Goal: Information Seeking & Learning: Learn about a topic

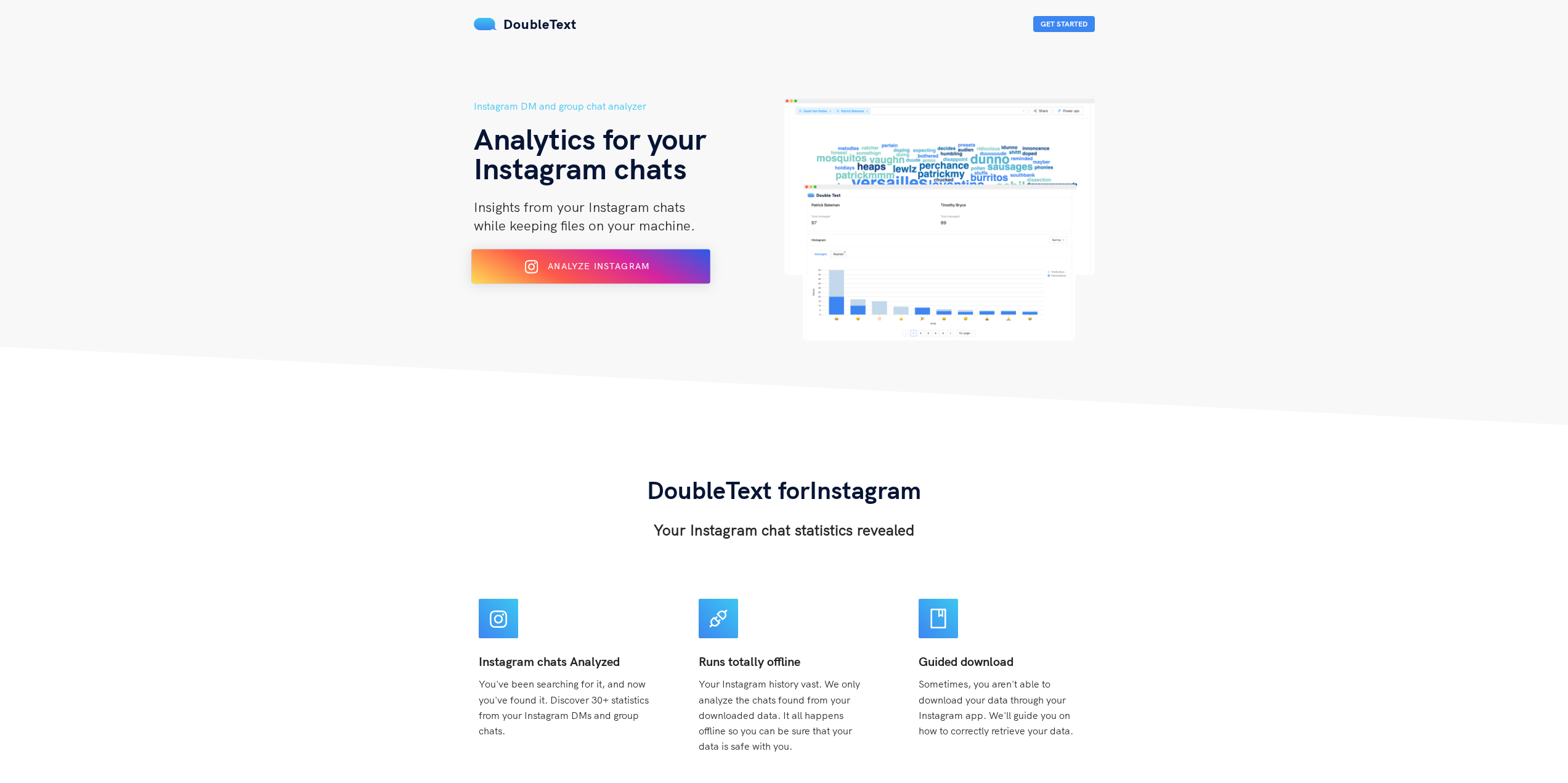
click at [632, 253] on button "Analyze Instagram" at bounding box center [591, 266] width 239 height 35
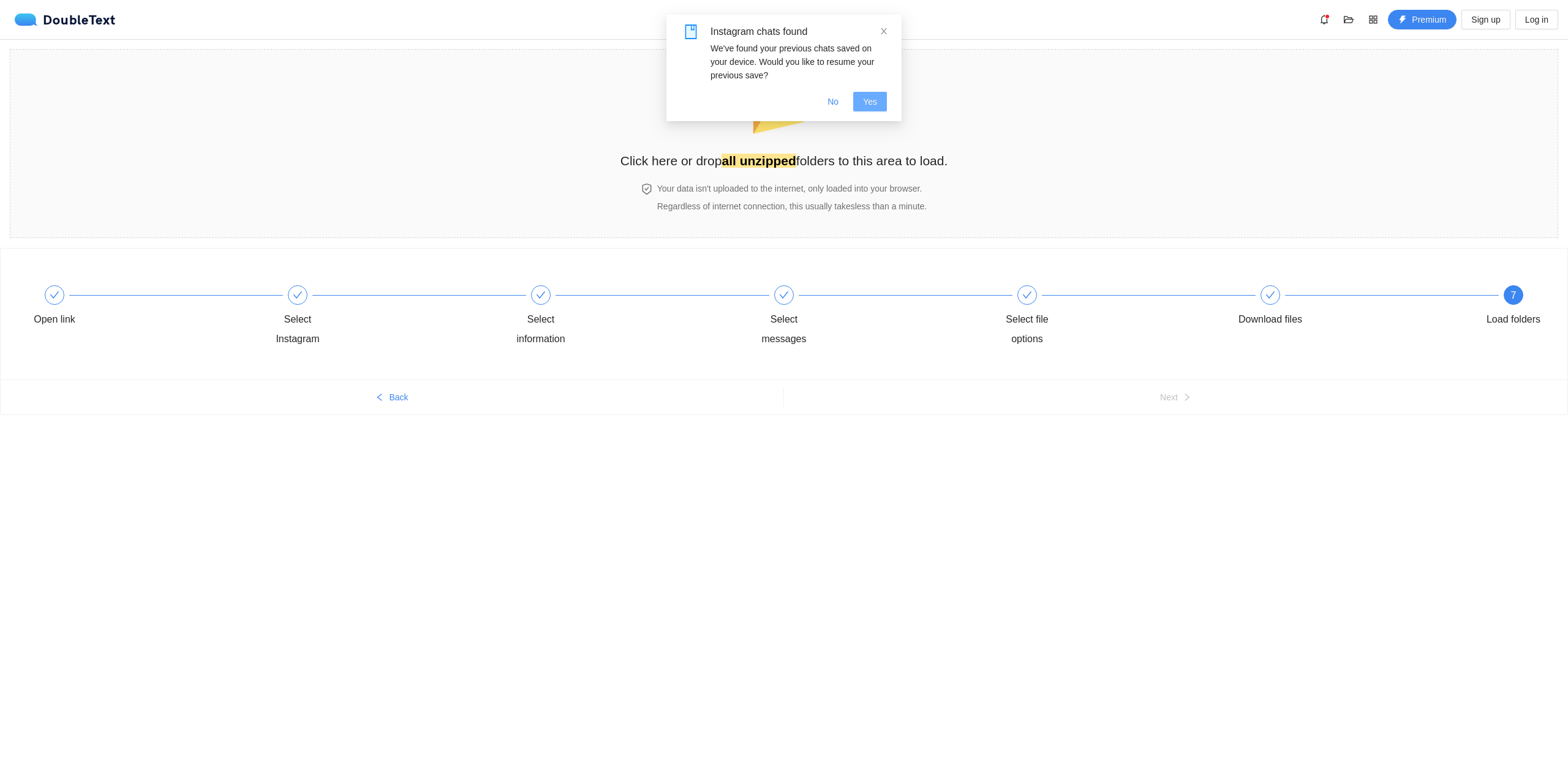
click at [862, 97] on button "Yes" at bounding box center [870, 102] width 34 height 19
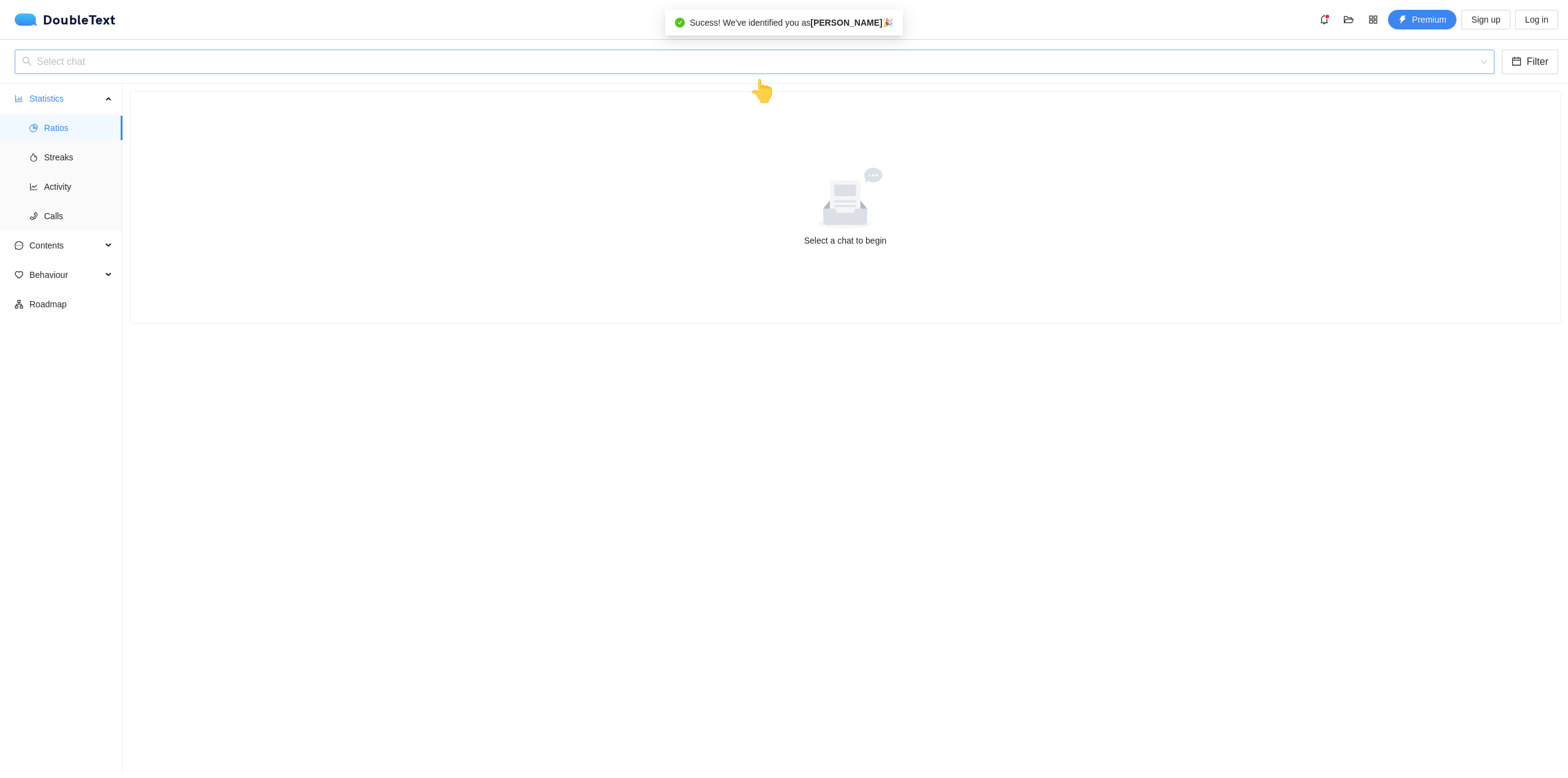
click at [288, 51] on input "search" at bounding box center [751, 62] width 1457 height 23
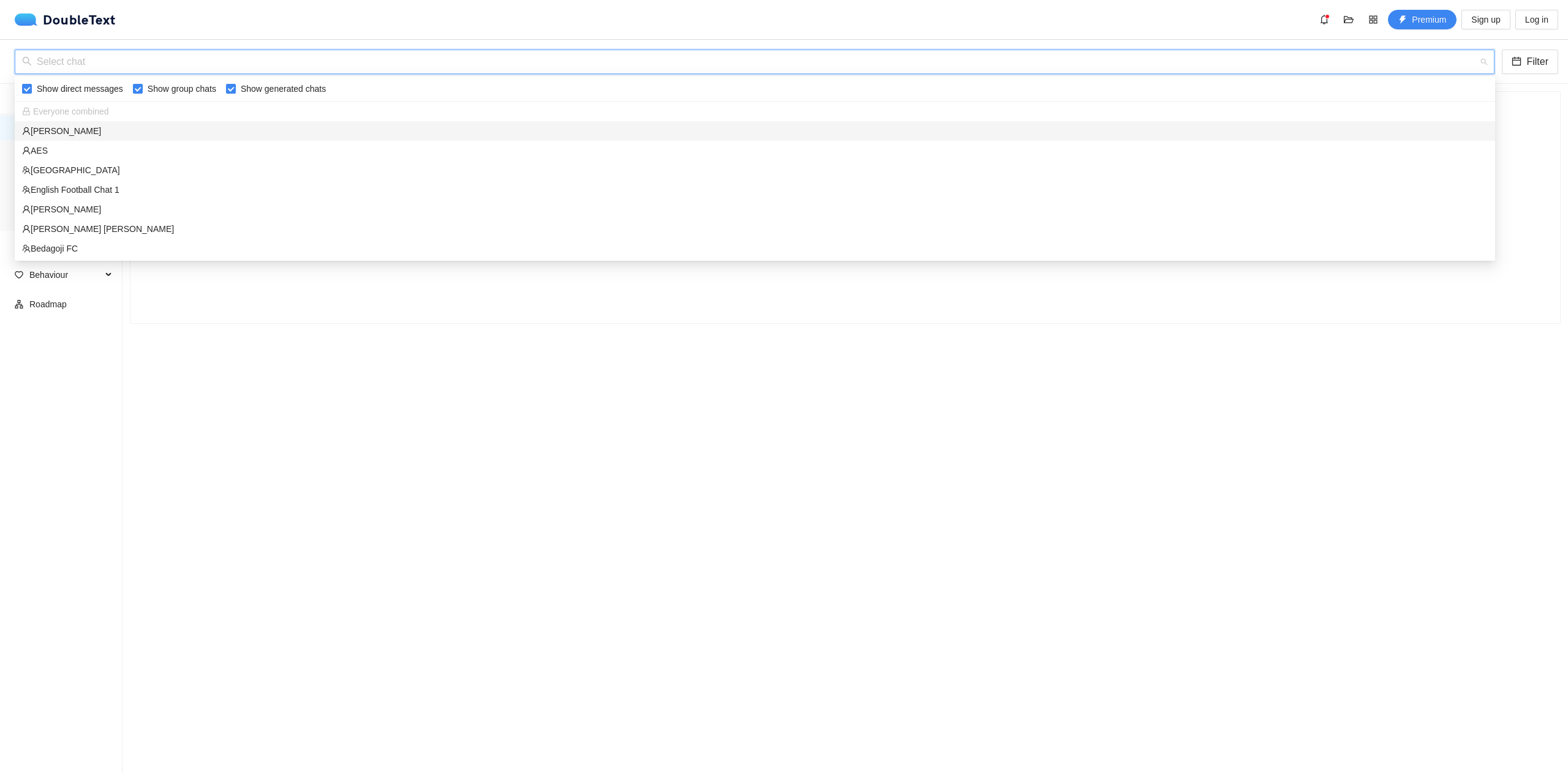
click at [139, 132] on div "[PERSON_NAME]" at bounding box center [755, 131] width 1466 height 14
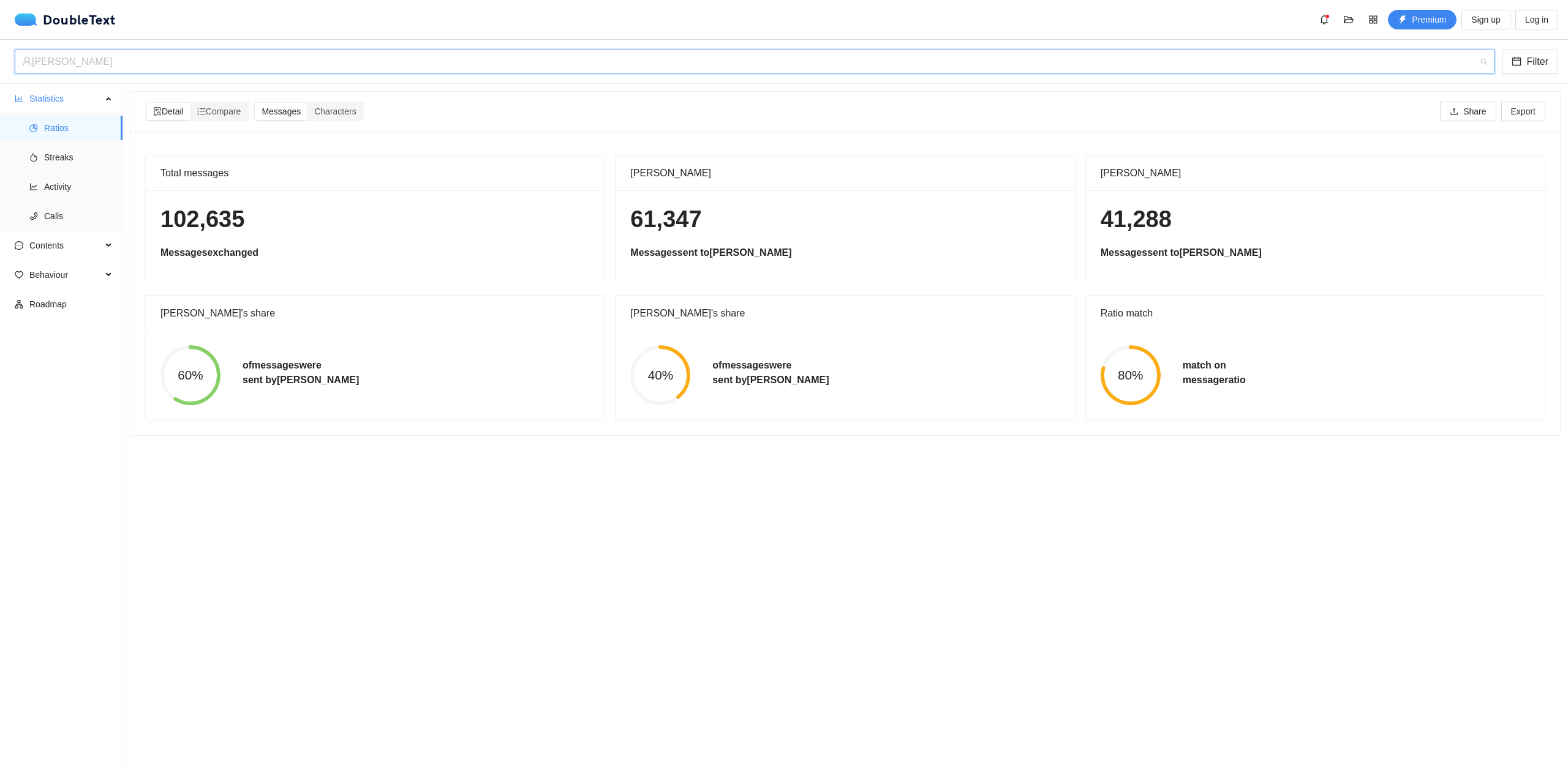
click at [293, 56] on div "[PERSON_NAME]" at bounding box center [749, 62] width 1454 height 23
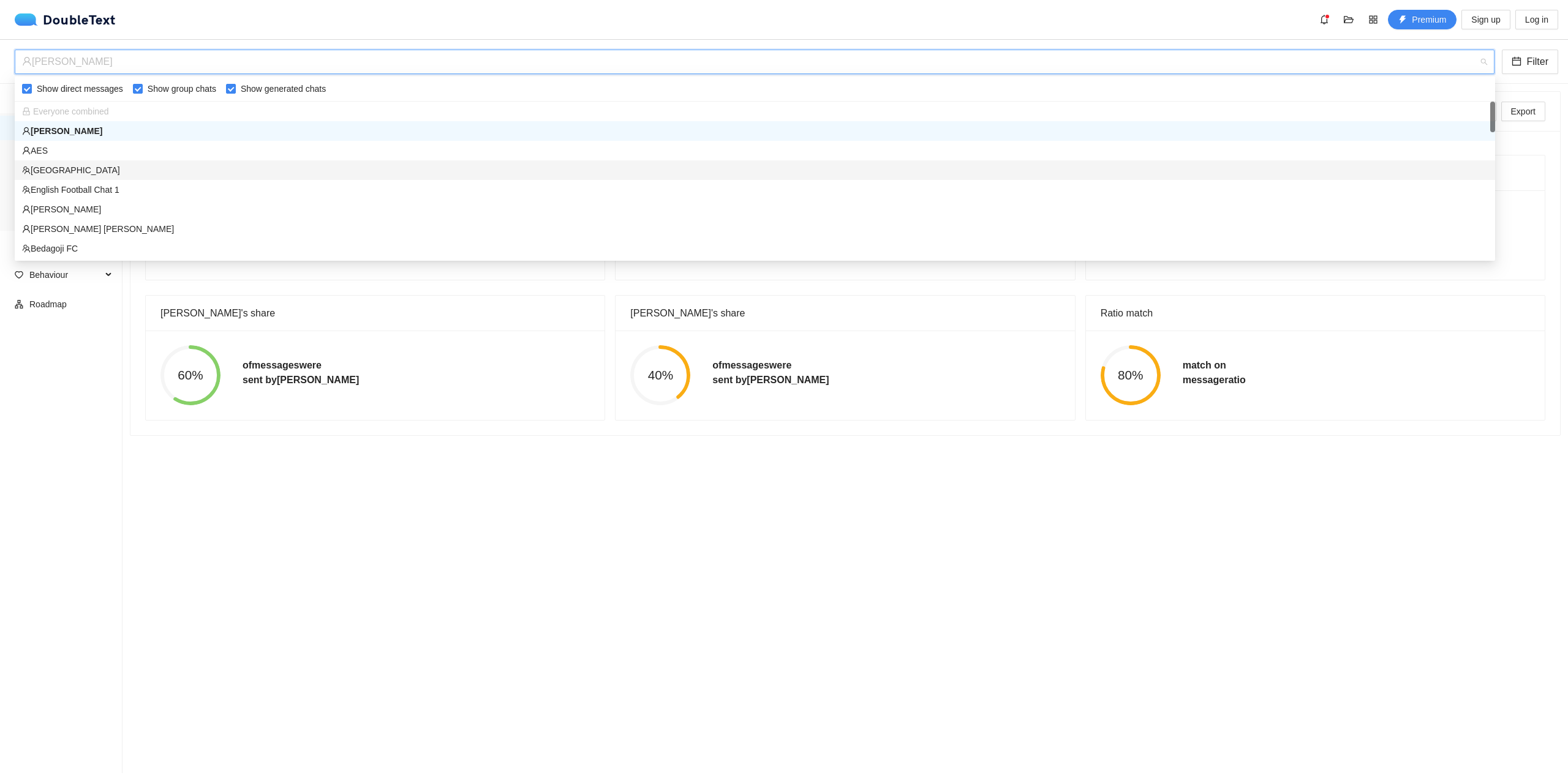
click at [118, 178] on div "[GEOGRAPHIC_DATA]" at bounding box center [755, 170] width 1480 height 19
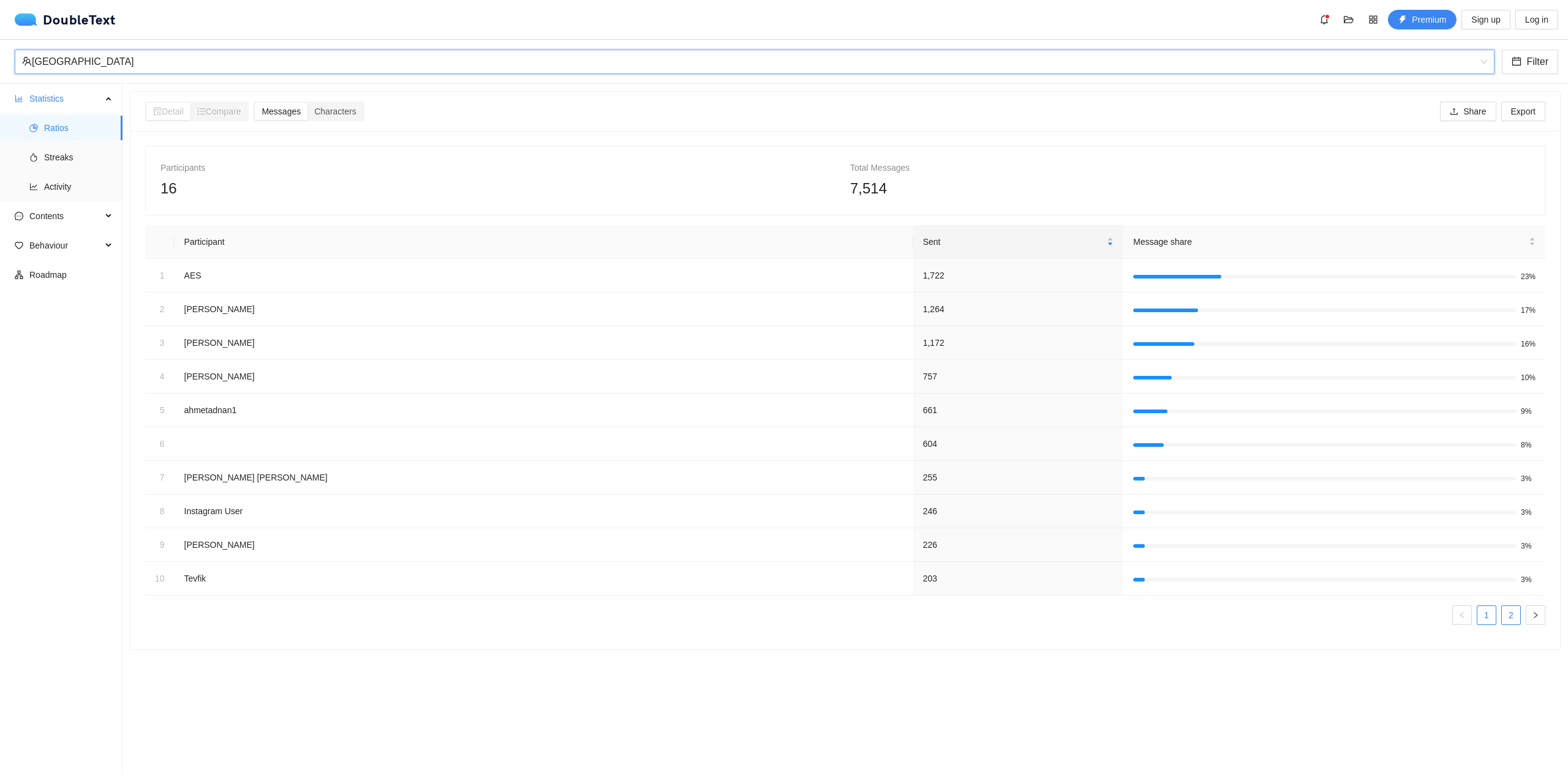
click at [1502, 616] on link "2" at bounding box center [1511, 615] width 18 height 18
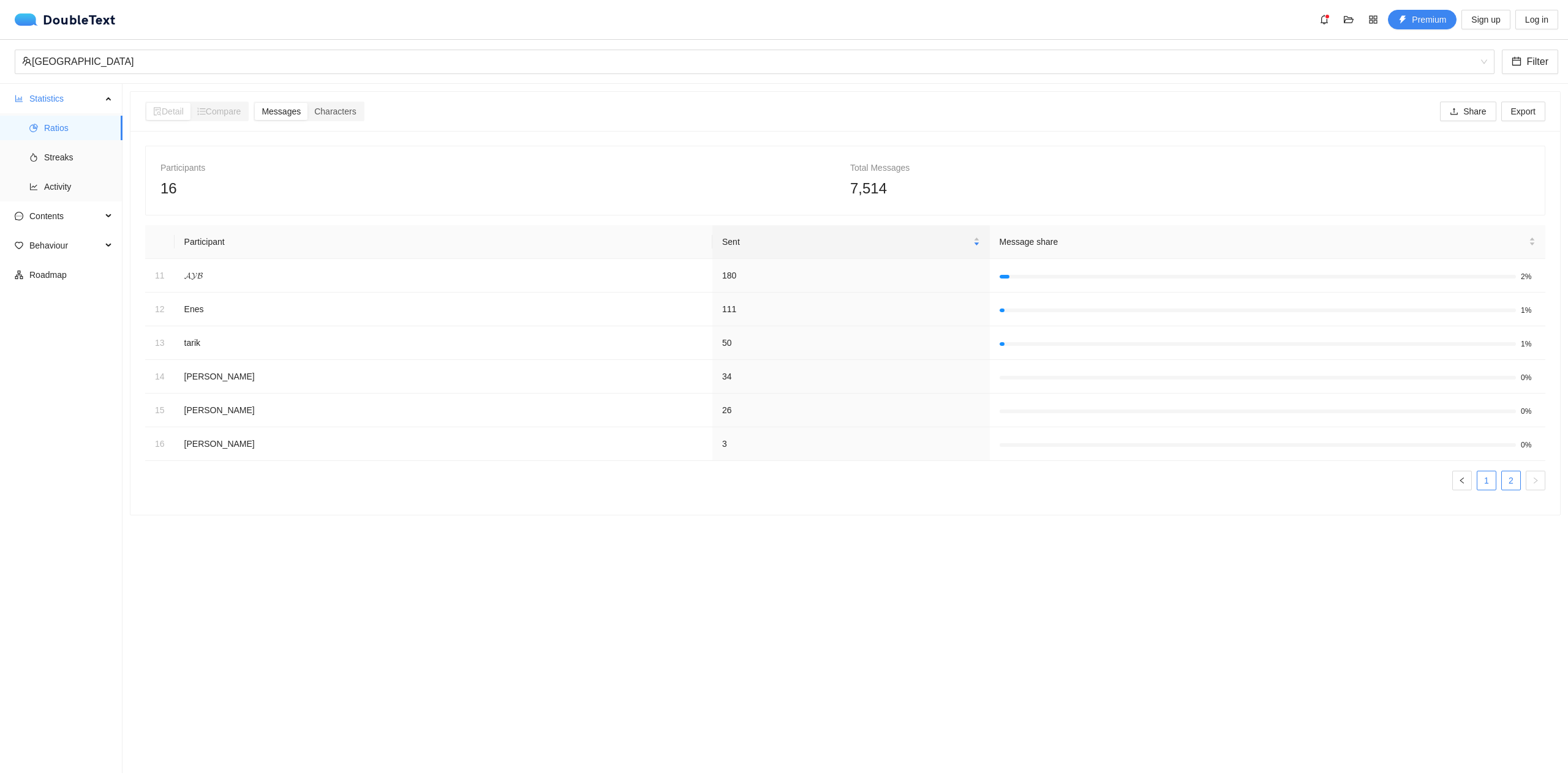
click at [1481, 481] on link "1" at bounding box center [1487, 481] width 18 height 18
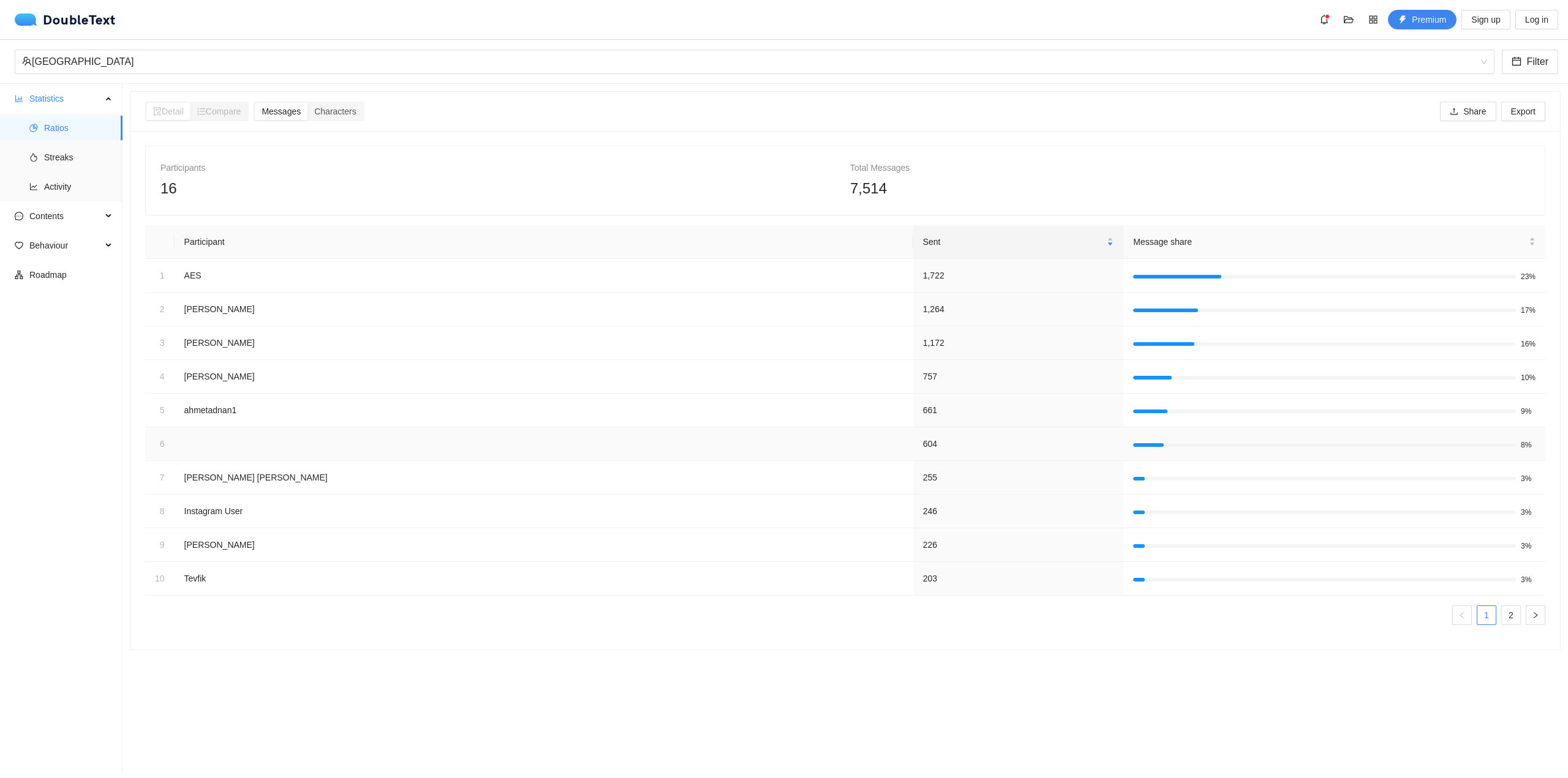
drag, startPoint x: 496, startPoint y: 433, endPoint x: 488, endPoint y: 437, distance: 8.9
click at [488, 437] on td "︎ ︎" at bounding box center [544, 444] width 739 height 34
click at [51, 157] on span "Streaks" at bounding box center [79, 158] width 69 height 25
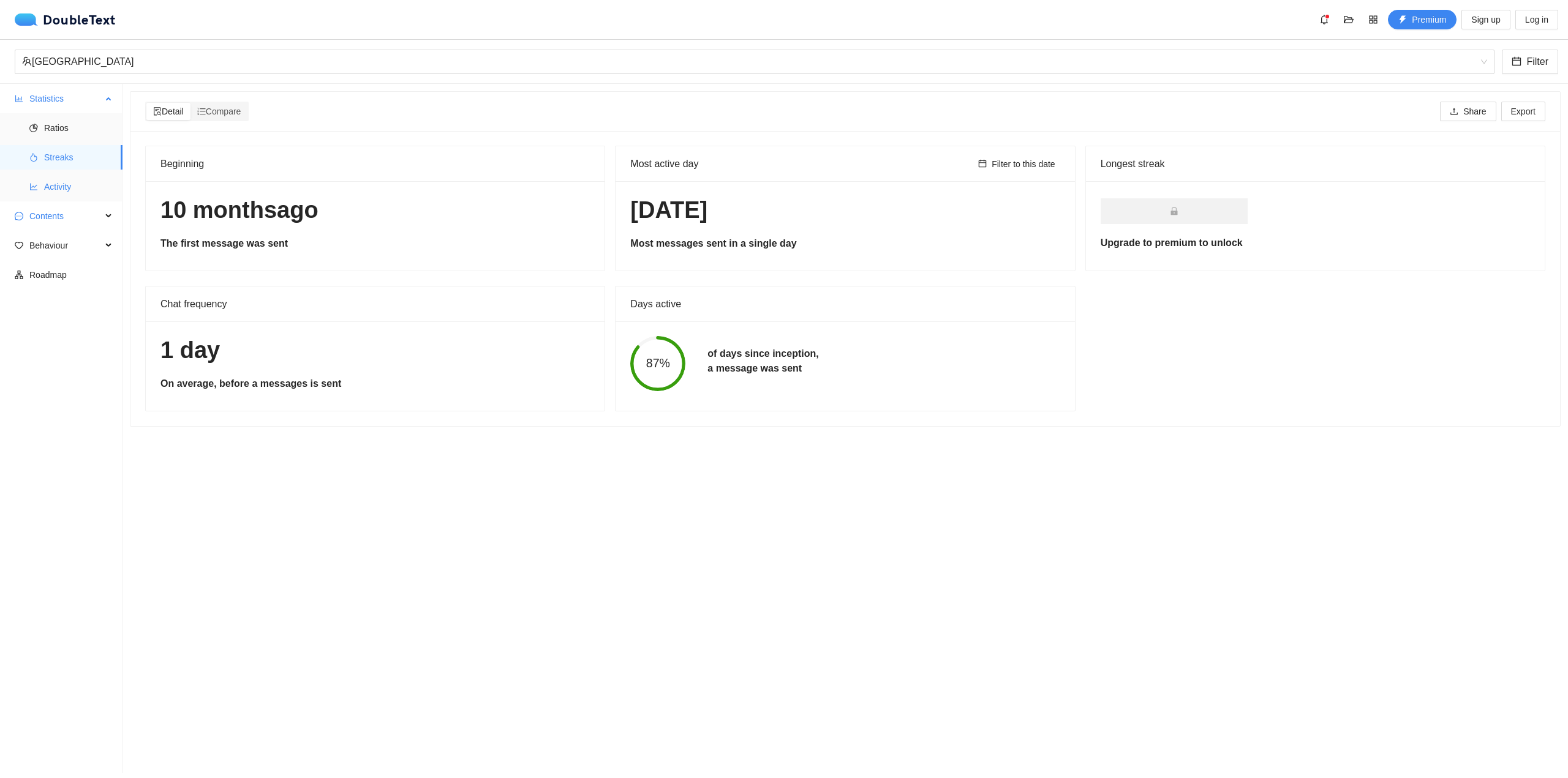
click at [75, 184] on span "Activity" at bounding box center [79, 187] width 69 height 25
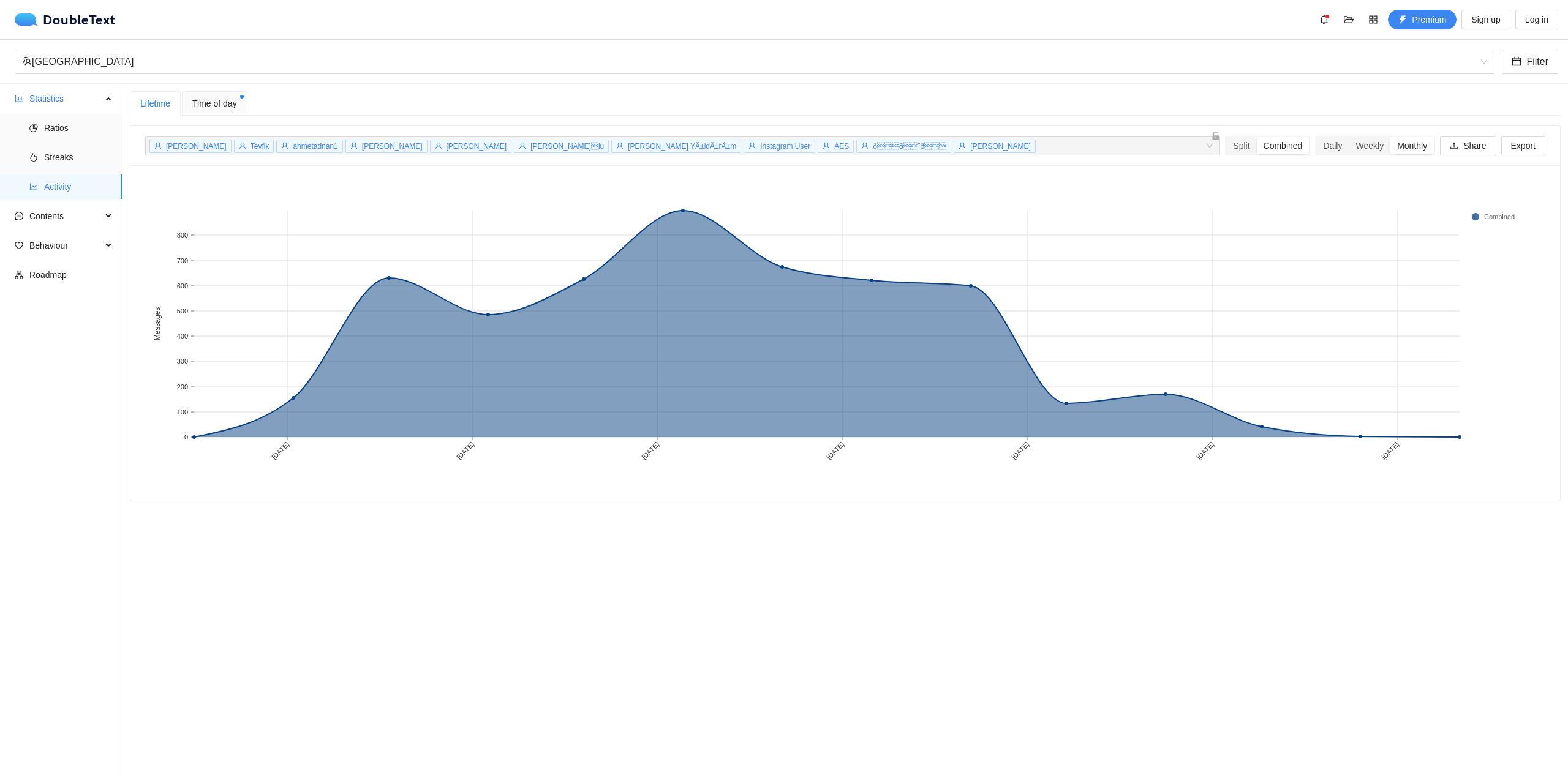
click at [1125, 151] on div "[PERSON_NAME] Tevfik ahmetadnan1 [PERSON_NAME] [PERSON_NAME] [PERSON_NAME] Tiry…" at bounding box center [677, 145] width 1057 height 15
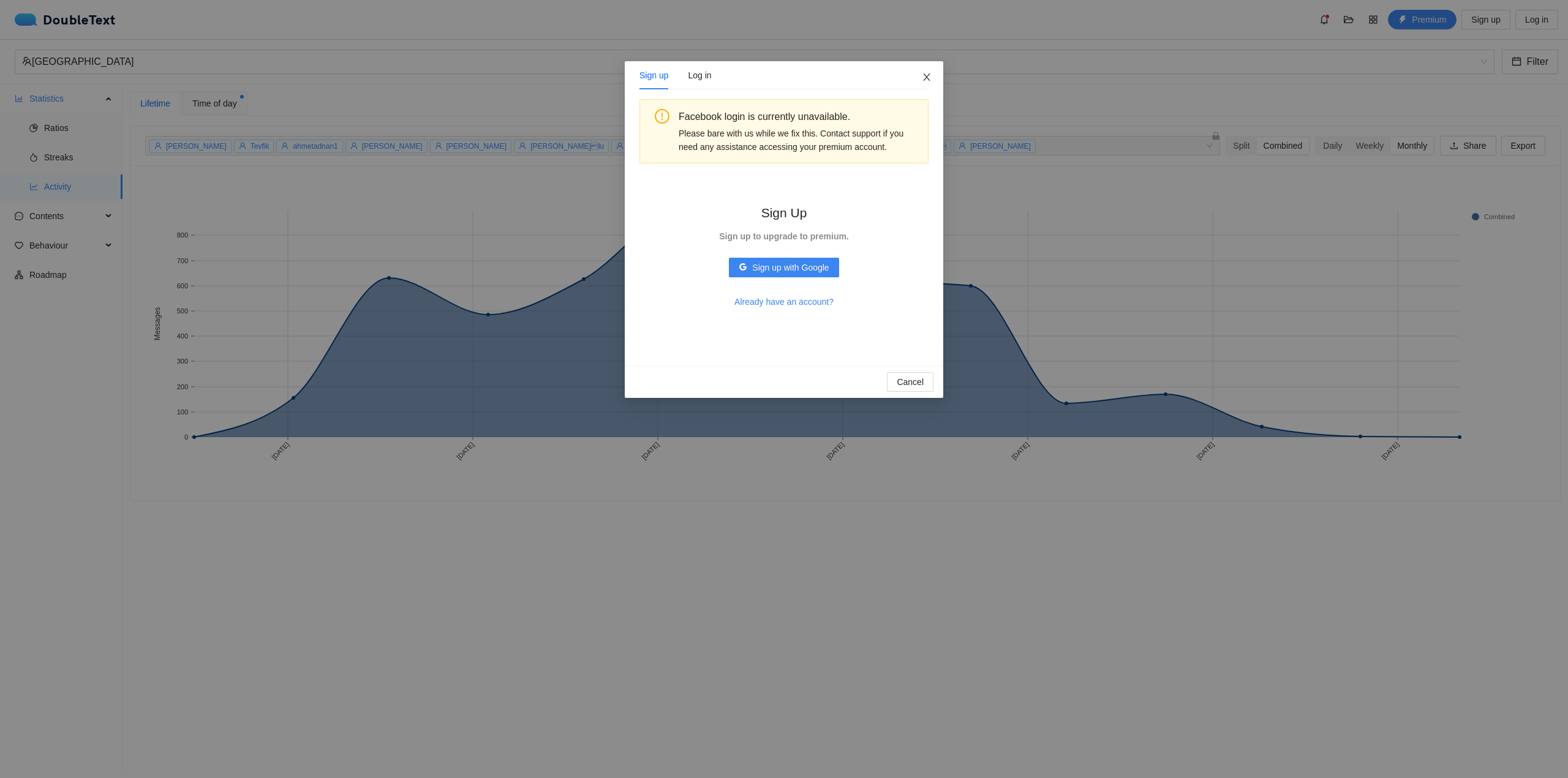
click at [931, 81] on icon "close" at bounding box center [927, 77] width 10 height 10
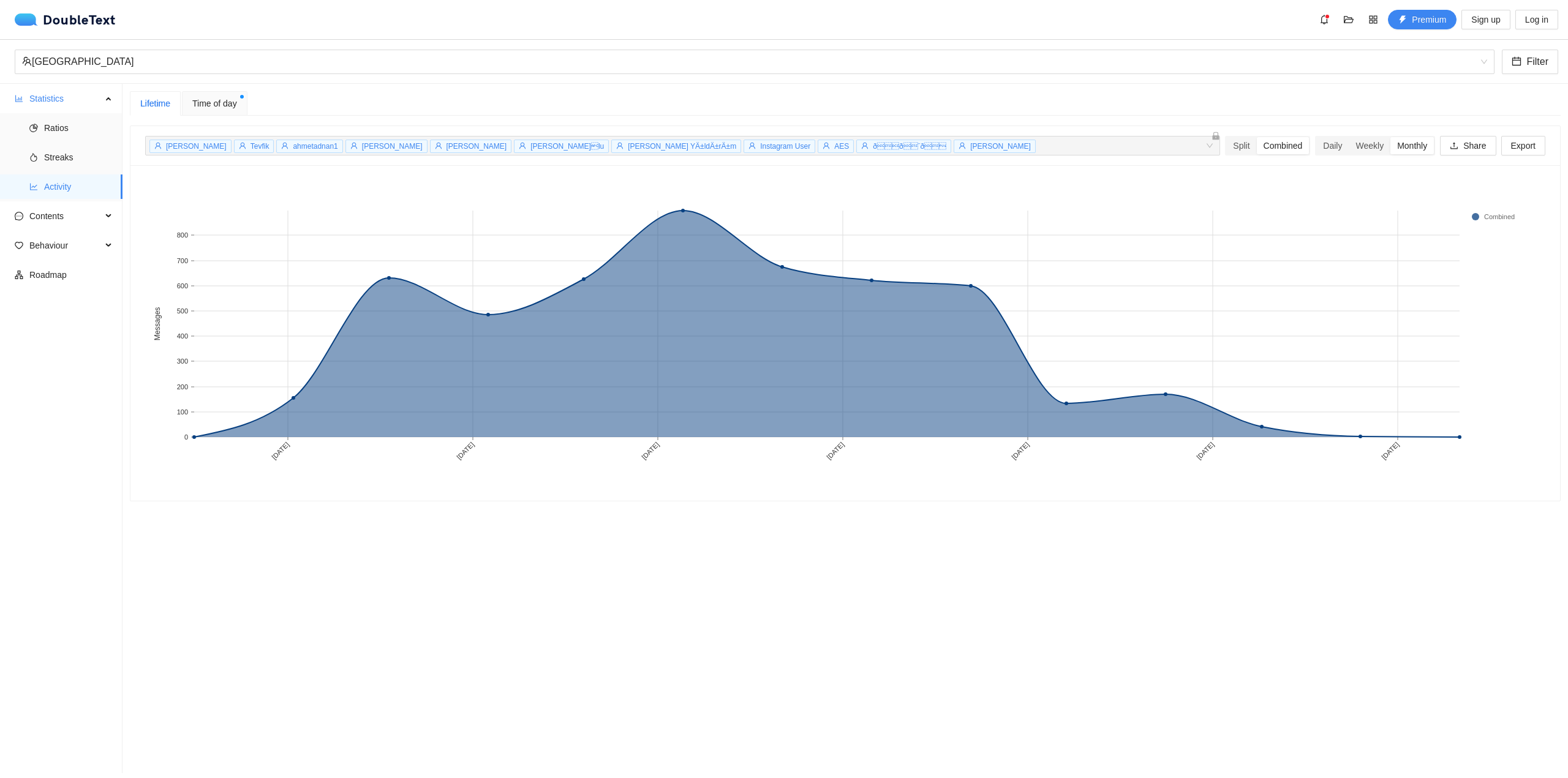
click at [195, 92] on div "Time of day" at bounding box center [214, 104] width 66 height 25
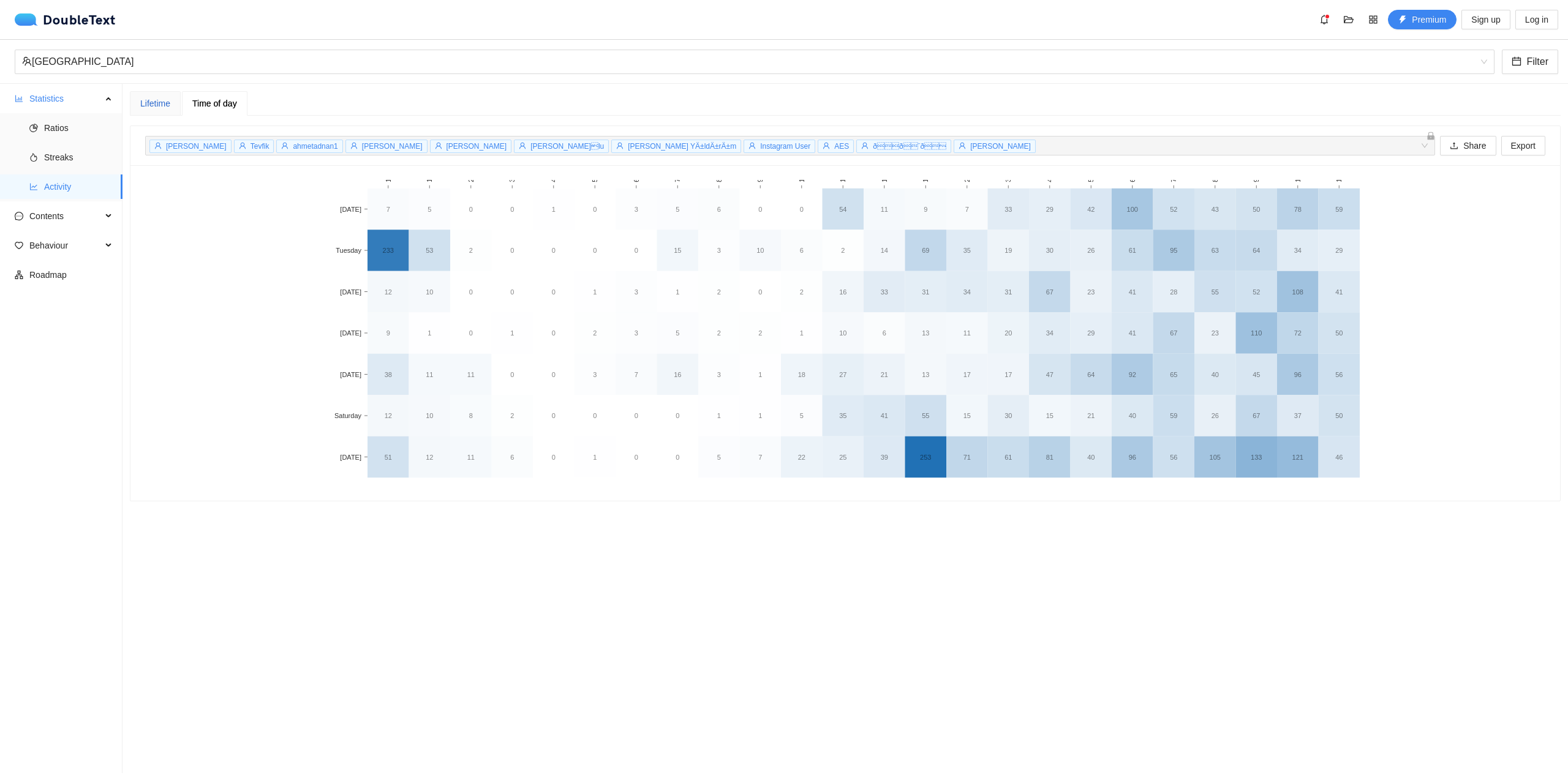
click at [151, 106] on div "Lifetime" at bounding box center [155, 103] width 30 height 14
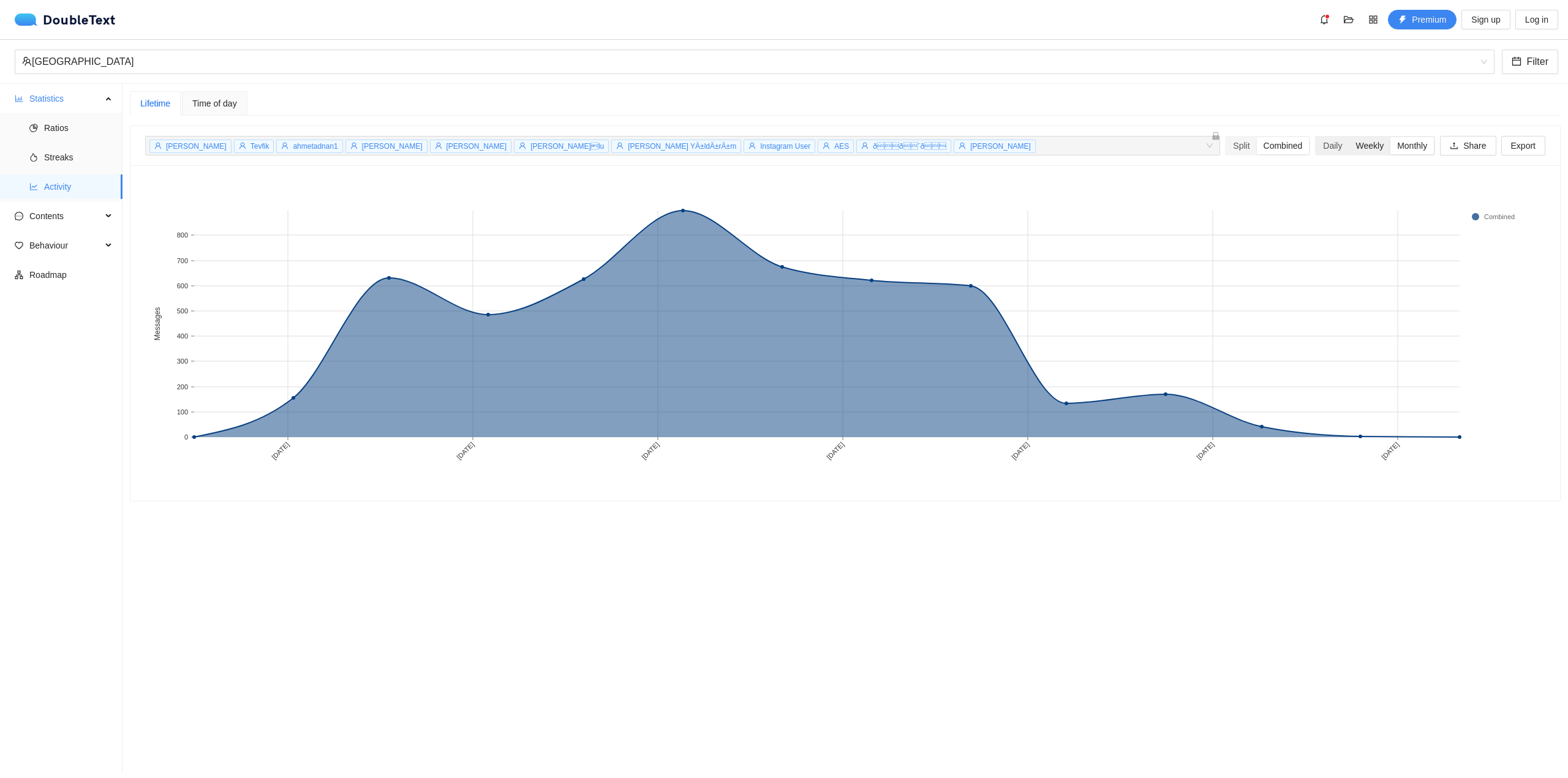
click at [1365, 143] on div "Weekly" at bounding box center [1370, 145] width 42 height 17
click at [1349, 137] on input "Weekly" at bounding box center [1349, 137] width 0 height 0
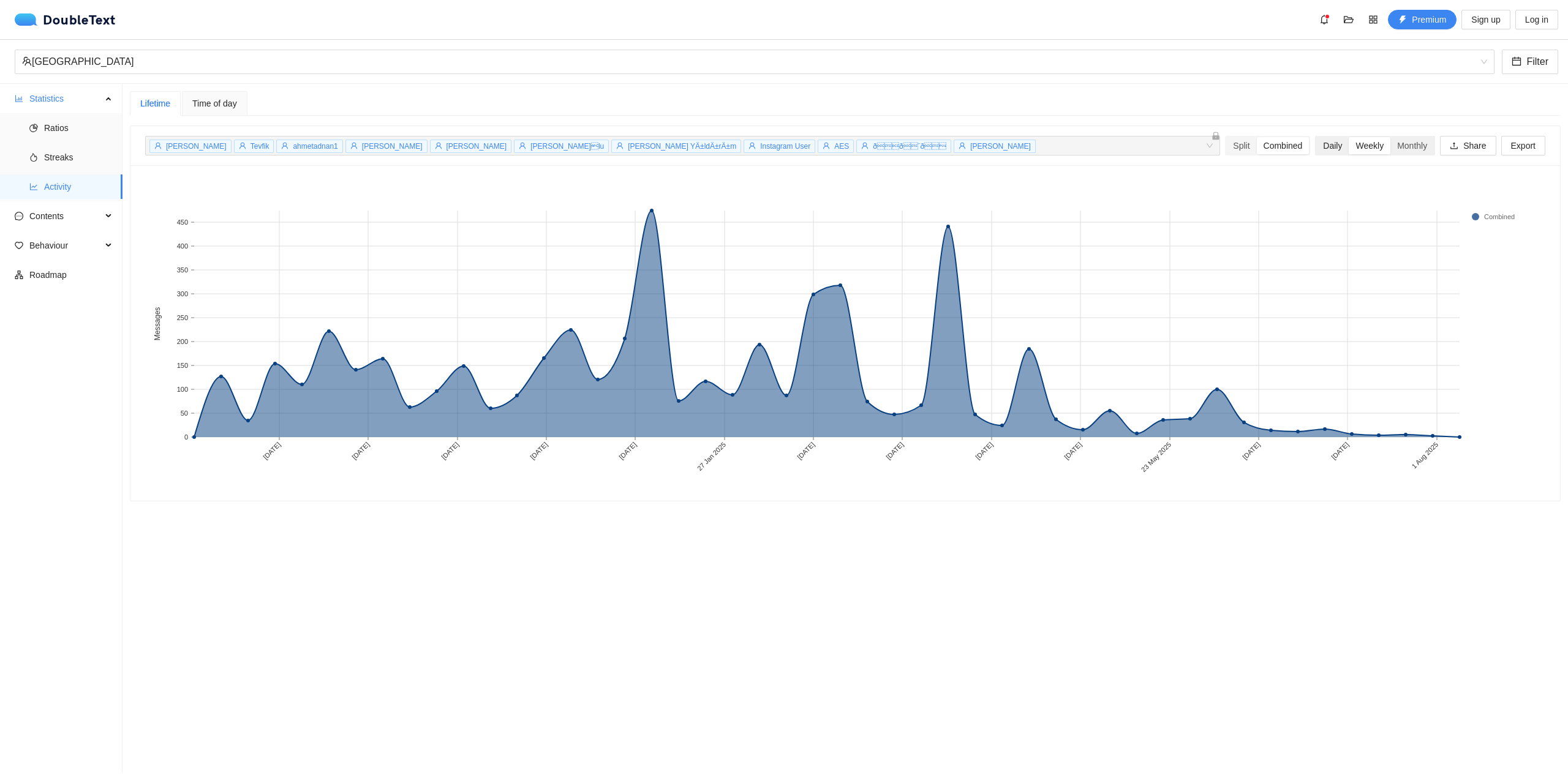
click at [1321, 142] on div "Daily" at bounding box center [1333, 145] width 32 height 17
click at [1317, 137] on input "Daily" at bounding box center [1317, 137] width 0 height 0
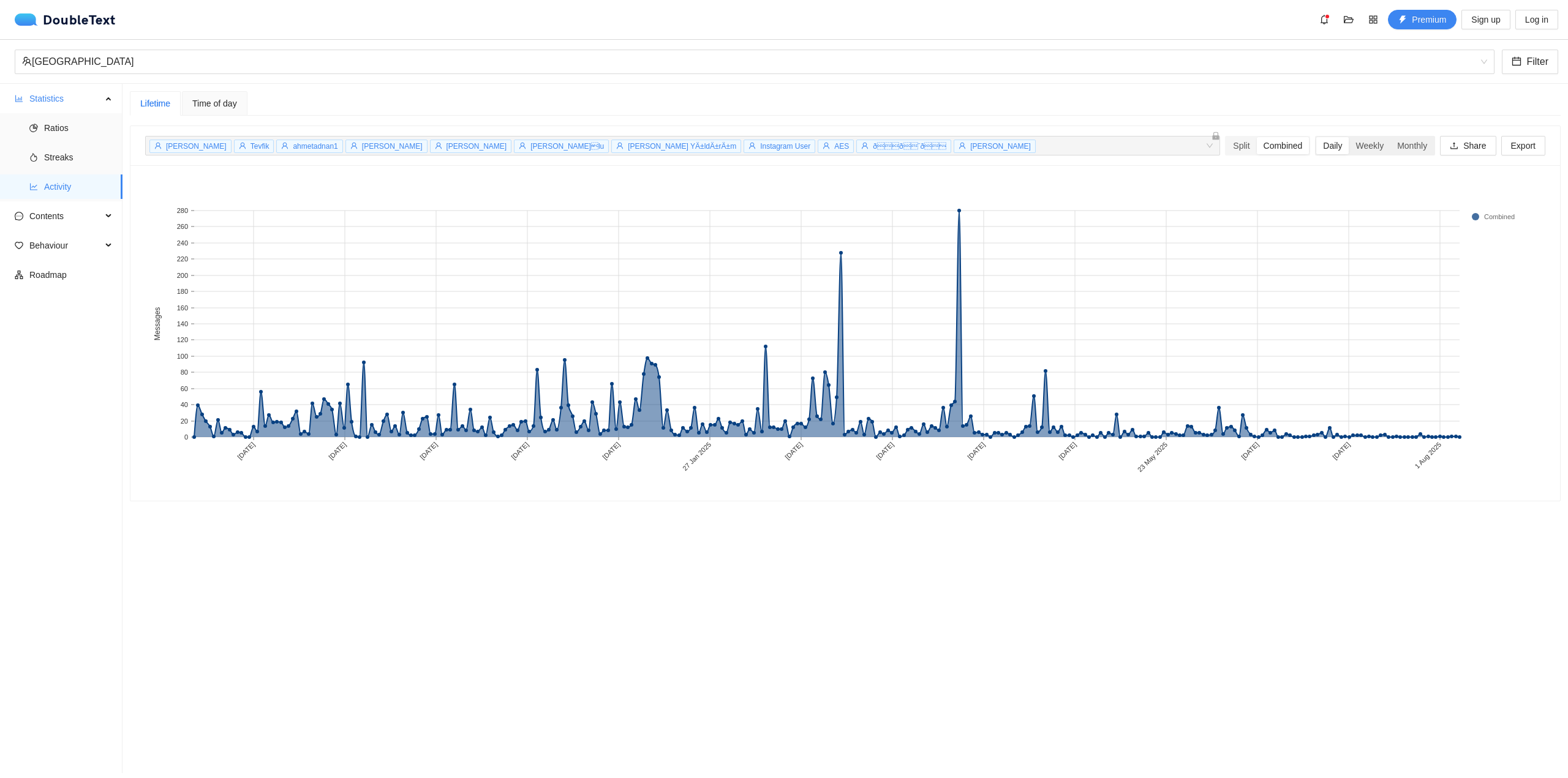
click at [1409, 154] on div "Daily Weekly Monthly" at bounding box center [1375, 145] width 120 height 19
click at [1411, 141] on div "Monthly" at bounding box center [1412, 145] width 44 height 17
click at [1391, 137] on input "Monthly" at bounding box center [1391, 137] width 0 height 0
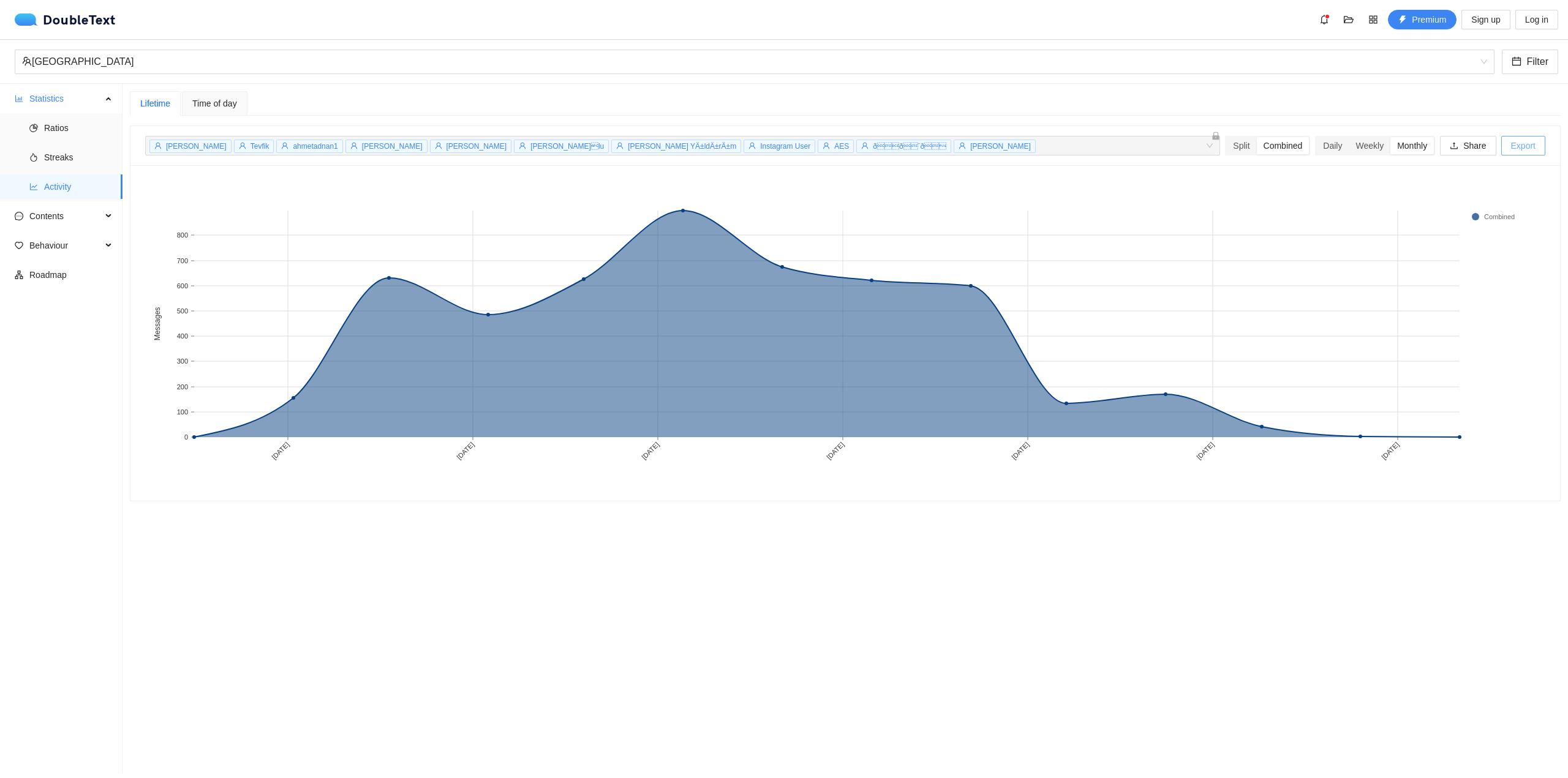
click at [1516, 151] on span "Export" at bounding box center [1524, 145] width 25 height 14
click at [1269, 541] on section "Lifetime Time of day [PERSON_NAME] Tevfik ahmetadnan1 [PERSON_NAME] [PERSON_NAM…" at bounding box center [845, 428] width 1446 height 689
click at [1538, 71] on button "Filter" at bounding box center [1530, 62] width 56 height 25
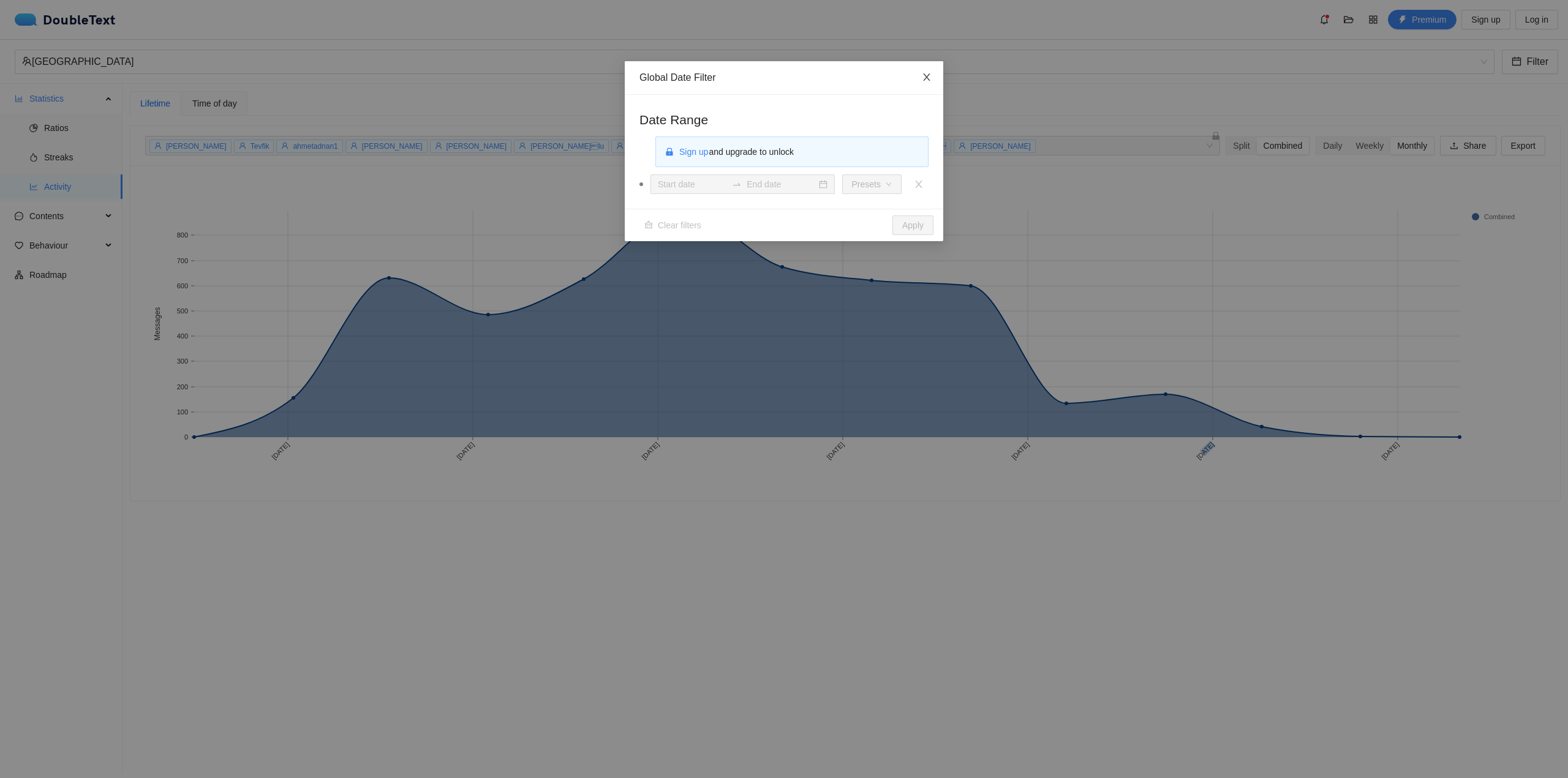
click at [930, 78] on icon "close" at bounding box center [927, 77] width 10 height 10
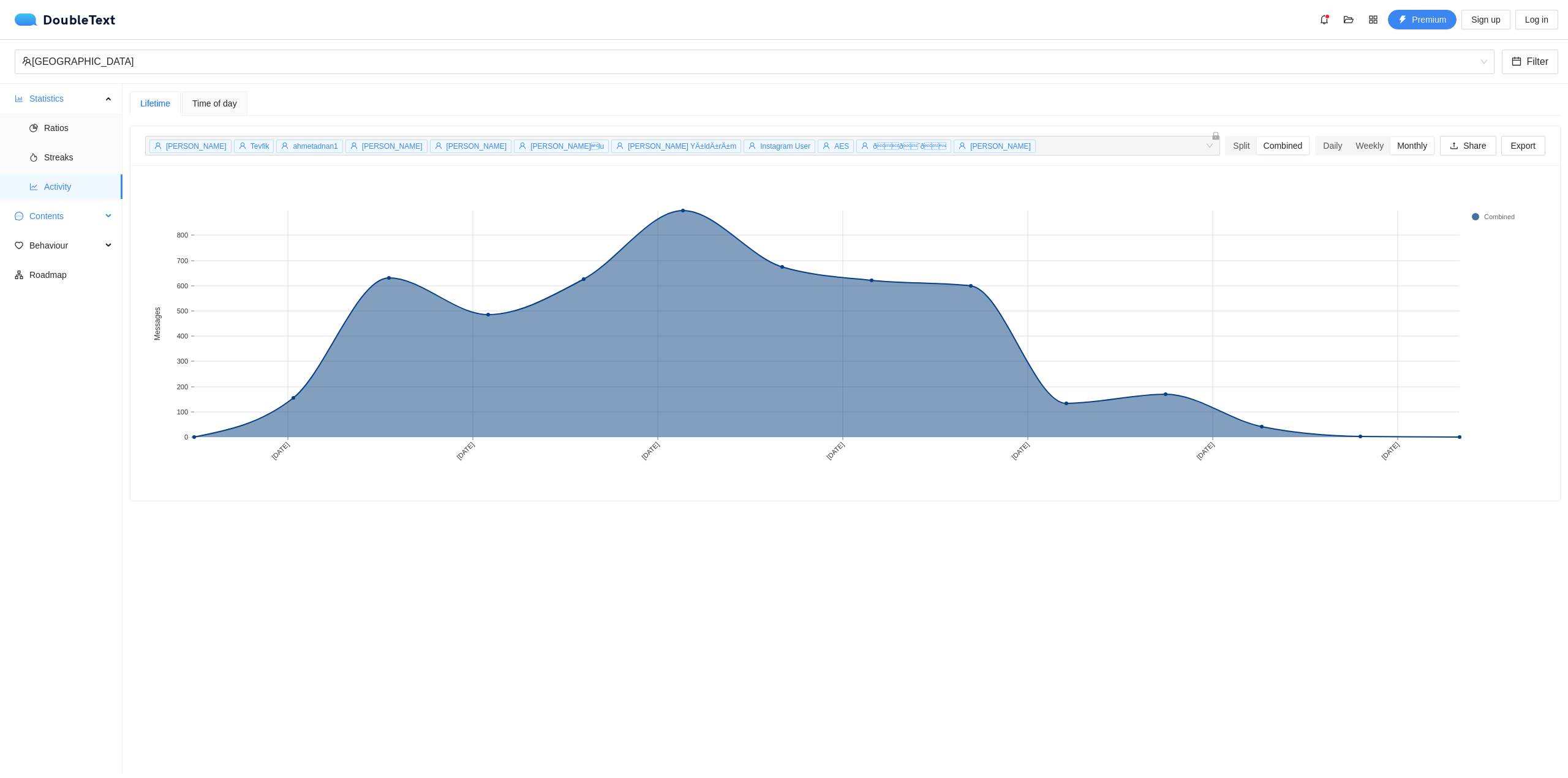
click at [82, 212] on span "Contents" at bounding box center [65, 216] width 72 height 25
click at [71, 243] on span "Word Cloud" at bounding box center [79, 245] width 69 height 25
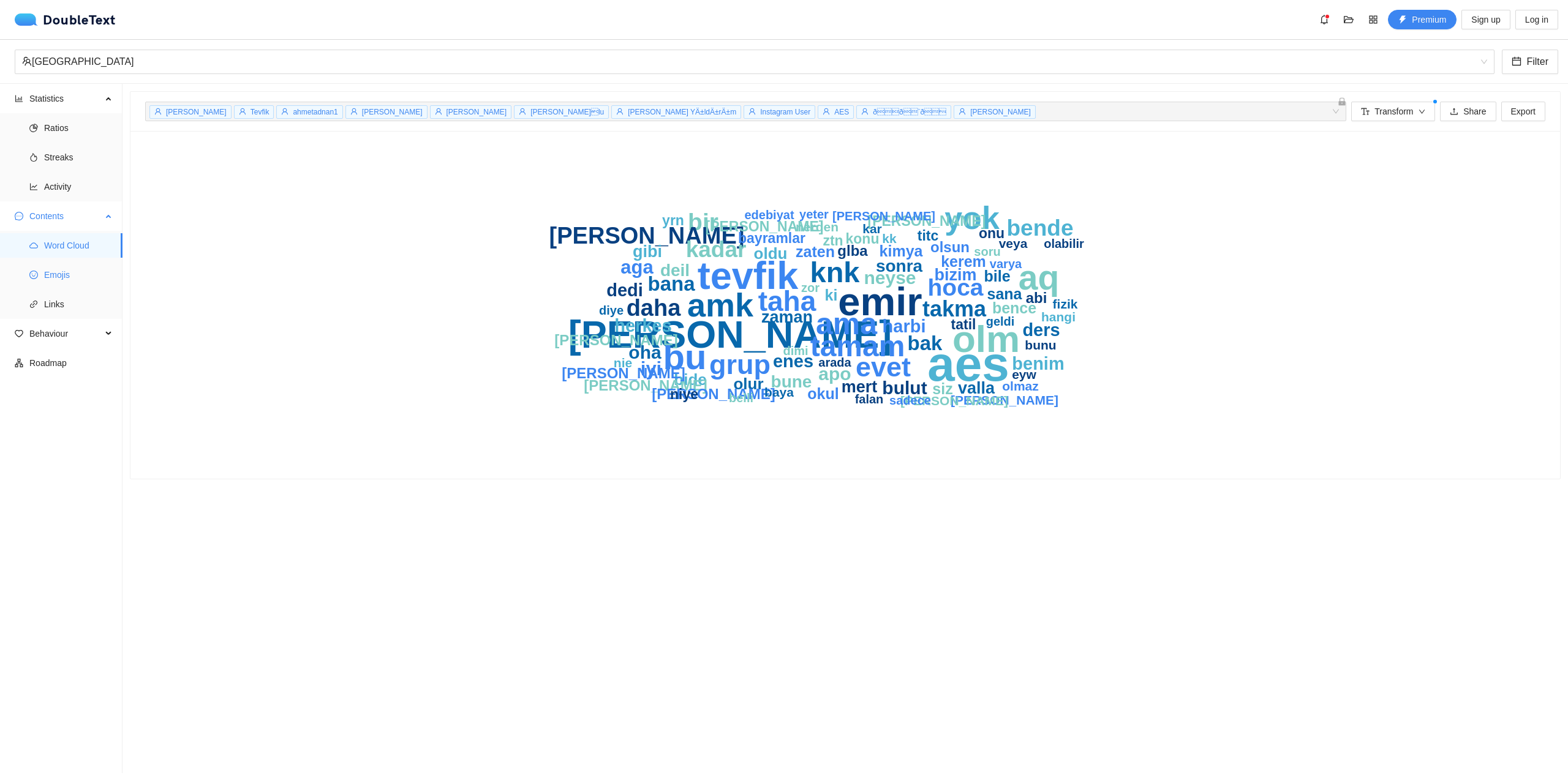
click at [112, 272] on span "Emojis" at bounding box center [79, 275] width 69 height 25
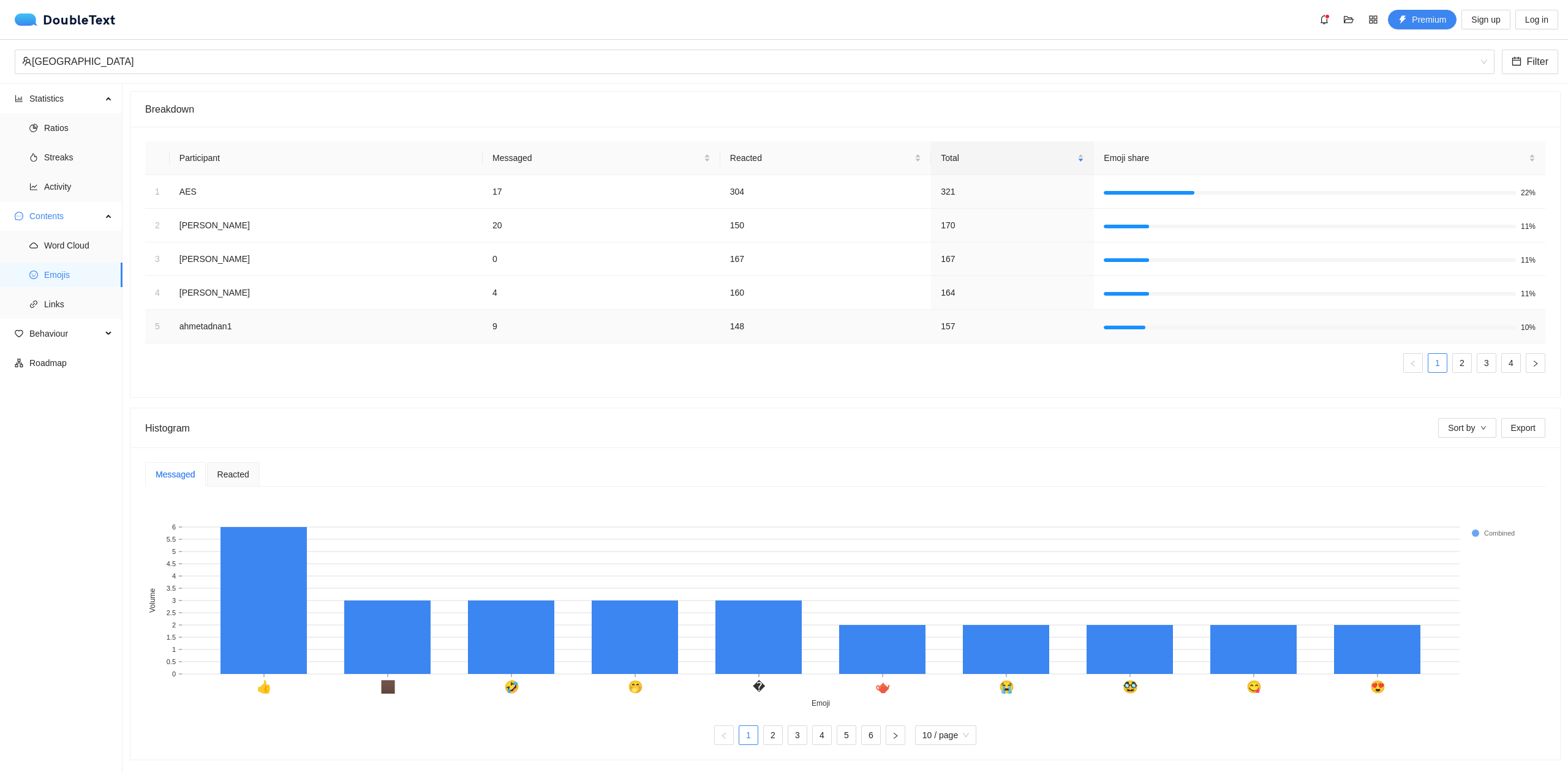
scroll to position [4, 0]
click at [1463, 421] on span "Sort by" at bounding box center [1462, 428] width 27 height 14
click at [680, 466] on div "Messaged Reacted" at bounding box center [845, 474] width 1400 height 25
click at [241, 470] on span "Reacted" at bounding box center [233, 474] width 32 height 8
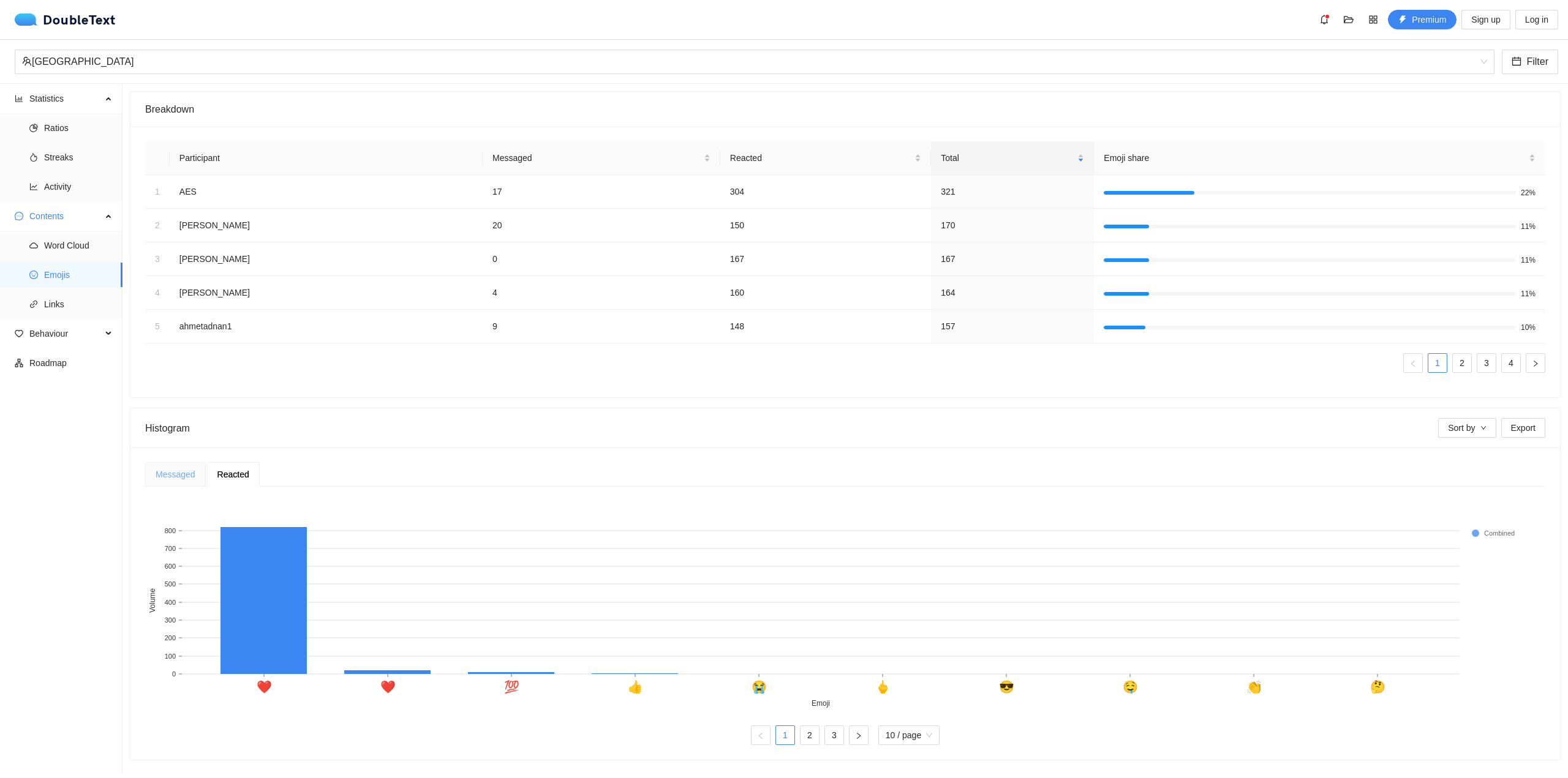
click at [178, 478] on div "Messaged" at bounding box center [175, 474] width 60 height 25
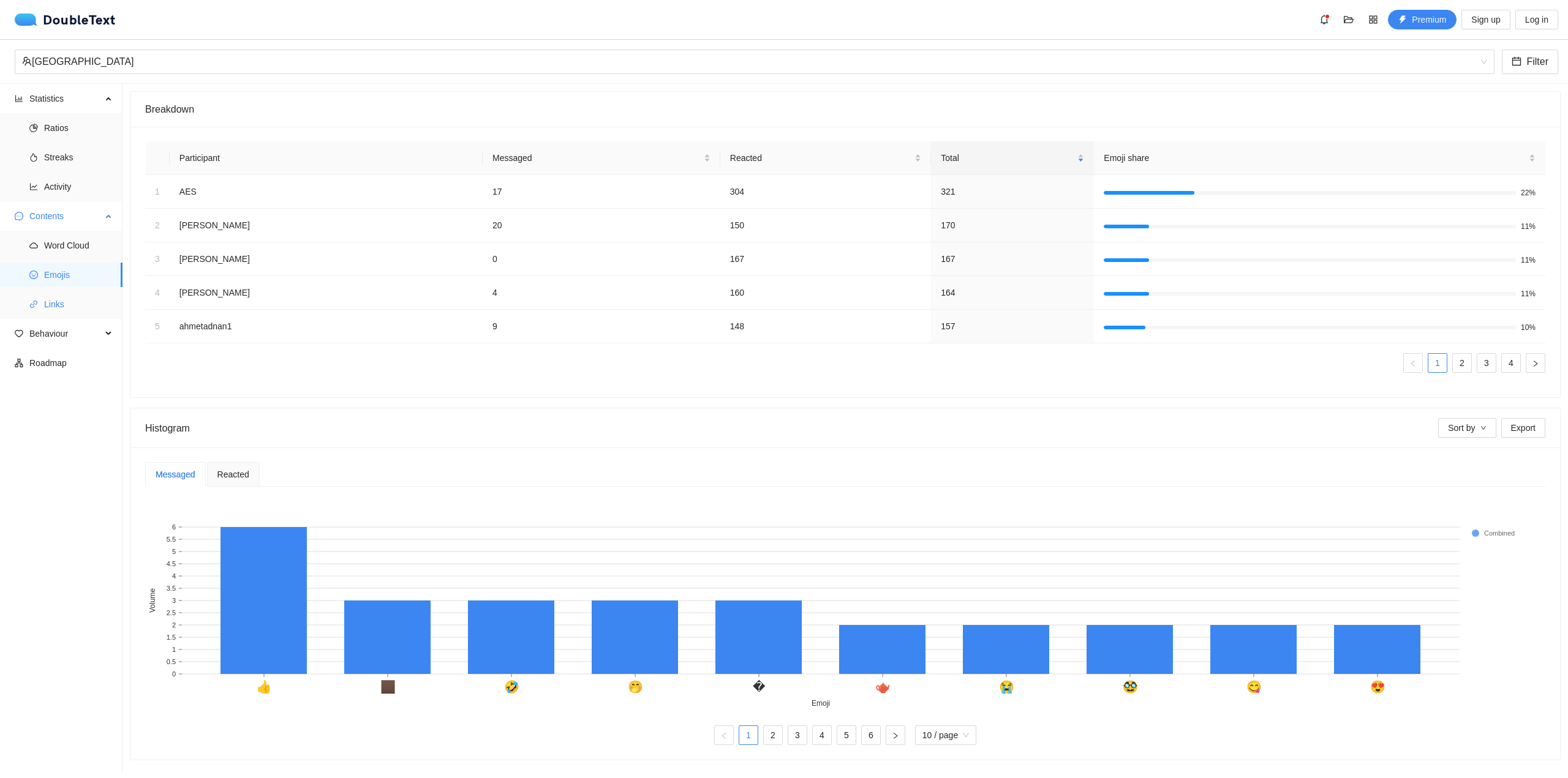
click at [44, 304] on li "Links" at bounding box center [61, 304] width 123 height 25
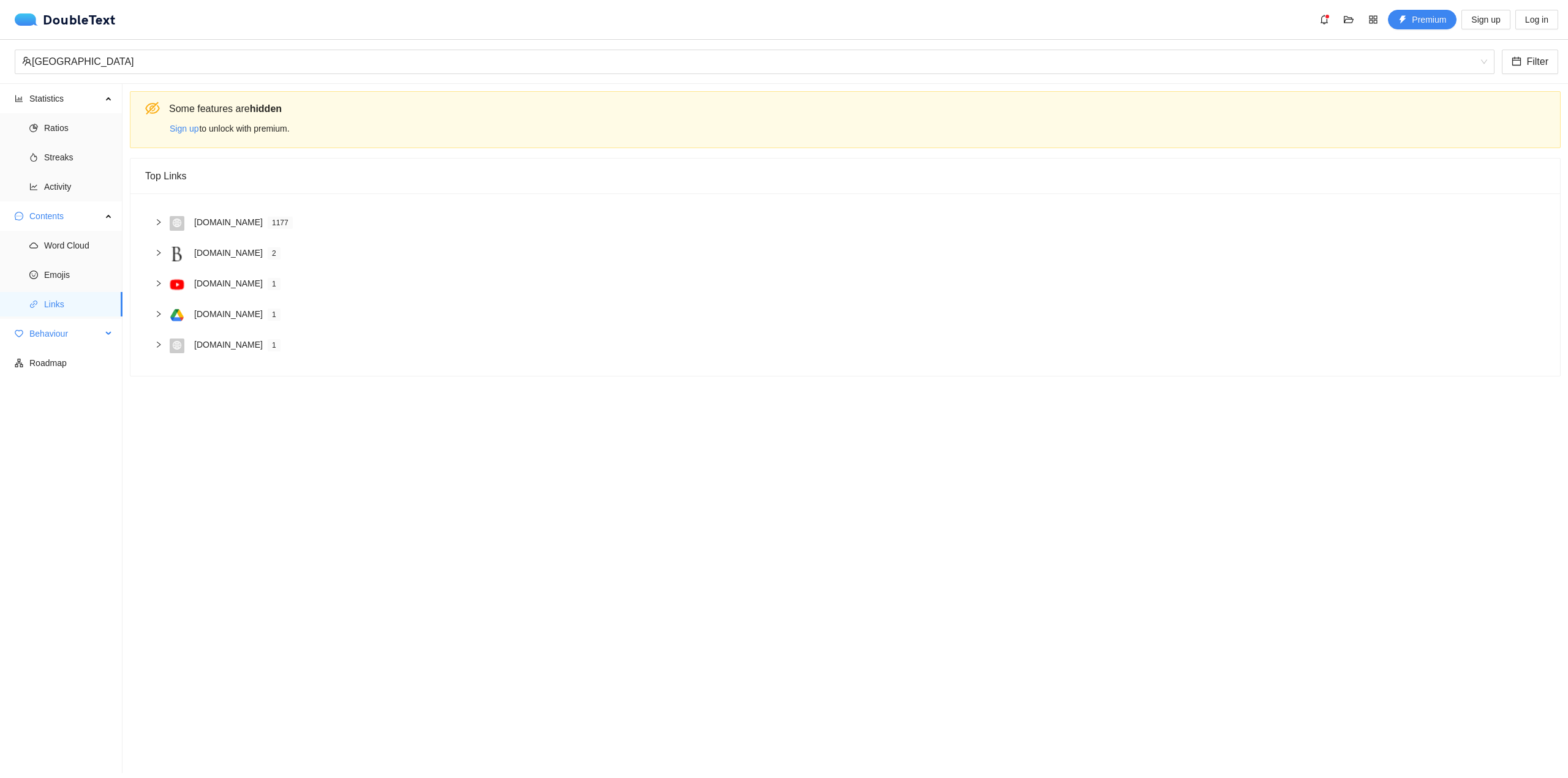
click at [86, 327] on span "Behaviour" at bounding box center [65, 334] width 72 height 25
click at [1410, 21] on button "Premium" at bounding box center [1423, 19] width 69 height 19
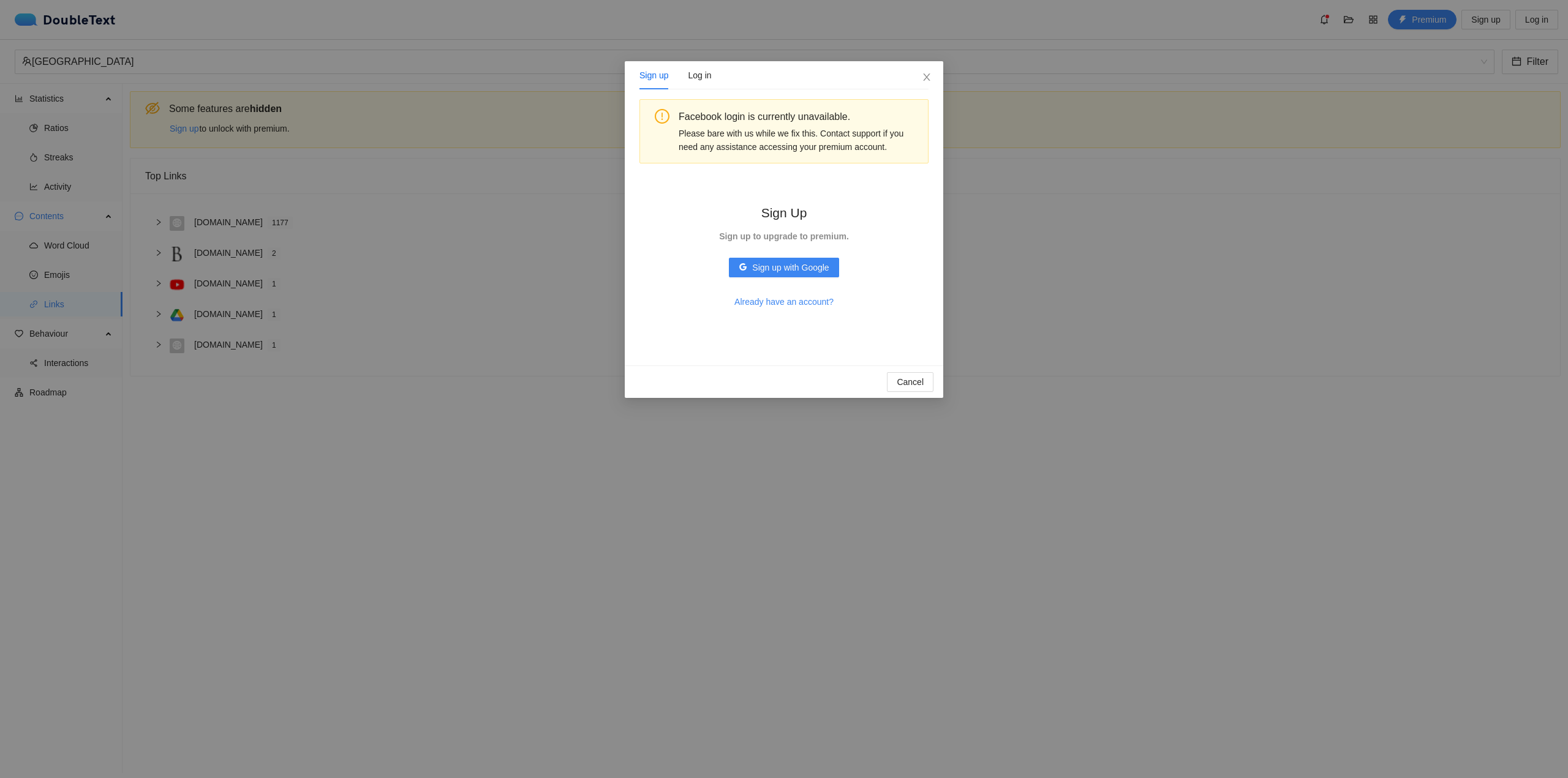
click at [680, 80] on div "Sign up Log in" at bounding box center [675, 75] width 72 height 28
click at [699, 60] on div "Sign up Log in Facebook login is currently unavailable. Please bare with us whi…" at bounding box center [784, 389] width 1568 height 778
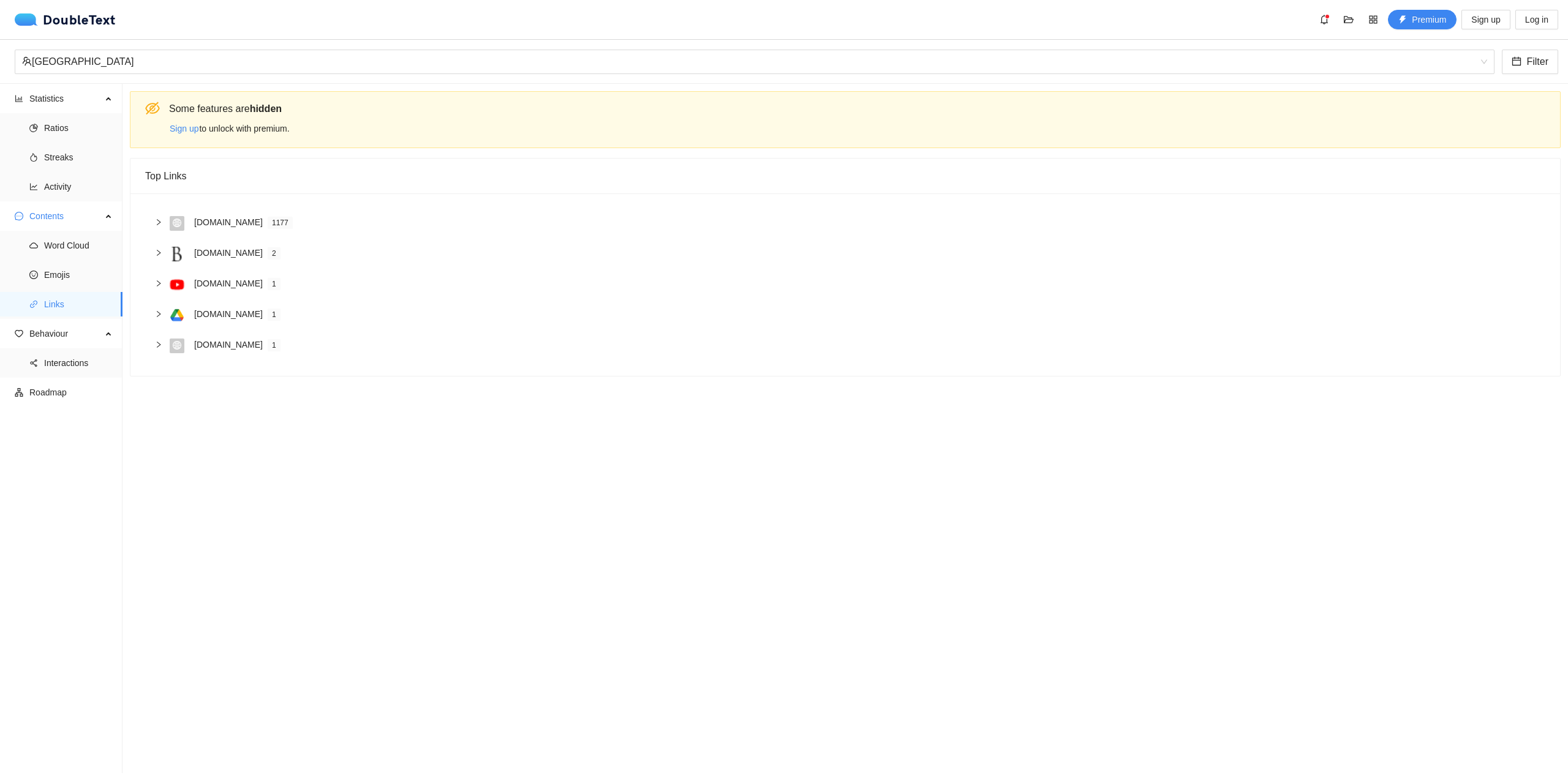
click at [1558, 20] on div "DoubleText Premium Sign up Log in" at bounding box center [784, 19] width 1568 height 39
click at [1540, 23] on span "Log in" at bounding box center [1537, 19] width 23 height 14
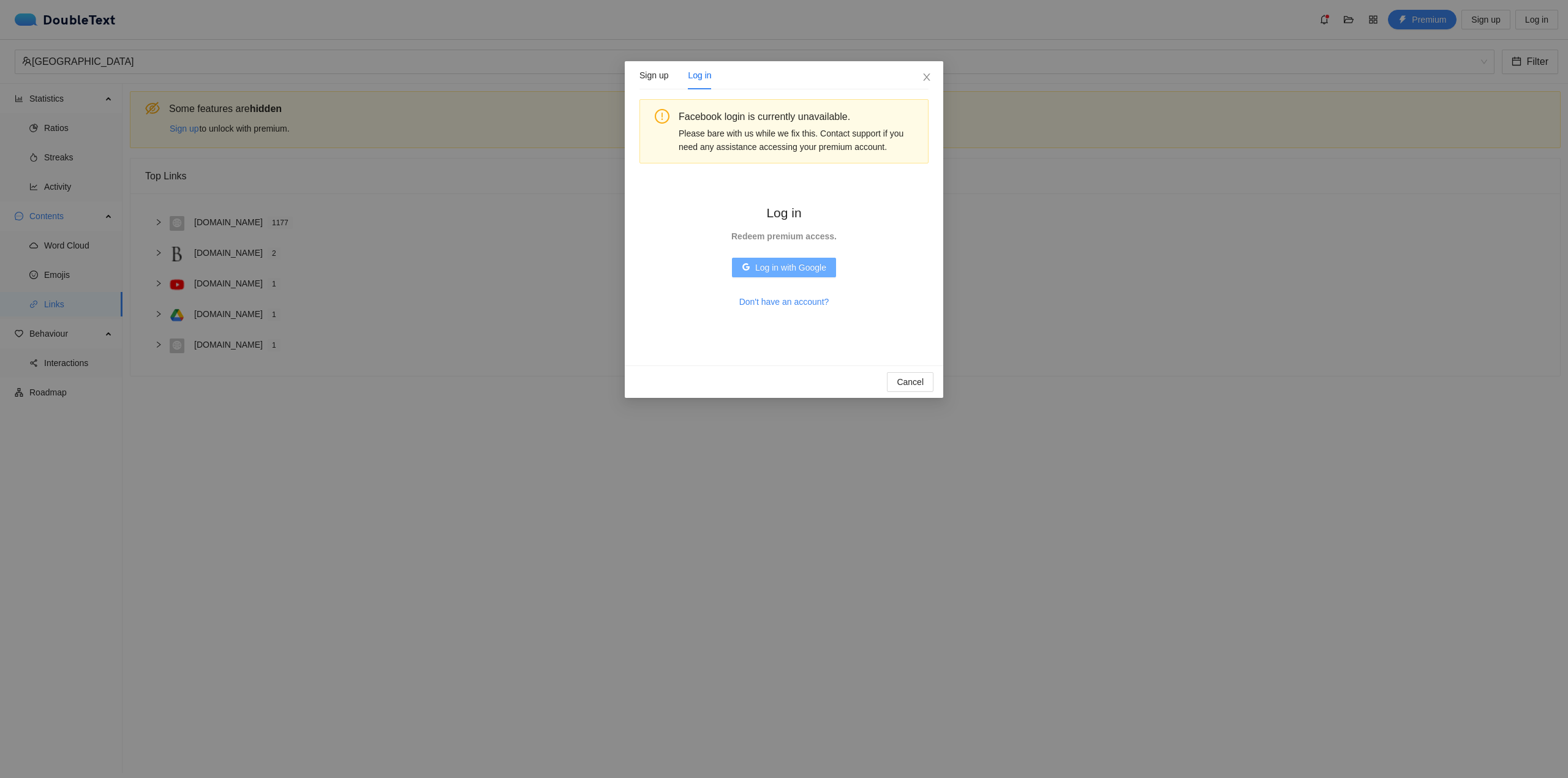
click at [793, 264] on span "Log in with Google" at bounding box center [790, 267] width 71 height 14
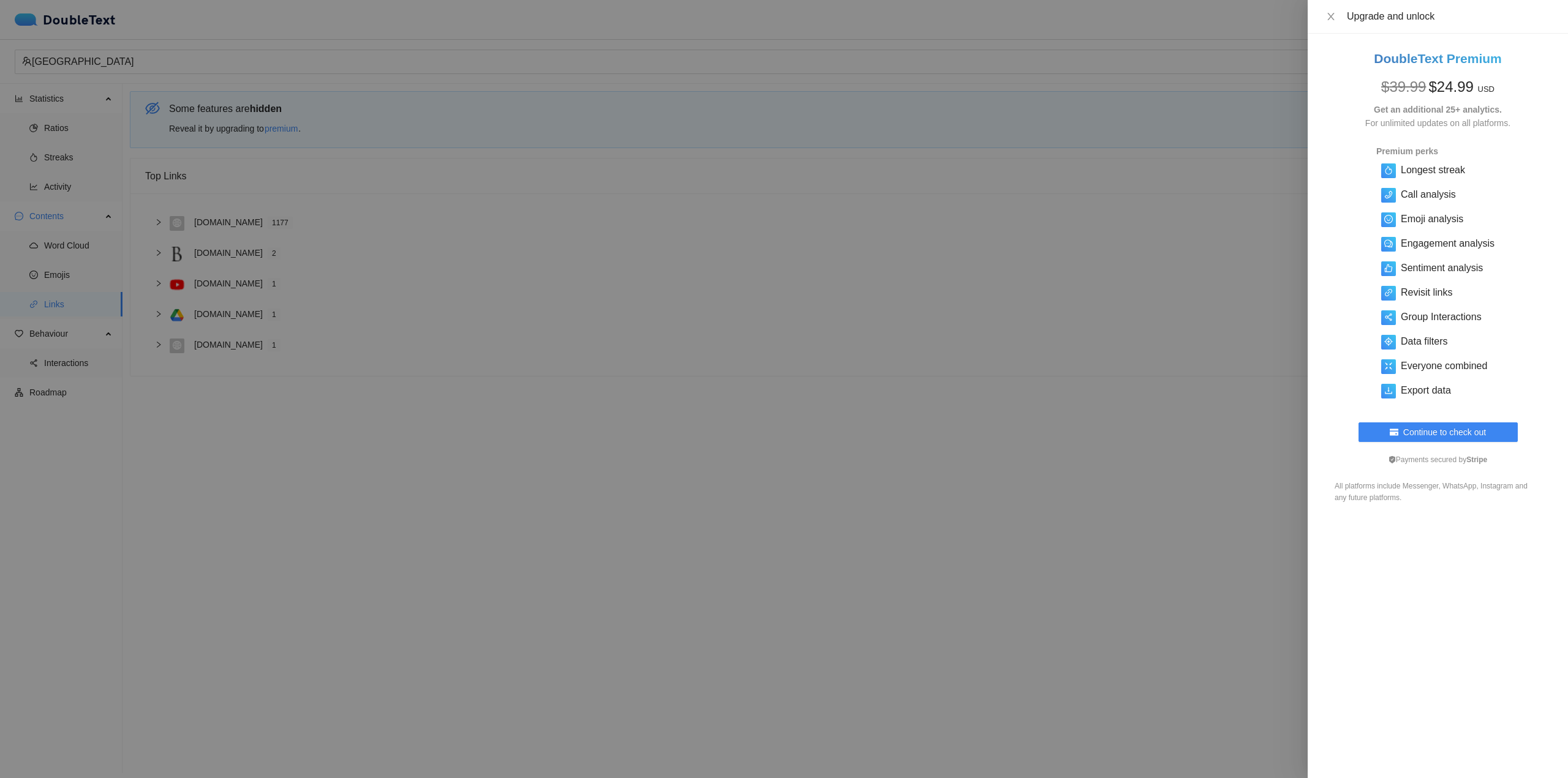
click at [1393, 622] on div "DoubleText Premium $ 39.99 $ 24.99 USD Get an additional 25+ analytics. For unl…" at bounding box center [1437, 406] width 260 height 744
click at [1189, 596] on div at bounding box center [784, 389] width 1568 height 778
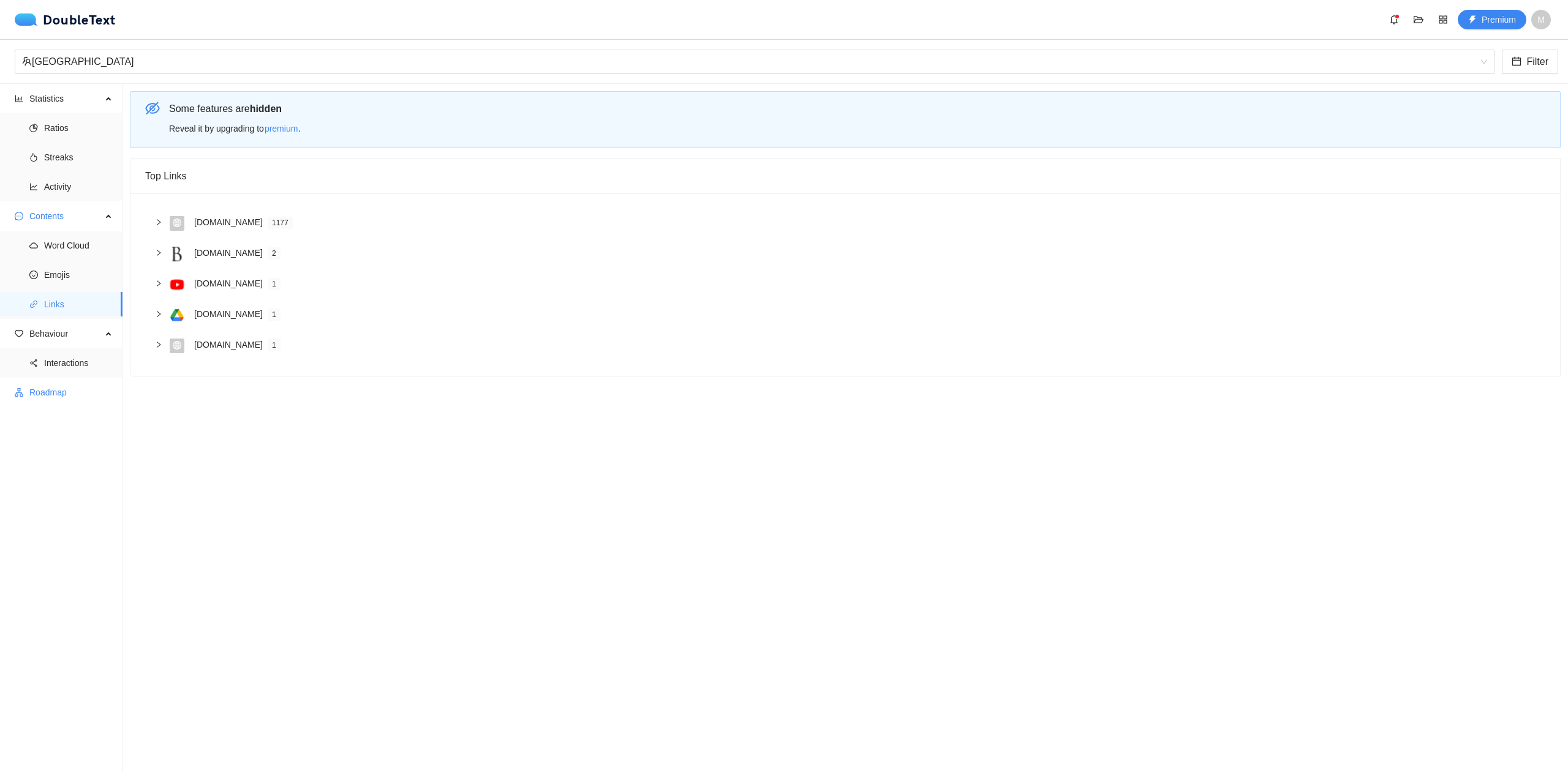
click at [40, 388] on span "Roadmap" at bounding box center [71, 393] width 83 height 25
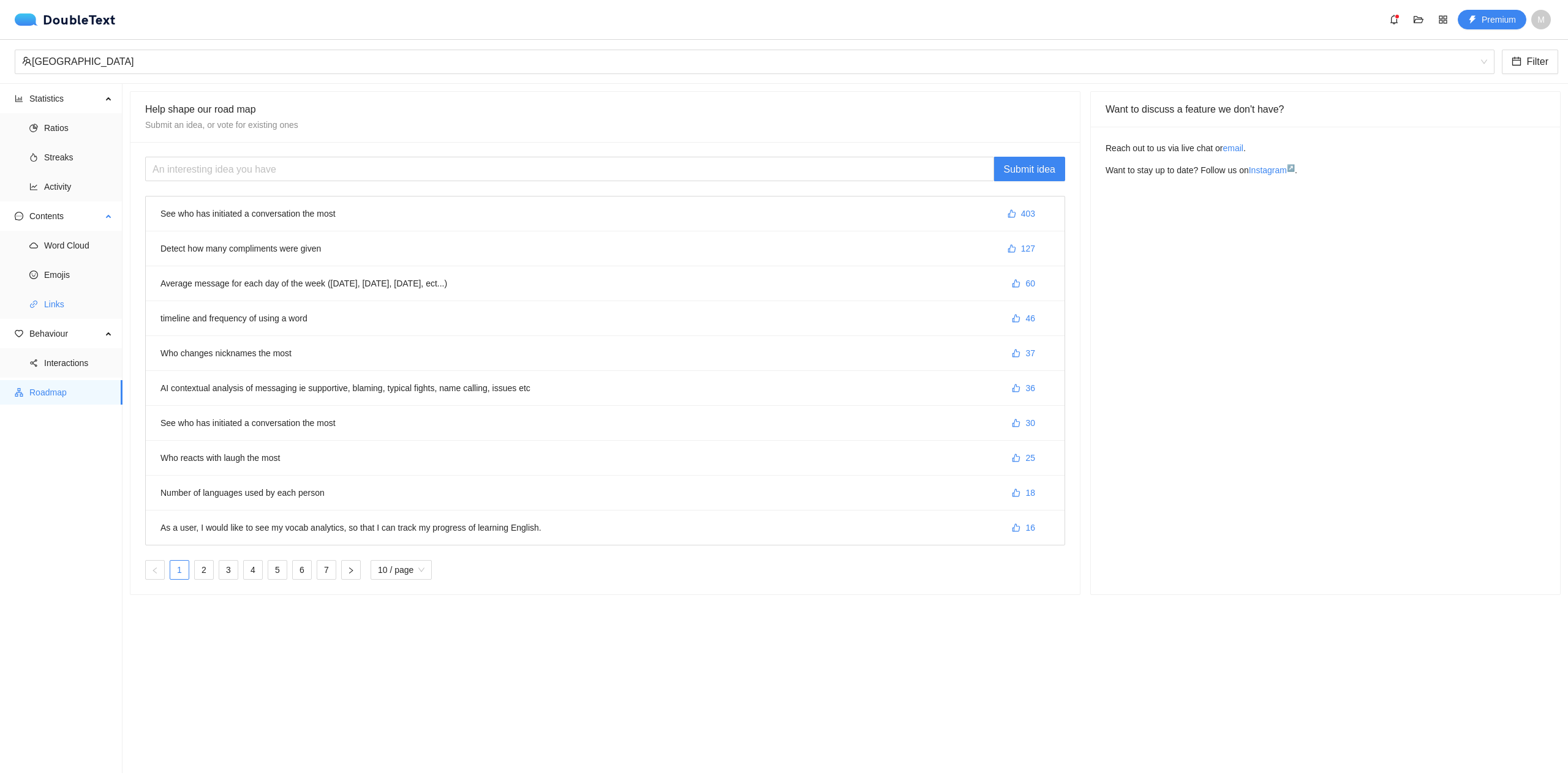
click at [79, 313] on span "Links" at bounding box center [79, 304] width 69 height 25
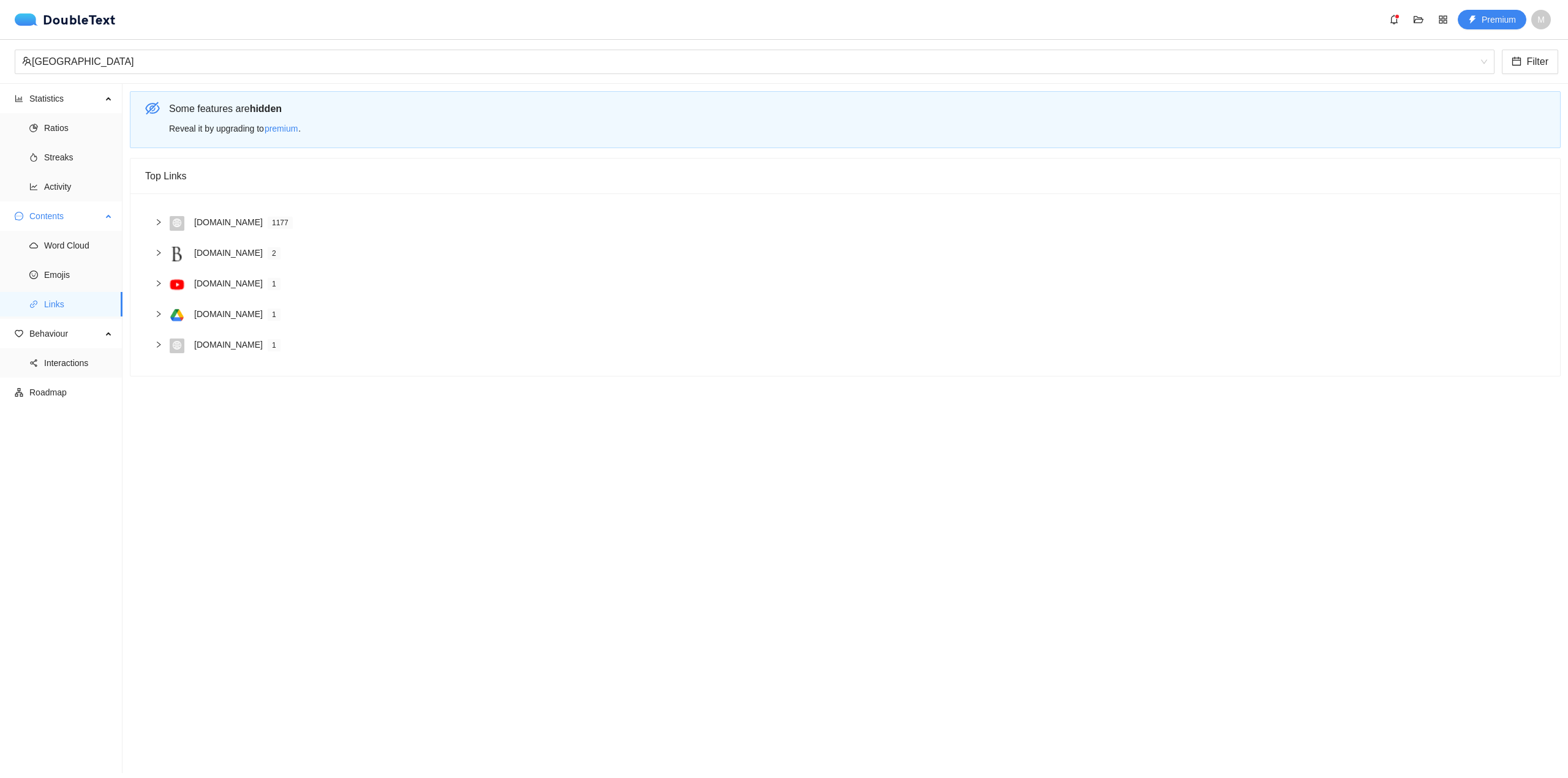
click at [82, 290] on ul "Word Cloud Emojis Links" at bounding box center [61, 275] width 122 height 88
click at [92, 148] on span "Streaks" at bounding box center [79, 158] width 69 height 25
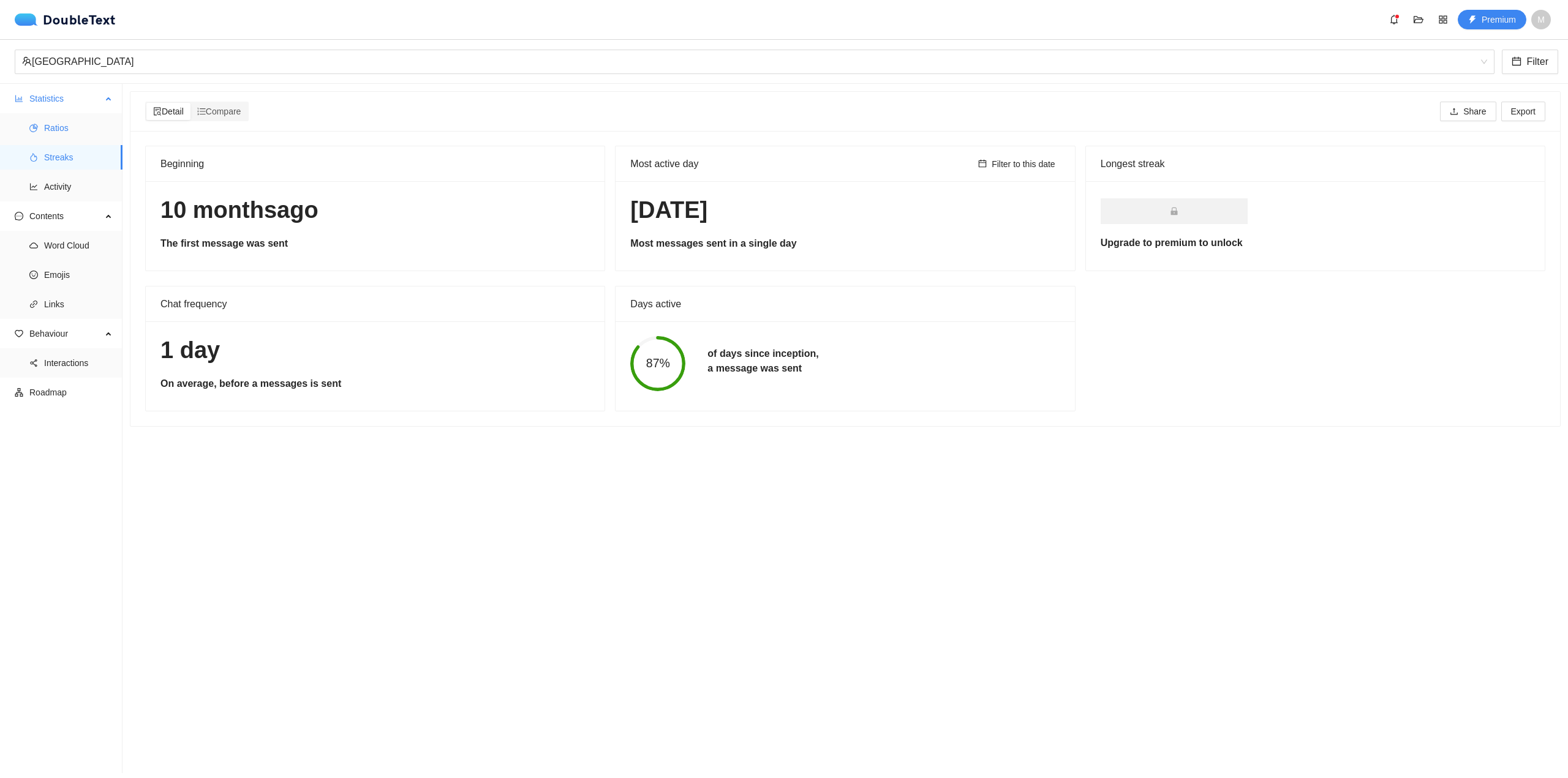
click at [97, 128] on span "Ratios" at bounding box center [79, 128] width 69 height 25
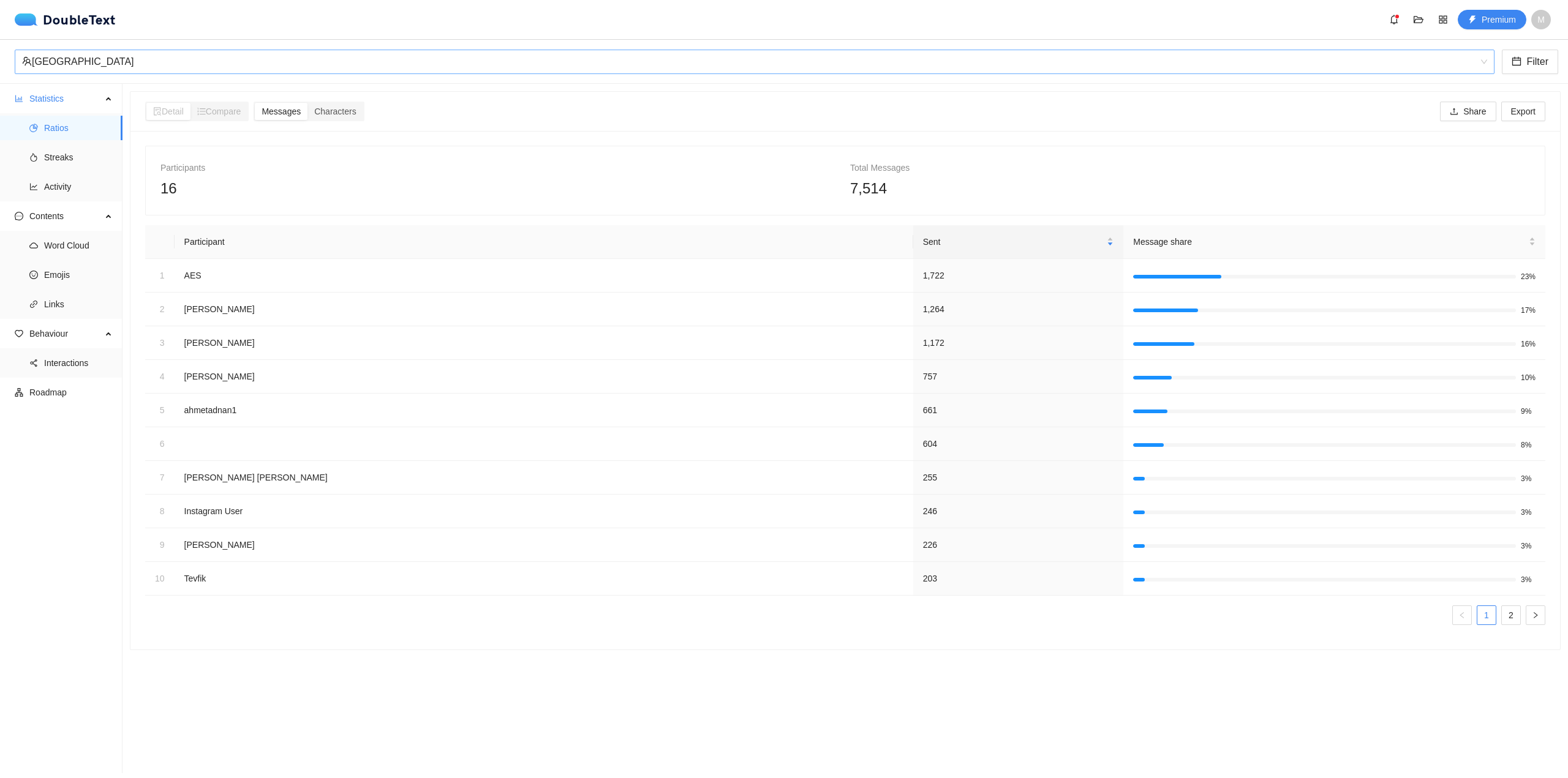
click at [154, 72] on div "[GEOGRAPHIC_DATA]" at bounding box center [749, 62] width 1454 height 23
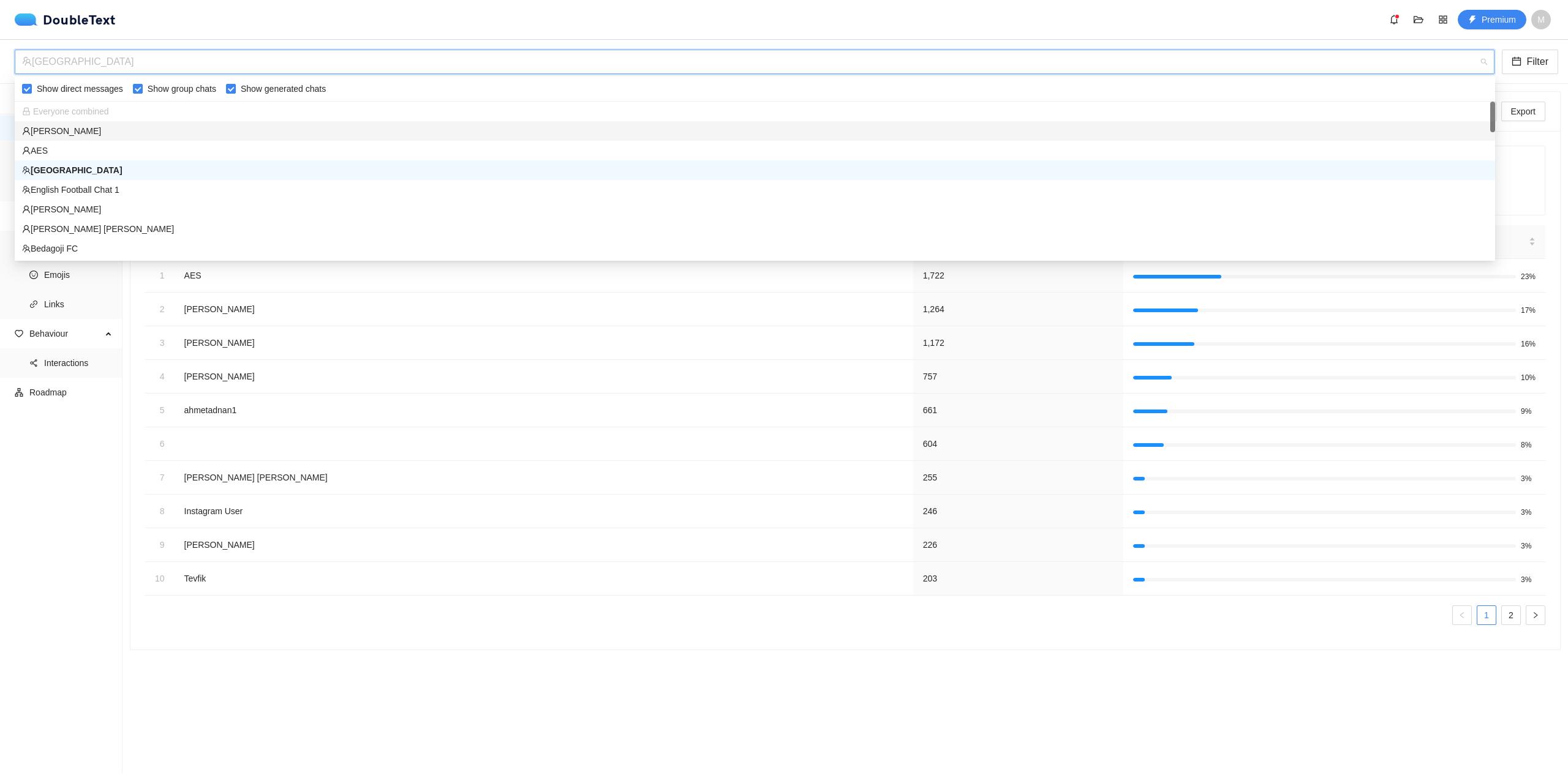
click at [149, 132] on div "[PERSON_NAME]" at bounding box center [755, 131] width 1466 height 14
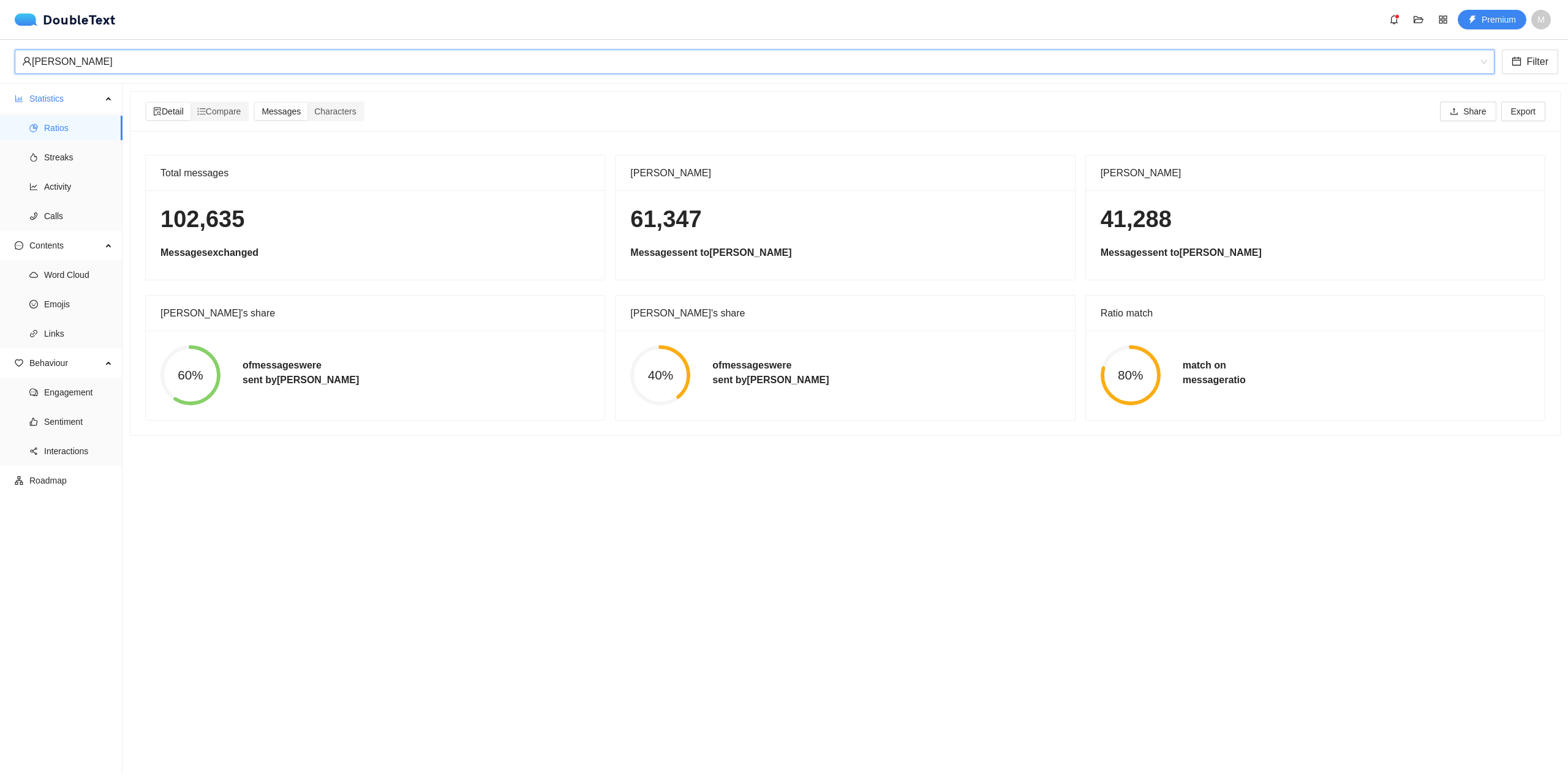
click at [214, 58] on div "[PERSON_NAME]" at bounding box center [749, 62] width 1454 height 23
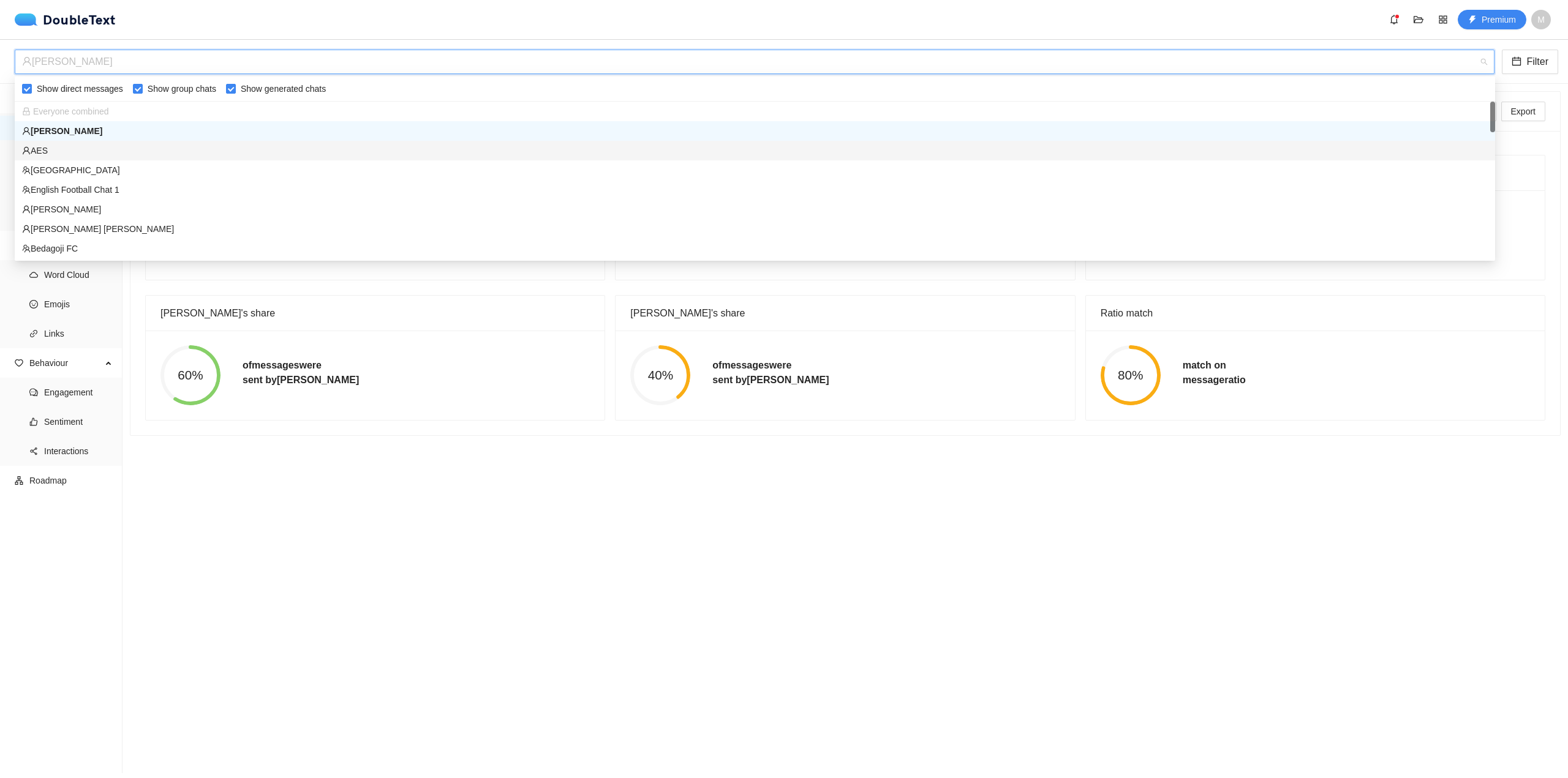
click at [213, 146] on div "AES" at bounding box center [755, 151] width 1466 height 14
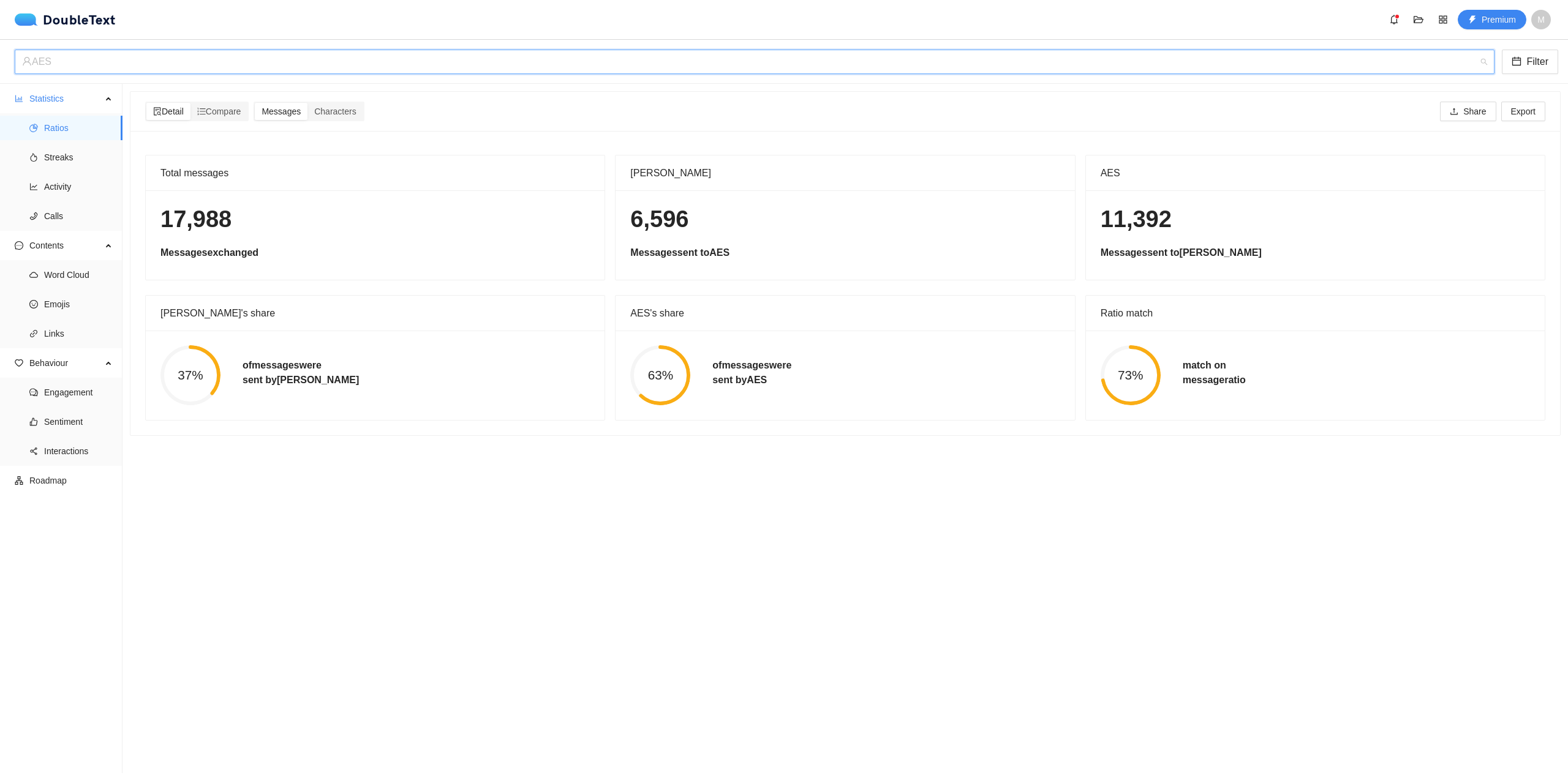
click at [541, 69] on div "AES" at bounding box center [749, 62] width 1454 height 23
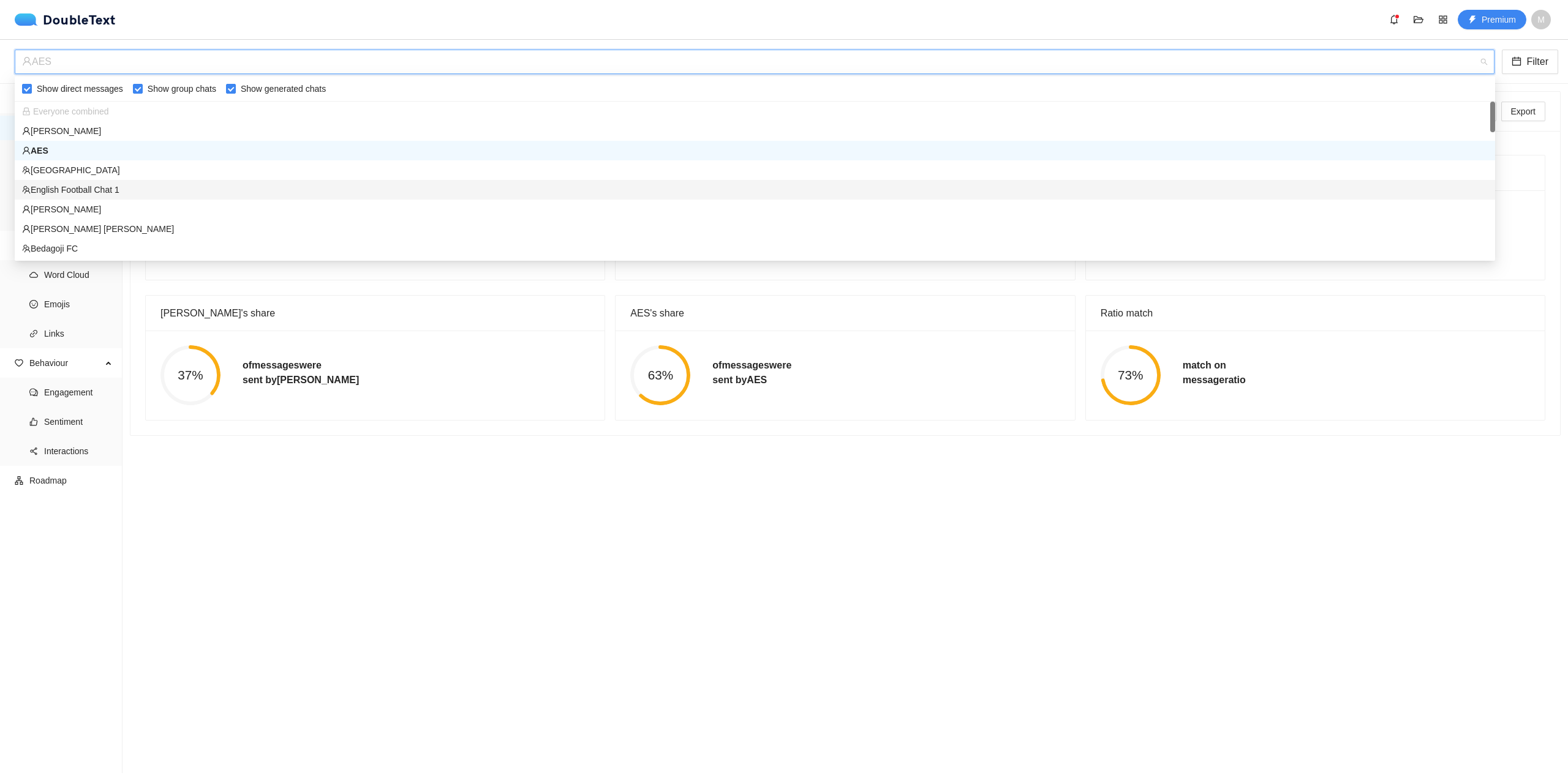
click at [490, 206] on div "[PERSON_NAME]" at bounding box center [755, 209] width 1466 height 14
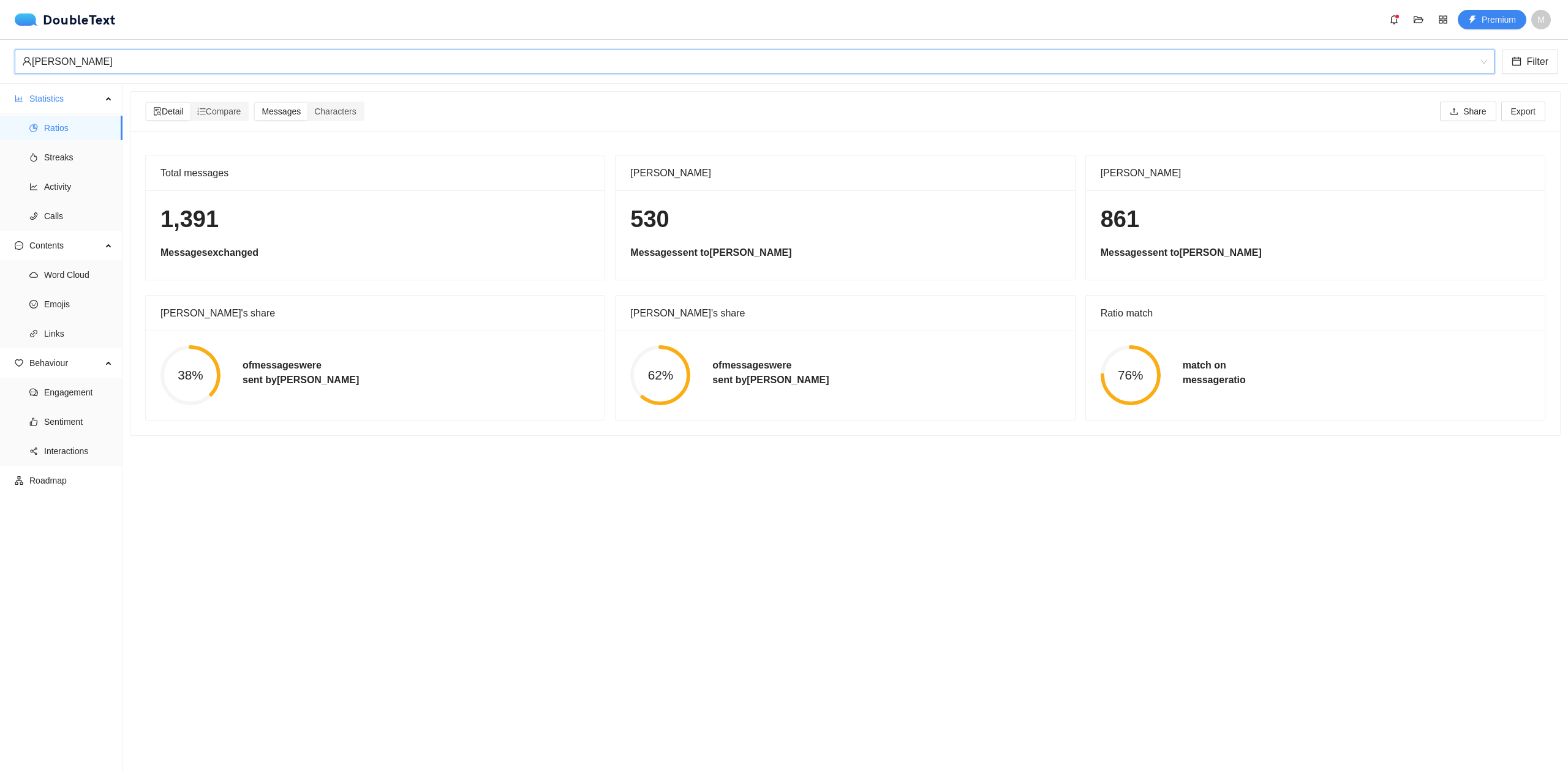
click at [493, 66] on div "[PERSON_NAME]" at bounding box center [749, 62] width 1454 height 23
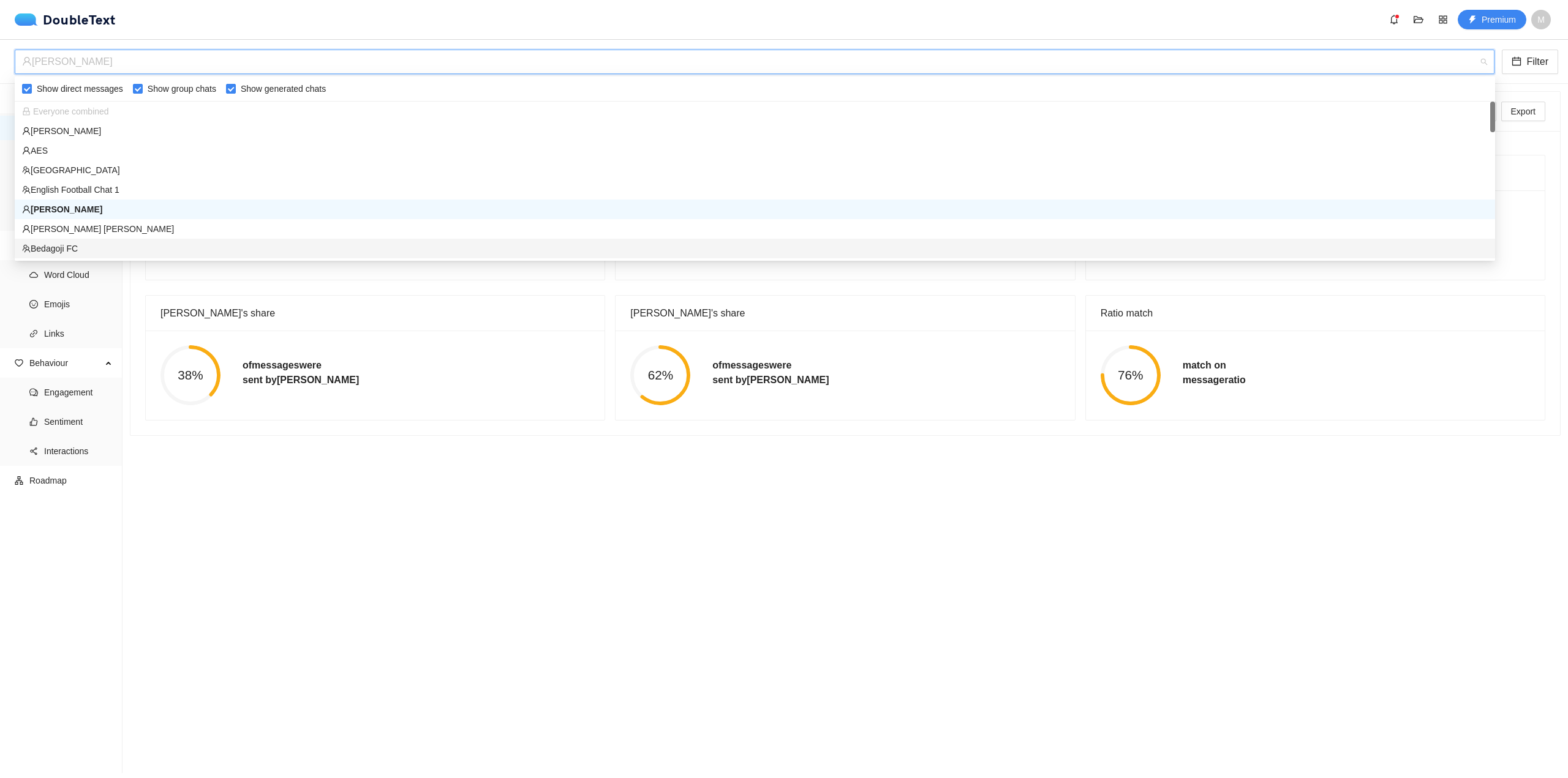
click at [512, 332] on div "38% of messages were sent by [PERSON_NAME]" at bounding box center [375, 375] width 459 height 90
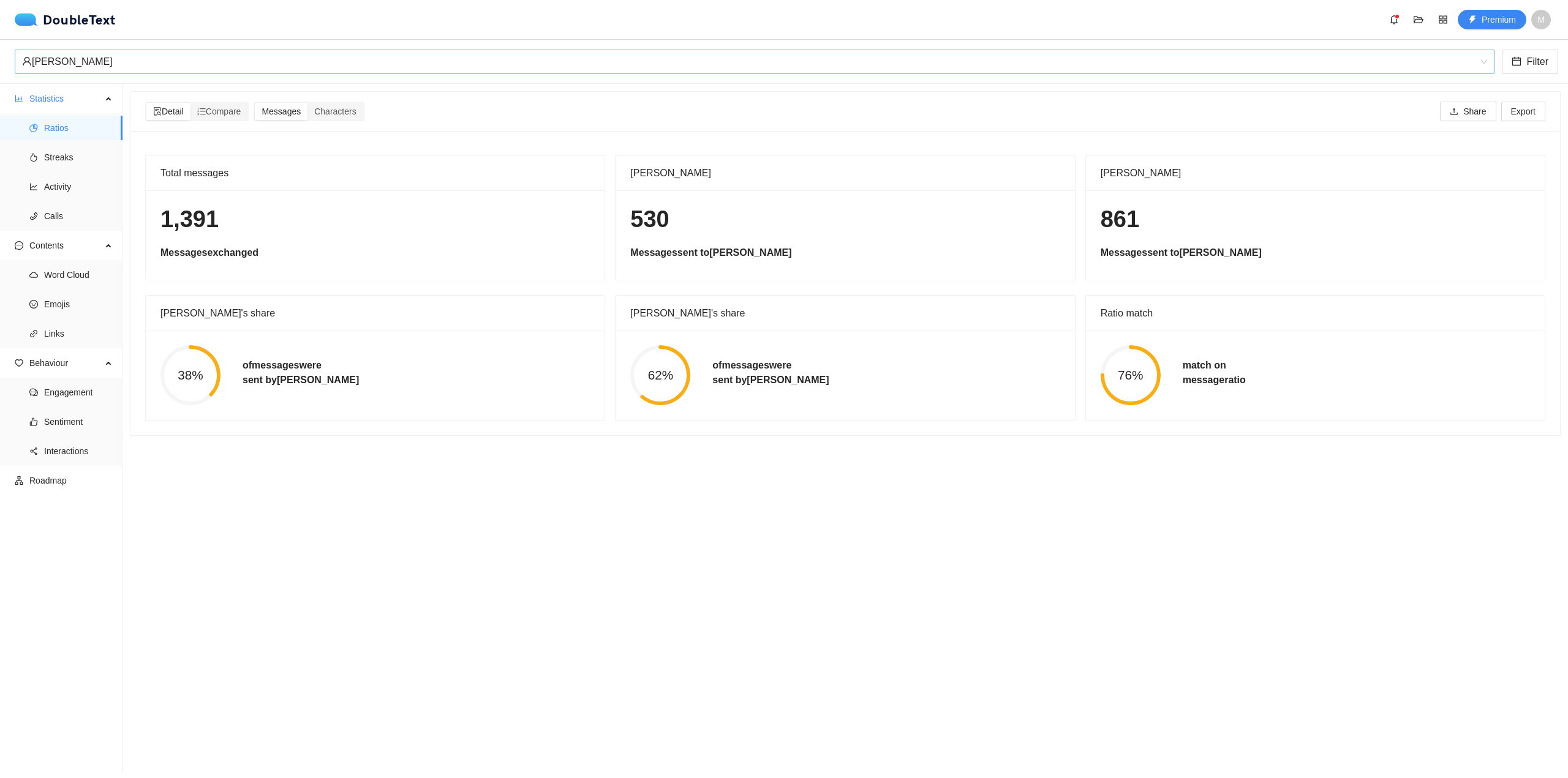
click at [486, 63] on div "[PERSON_NAME]" at bounding box center [749, 62] width 1454 height 23
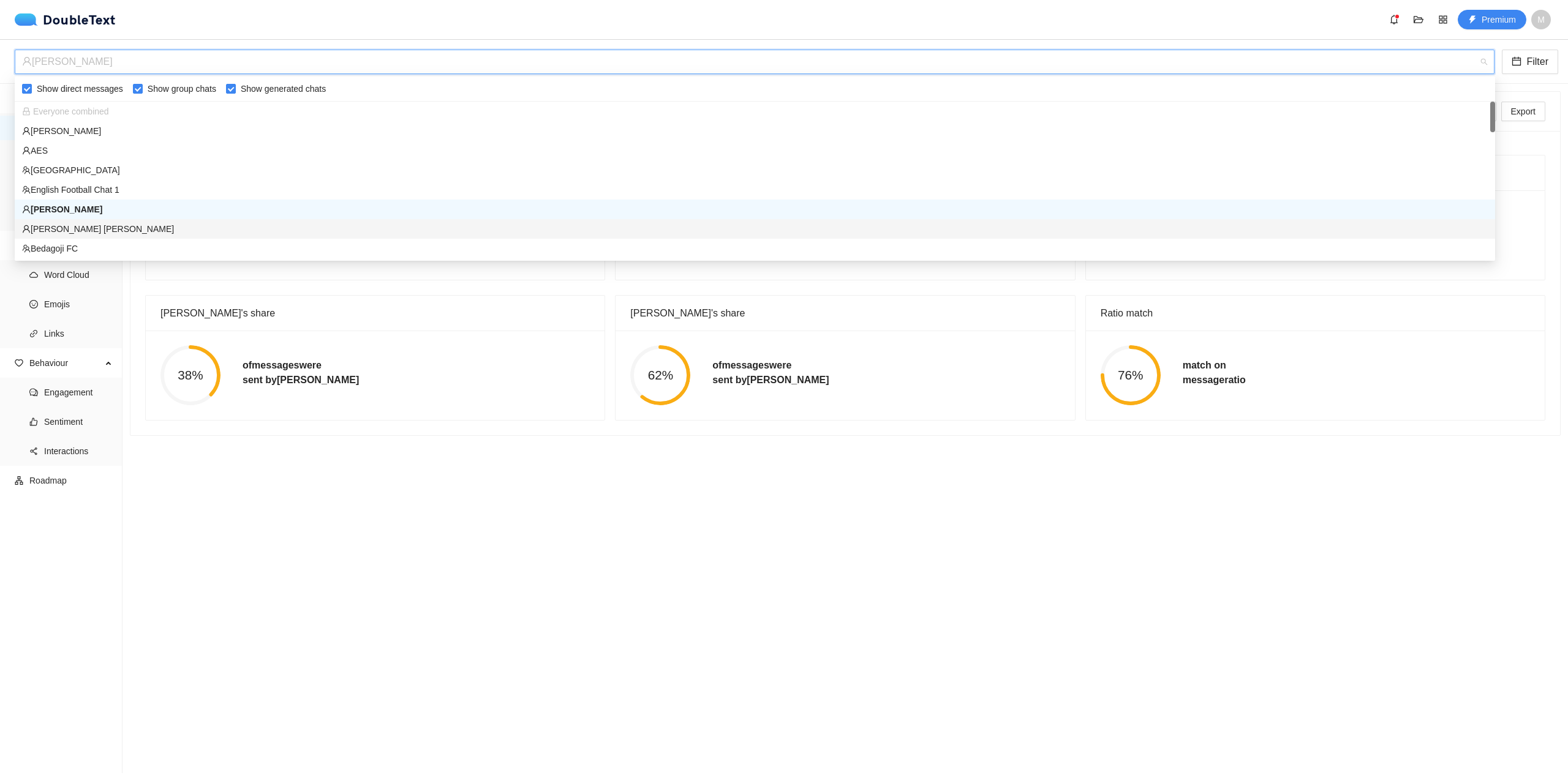
click at [273, 232] on div "[PERSON_NAME] [PERSON_NAME]" at bounding box center [755, 228] width 1466 height 14
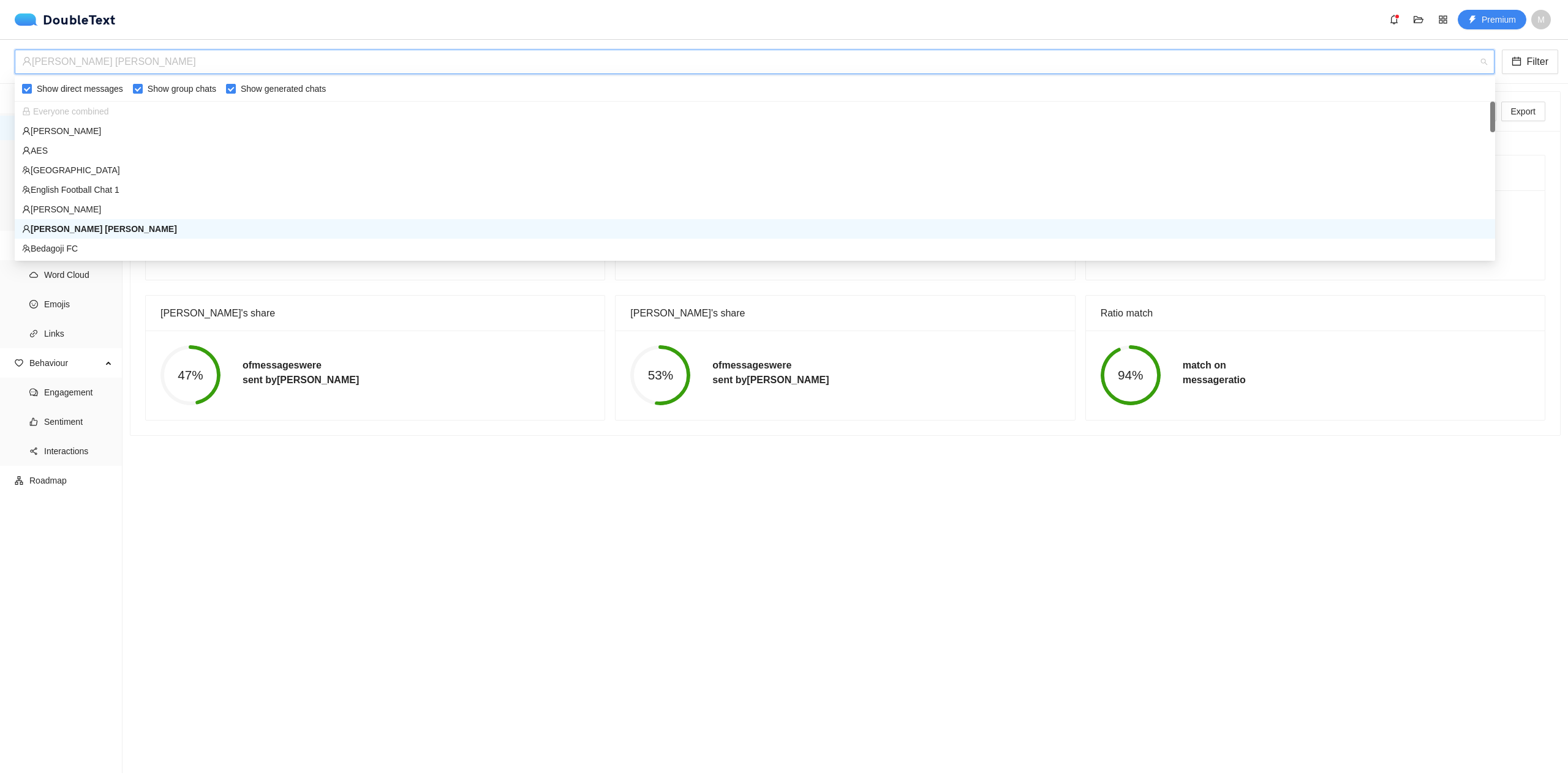
click at [604, 60] on div "[PERSON_NAME] [PERSON_NAME]" at bounding box center [749, 62] width 1454 height 23
click at [648, 130] on div "[PERSON_NAME]" at bounding box center [755, 131] width 1466 height 14
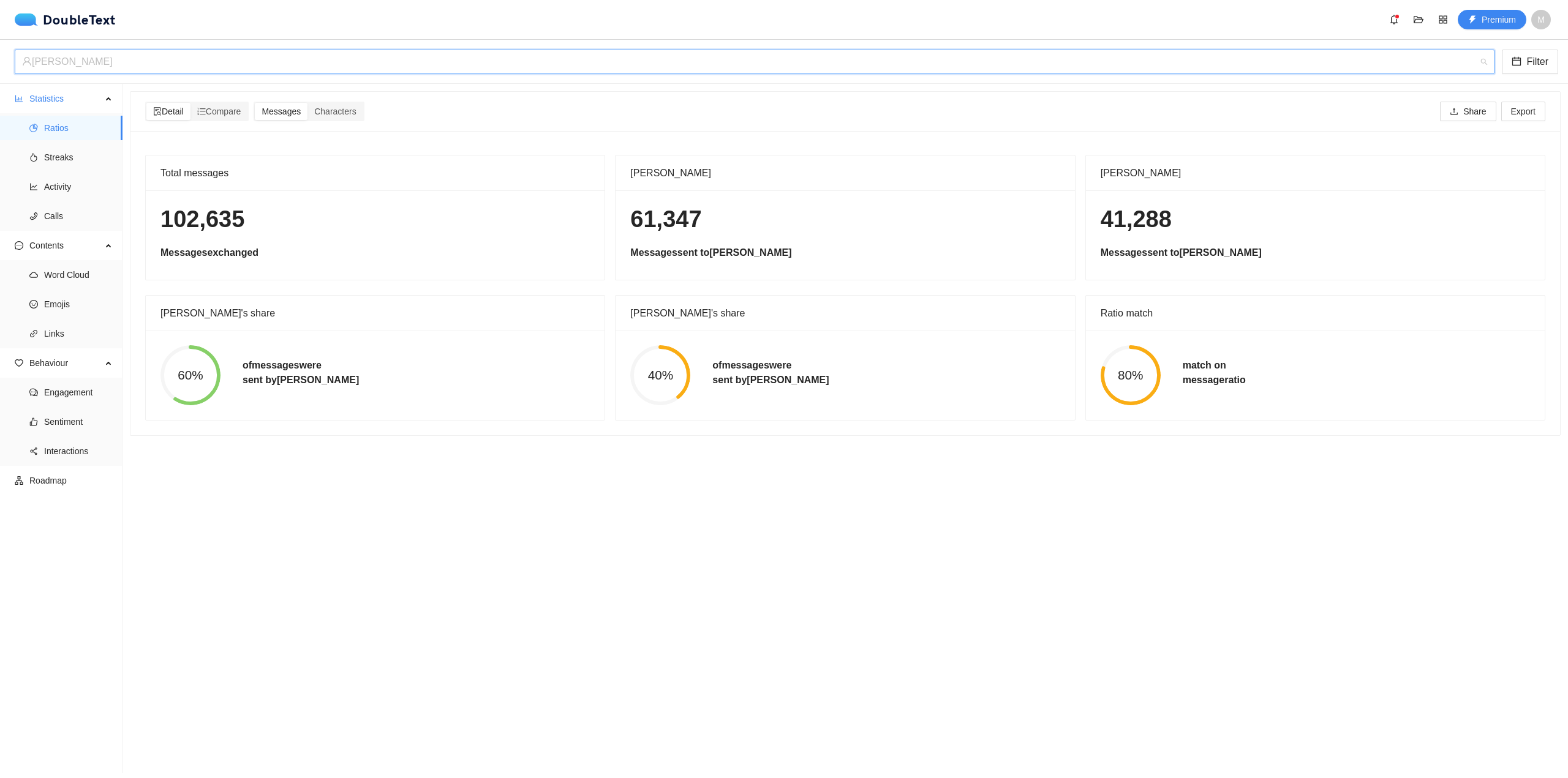
click at [685, 60] on div "[PERSON_NAME]" at bounding box center [749, 62] width 1454 height 23
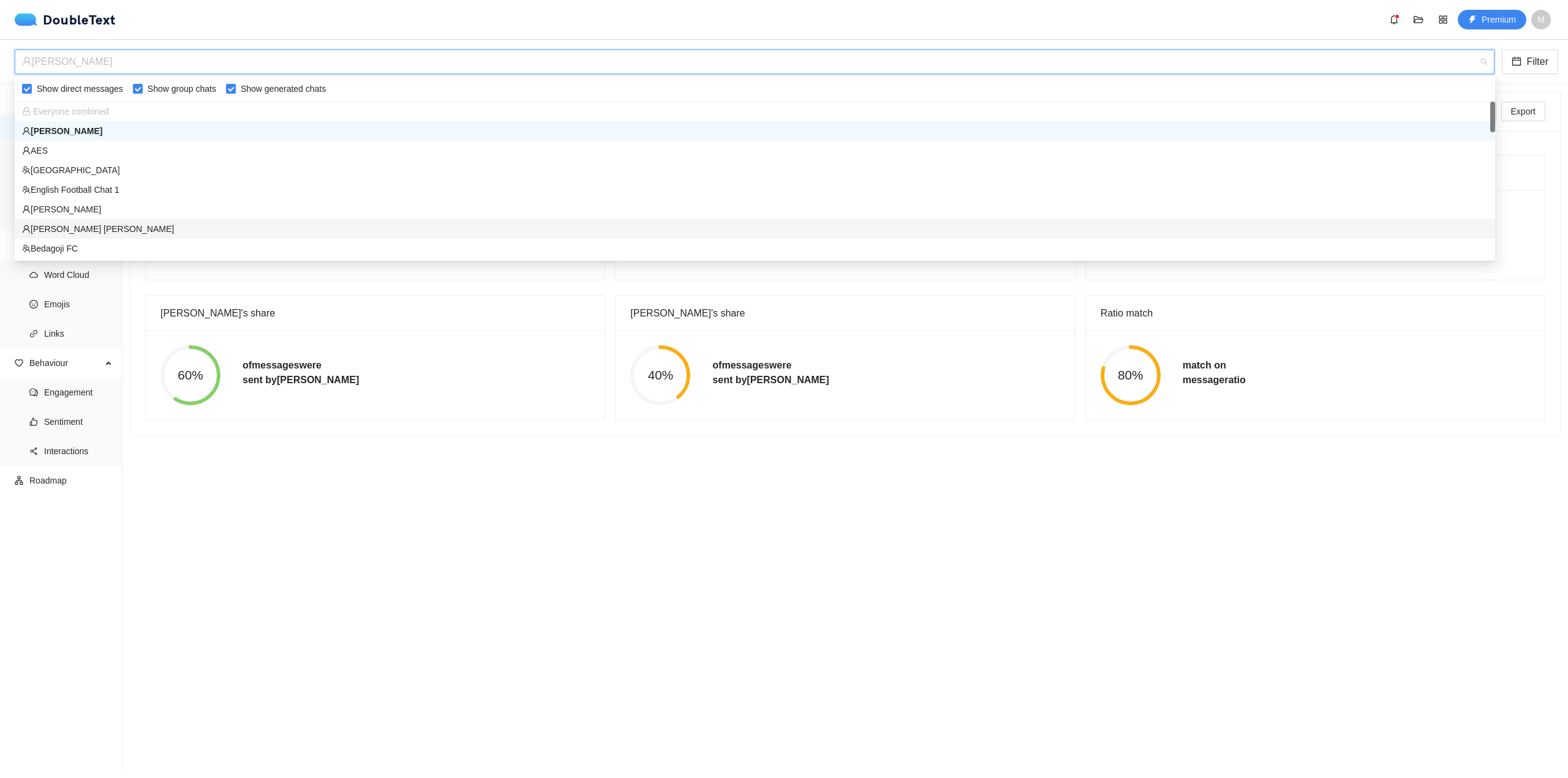
scroll to position [61, 0]
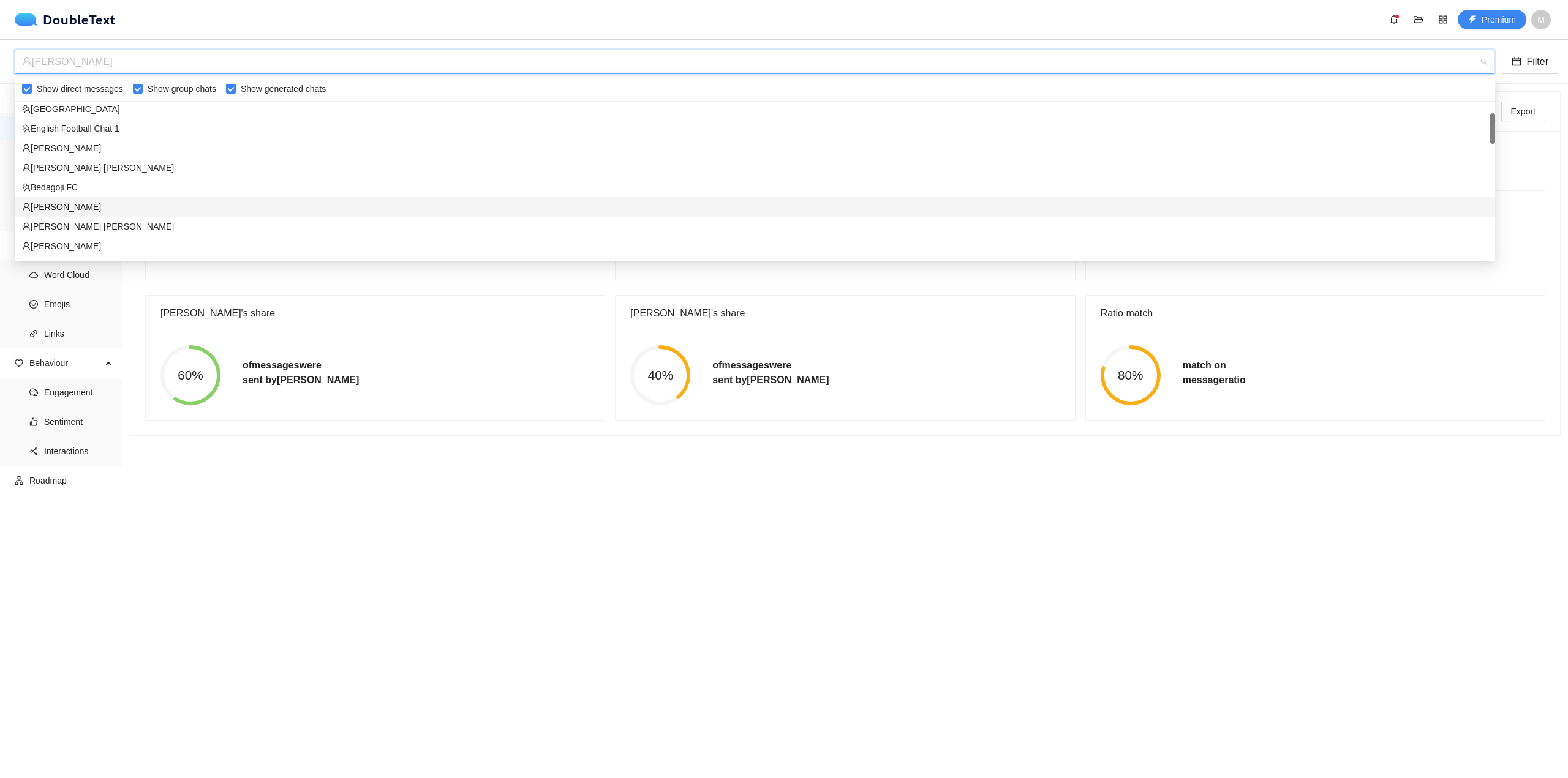
click at [505, 212] on div "[PERSON_NAME]" at bounding box center [755, 207] width 1466 height 14
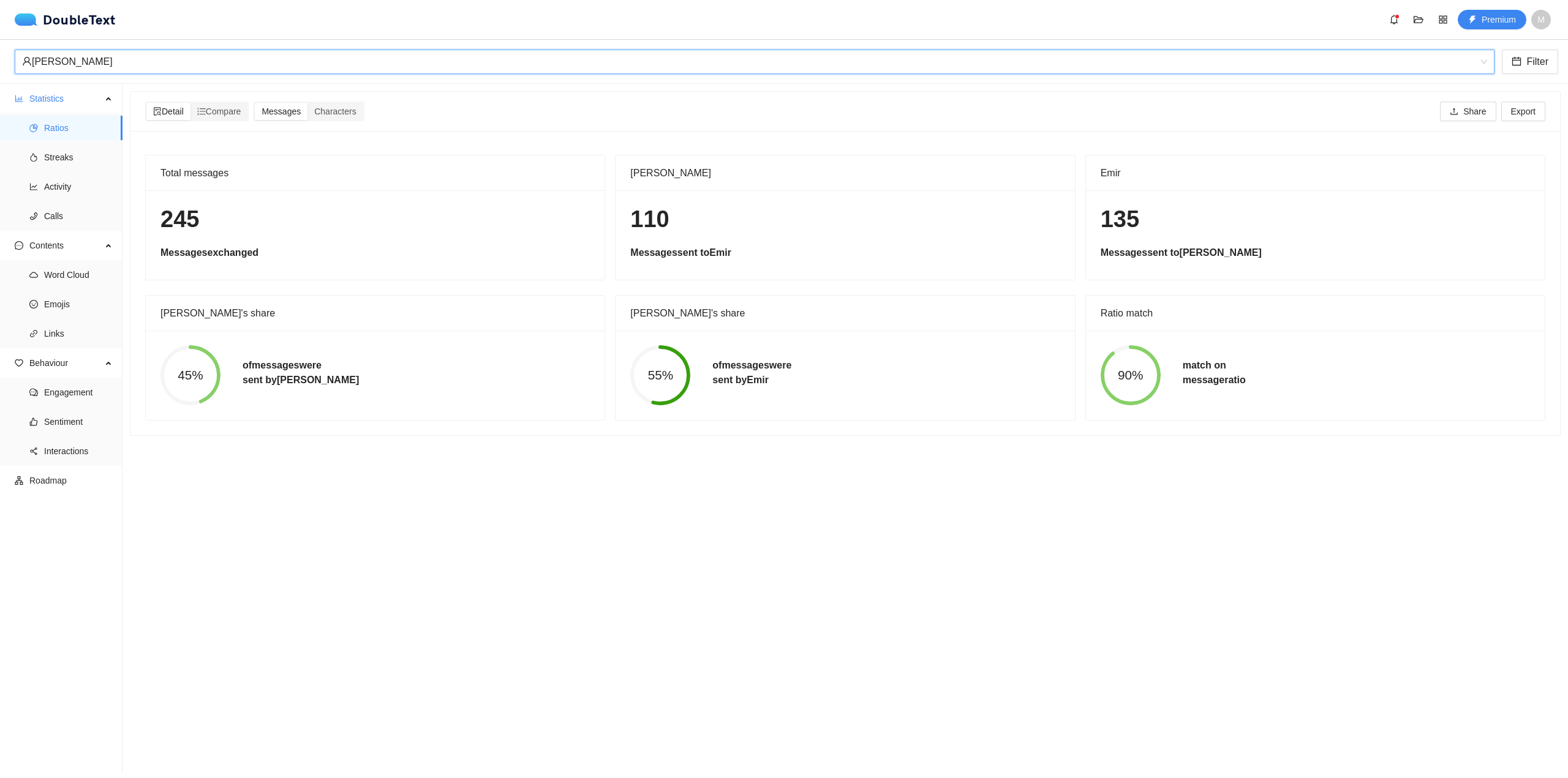
click at [551, 60] on div "[PERSON_NAME]" at bounding box center [749, 62] width 1454 height 23
click at [652, 347] on circle at bounding box center [660, 375] width 56 height 56
click at [753, 69] on div "[PERSON_NAME]" at bounding box center [749, 62] width 1454 height 23
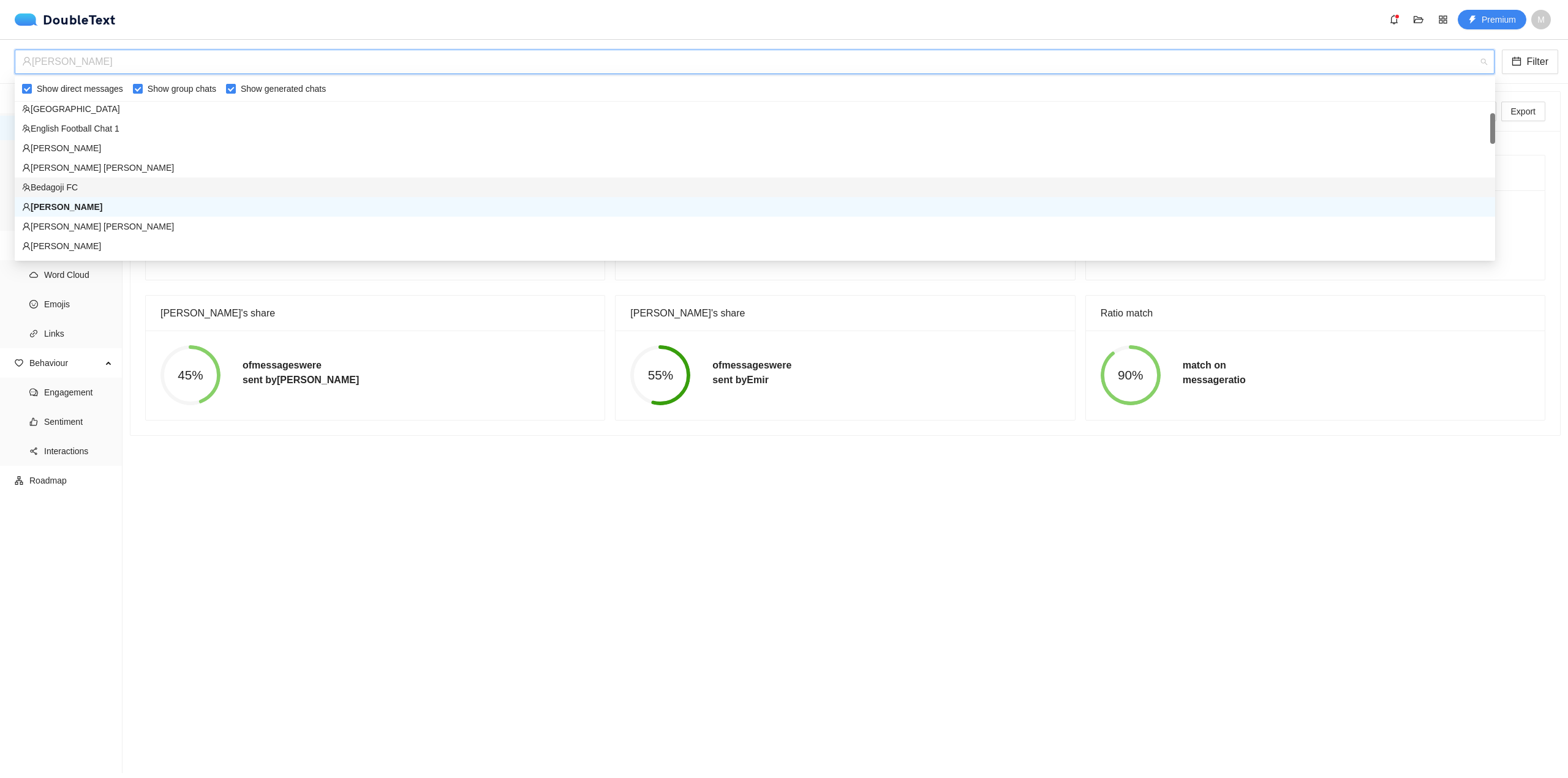
click at [538, 188] on div "Bedagoji FC" at bounding box center [755, 187] width 1466 height 14
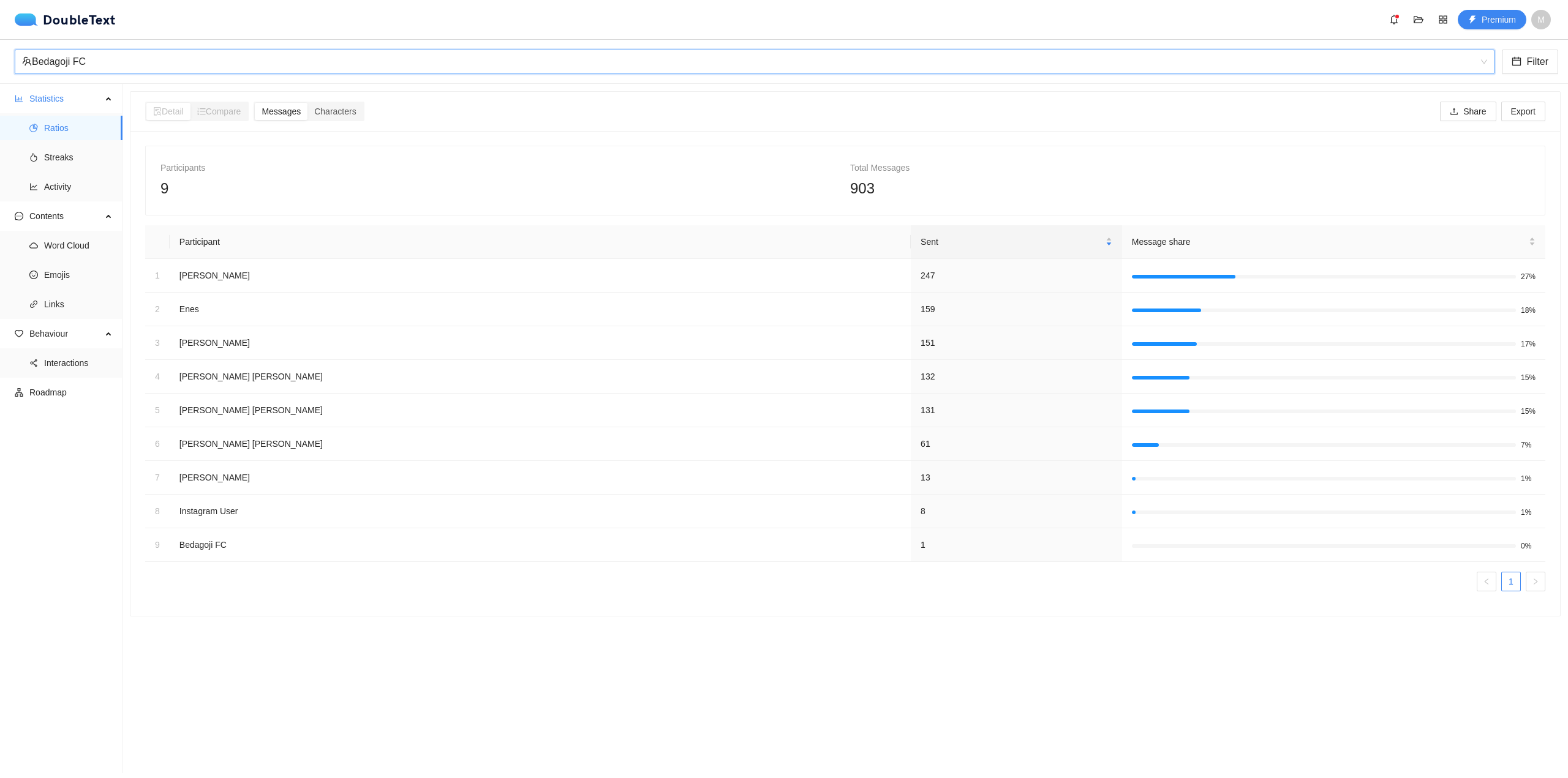
click at [693, 61] on div "Bedagoji FC" at bounding box center [749, 62] width 1454 height 23
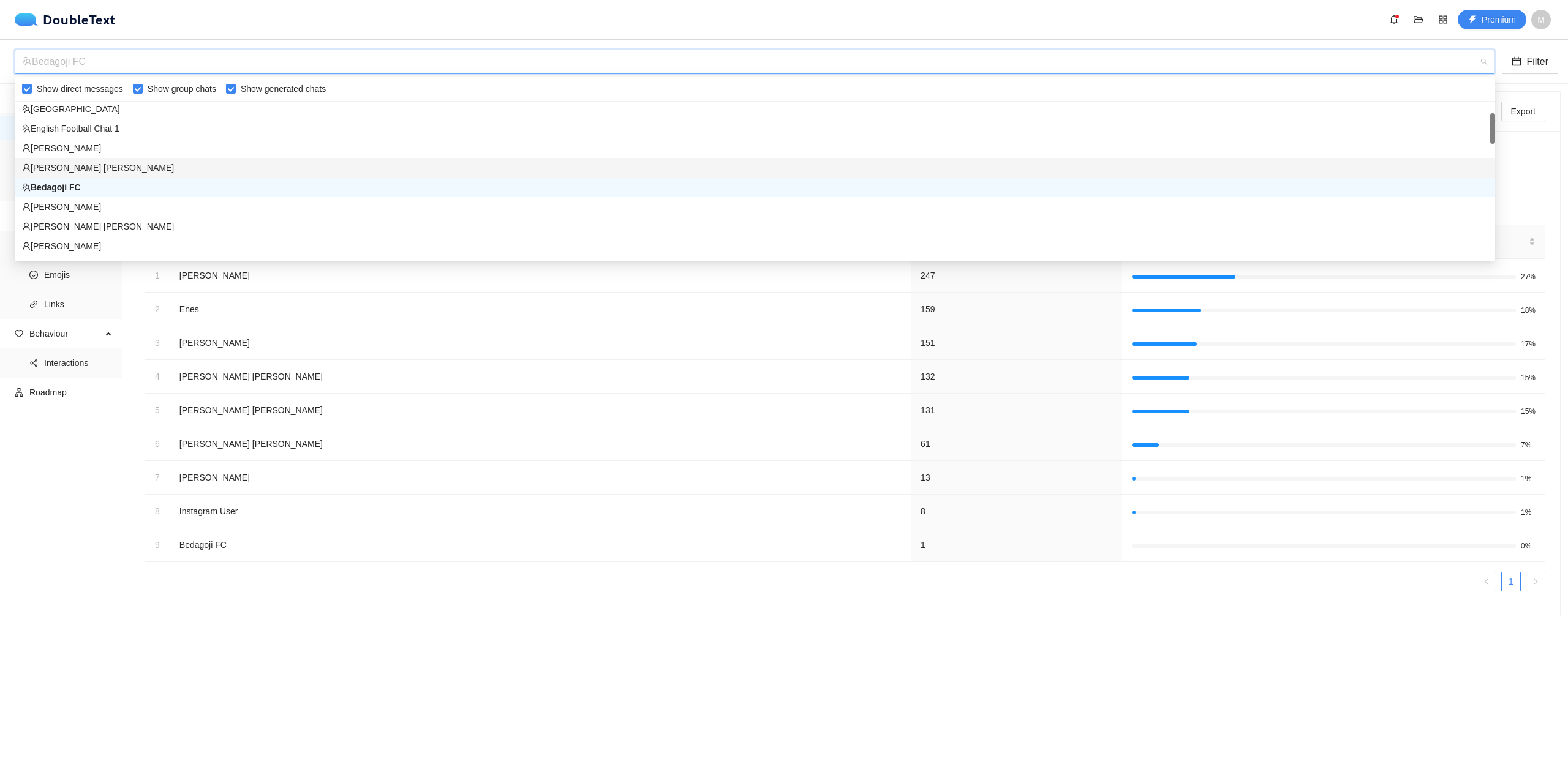
click at [614, 167] on div "[PERSON_NAME] [PERSON_NAME]" at bounding box center [755, 167] width 1466 height 14
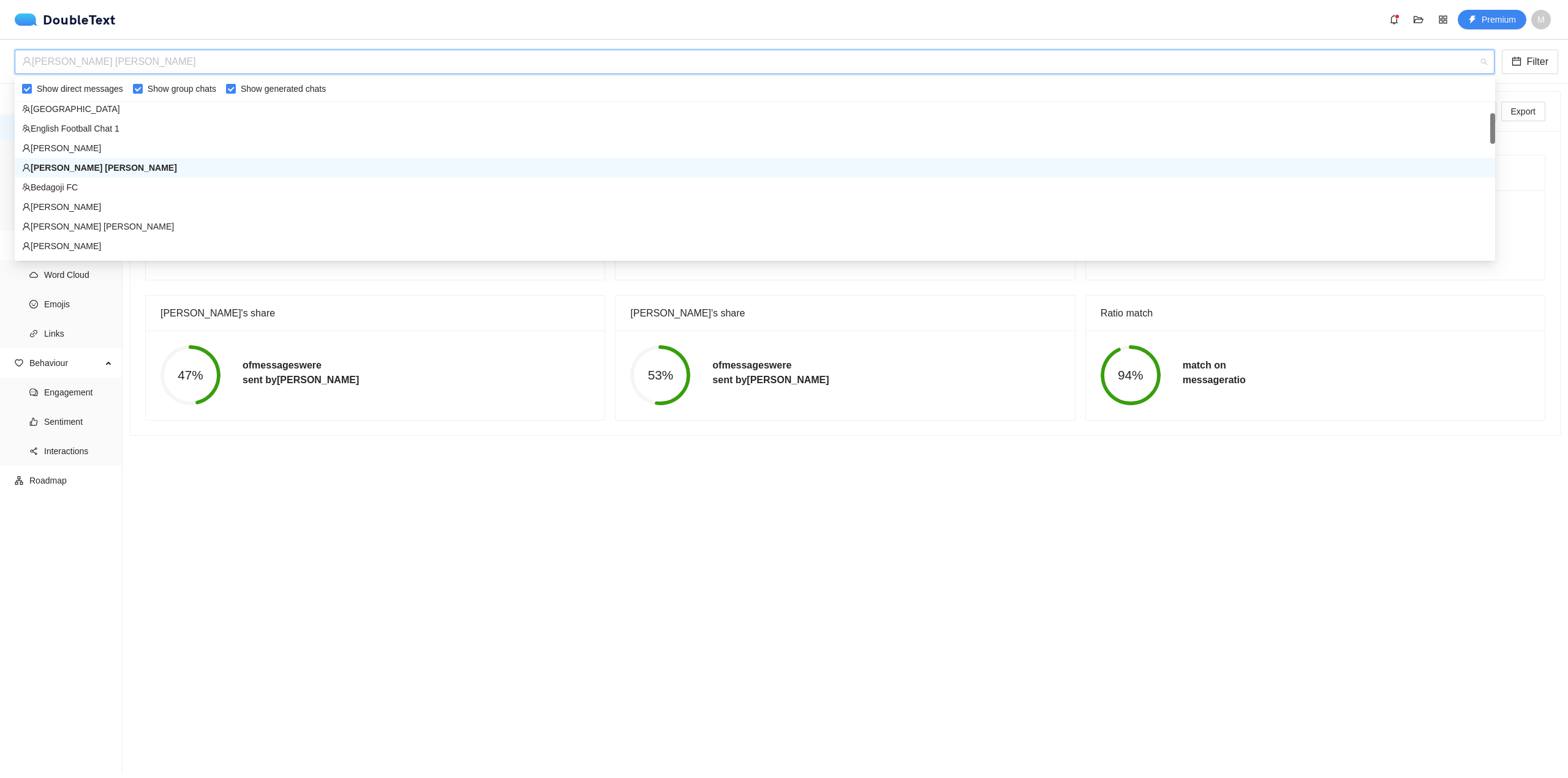
click at [682, 68] on div "[PERSON_NAME] [PERSON_NAME]" at bounding box center [749, 62] width 1454 height 23
click at [628, 146] on div "[PERSON_NAME]" at bounding box center [755, 148] width 1466 height 14
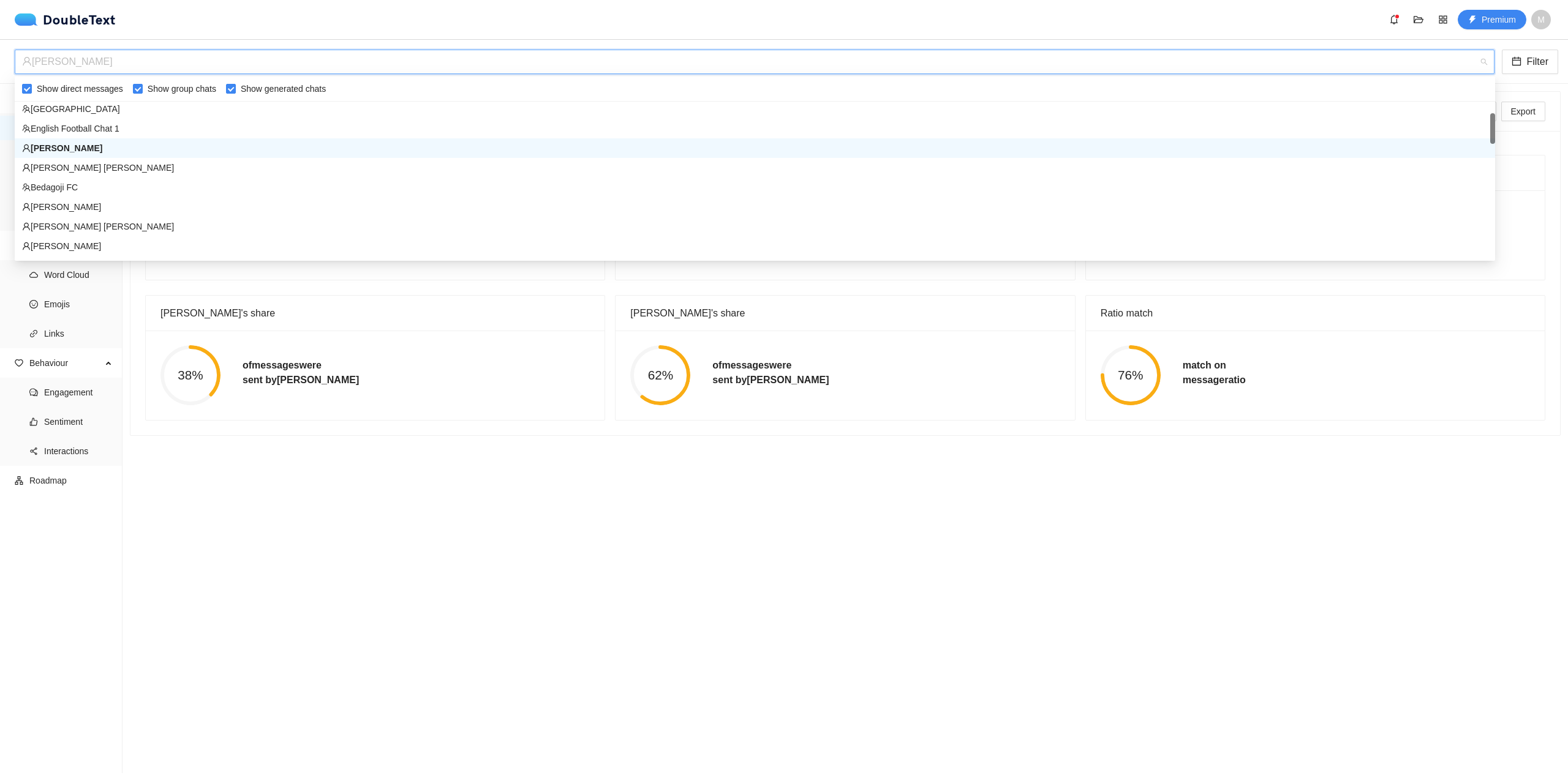
click at [708, 61] on div "[PERSON_NAME]" at bounding box center [749, 62] width 1454 height 23
click at [706, 136] on div "English Football Chat 1" at bounding box center [755, 128] width 1480 height 19
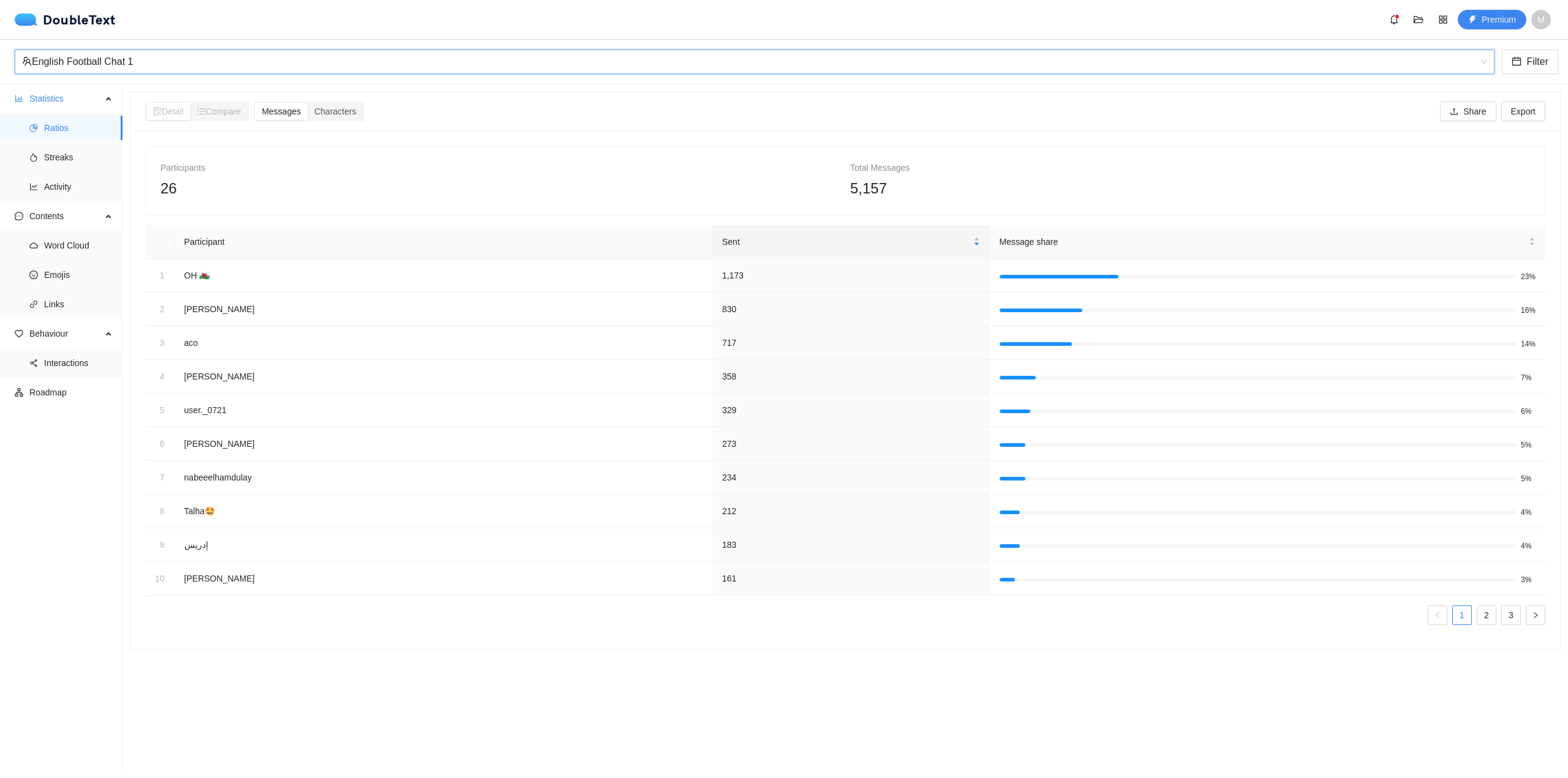
click at [687, 65] on div "English Football Chat 1" at bounding box center [749, 62] width 1454 height 23
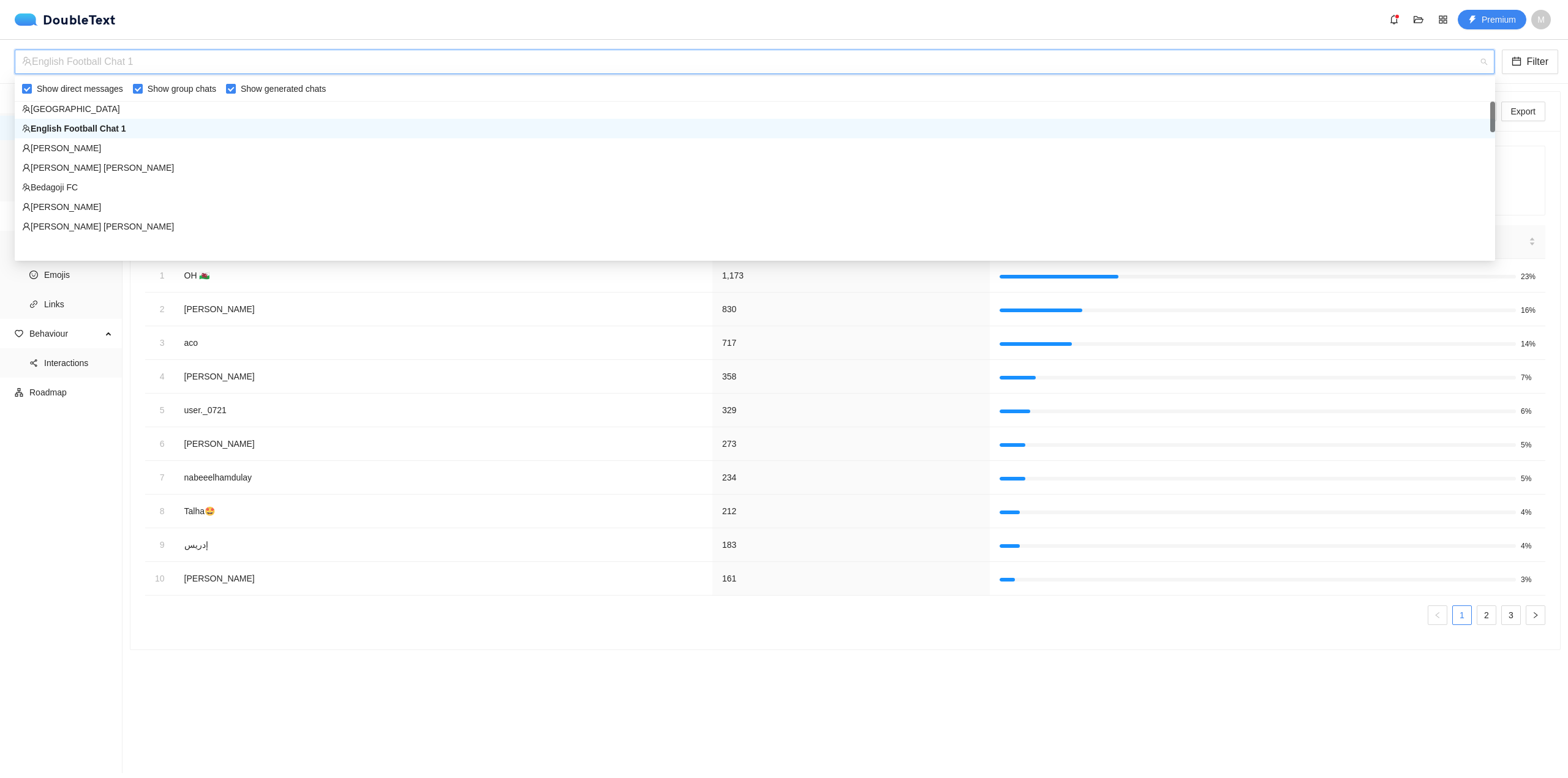
scroll to position [0, 0]
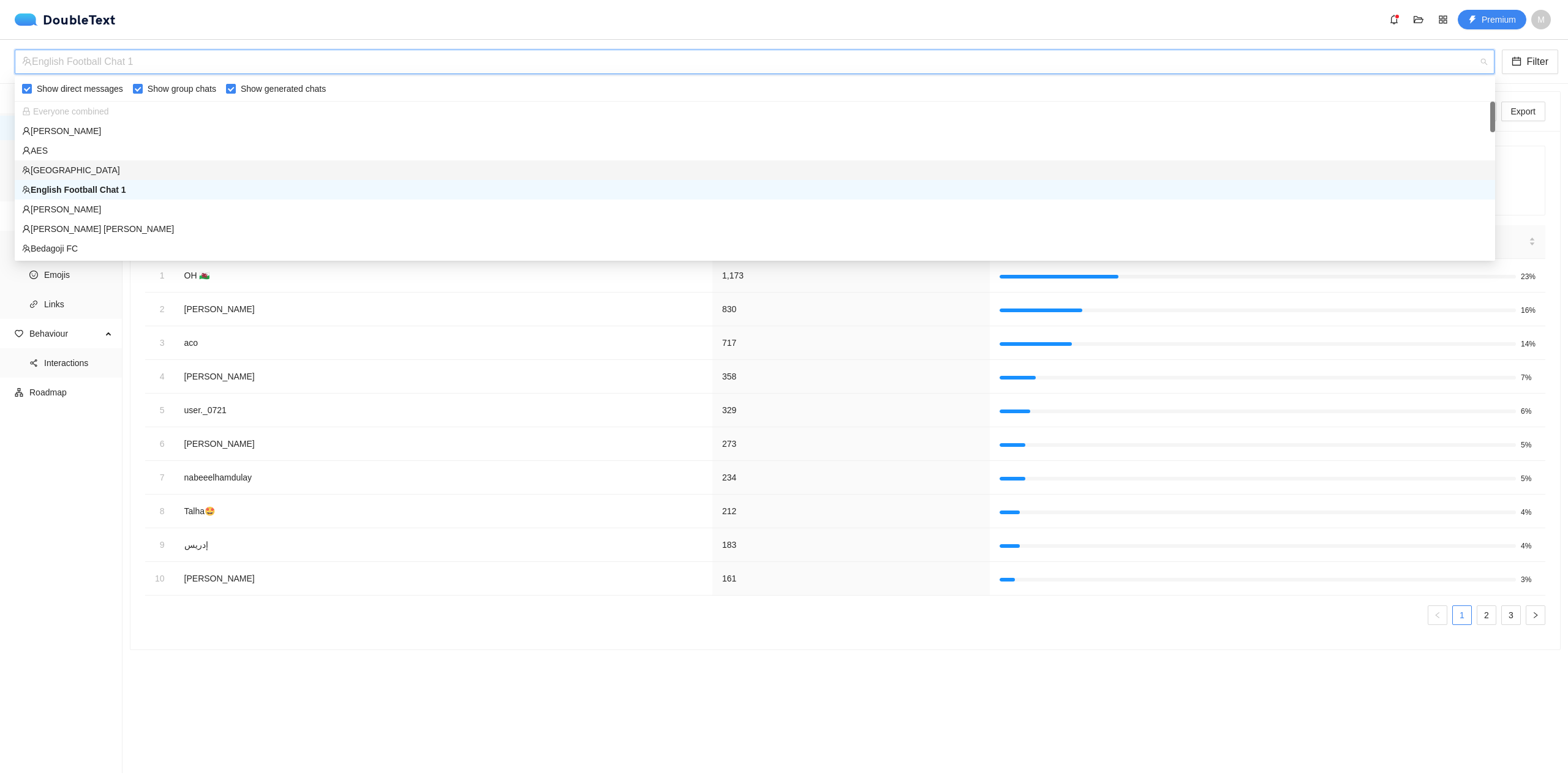
click at [620, 168] on div "[GEOGRAPHIC_DATA]" at bounding box center [755, 170] width 1466 height 14
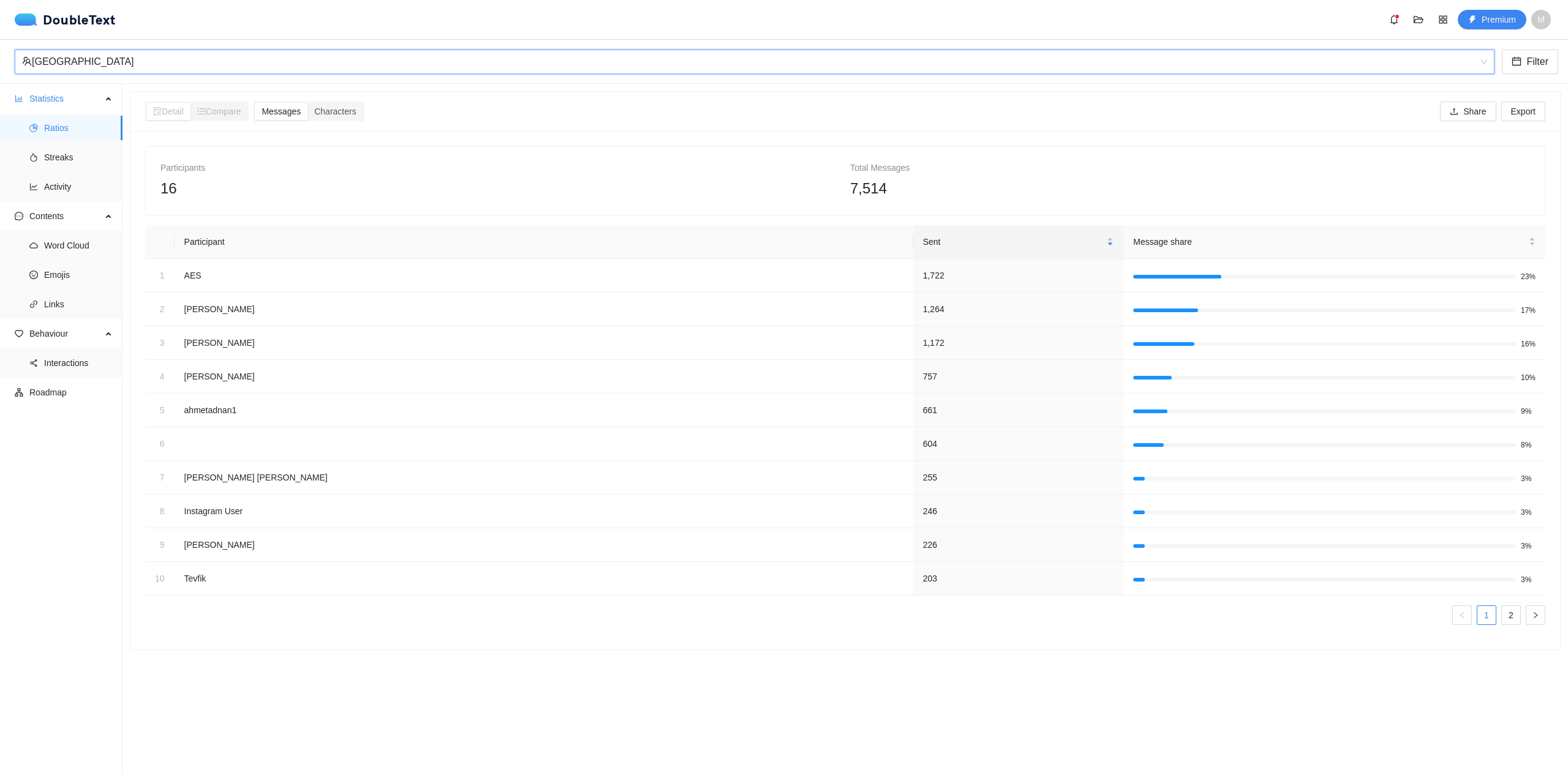
click at [632, 58] on div "[GEOGRAPHIC_DATA]" at bounding box center [749, 62] width 1454 height 23
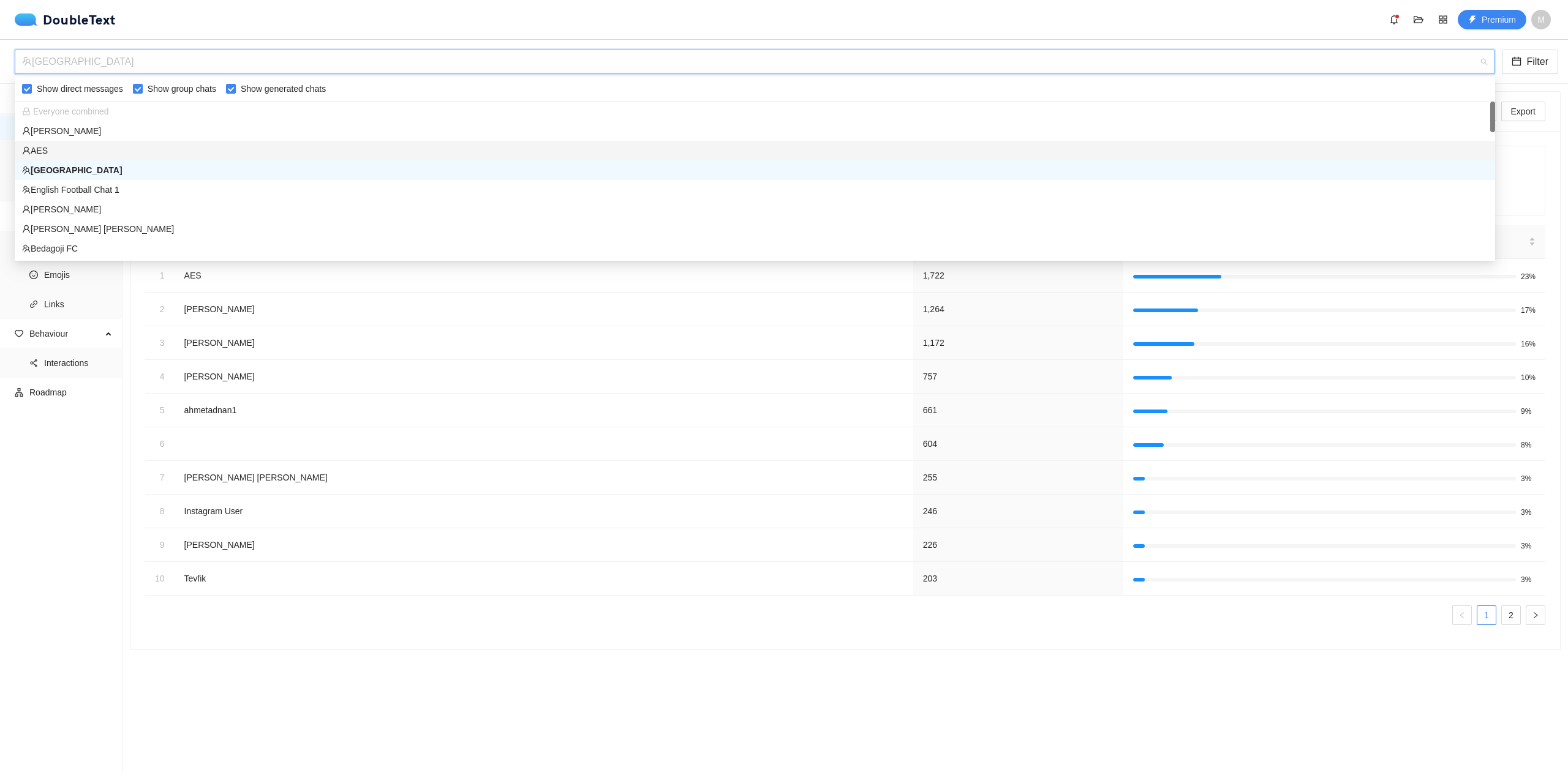
click at [638, 142] on div "AES" at bounding box center [755, 151] width 1480 height 19
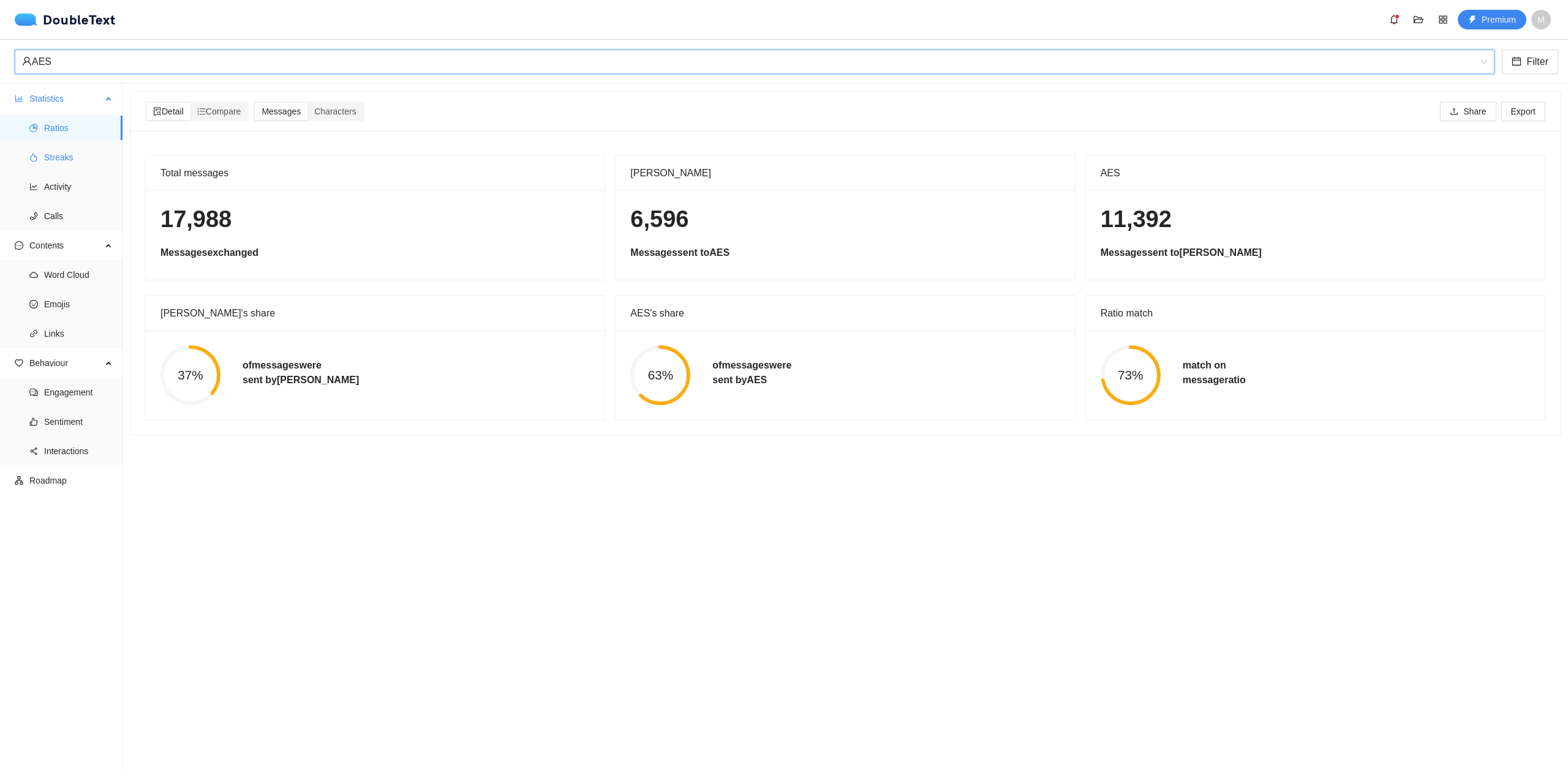
click at [84, 149] on span "Streaks" at bounding box center [79, 158] width 69 height 25
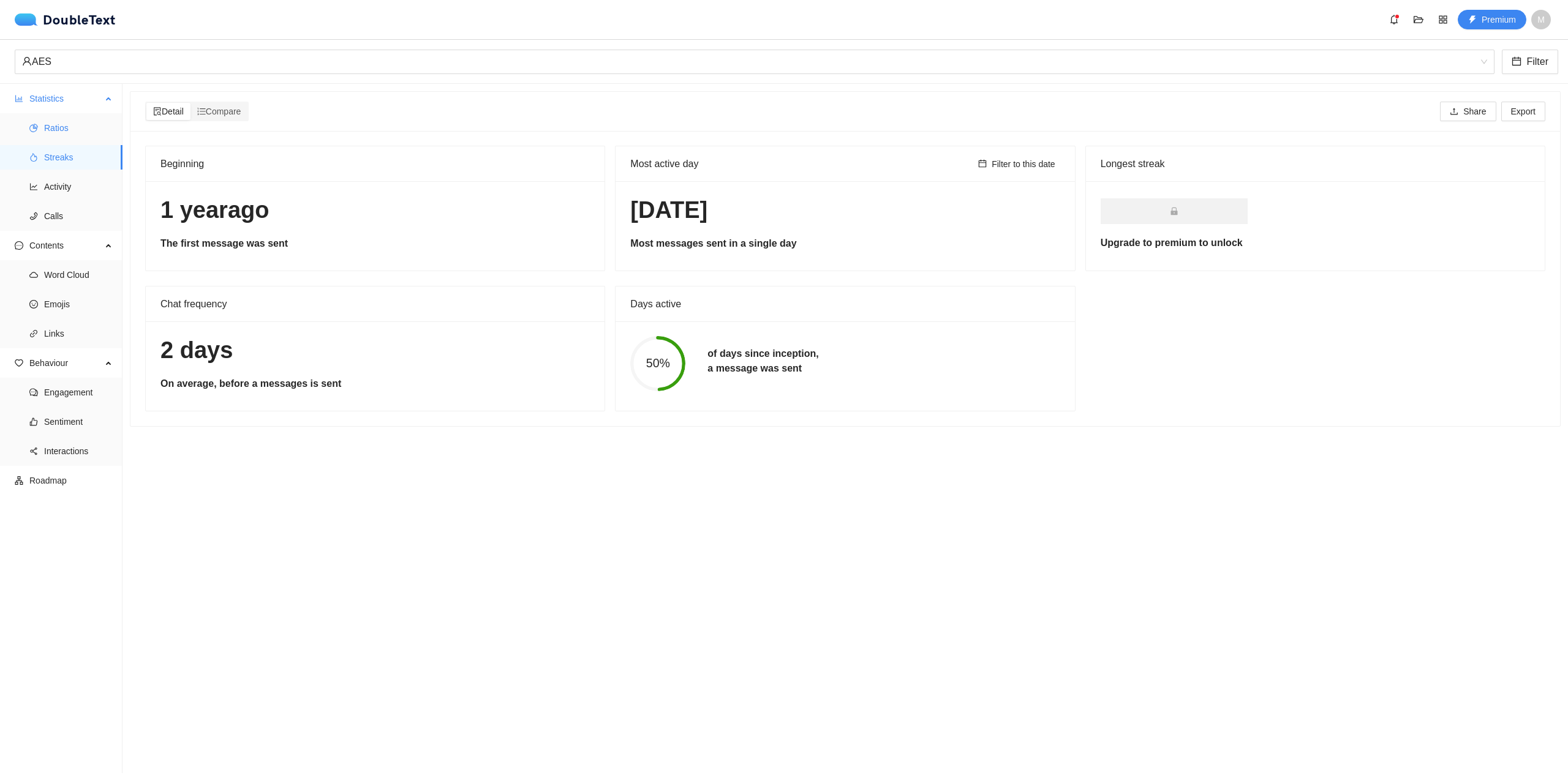
click at [89, 125] on span "Ratios" at bounding box center [79, 128] width 69 height 25
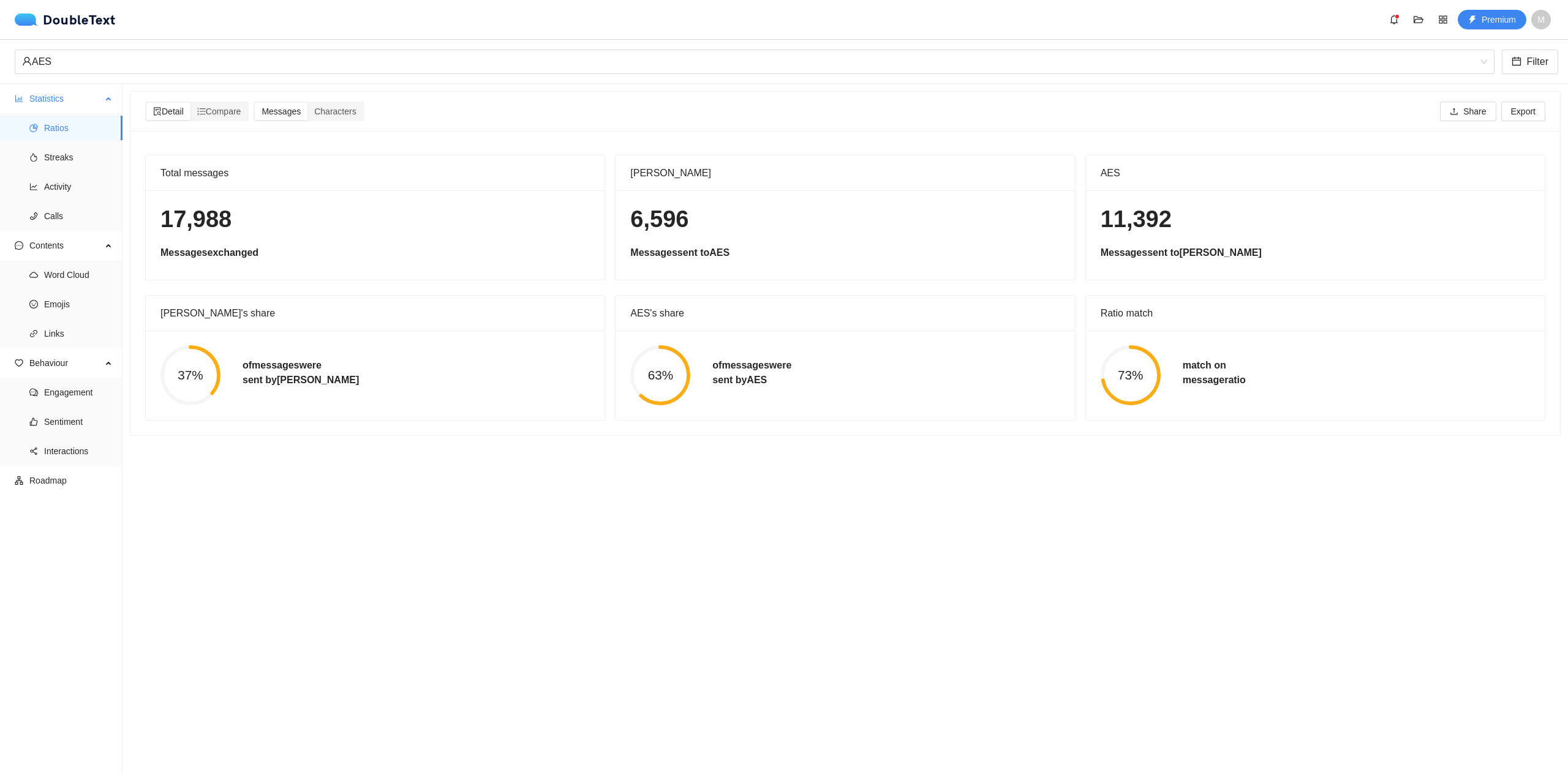
click at [74, 230] on ul "Ratios Streaks Activity Calls" at bounding box center [61, 172] width 122 height 117
click at [76, 229] on ul "Ratios Streaks Activity Calls" at bounding box center [61, 172] width 122 height 117
click at [73, 212] on span "Calls" at bounding box center [79, 216] width 69 height 25
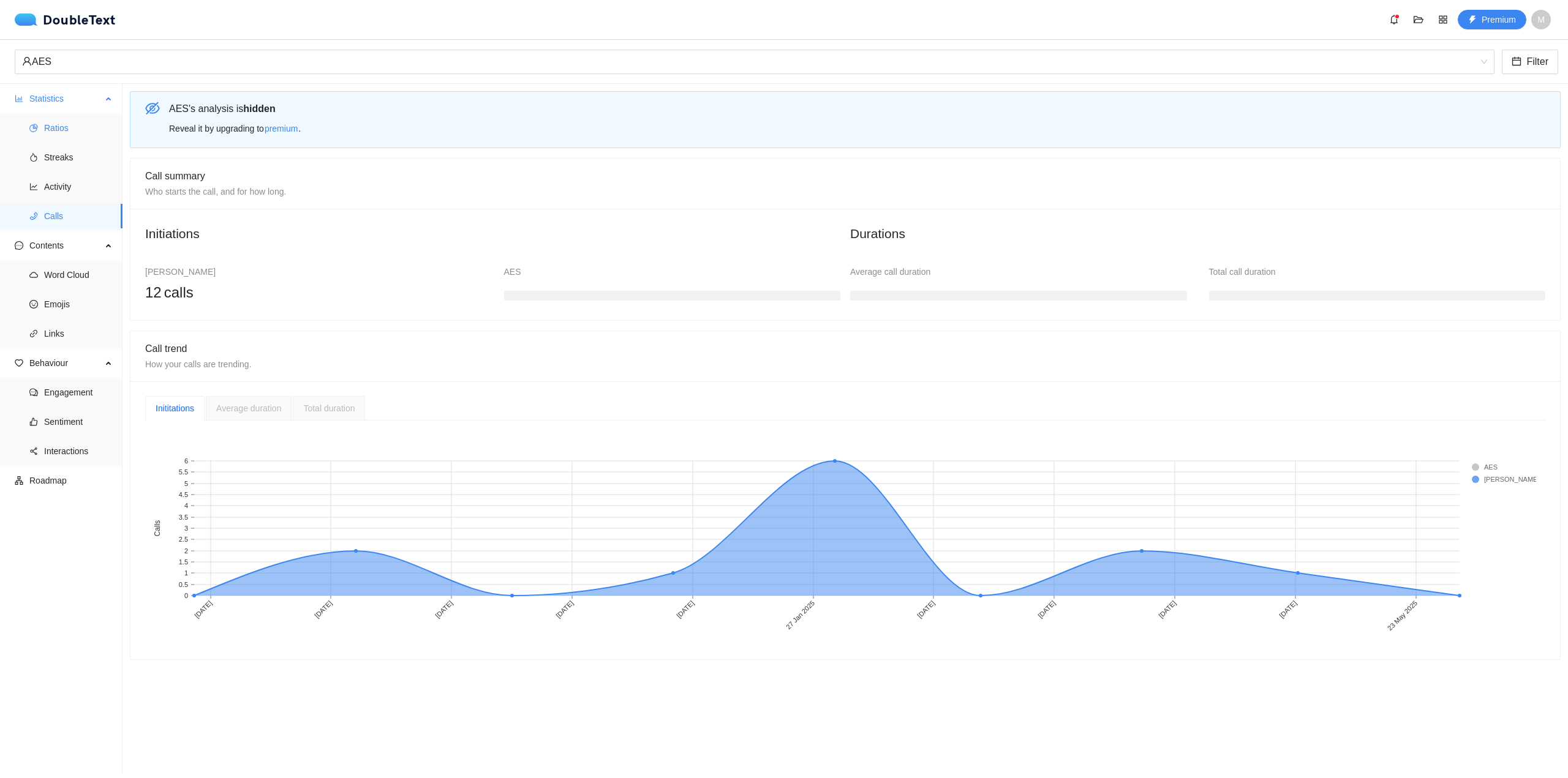
click at [73, 132] on span "Ratios" at bounding box center [79, 128] width 69 height 25
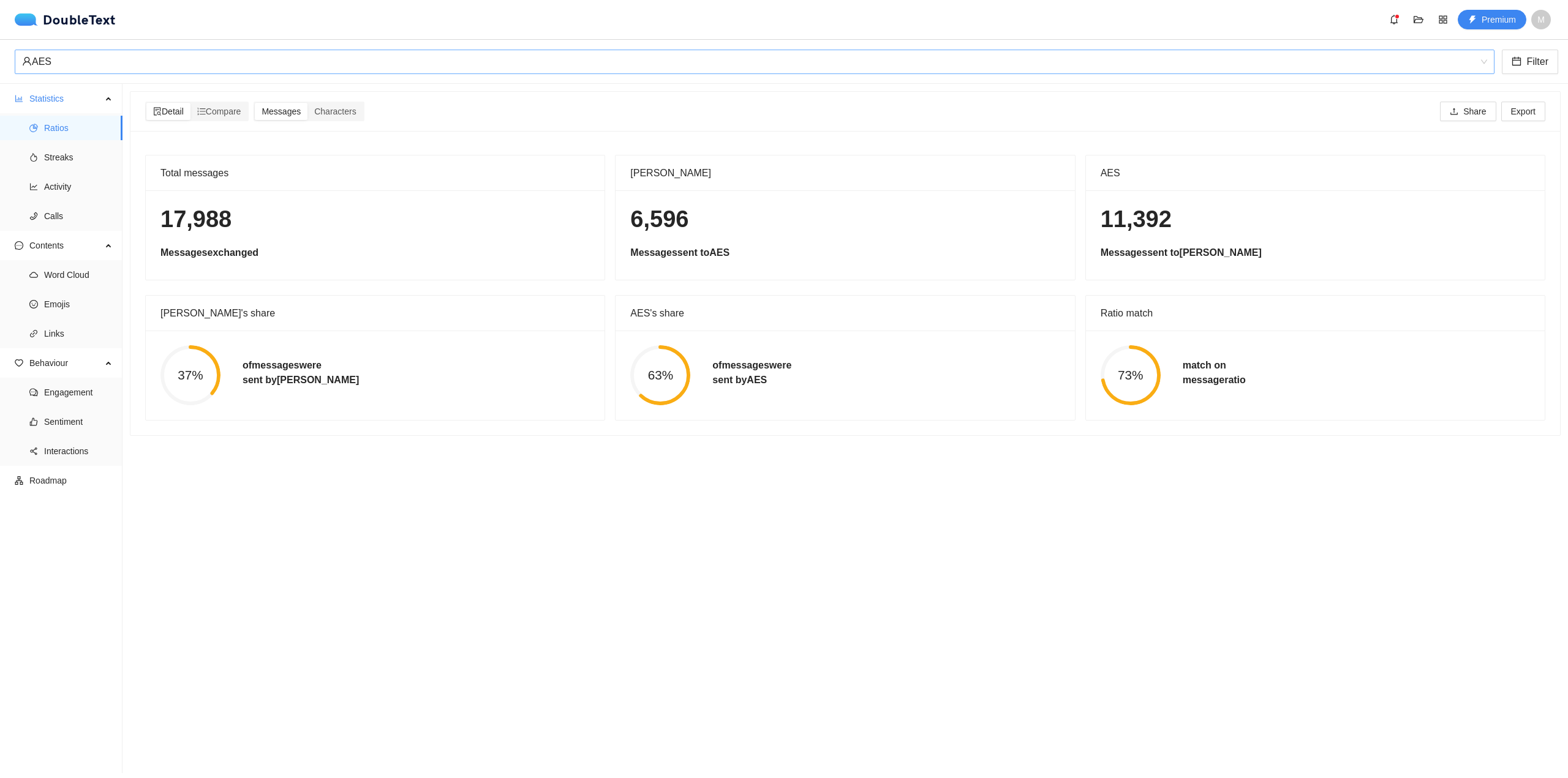
click at [315, 56] on div "AES" at bounding box center [749, 62] width 1454 height 23
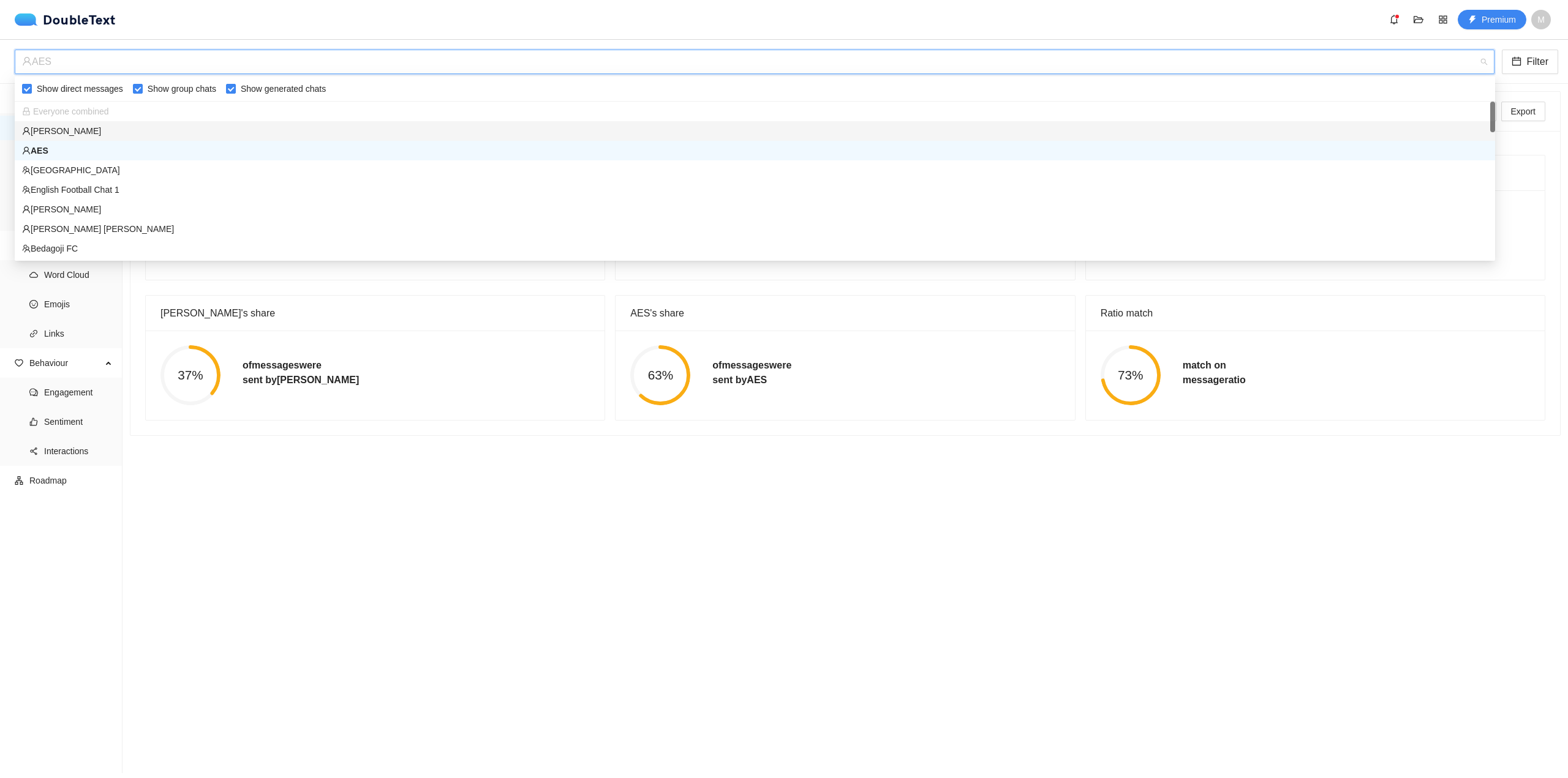
click at [714, 369] on h5 "of messages were sent by [PERSON_NAME]" at bounding box center [752, 372] width 79 height 29
click at [438, 67] on div "AES" at bounding box center [749, 62] width 1454 height 23
click at [376, 136] on div "[PERSON_NAME]" at bounding box center [755, 131] width 1466 height 14
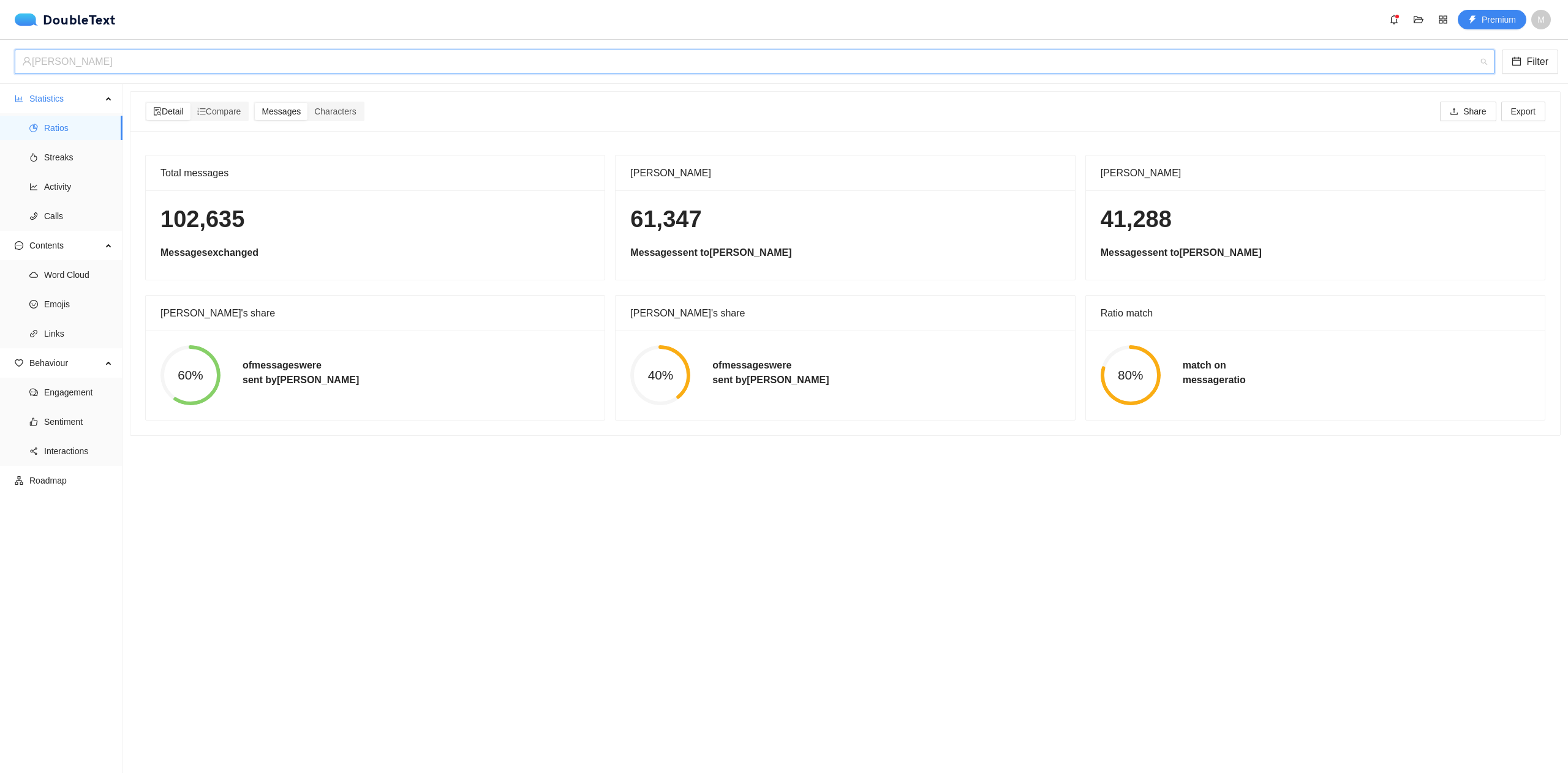
click at [398, 69] on div "[PERSON_NAME]" at bounding box center [749, 62] width 1454 height 23
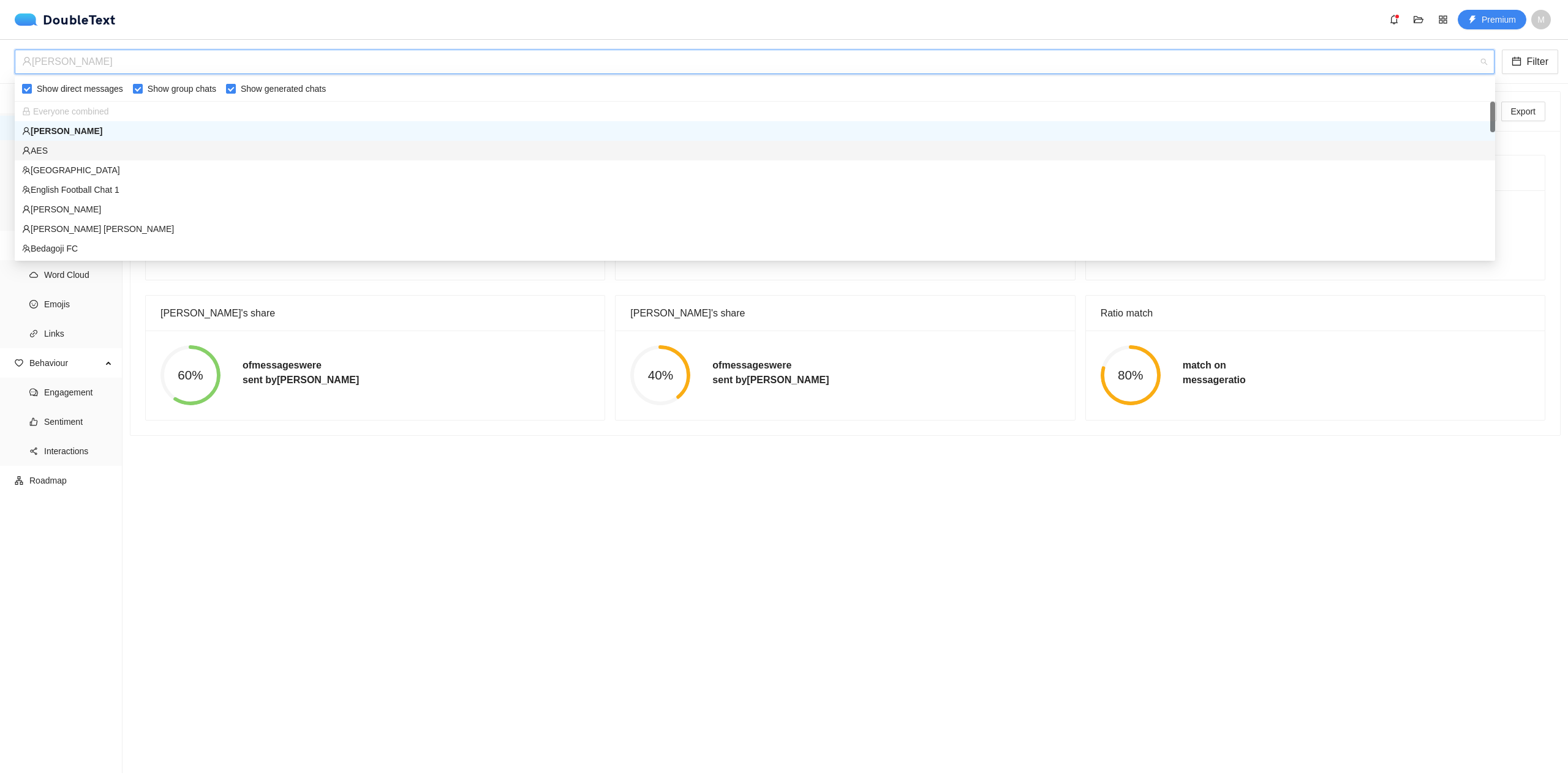
click at [332, 154] on div "AES" at bounding box center [755, 151] width 1466 height 14
click at [405, 67] on div "AES" at bounding box center [749, 62] width 1454 height 23
click at [396, 127] on div "[PERSON_NAME]" at bounding box center [755, 131] width 1466 height 14
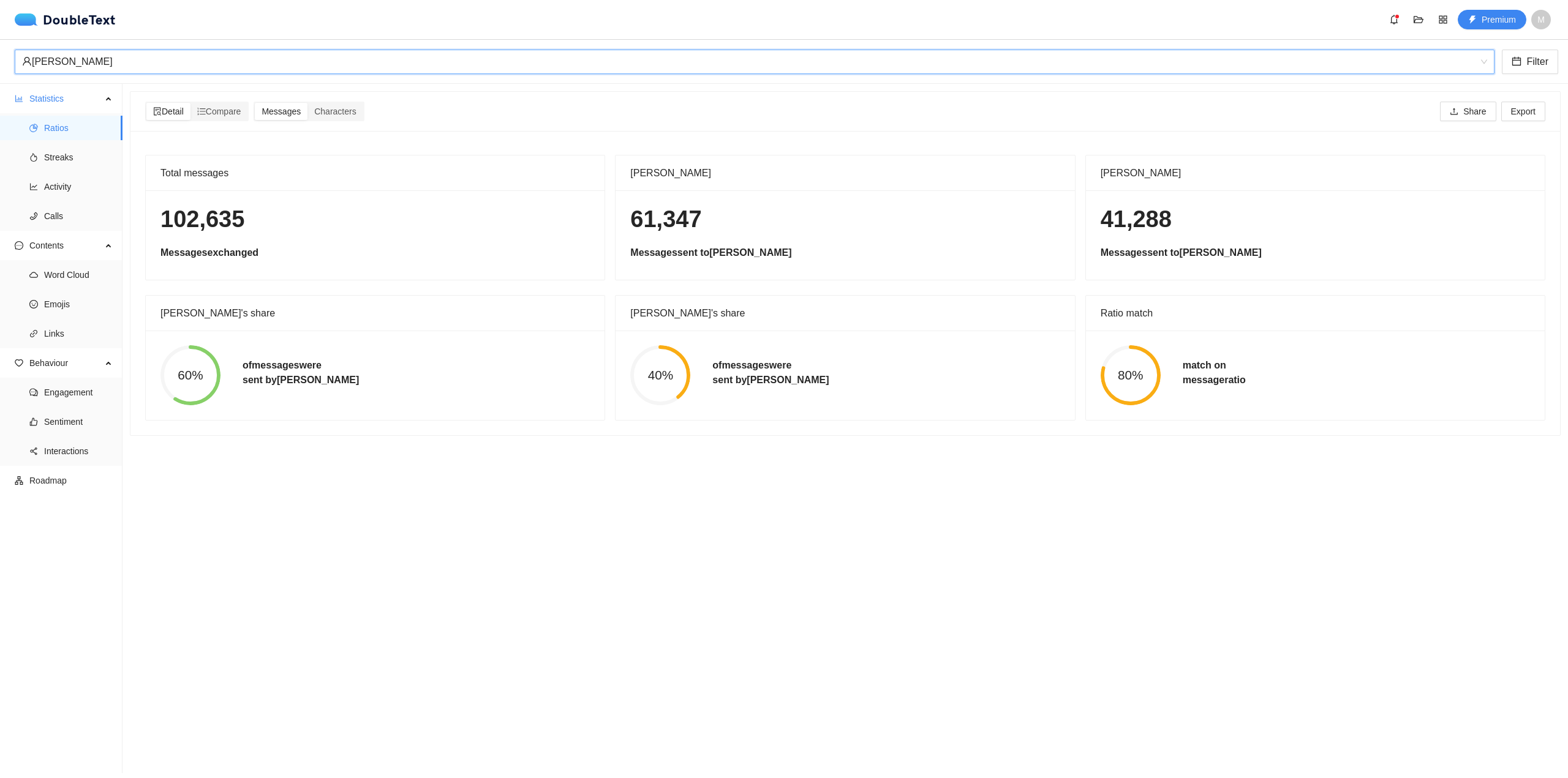
click at [442, 63] on div "[PERSON_NAME]" at bounding box center [749, 62] width 1454 height 23
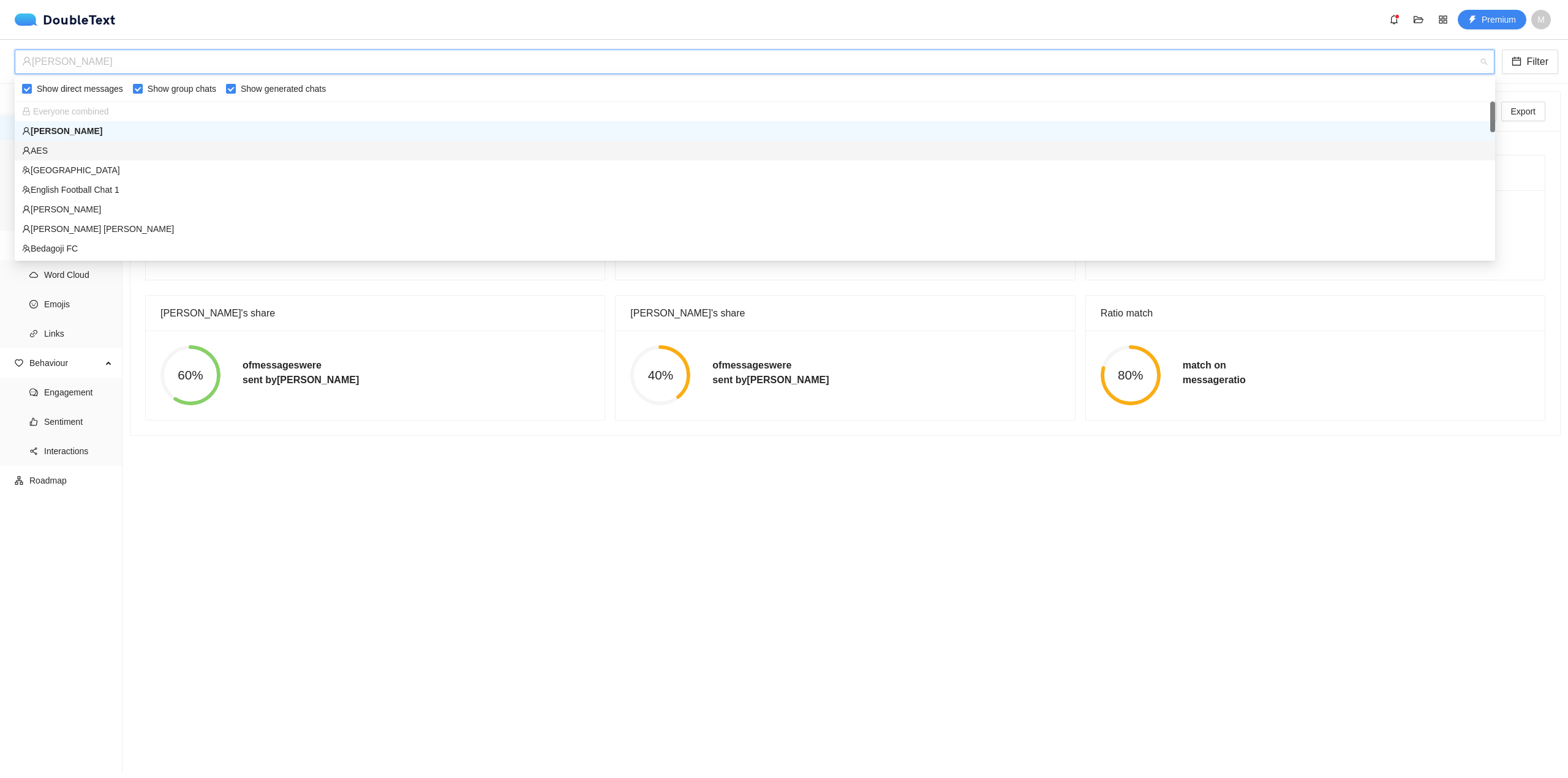
click at [390, 149] on div "AES" at bounding box center [755, 151] width 1466 height 14
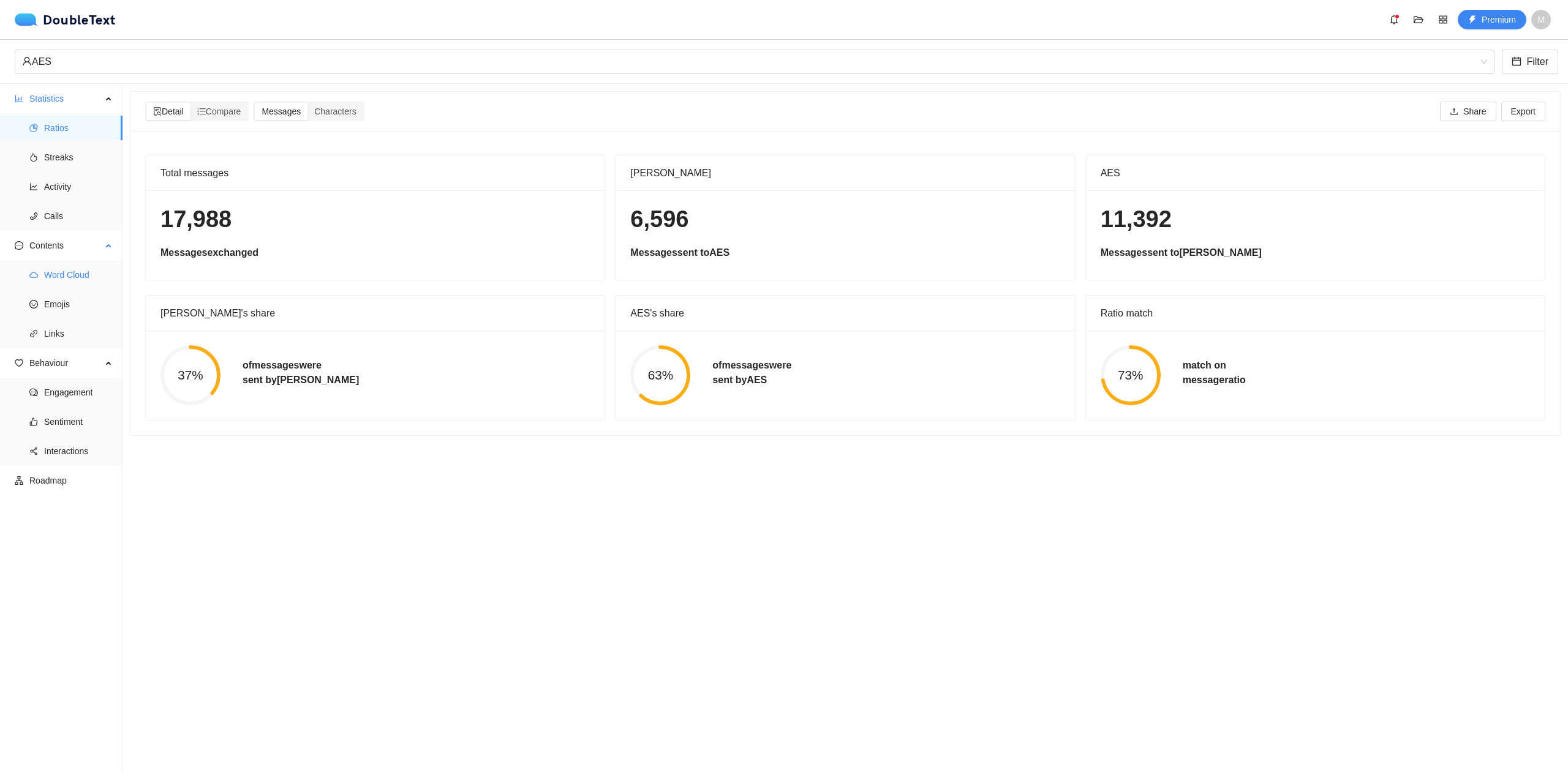
click at [100, 279] on span "Word Cloud" at bounding box center [79, 275] width 69 height 25
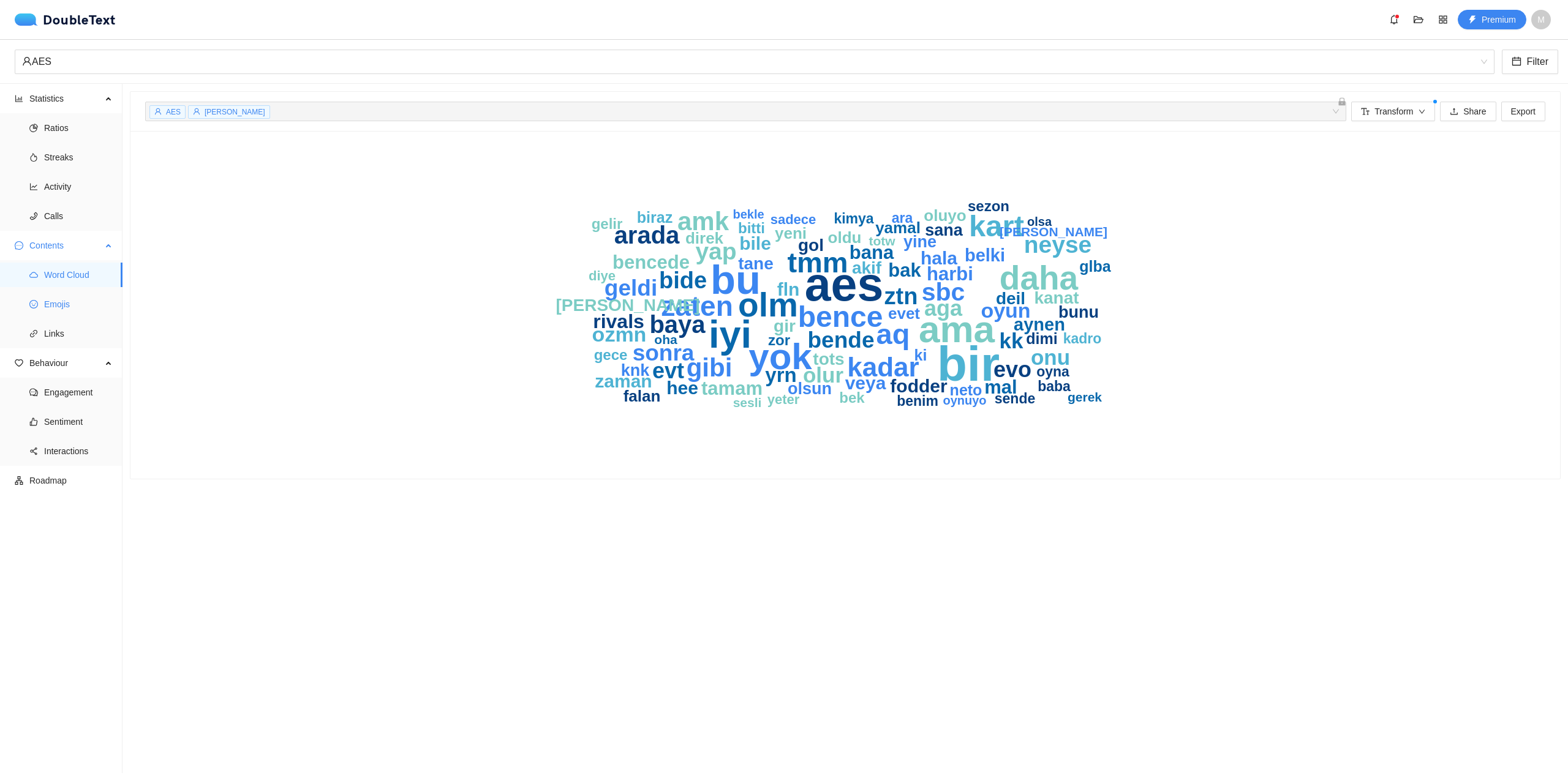
click at [51, 303] on span "Emojis" at bounding box center [79, 304] width 69 height 25
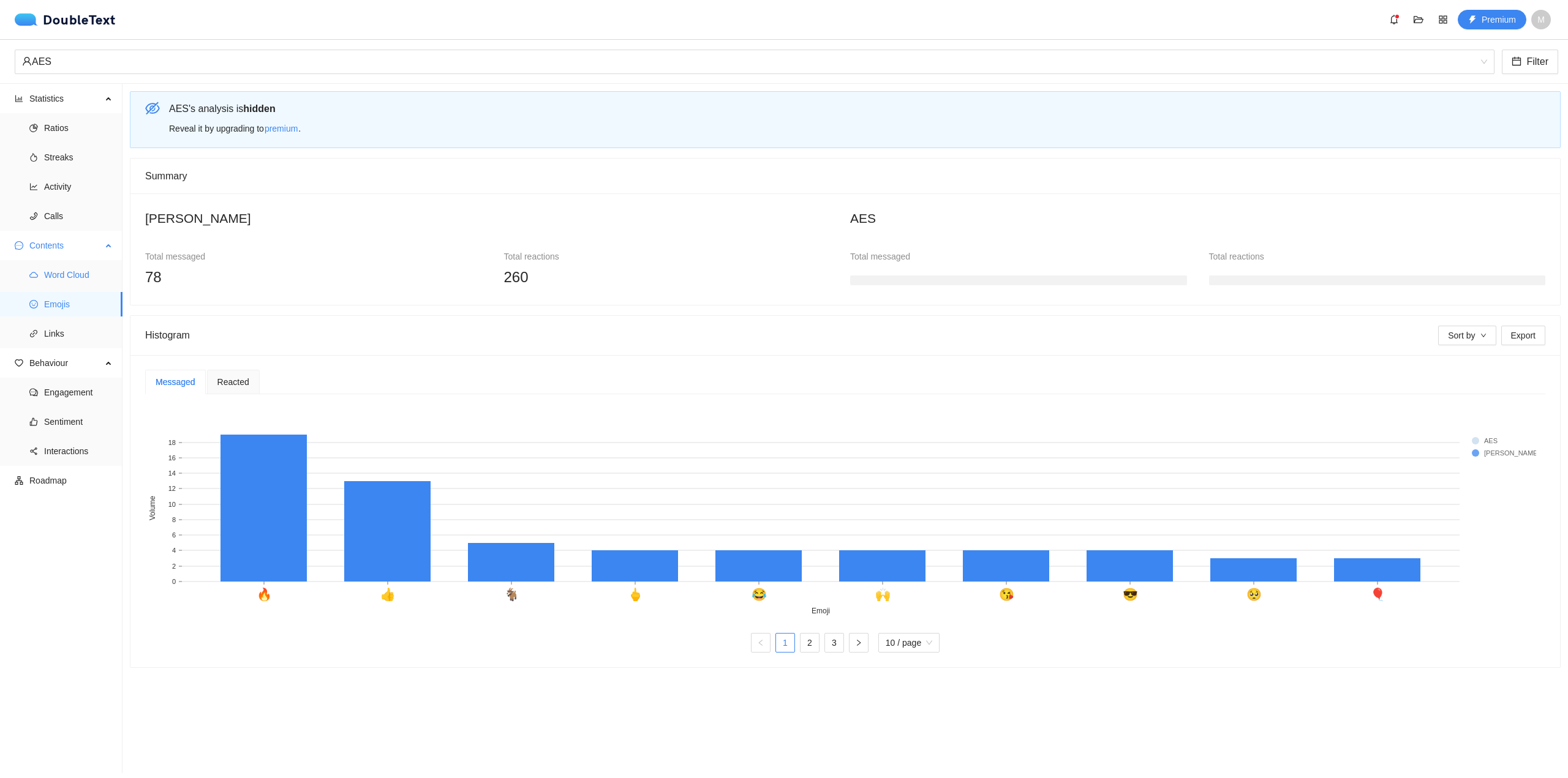
click at [73, 273] on span "Word Cloud" at bounding box center [79, 275] width 69 height 25
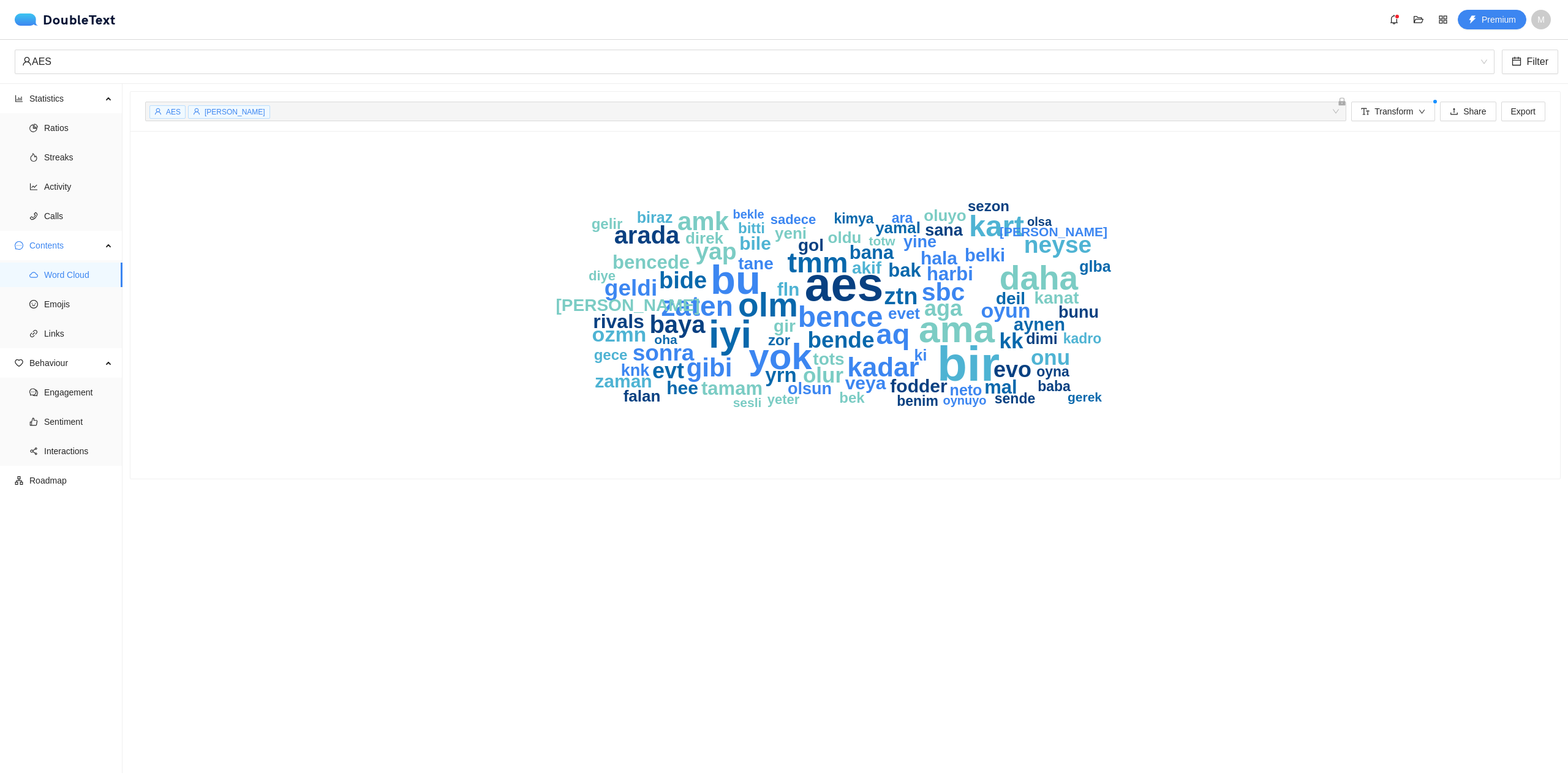
click at [999, 106] on div "[PERSON_NAME] + 0 ..." at bounding box center [740, 111] width 1183 height 15
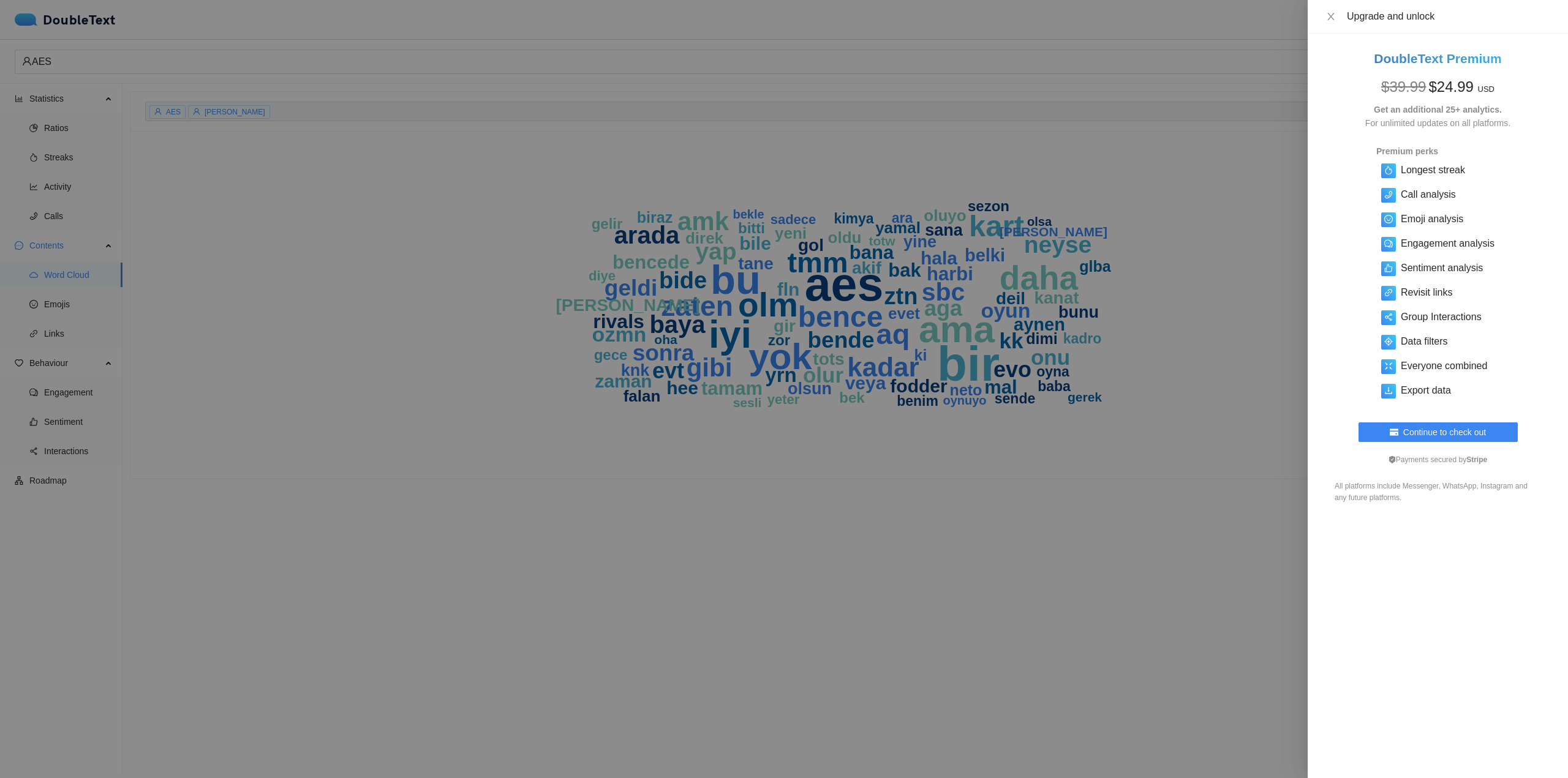
click at [1048, 130] on div at bounding box center [784, 389] width 1568 height 778
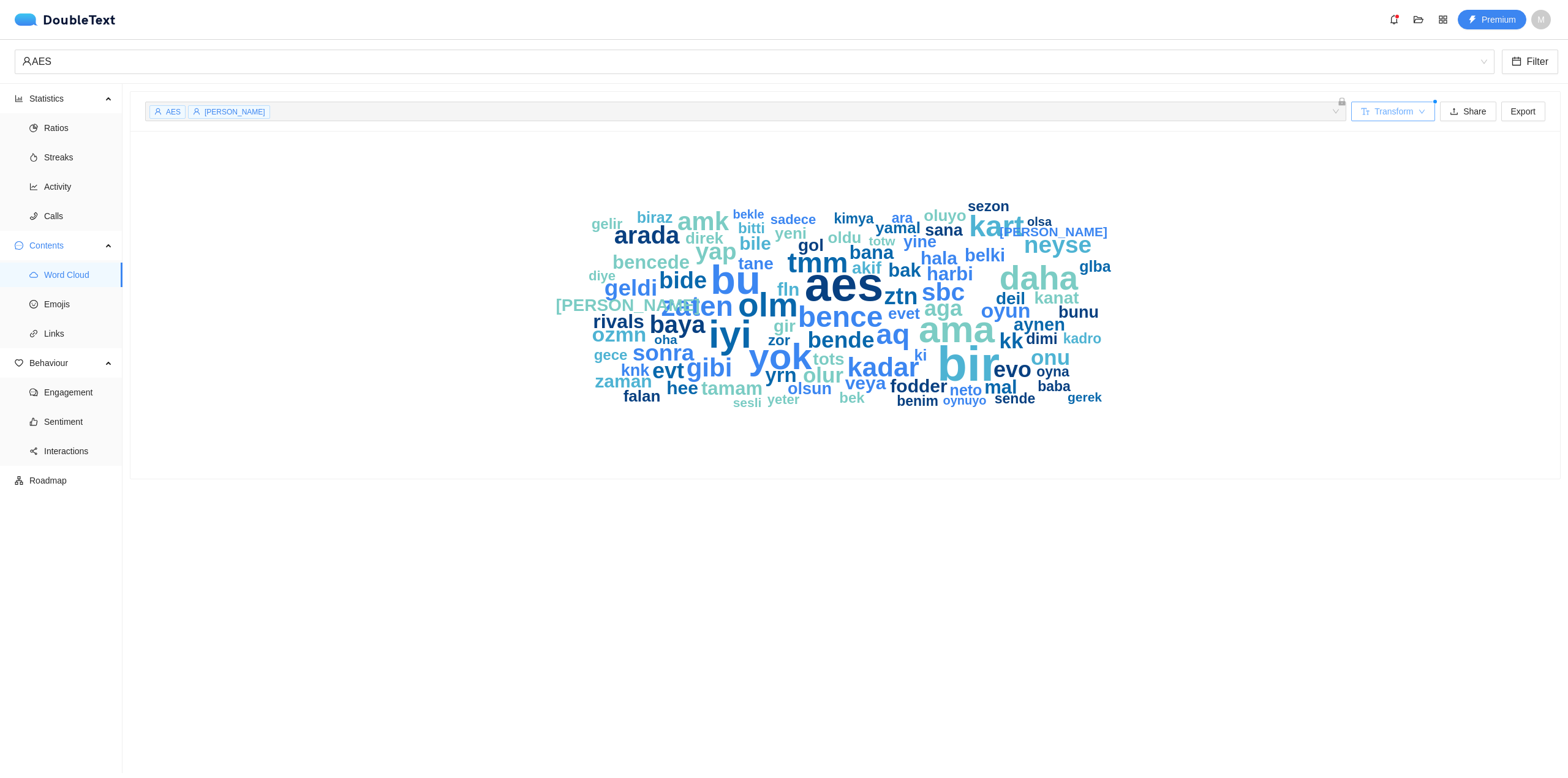
click at [1397, 106] on span "Transform" at bounding box center [1393, 111] width 38 height 14
click at [1447, 136] on div "Remove common words" at bounding box center [1408, 136] width 110 height 14
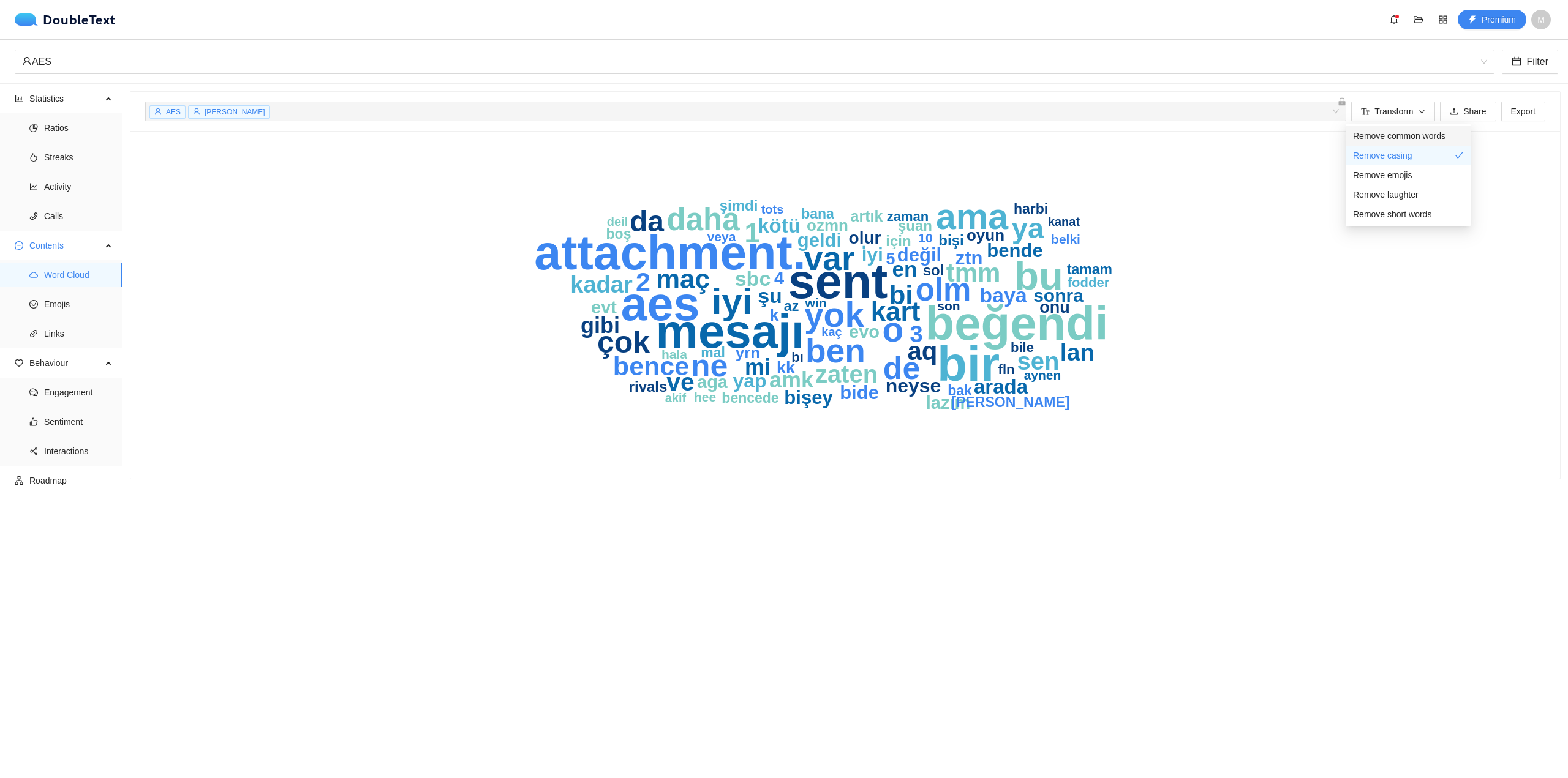
click at [1386, 138] on span "Remove common words" at bounding box center [1399, 136] width 92 height 14
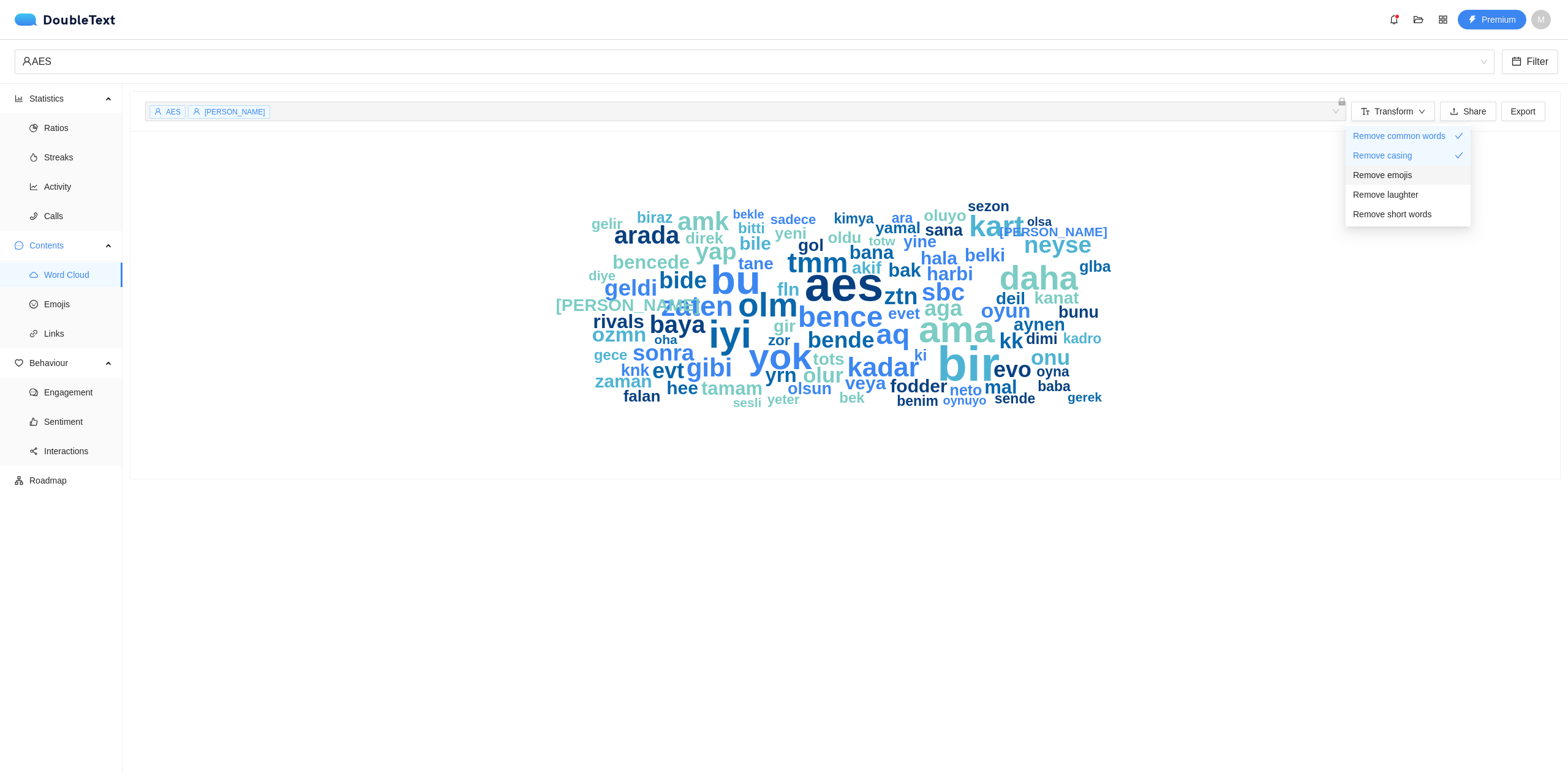
click at [1426, 172] on div "Remove emojis" at bounding box center [1408, 175] width 110 height 14
click at [1432, 189] on div "Remove laughter" at bounding box center [1408, 195] width 110 height 14
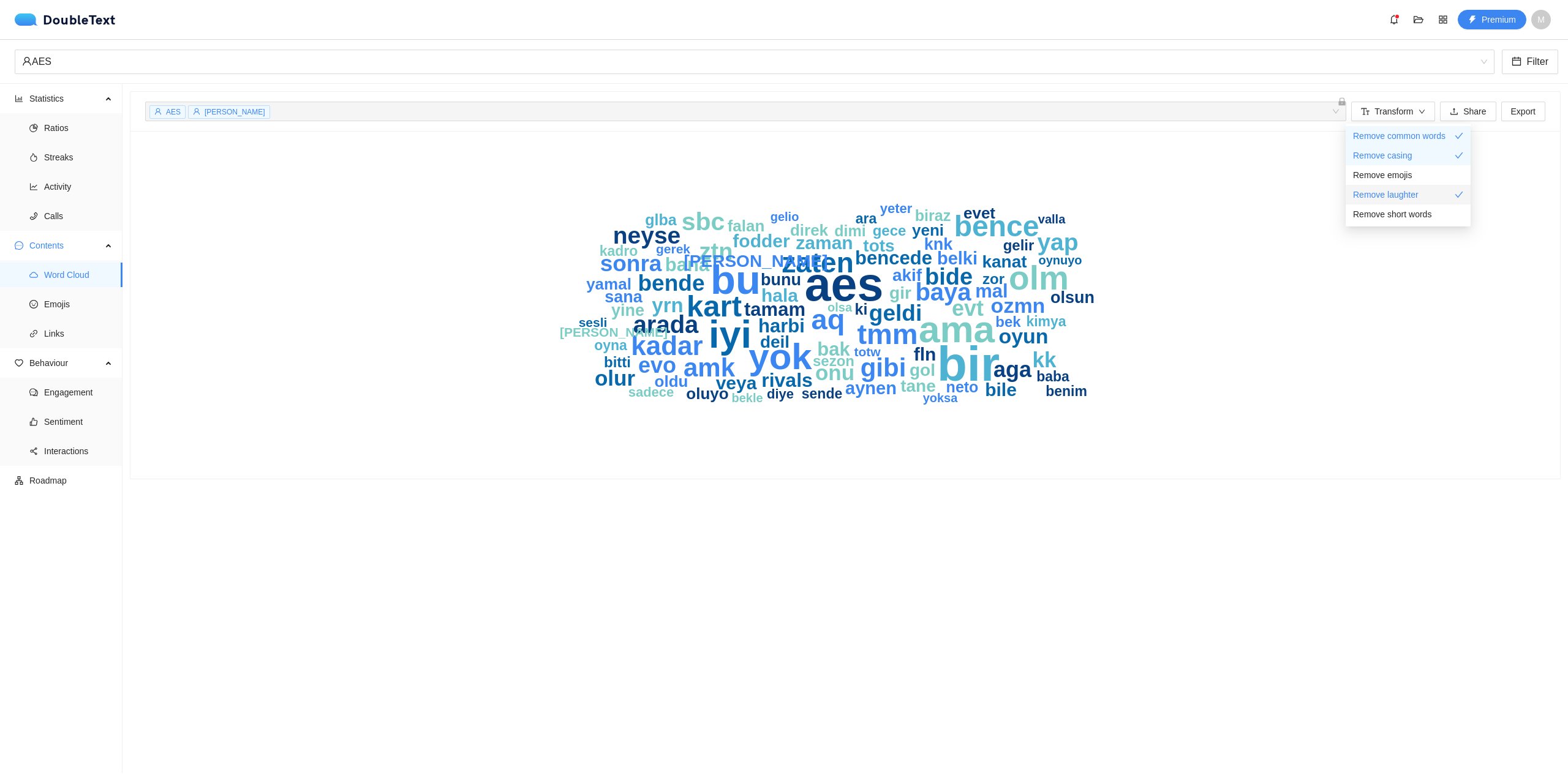
click at [1428, 189] on div "Remove laughter" at bounding box center [1408, 195] width 110 height 14
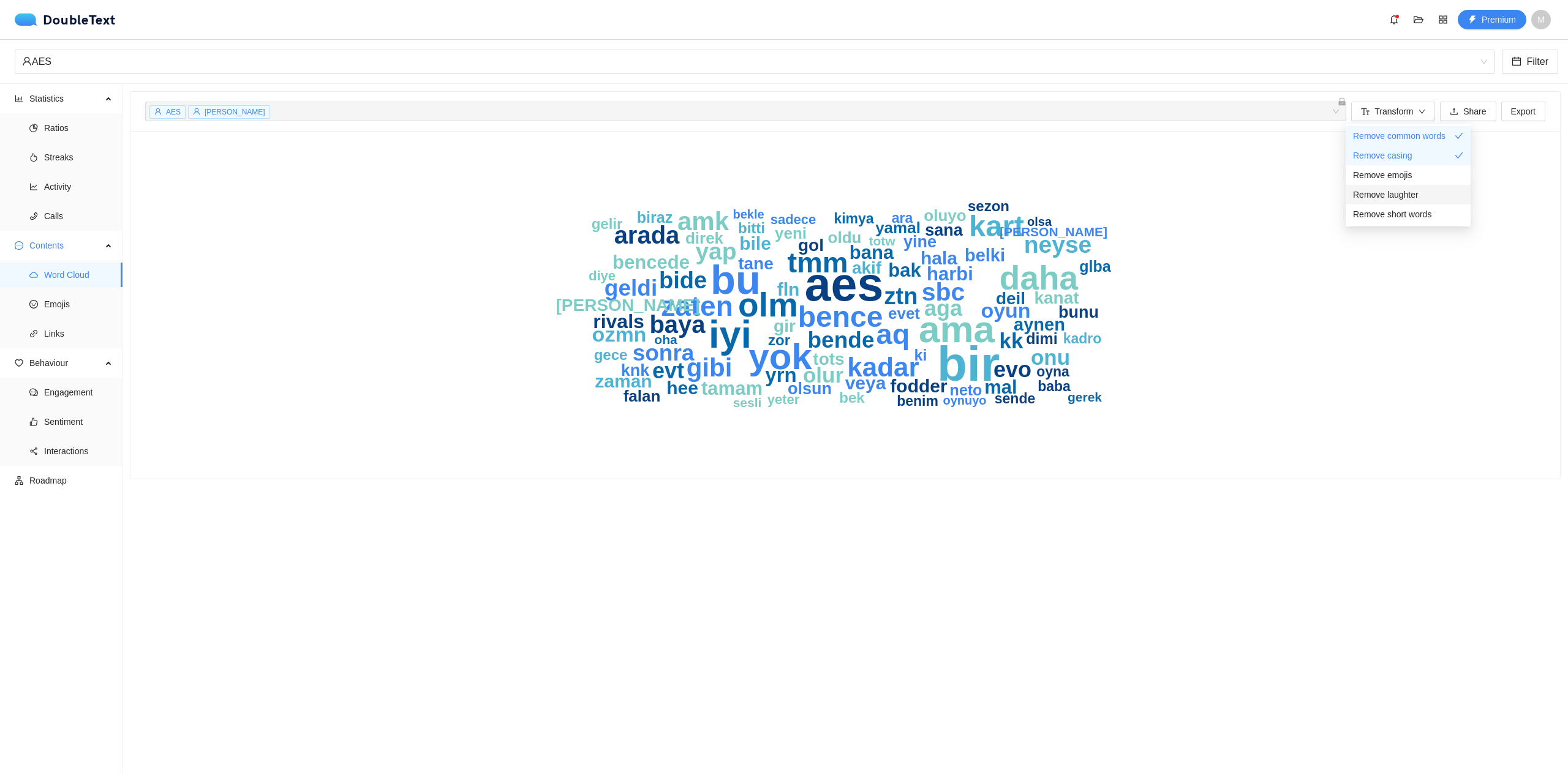
click at [1425, 189] on div "Remove laughter" at bounding box center [1408, 195] width 110 height 14
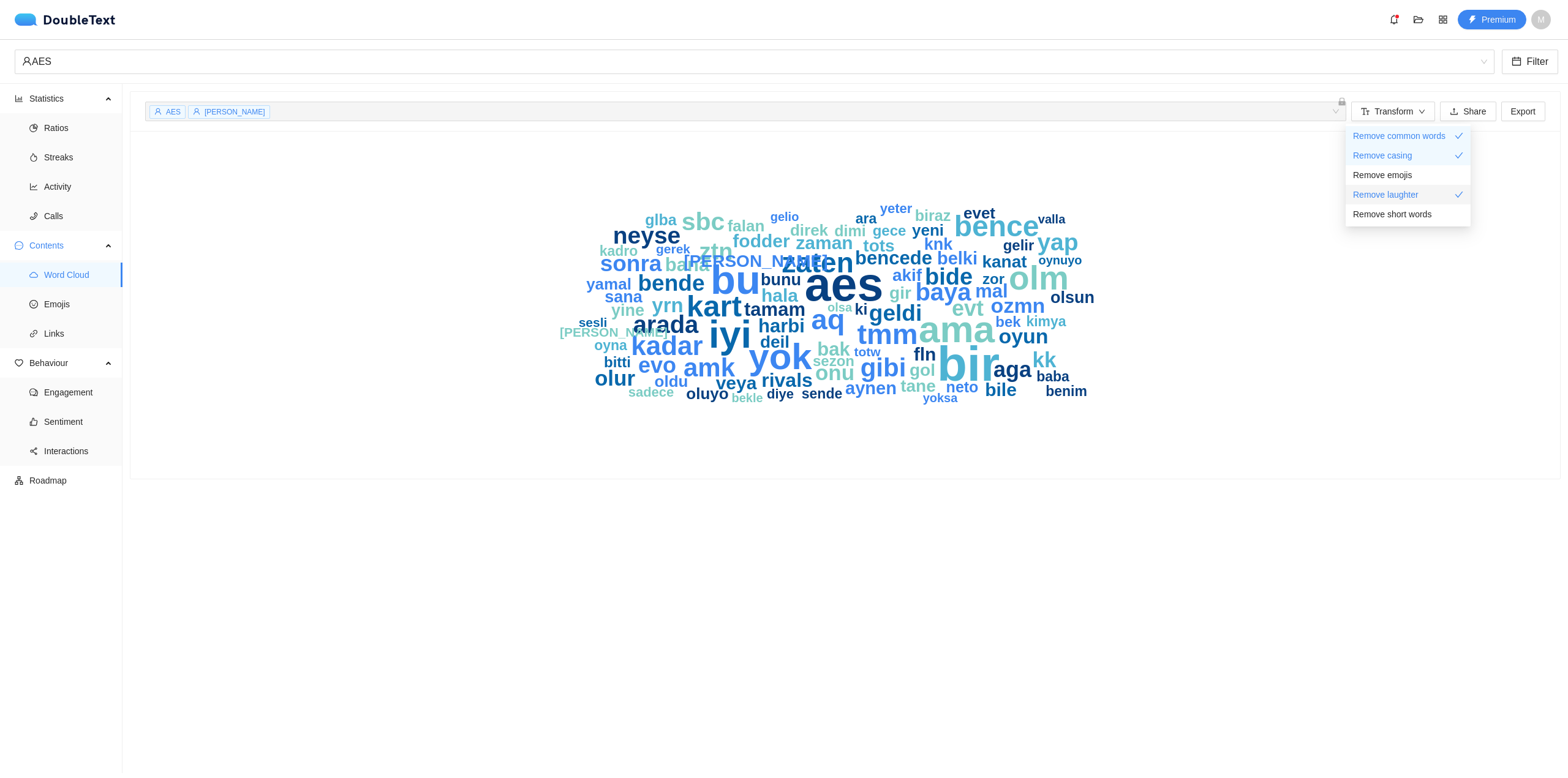
click at [1425, 189] on div "Remove laughter" at bounding box center [1408, 195] width 110 height 14
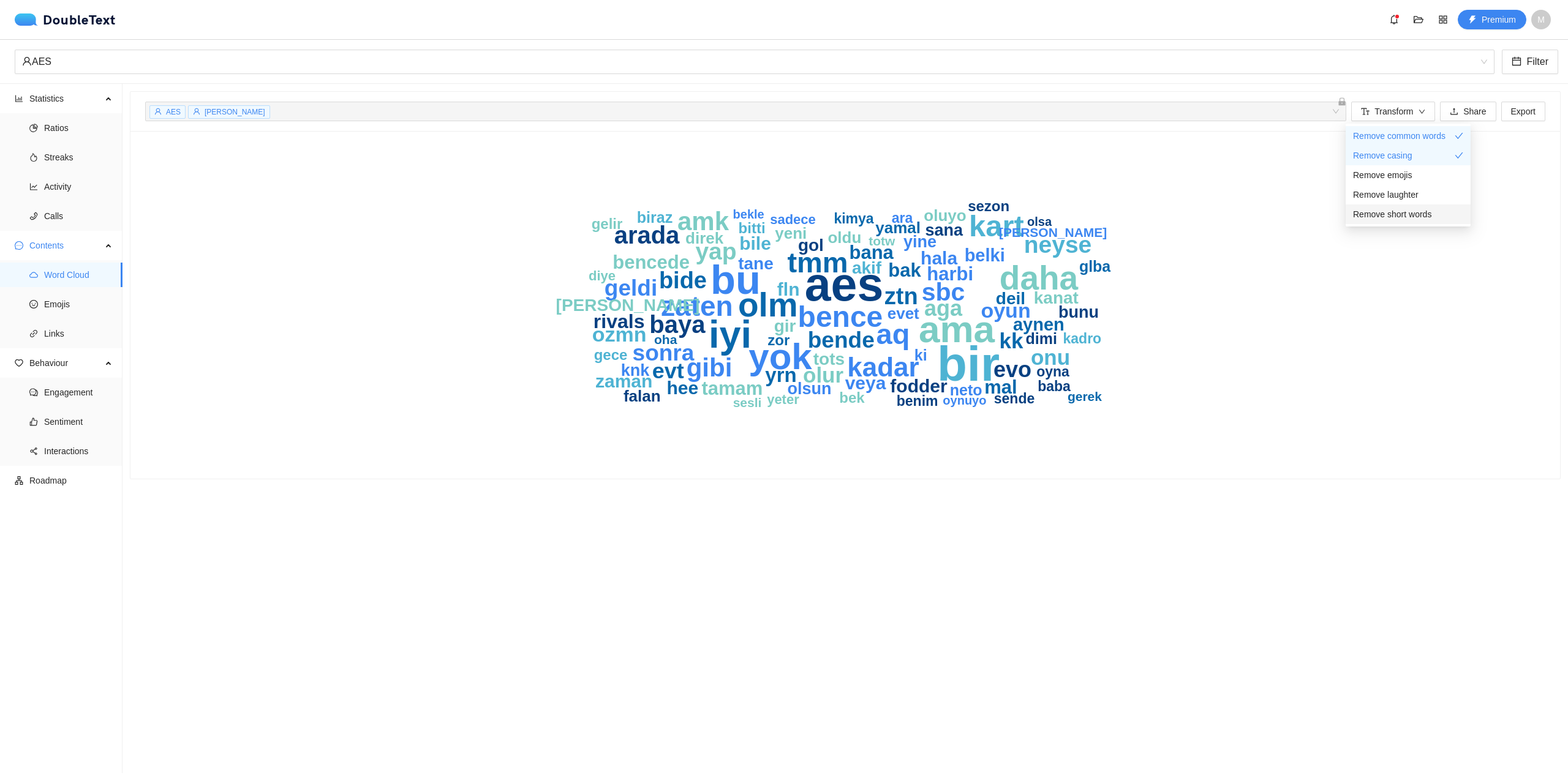
click at [1428, 212] on span "Remove short words" at bounding box center [1392, 214] width 79 height 14
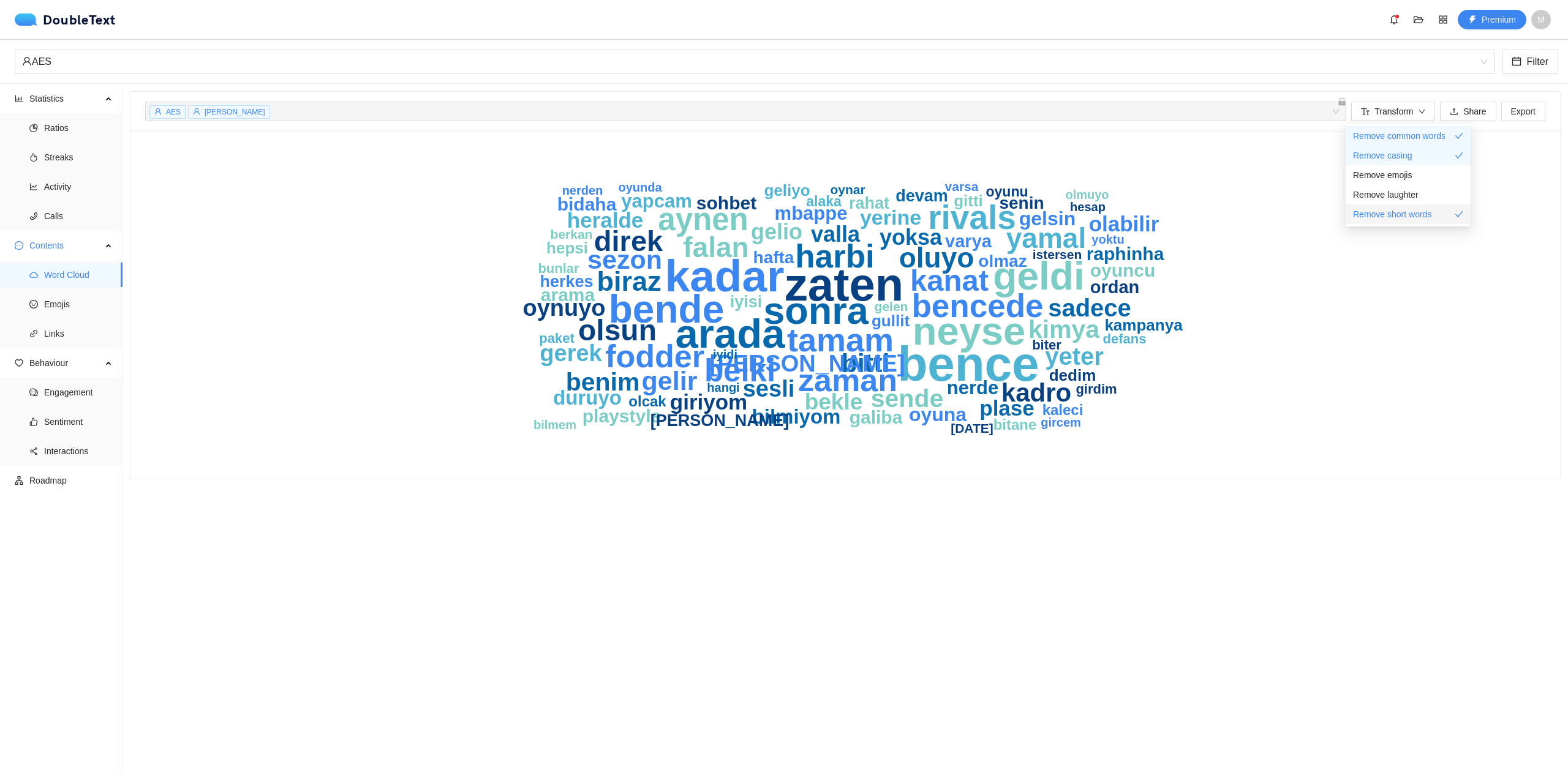
click at [1428, 212] on span "Remove short words" at bounding box center [1392, 214] width 79 height 14
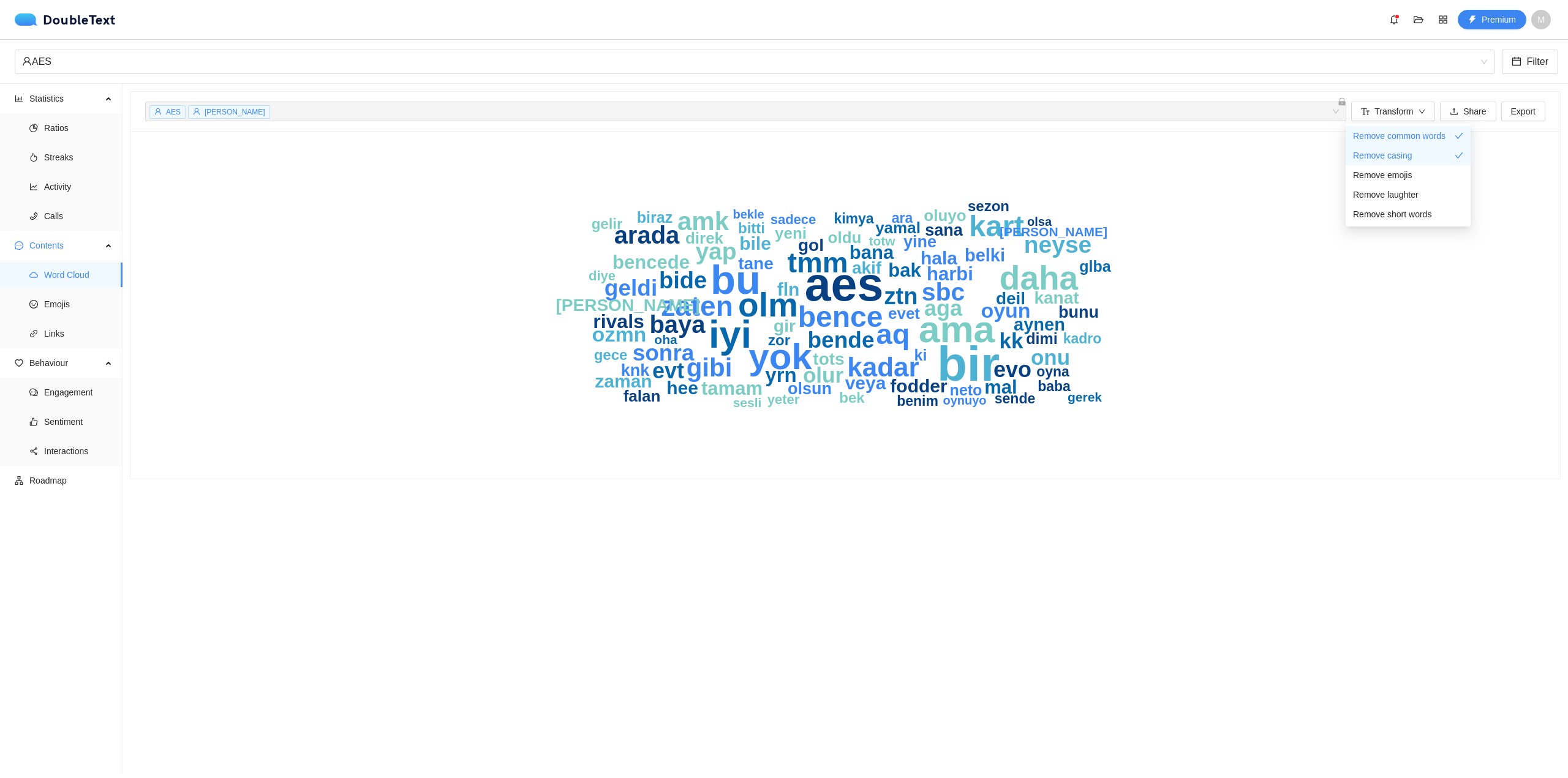
click at [1275, 186] on div "bir aes bu iyi ama yok daha olm kart [PERSON_NAME] aq tmm zaten kadar gibi amk …" at bounding box center [845, 305] width 1400 height 319
click at [77, 175] on span "Activity" at bounding box center [79, 187] width 69 height 25
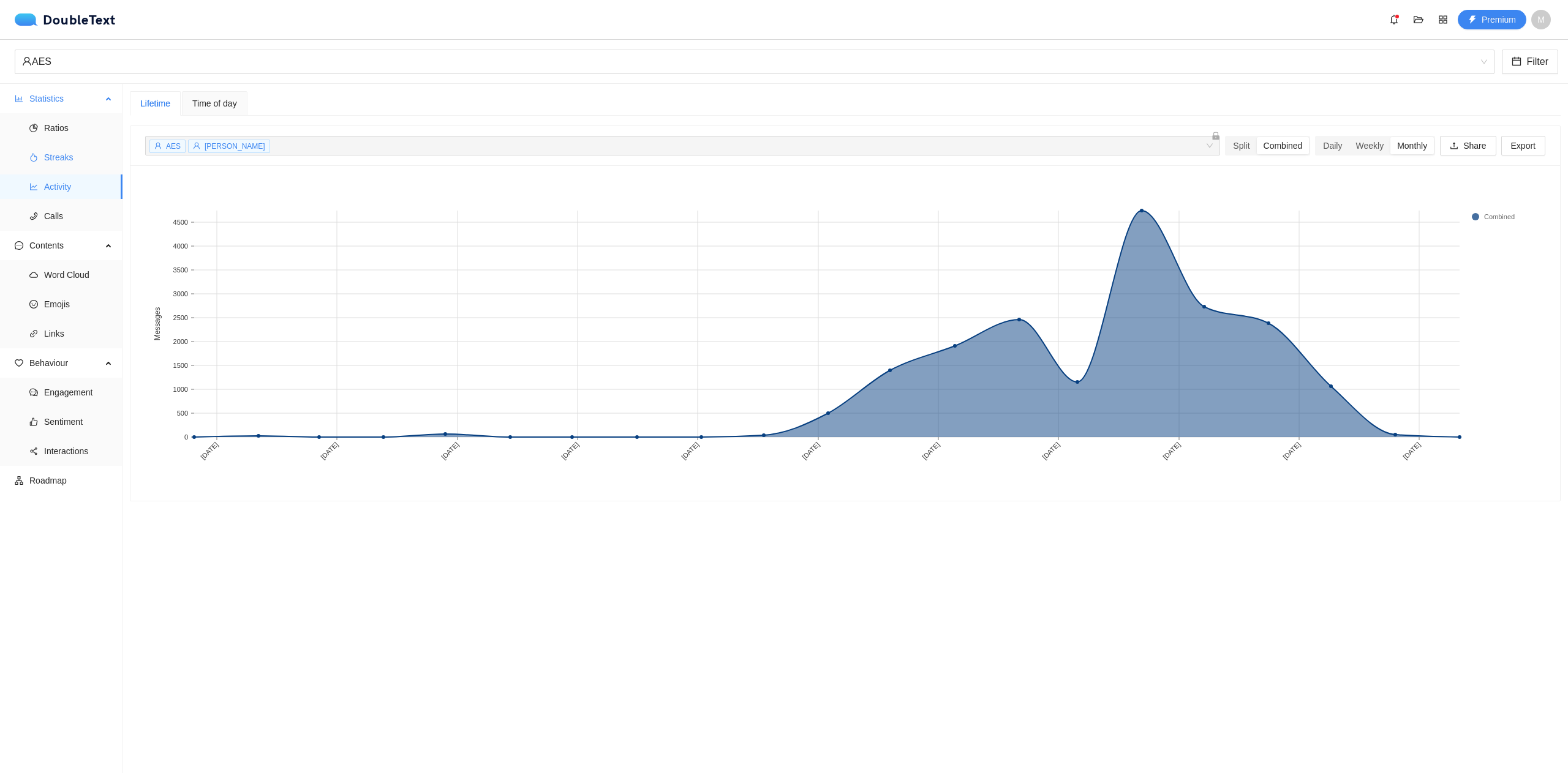
click at [88, 158] on span "Streaks" at bounding box center [79, 158] width 69 height 25
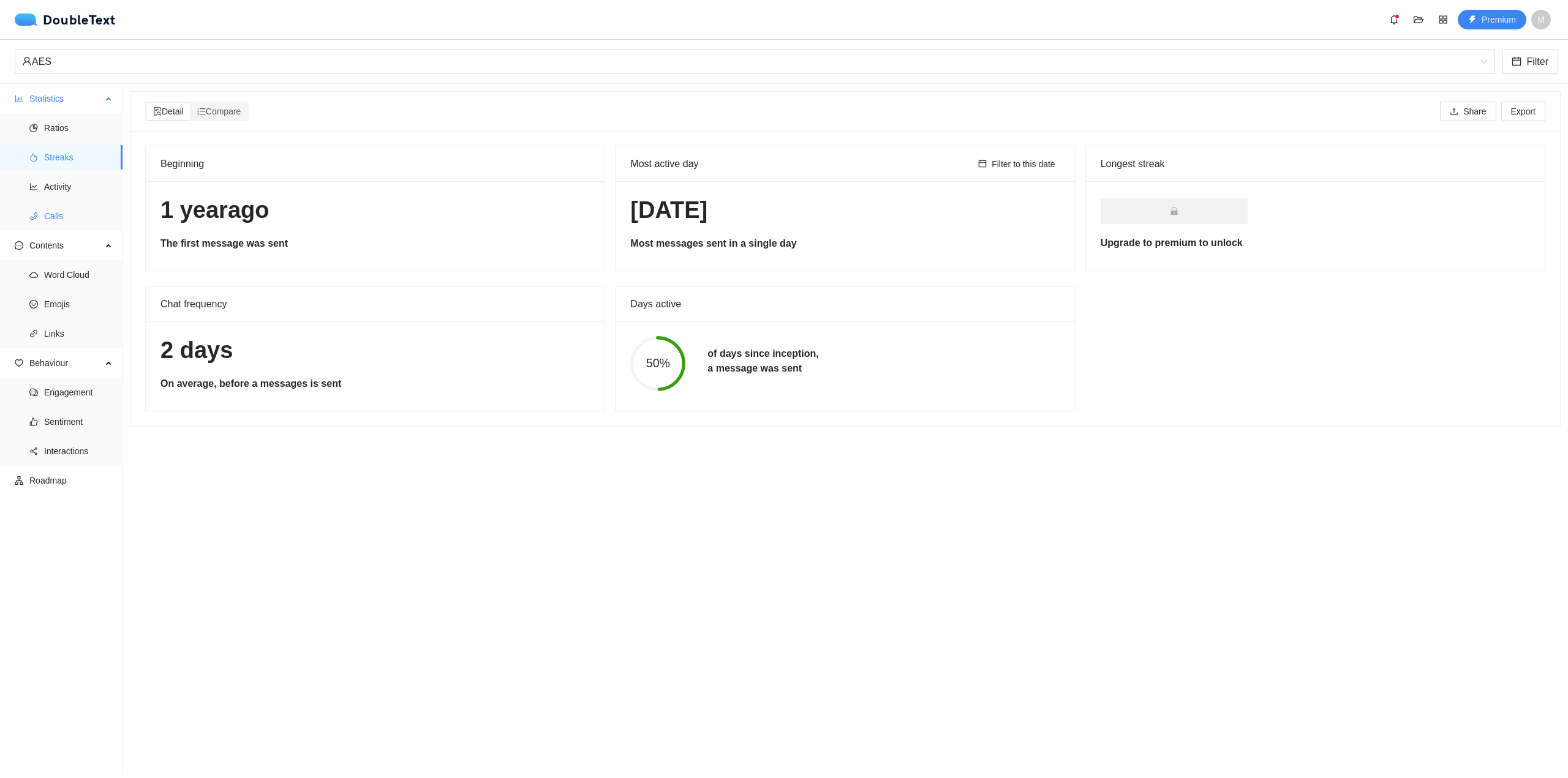
drag, startPoint x: 351, startPoint y: 214, endPoint x: 81, endPoint y: 218, distance: 270.0
click at [88, 218] on section "Statistics Ratios Streaks Activity Calls Contents Word Cloud Emojis Links Behav…" at bounding box center [784, 428] width 1568 height 689
click at [375, 222] on h1 "[DATE]" at bounding box center [375, 210] width 429 height 29
drag, startPoint x: 684, startPoint y: 223, endPoint x: 760, endPoint y: 223, distance: 76.0
click at [704, 225] on div "Most active day Filter to this date [DATE] Most messages sent in a single day" at bounding box center [845, 208] width 470 height 125
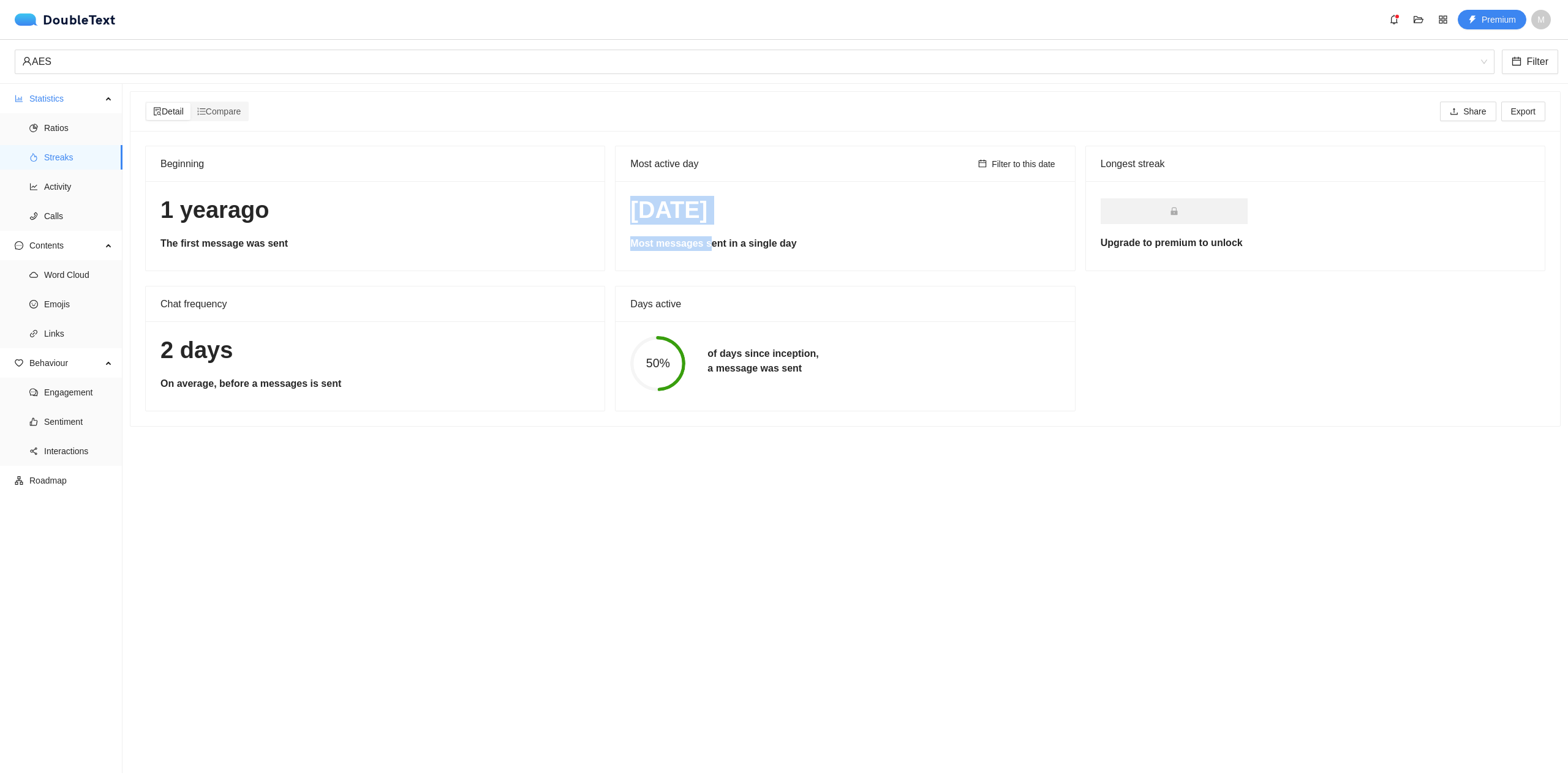
click at [776, 221] on h1 "[DATE]" at bounding box center [845, 210] width 429 height 29
click at [1018, 157] on span "Filter to this date" at bounding box center [1024, 164] width 64 height 14
type input "[DATE]"
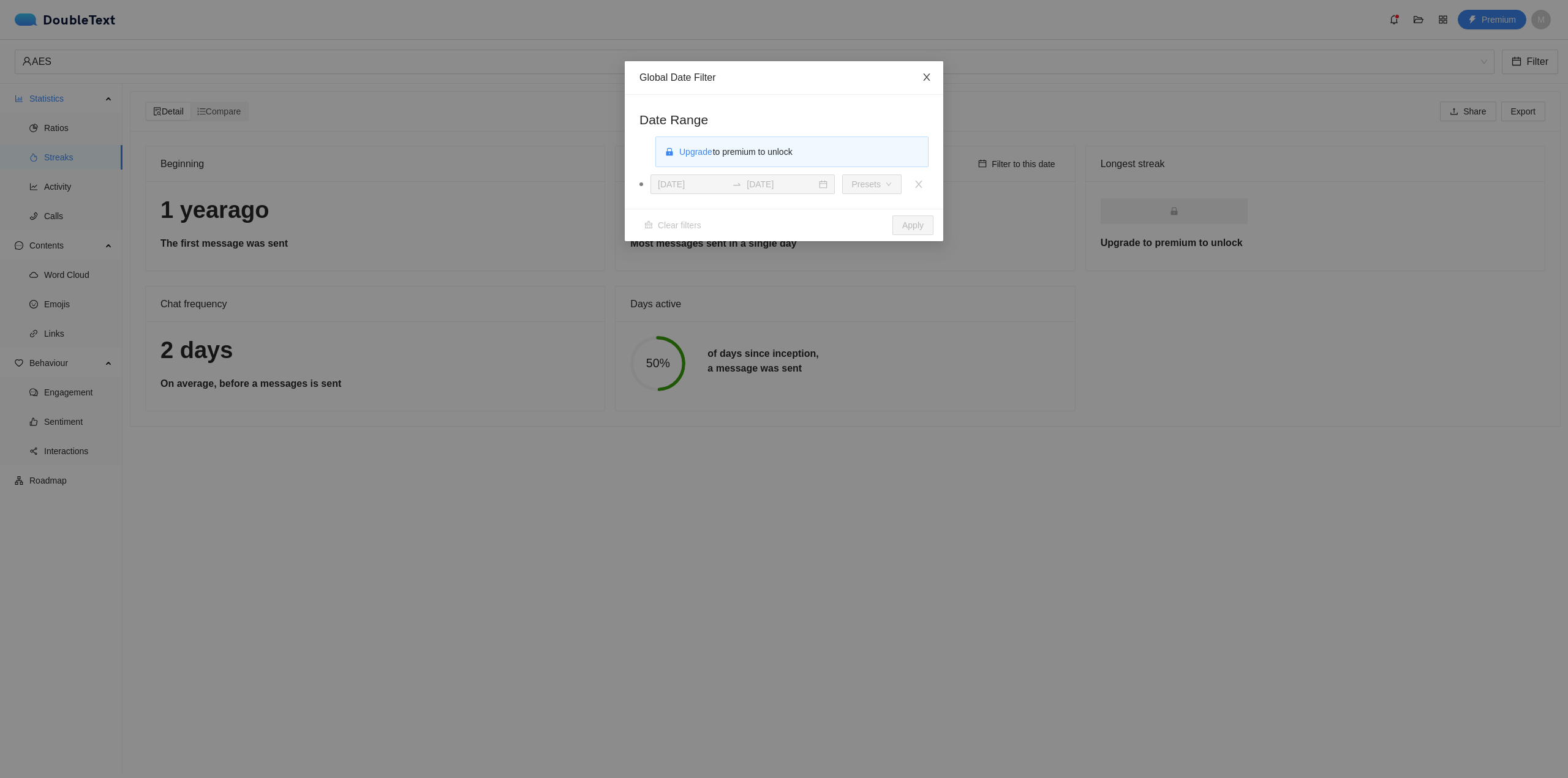
click at [922, 80] on icon "close" at bounding box center [927, 77] width 10 height 10
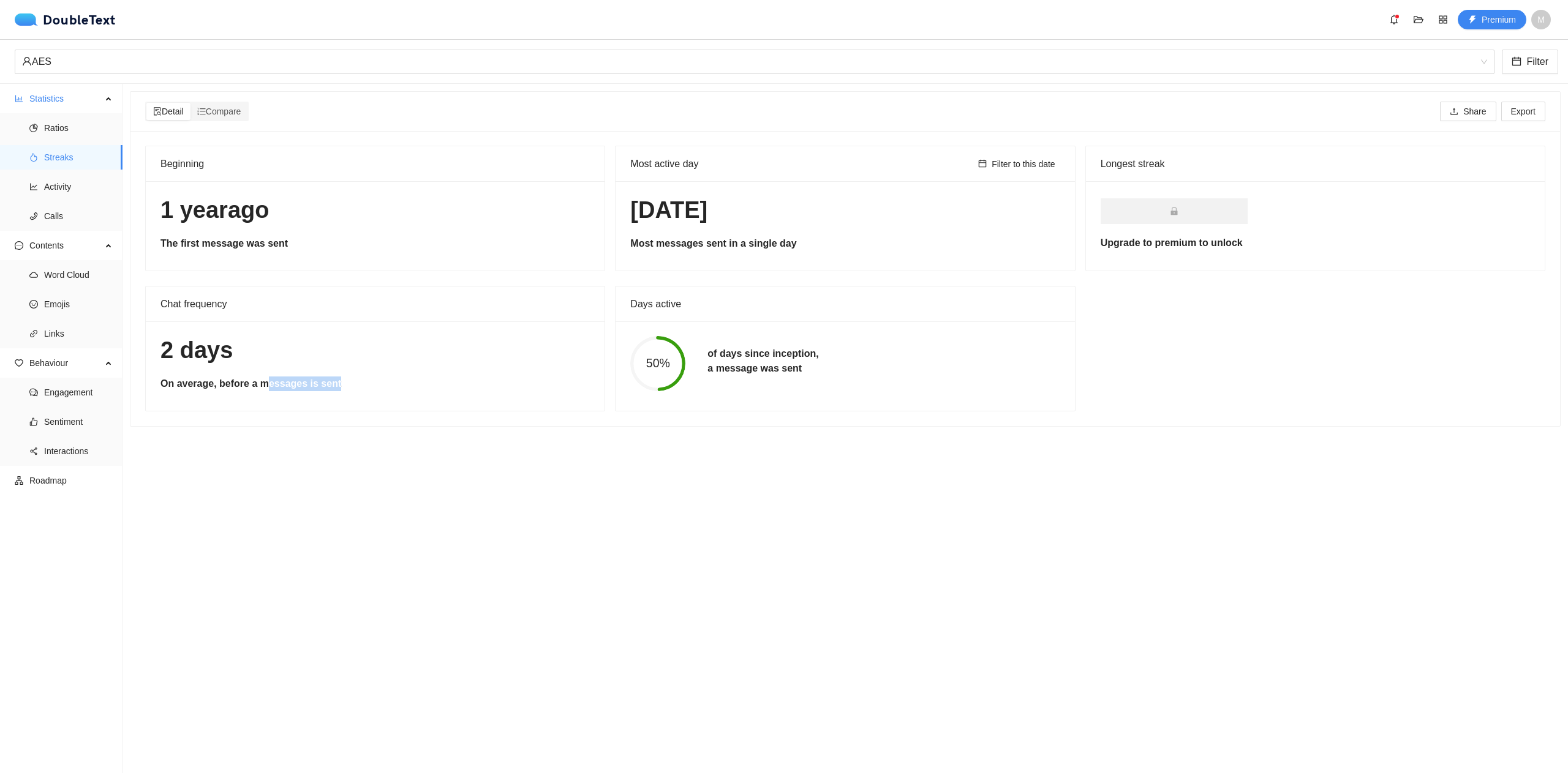
drag, startPoint x: 353, startPoint y: 371, endPoint x: 256, endPoint y: 365, distance: 97.2
click at [256, 365] on div "2 days On average, before a messages is sent" at bounding box center [375, 366] width 459 height 90
click at [424, 371] on div "2 days On average, before a messages is sent" at bounding box center [375, 366] width 459 height 90
drag, startPoint x: 759, startPoint y: 366, endPoint x: 796, endPoint y: 366, distance: 37.0
click at [787, 366] on div "50% of days since inception, a message was sent" at bounding box center [845, 363] width 451 height 55
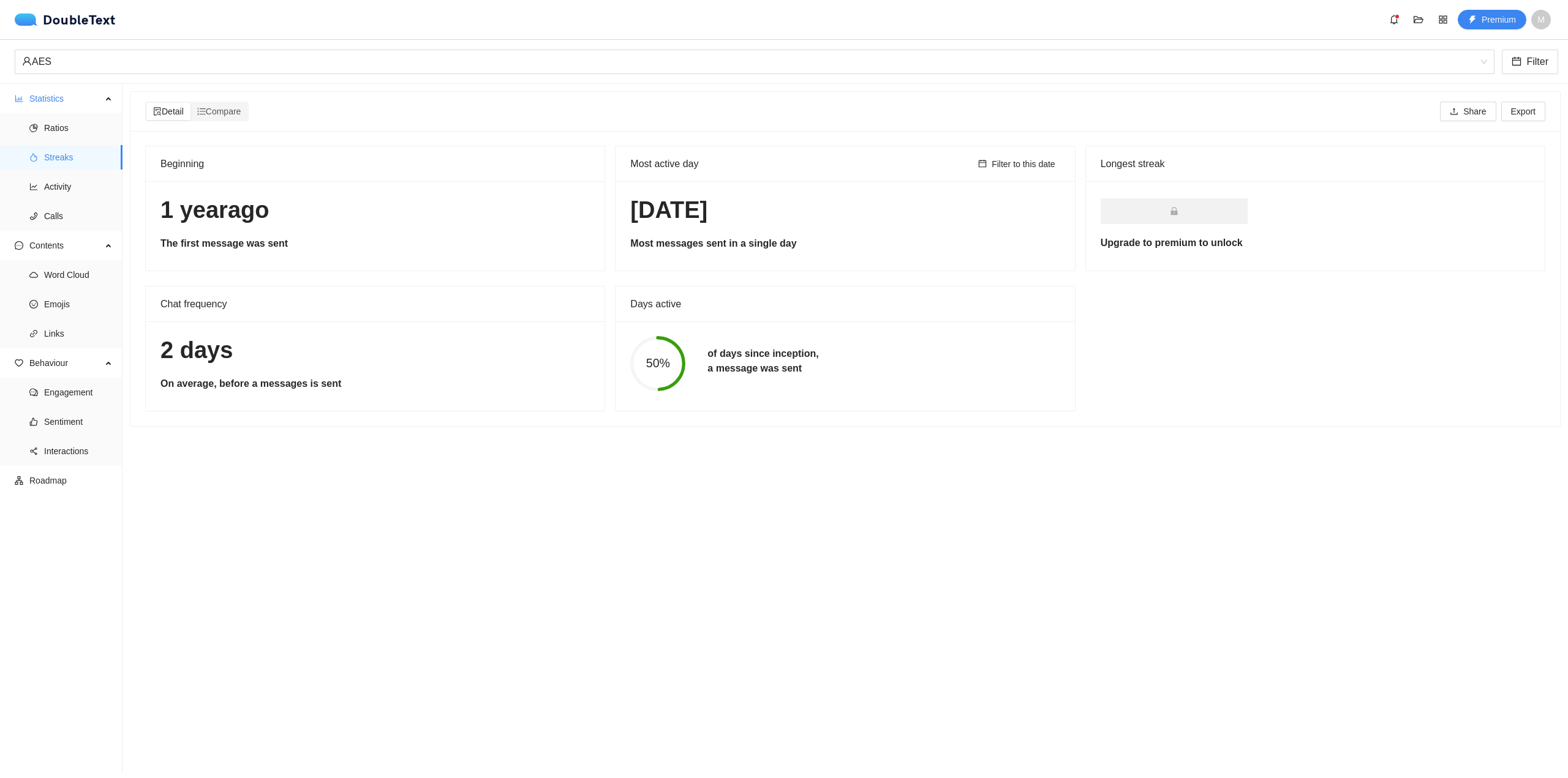
click at [927, 376] on div "50% of days since inception, a message was sent" at bounding box center [845, 363] width 451 height 55
click at [230, 66] on div "AES" at bounding box center [749, 62] width 1454 height 23
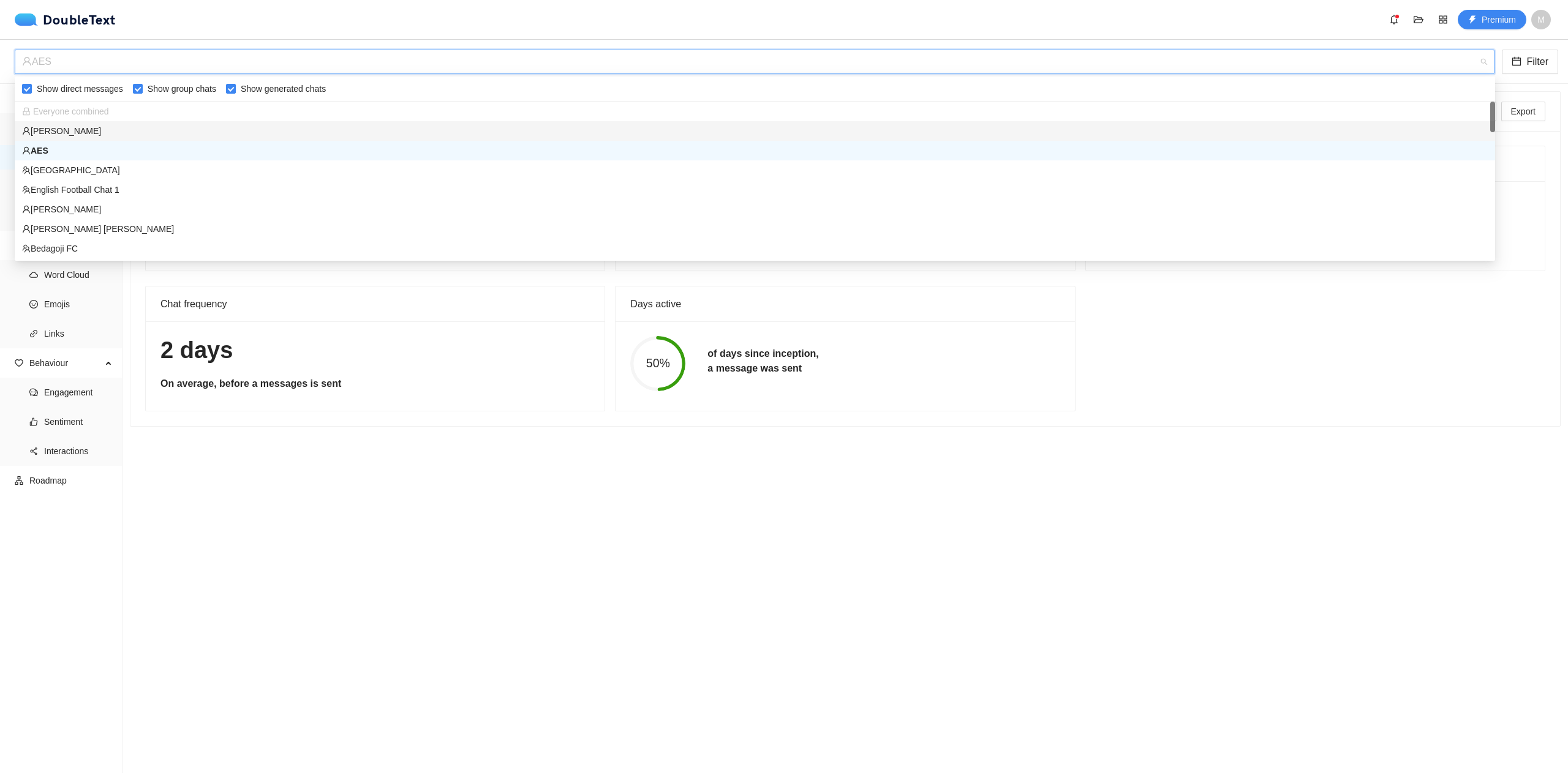
click at [146, 136] on div "[PERSON_NAME]" at bounding box center [755, 131] width 1466 height 14
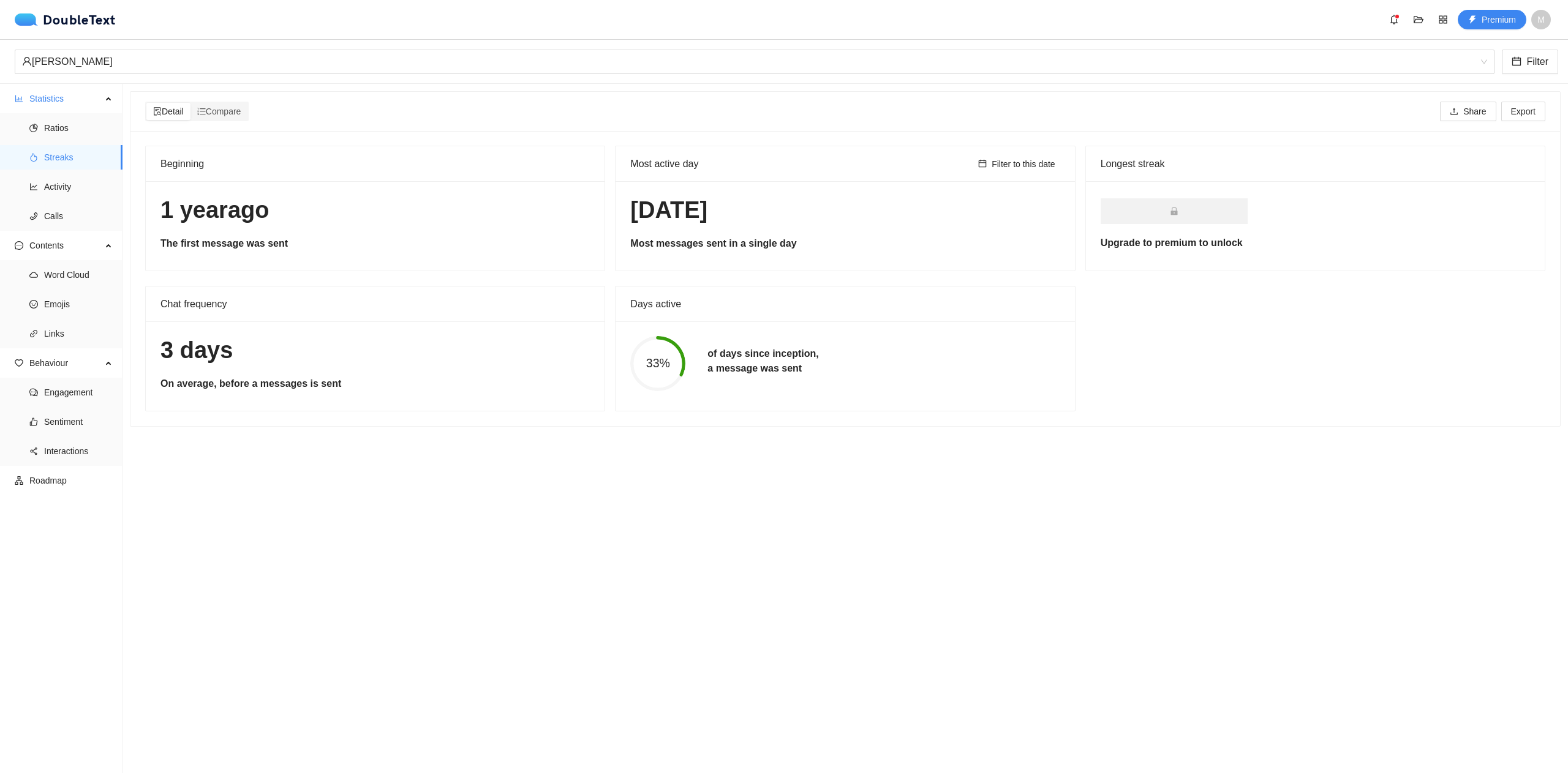
drag, startPoint x: 422, startPoint y: 217, endPoint x: 741, endPoint y: 201, distance: 319.4
click at [684, 199] on div "Beginning [DATE] The first message was sent Most active day Filter to this date…" at bounding box center [845, 278] width 1410 height 265
click at [762, 217] on h1 "[DATE]" at bounding box center [845, 210] width 429 height 29
drag, startPoint x: 702, startPoint y: 204, endPoint x: 696, endPoint y: 202, distance: 6.3
click at [696, 202] on h1 "[DATE]" at bounding box center [845, 210] width 429 height 29
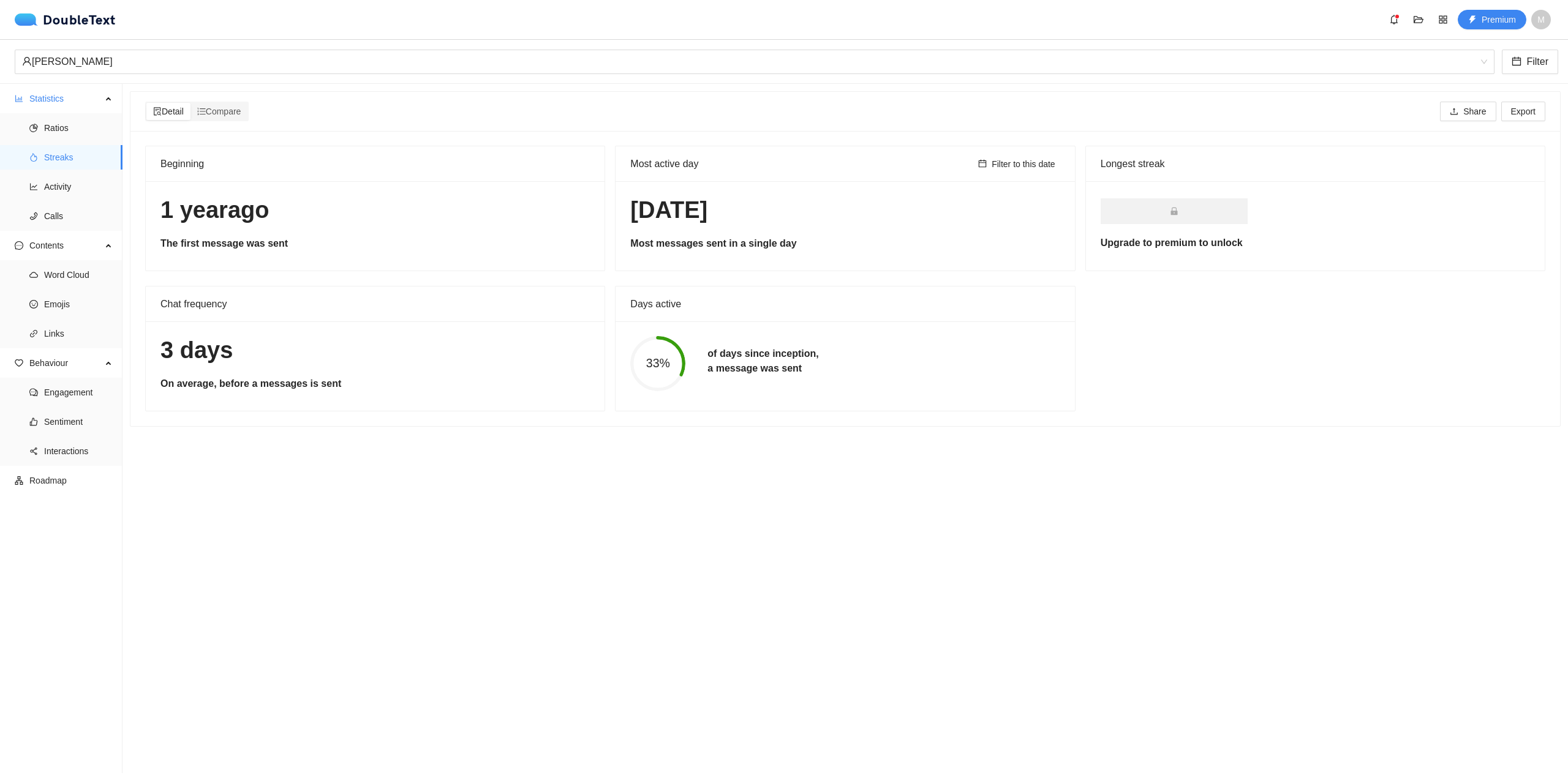
click at [808, 208] on h1 "[DATE]" at bounding box center [845, 210] width 429 height 29
click at [247, 67] on div "[PERSON_NAME]" at bounding box center [749, 62] width 1454 height 23
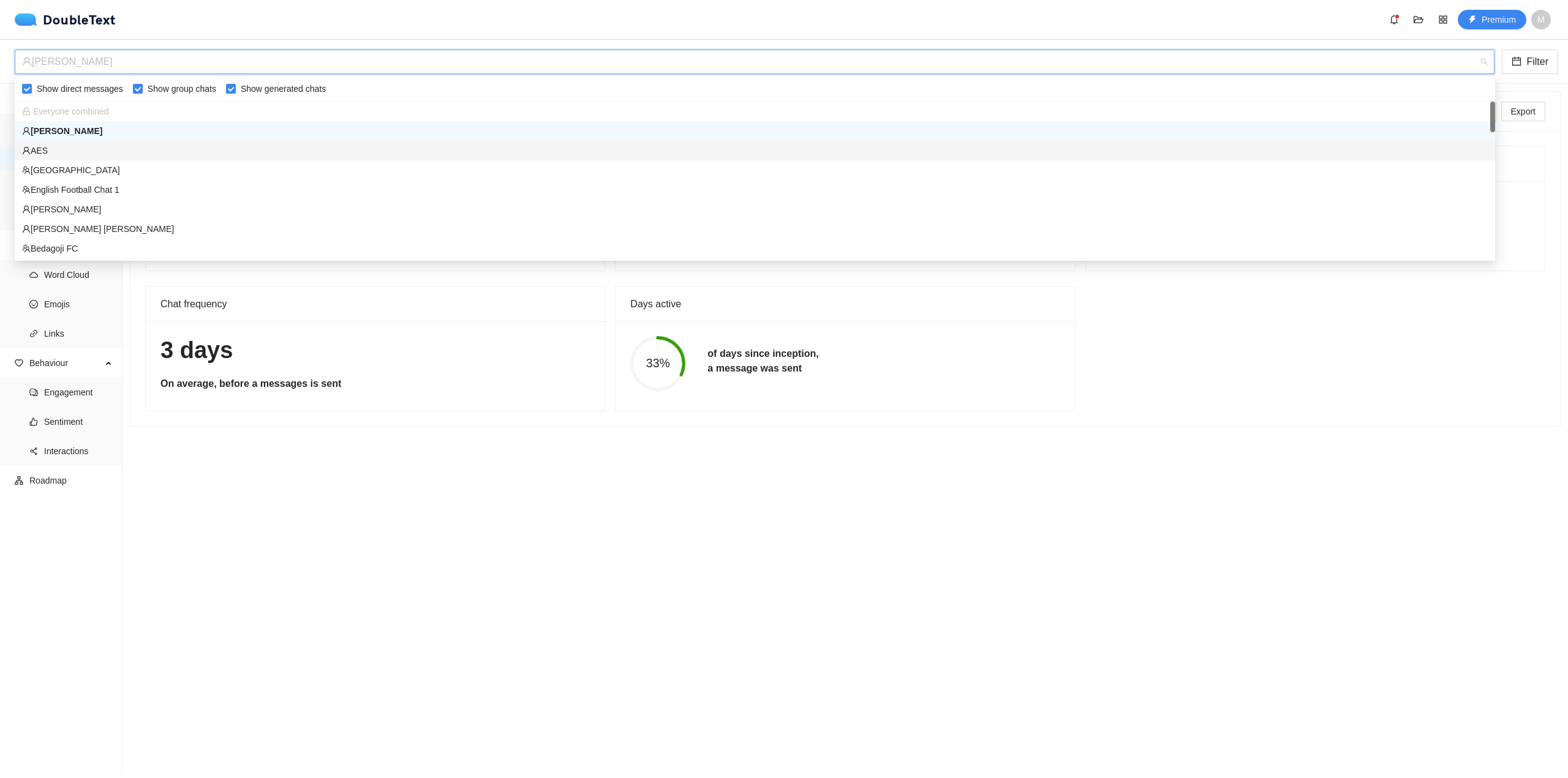
click at [192, 149] on div "AES" at bounding box center [755, 151] width 1466 height 14
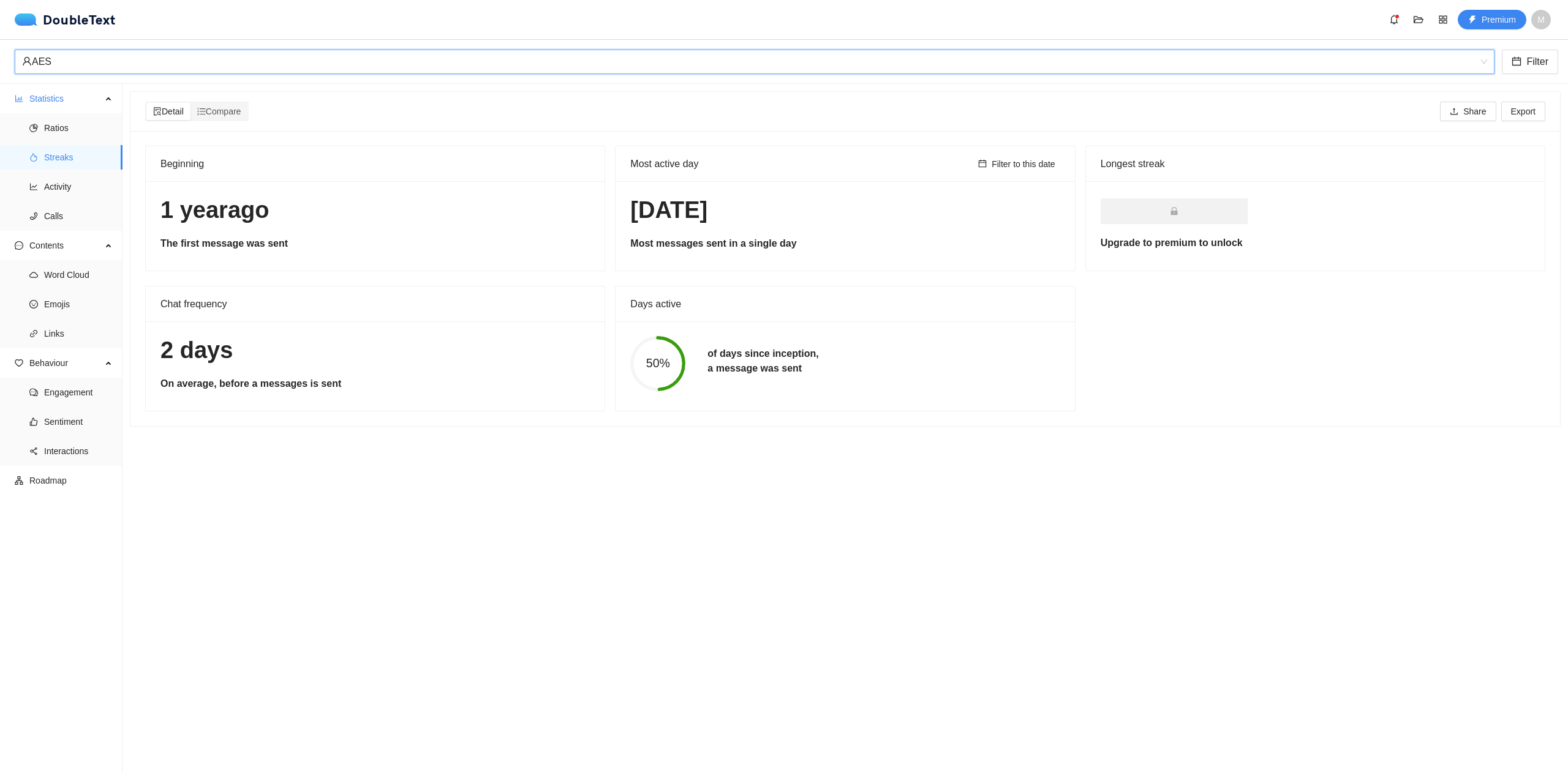
click at [222, 57] on div "AES" at bounding box center [749, 62] width 1454 height 23
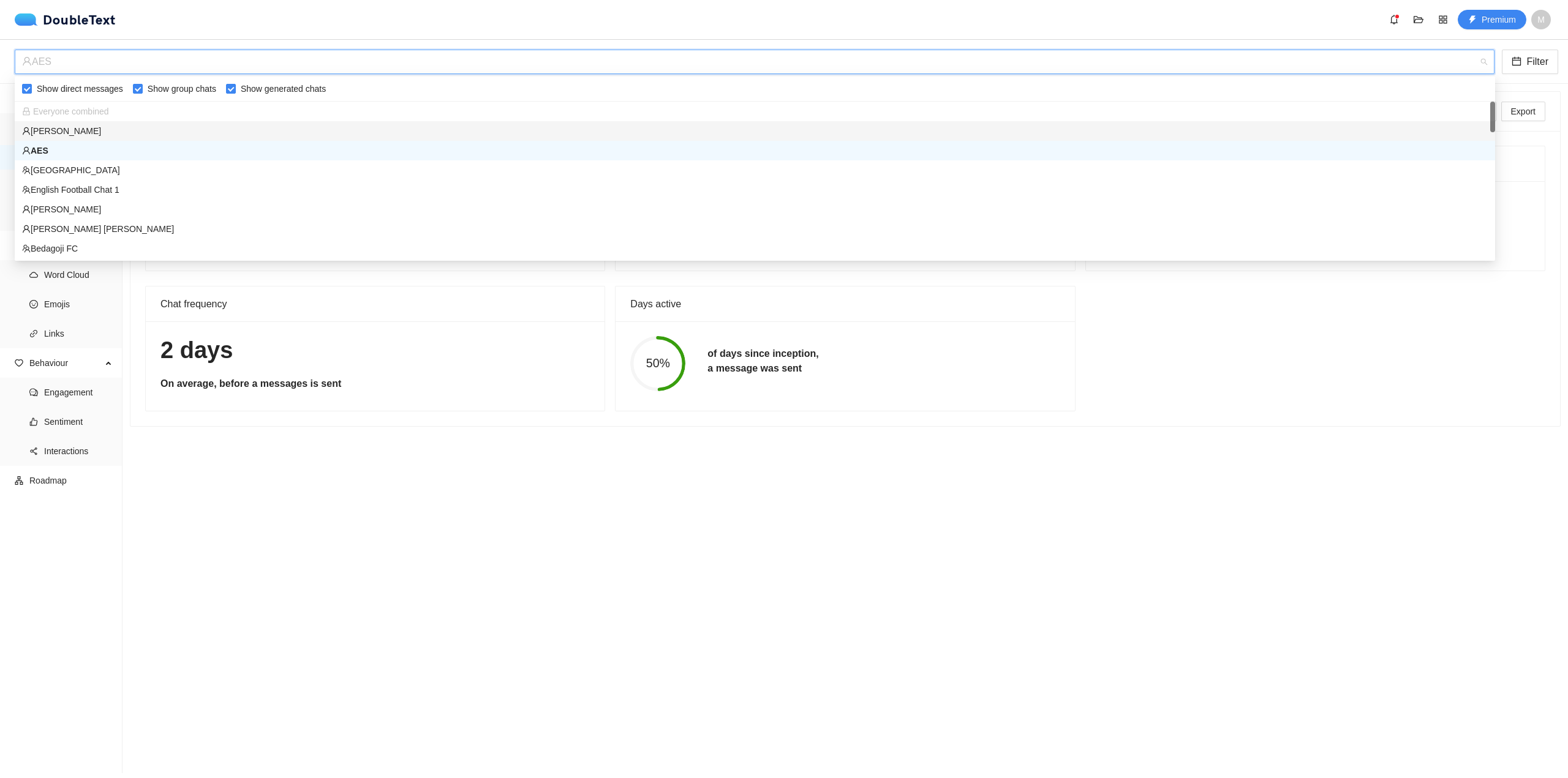
click at [209, 138] on div "[PERSON_NAME]" at bounding box center [755, 131] width 1480 height 19
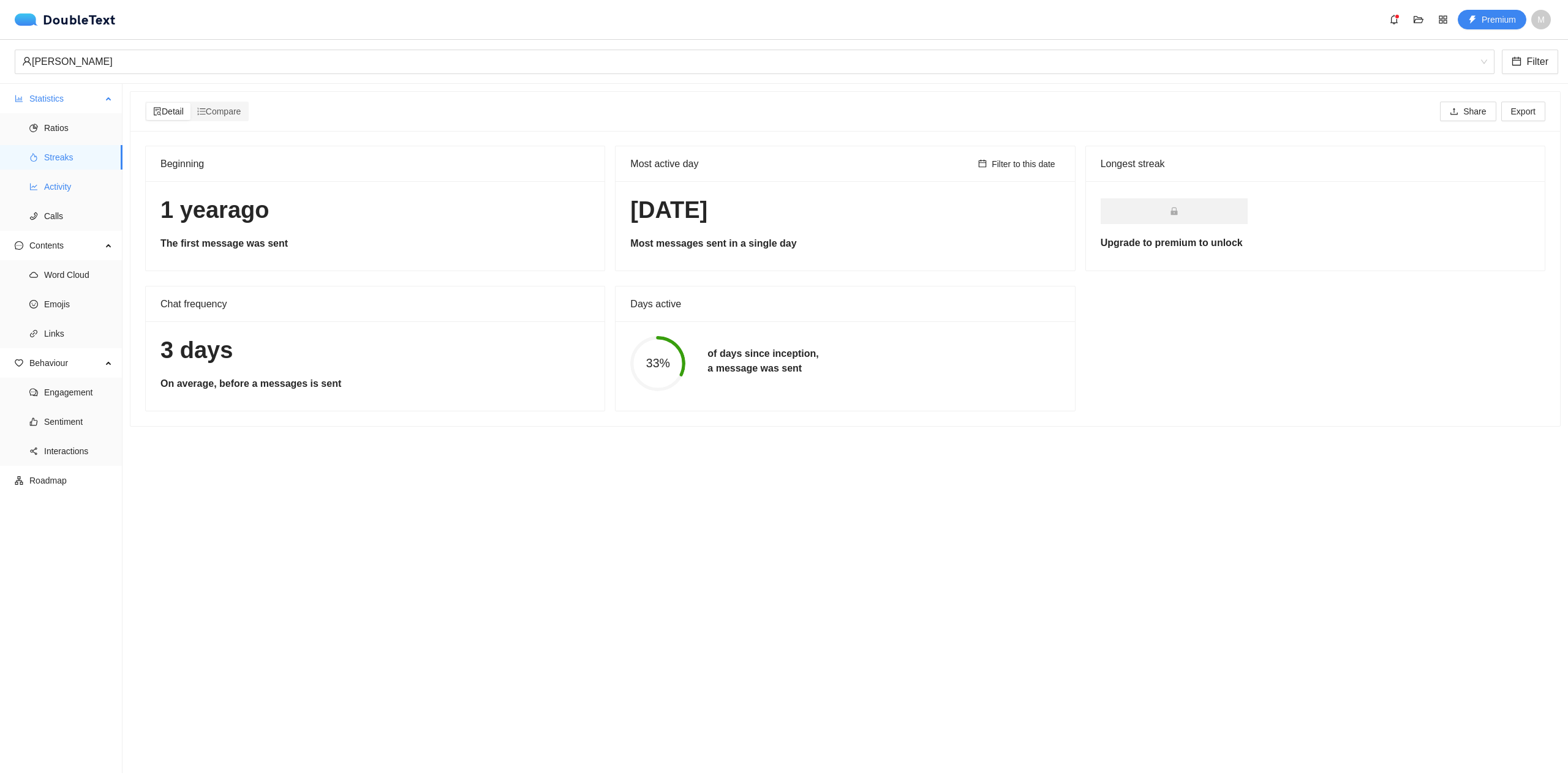
click at [93, 191] on span "Activity" at bounding box center [79, 187] width 69 height 25
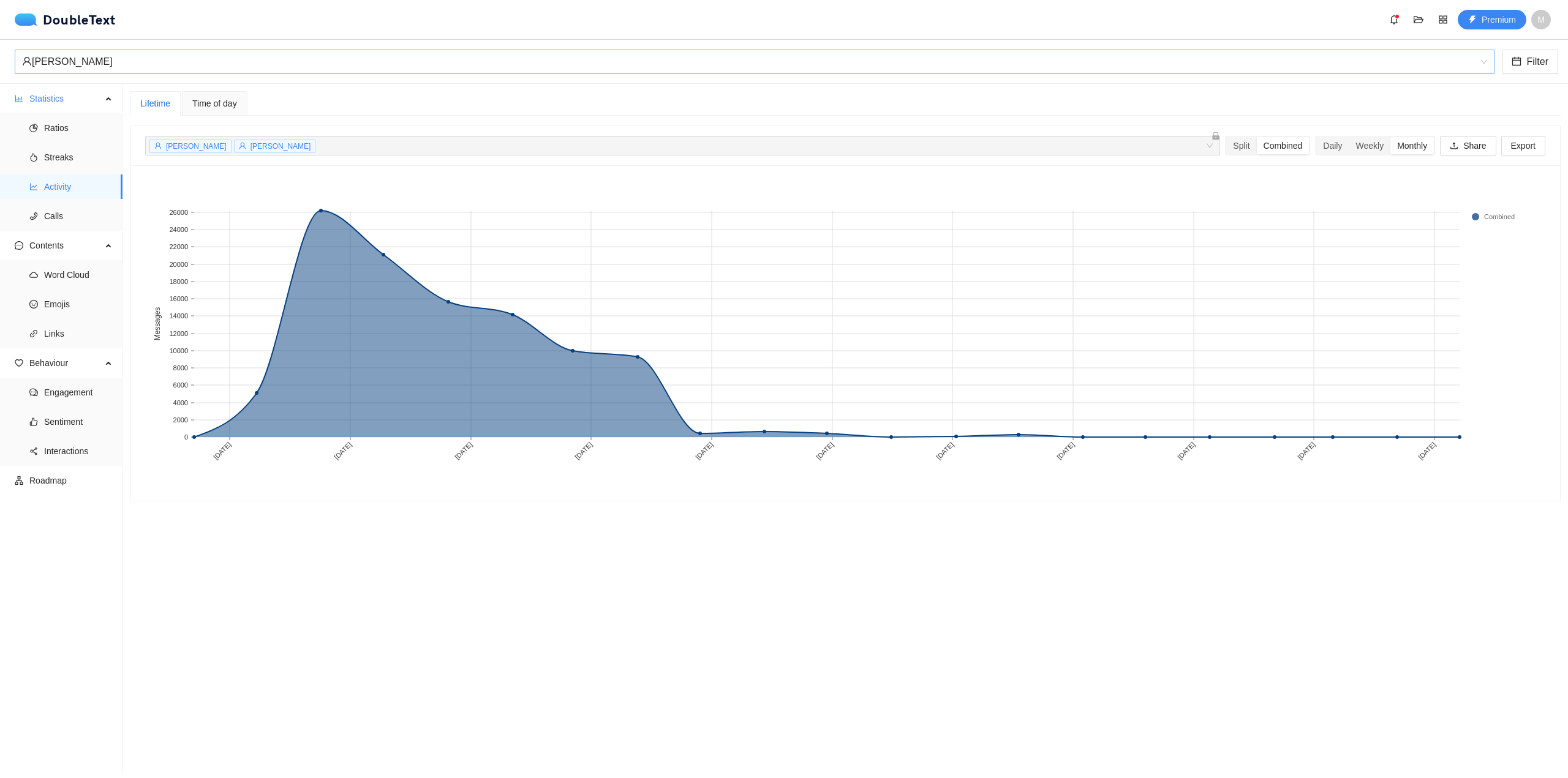
click at [258, 60] on div "[PERSON_NAME]" at bounding box center [749, 62] width 1454 height 23
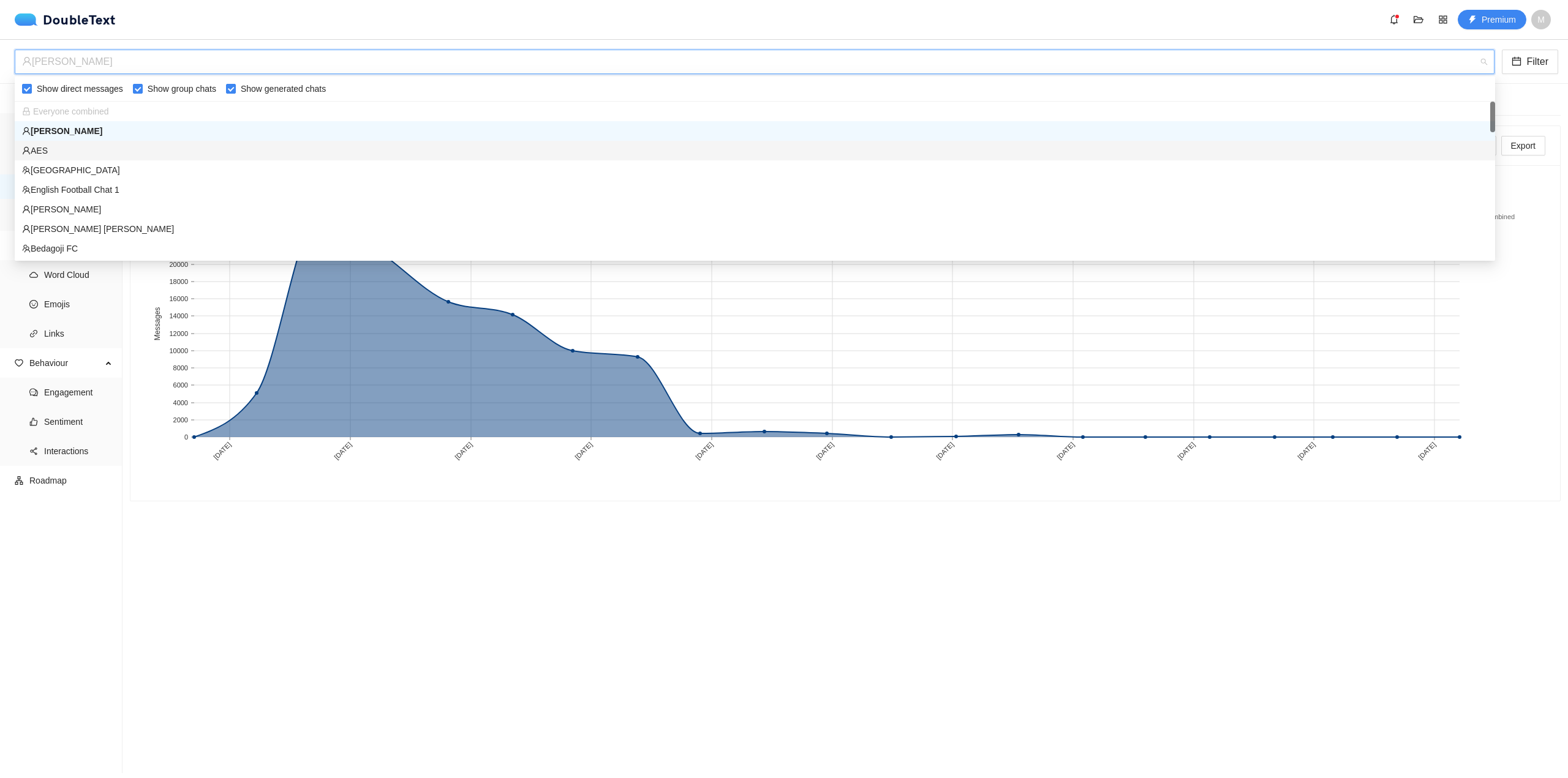
click at [217, 155] on div "AES" at bounding box center [755, 151] width 1466 height 14
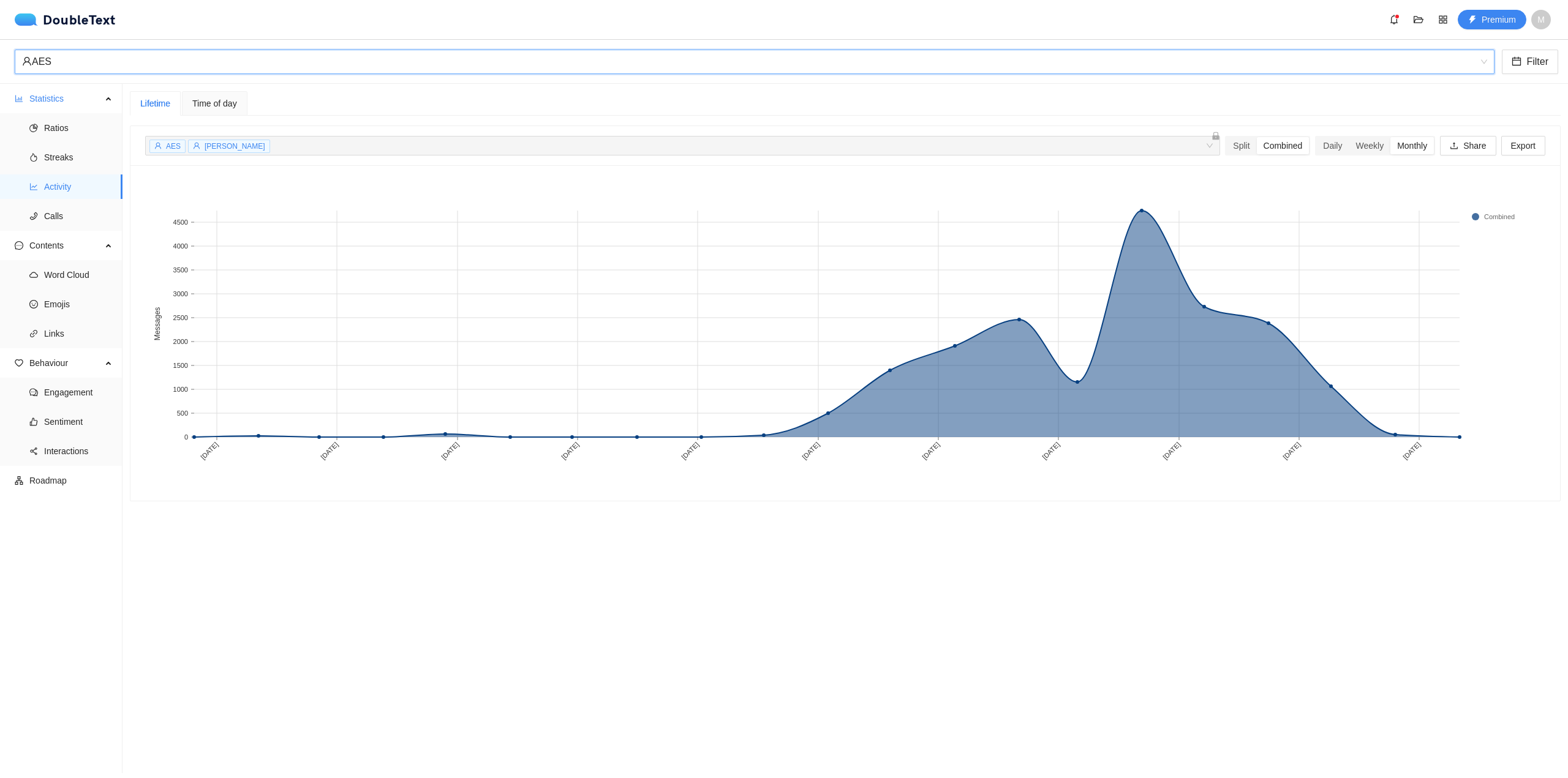
click at [355, 57] on div "AES" at bounding box center [749, 62] width 1454 height 23
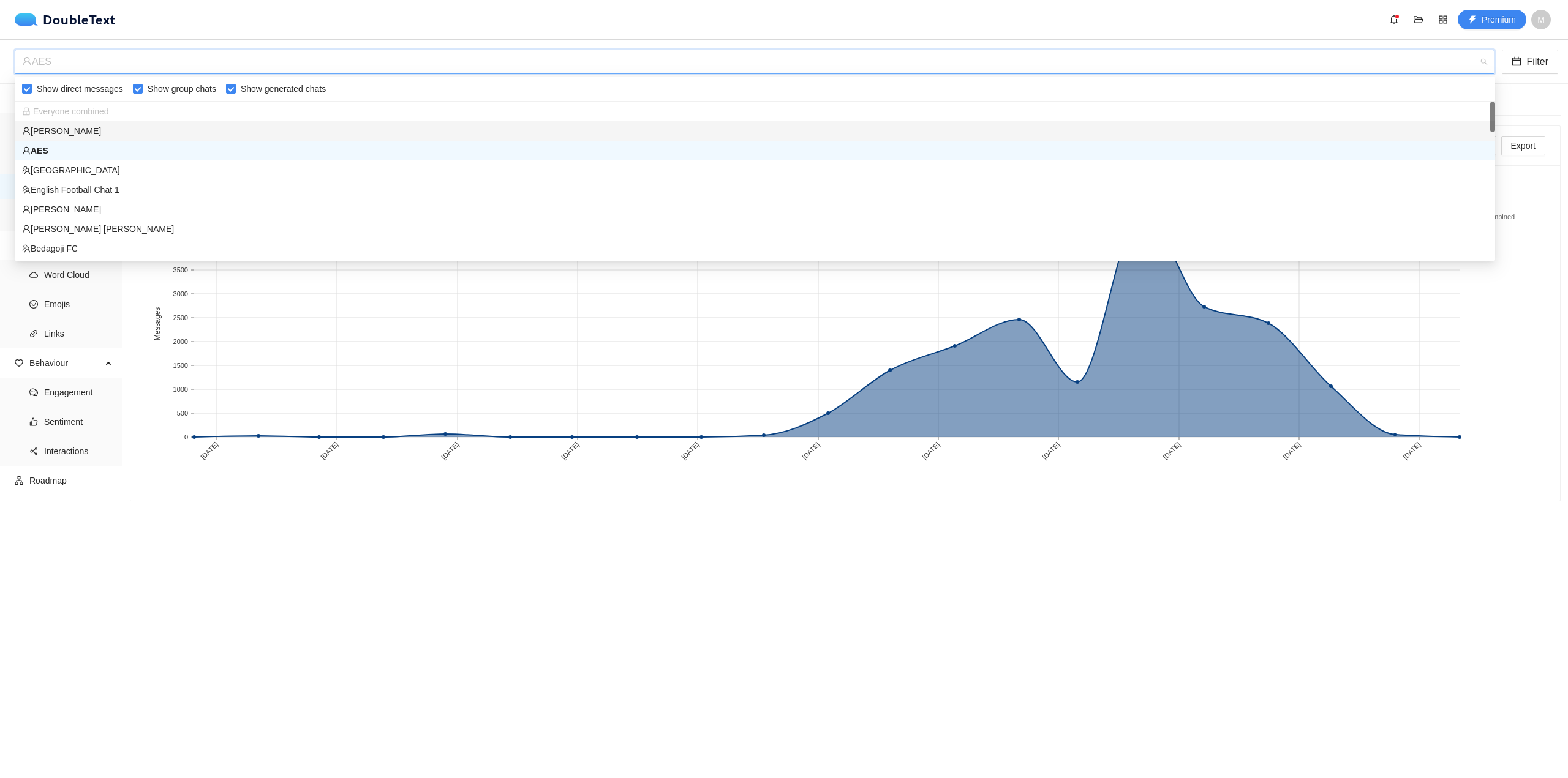
click at [291, 128] on div "[PERSON_NAME]" at bounding box center [755, 131] width 1466 height 14
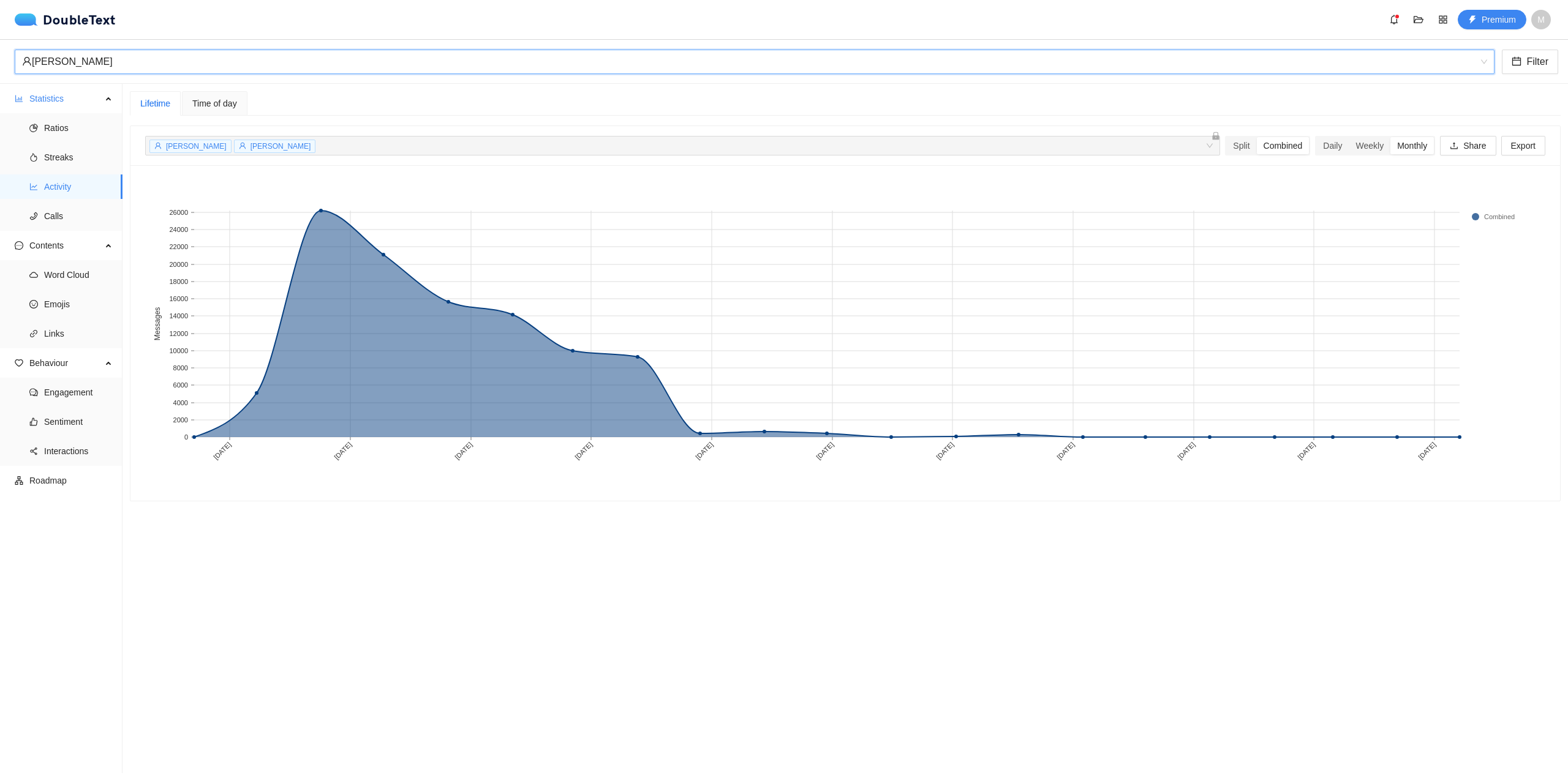
click at [216, 108] on span "Time of day" at bounding box center [214, 103] width 45 height 8
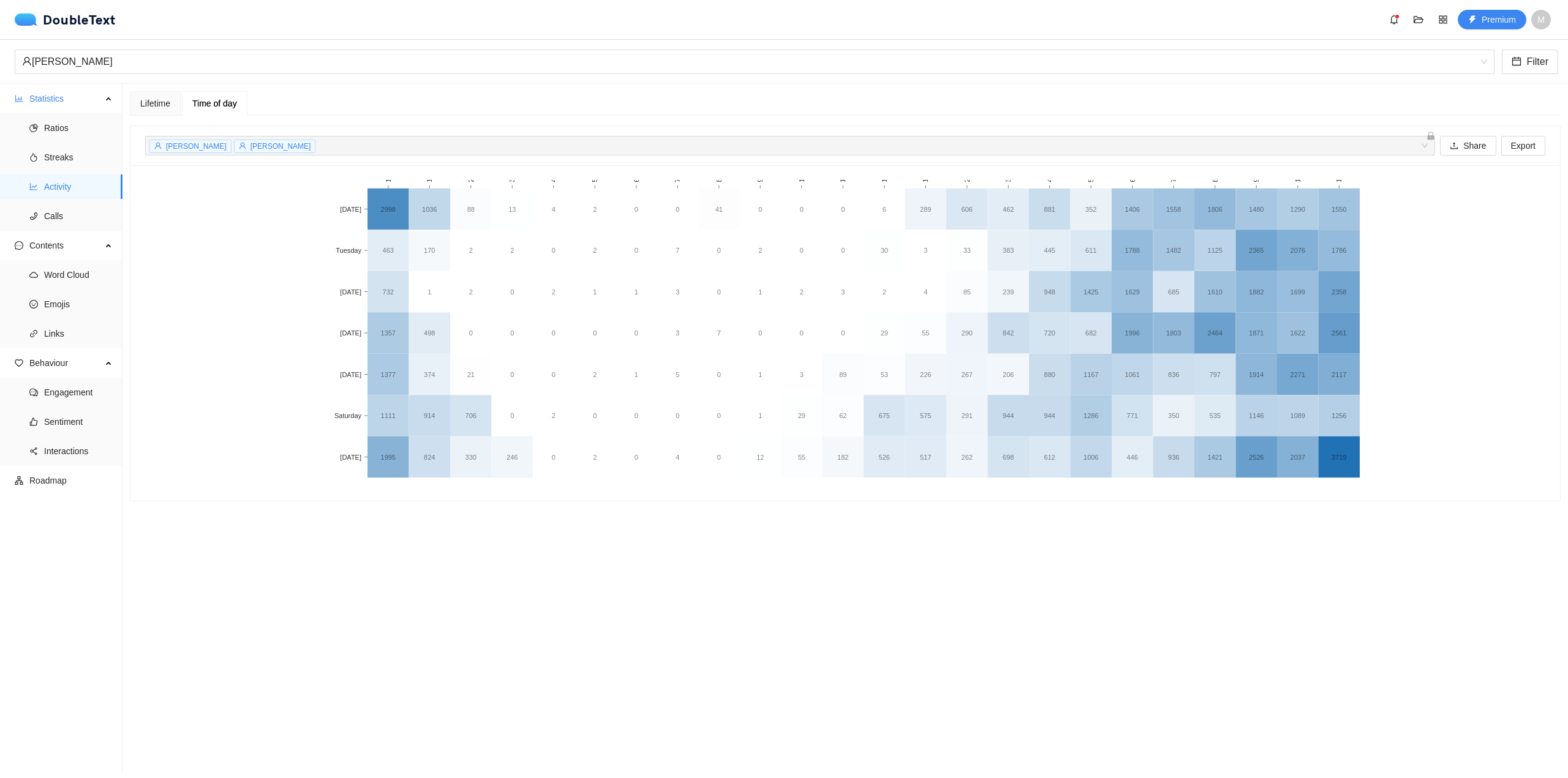
drag, startPoint x: 1296, startPoint y: 548, endPoint x: 1041, endPoint y: 600, distance: 260.2
click at [1061, 602] on section "Lifetime Time of day + 0 ... Split Combined Daily Weekly Monthly Share Export […" at bounding box center [845, 428] width 1446 height 689
click at [157, 107] on div "Lifetime" at bounding box center [155, 103] width 30 height 14
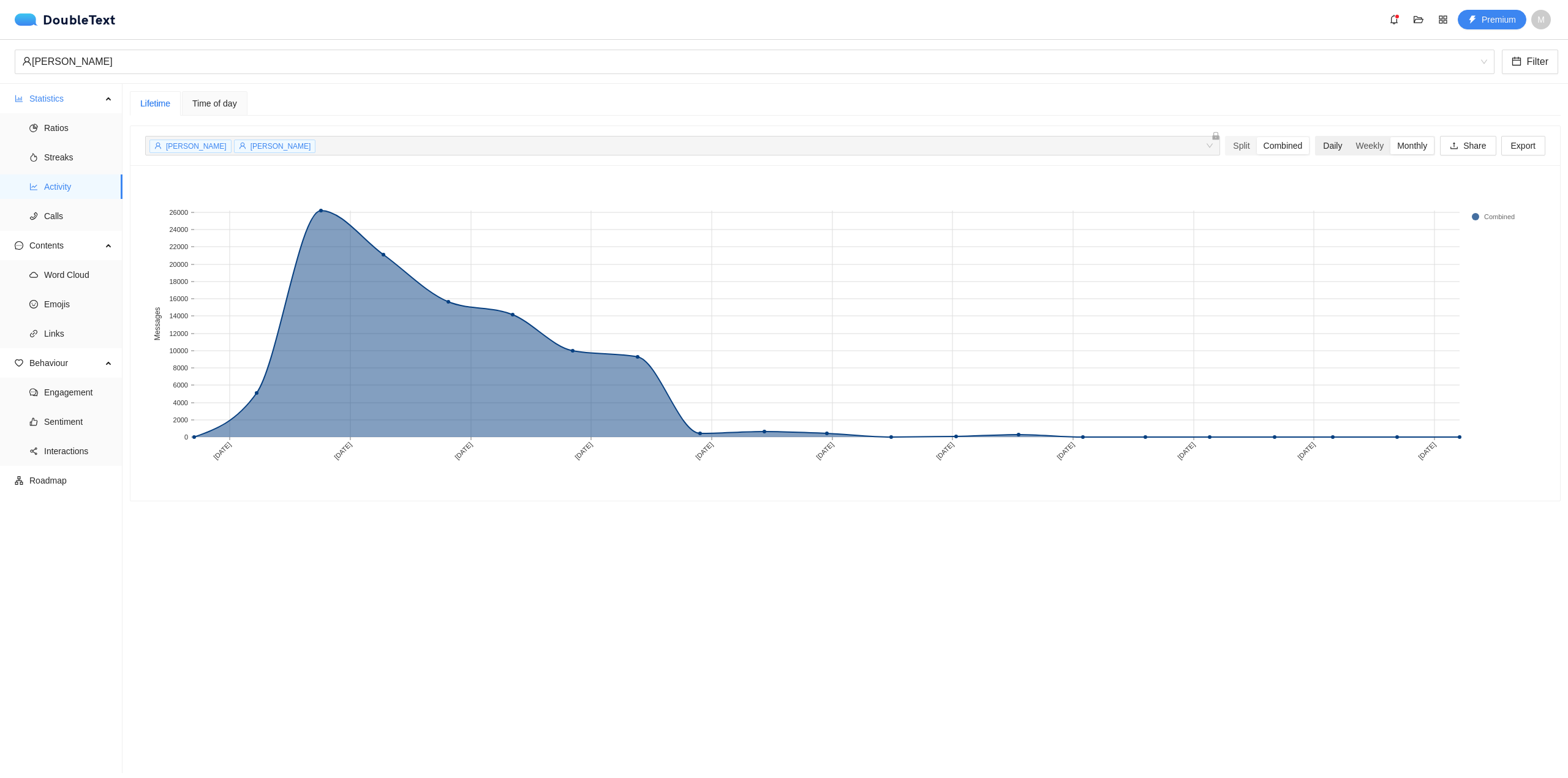
click at [1323, 138] on div "Daily" at bounding box center [1333, 145] width 32 height 17
click at [1317, 137] on input "Daily" at bounding box center [1317, 137] width 0 height 0
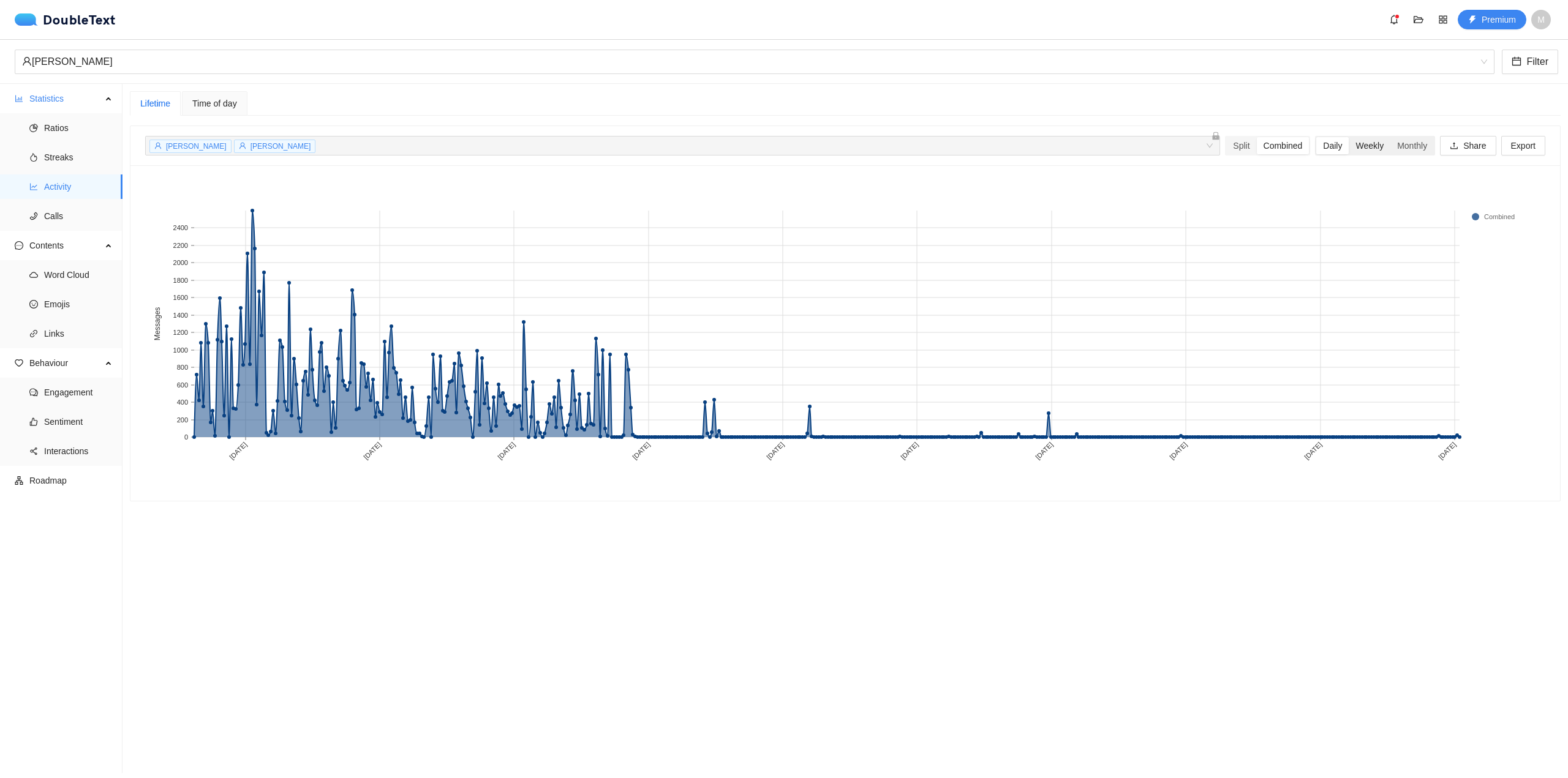
click at [1365, 151] on div "Weekly" at bounding box center [1370, 145] width 42 height 17
click at [1349, 137] on input "Weekly" at bounding box center [1349, 137] width 0 height 0
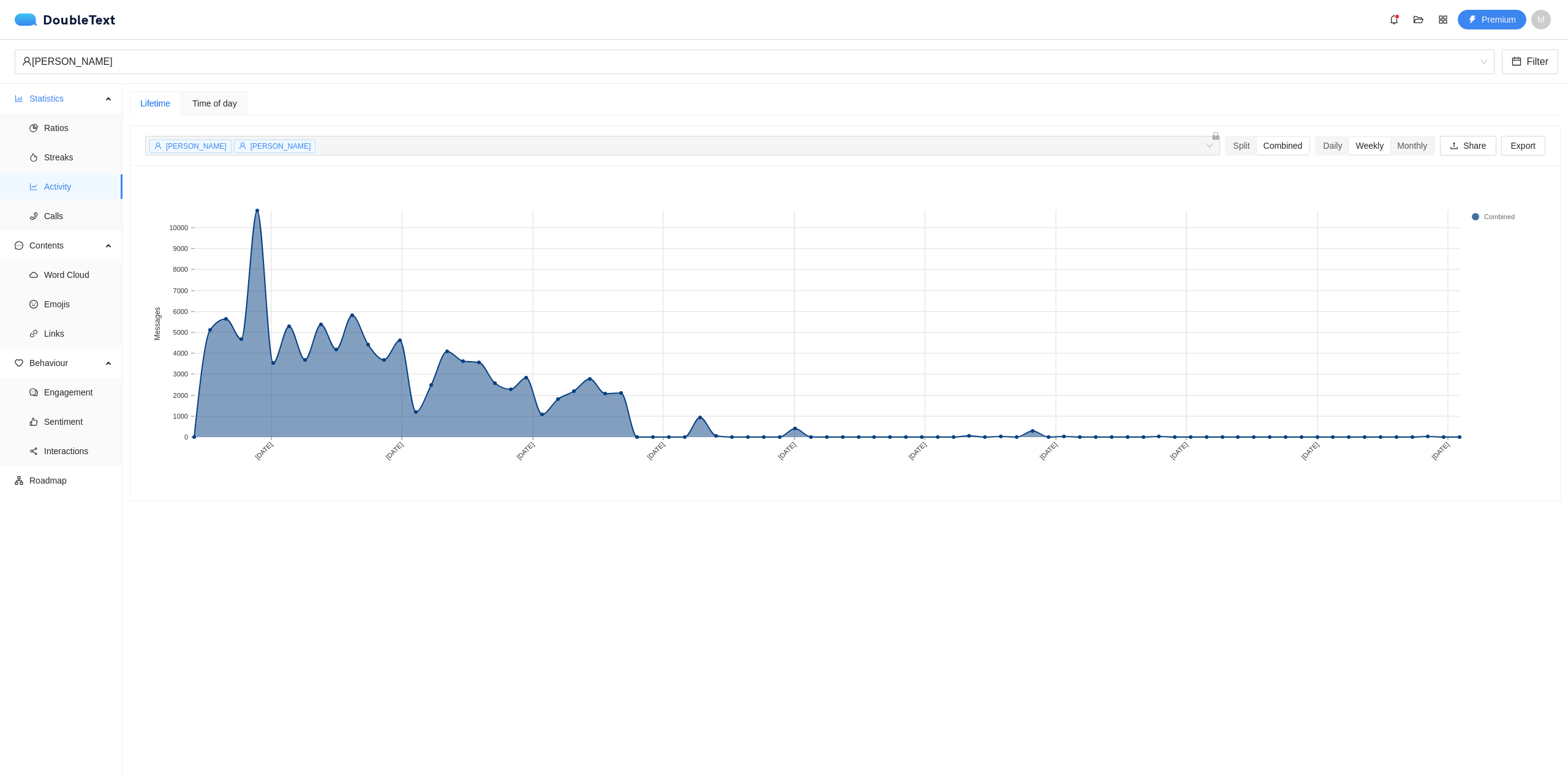
click at [1398, 134] on div "[PERSON_NAME] [PERSON_NAME] + 0 ... Split Combined Daily Weekly Monthly Share E…" at bounding box center [845, 145] width 1400 height 39
click at [1400, 154] on div "Monthly" at bounding box center [1412, 145] width 44 height 17
click at [1391, 137] on input "Monthly" at bounding box center [1391, 137] width 0 height 0
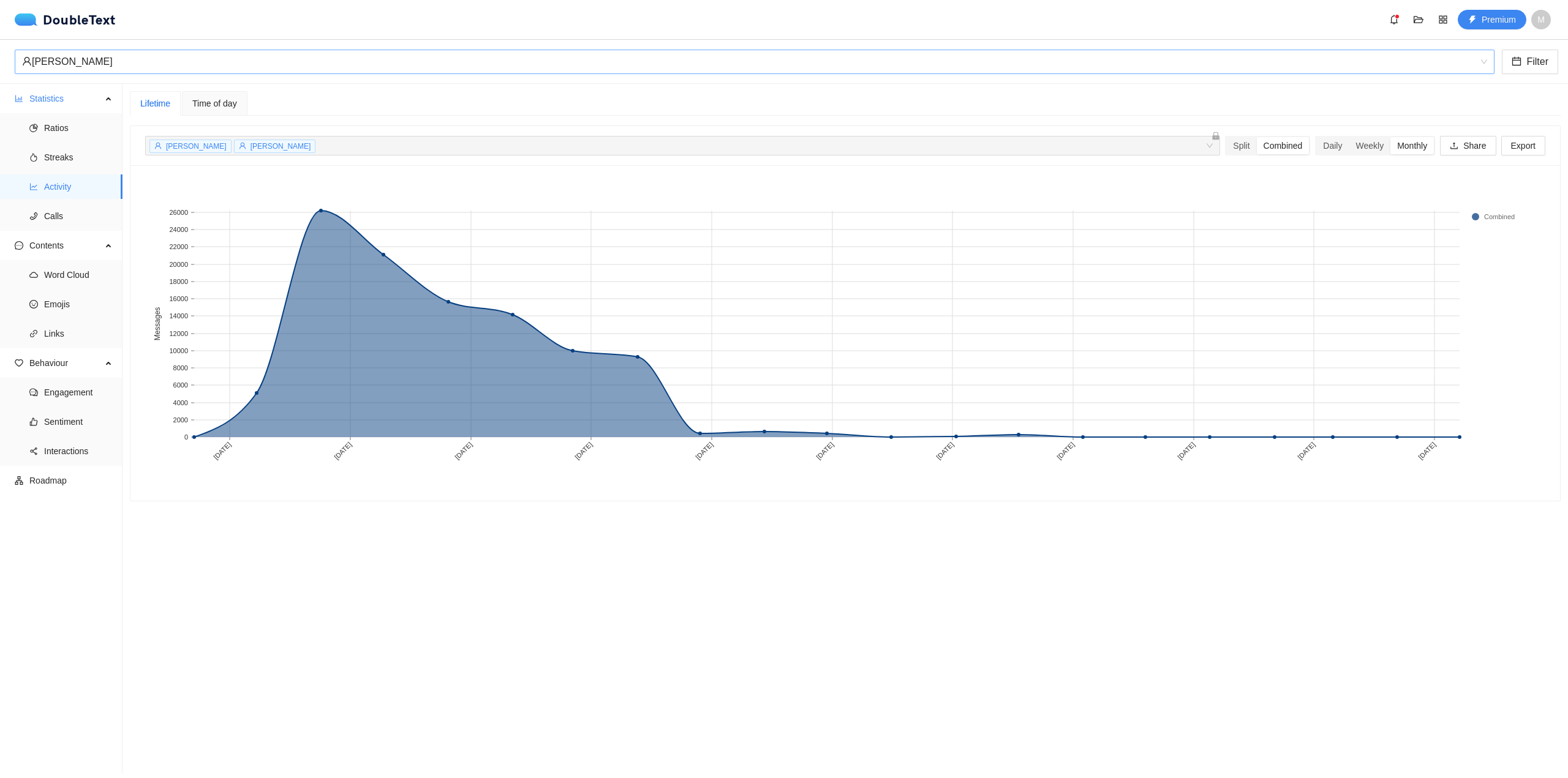
click at [123, 58] on div "[PERSON_NAME]" at bounding box center [749, 62] width 1454 height 23
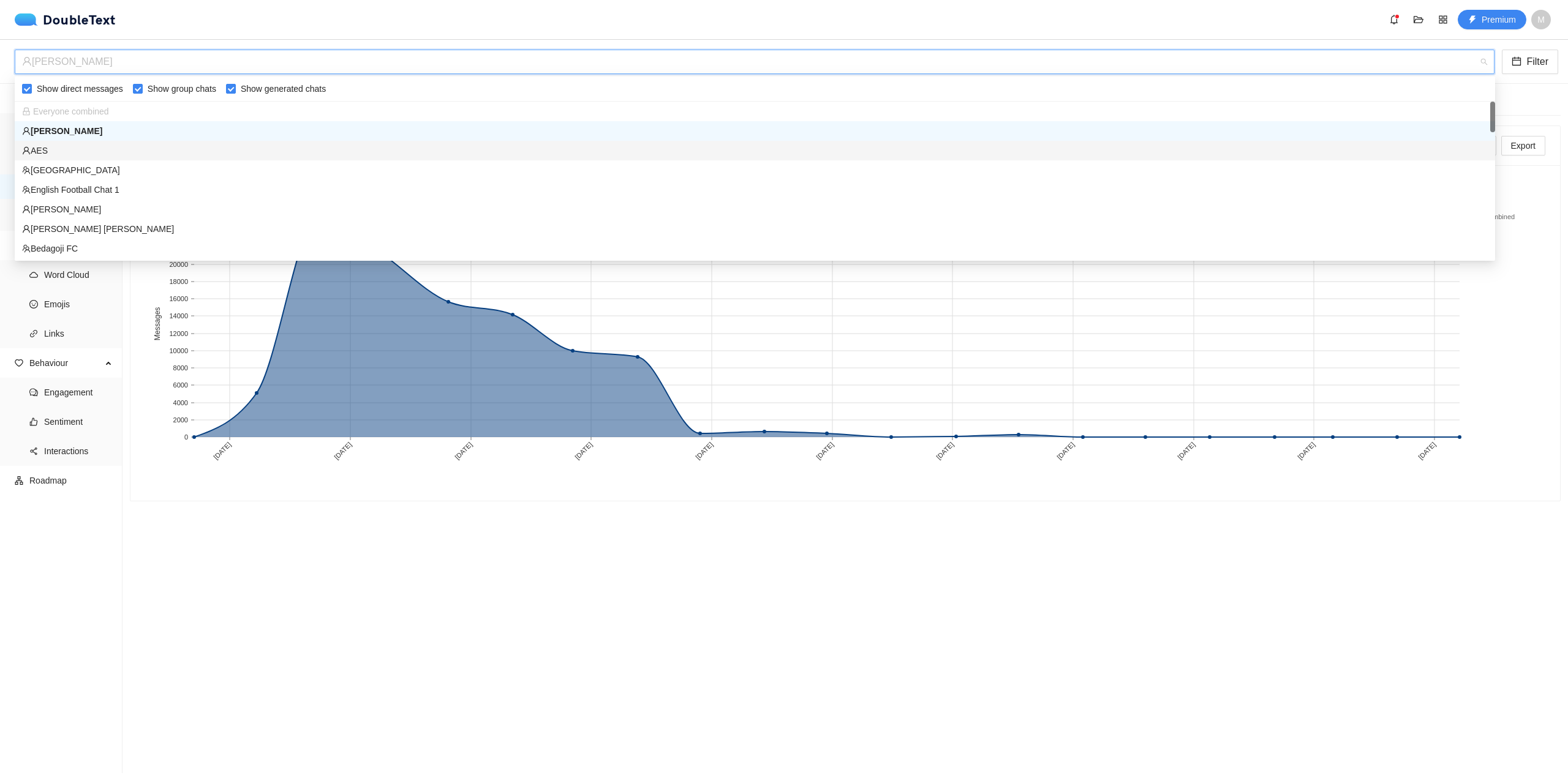
click at [133, 147] on div "AES" at bounding box center [755, 151] width 1466 height 14
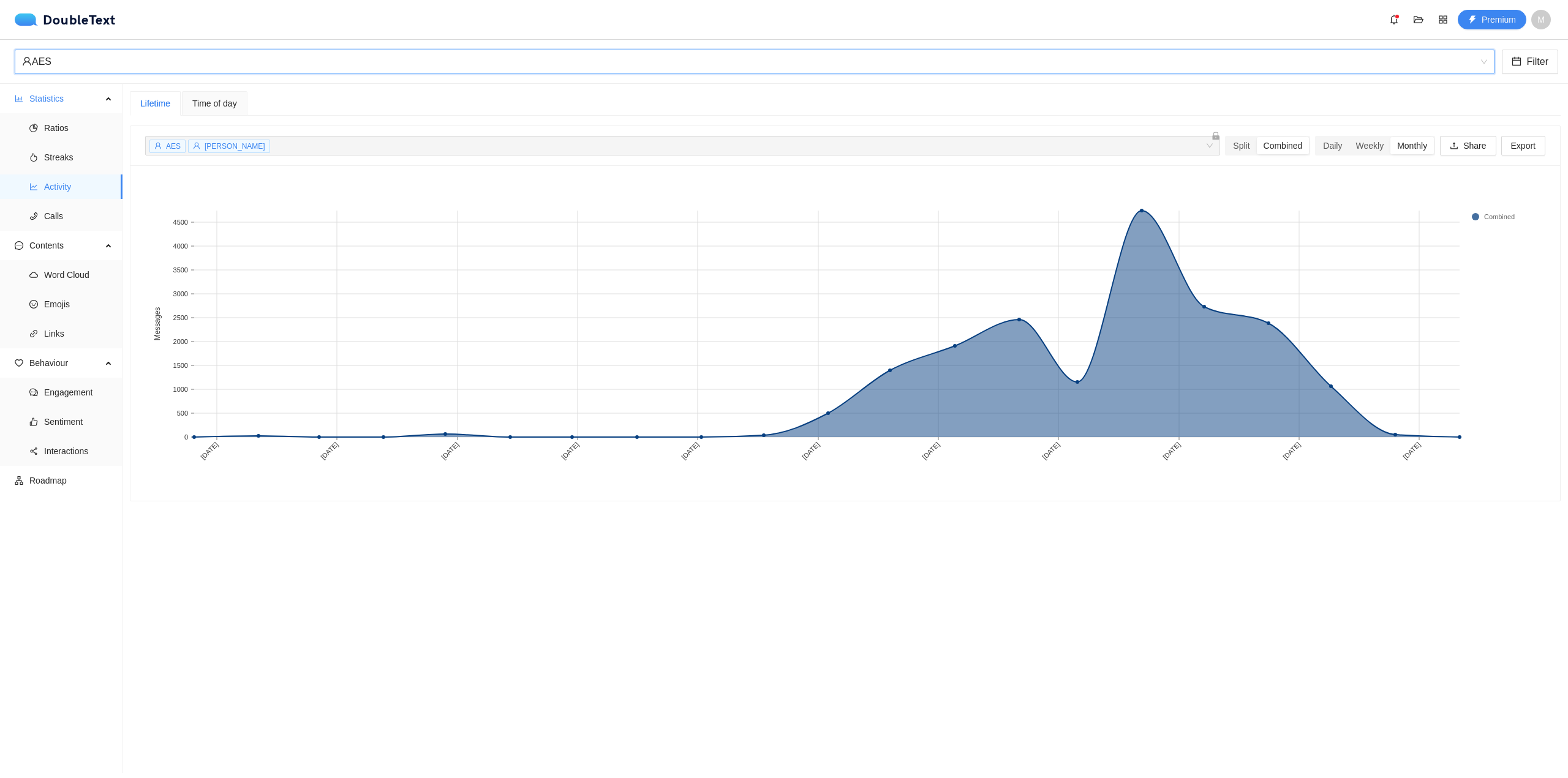
click at [451, 55] on div "AES" at bounding box center [749, 62] width 1454 height 23
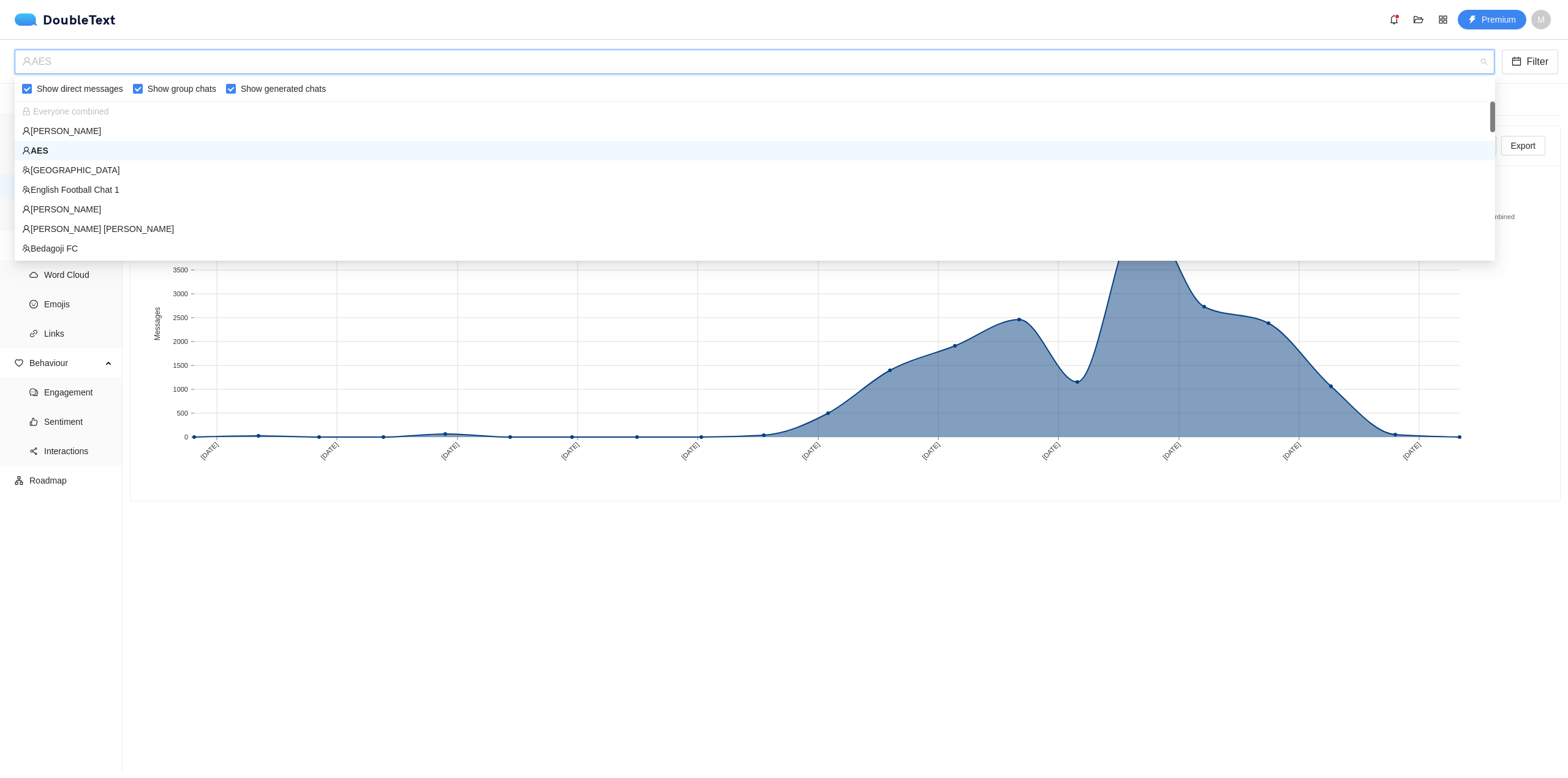
click at [351, 120] on div "Everyone combined" at bounding box center [755, 112] width 1480 height 19
click at [347, 127] on div "[PERSON_NAME]" at bounding box center [755, 131] width 1466 height 14
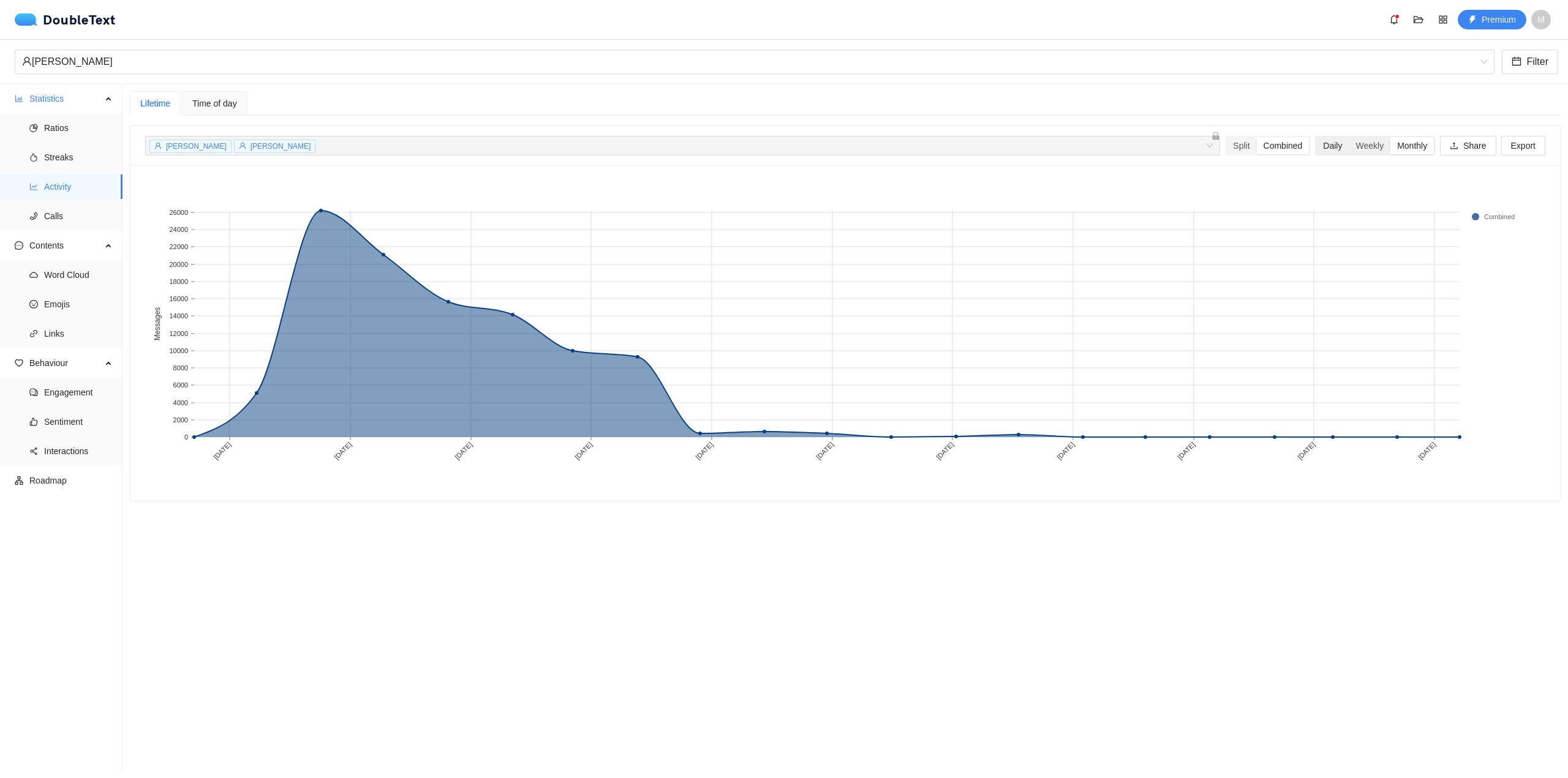
click at [1323, 146] on div "Daily" at bounding box center [1333, 145] width 32 height 17
click at [1317, 137] on input "Daily" at bounding box center [1317, 137] width 0 height 0
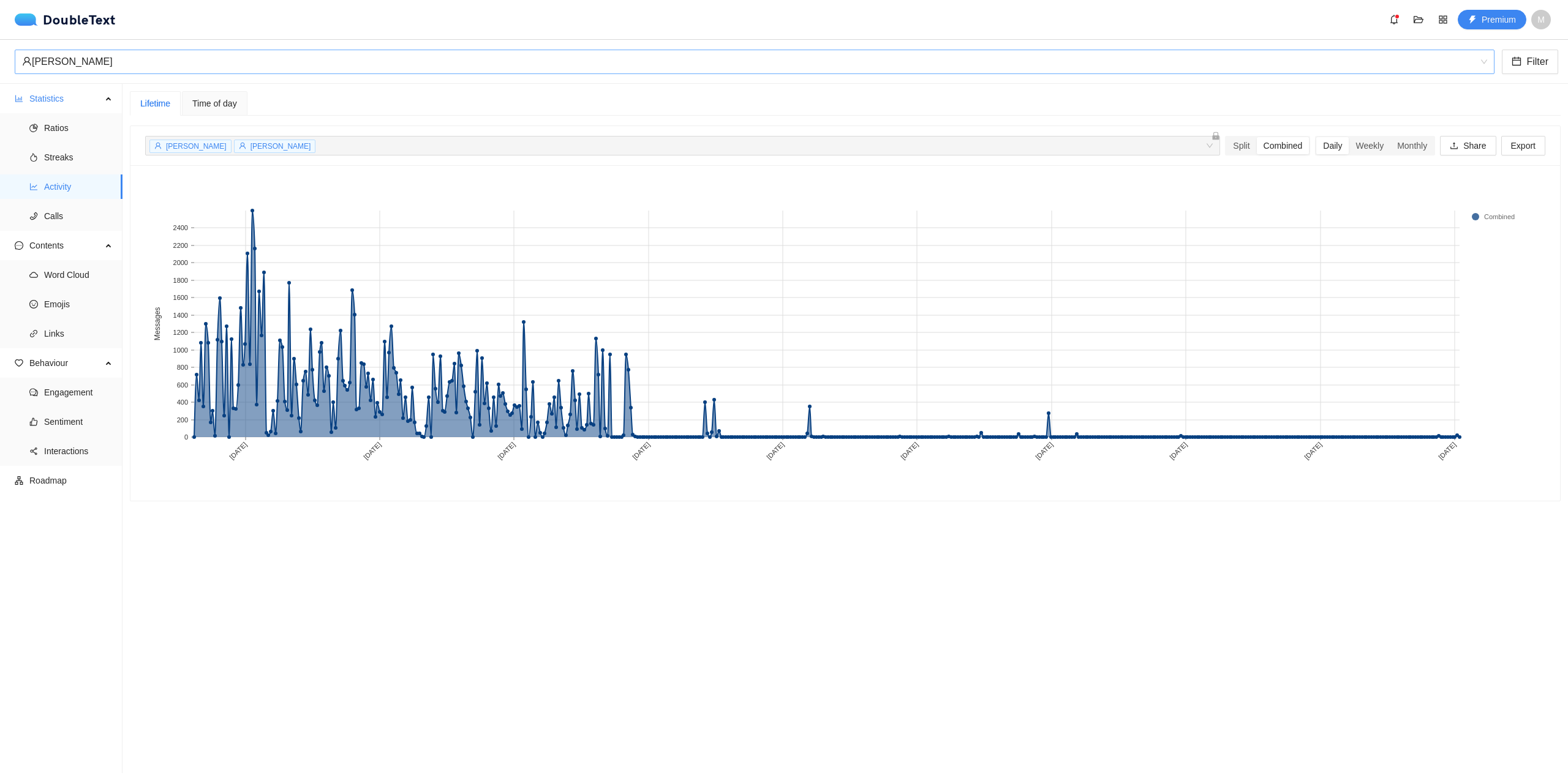
click at [819, 60] on div "[PERSON_NAME]" at bounding box center [749, 62] width 1454 height 23
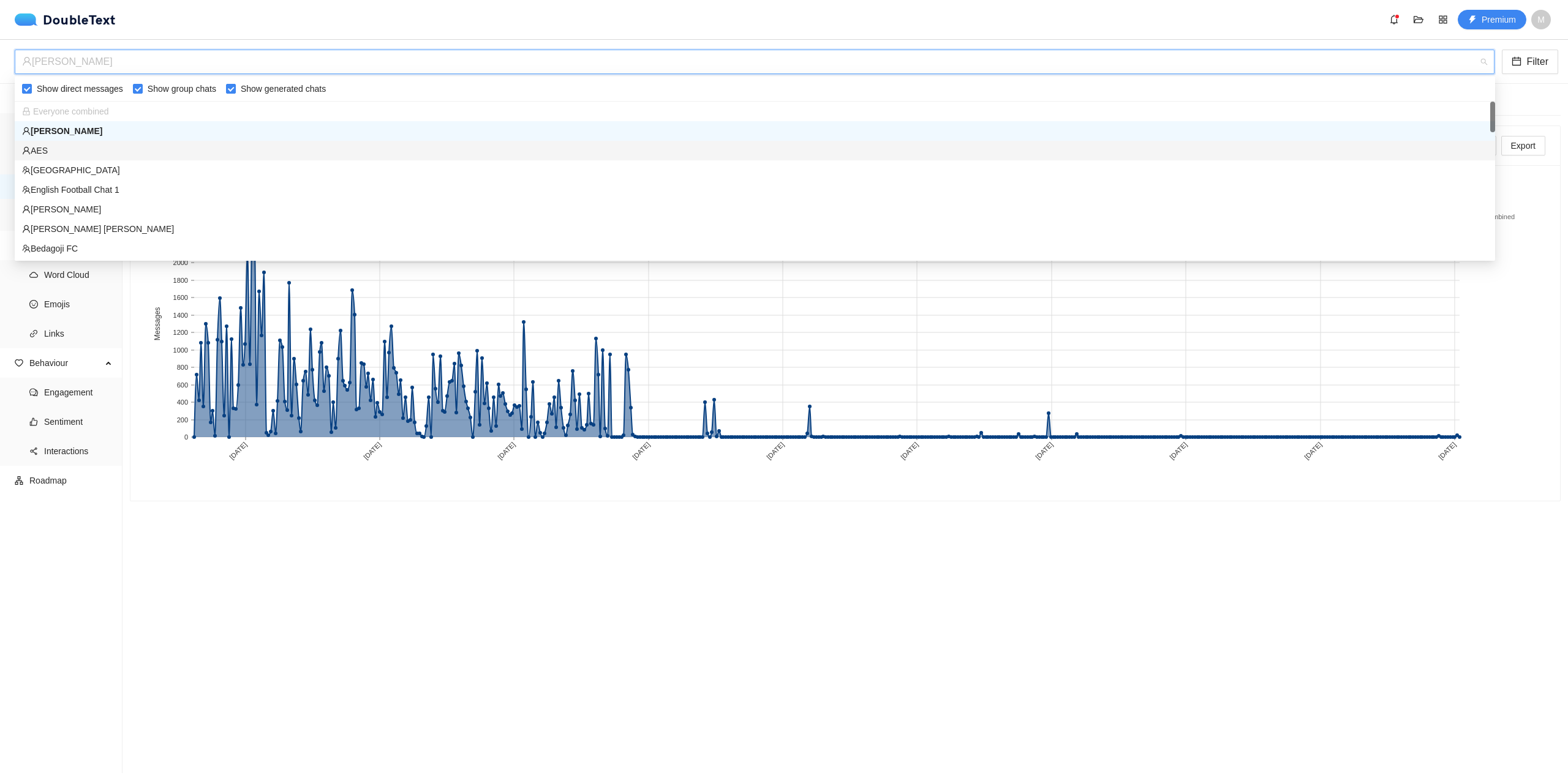
click at [569, 159] on div "AES" at bounding box center [755, 151] width 1480 height 19
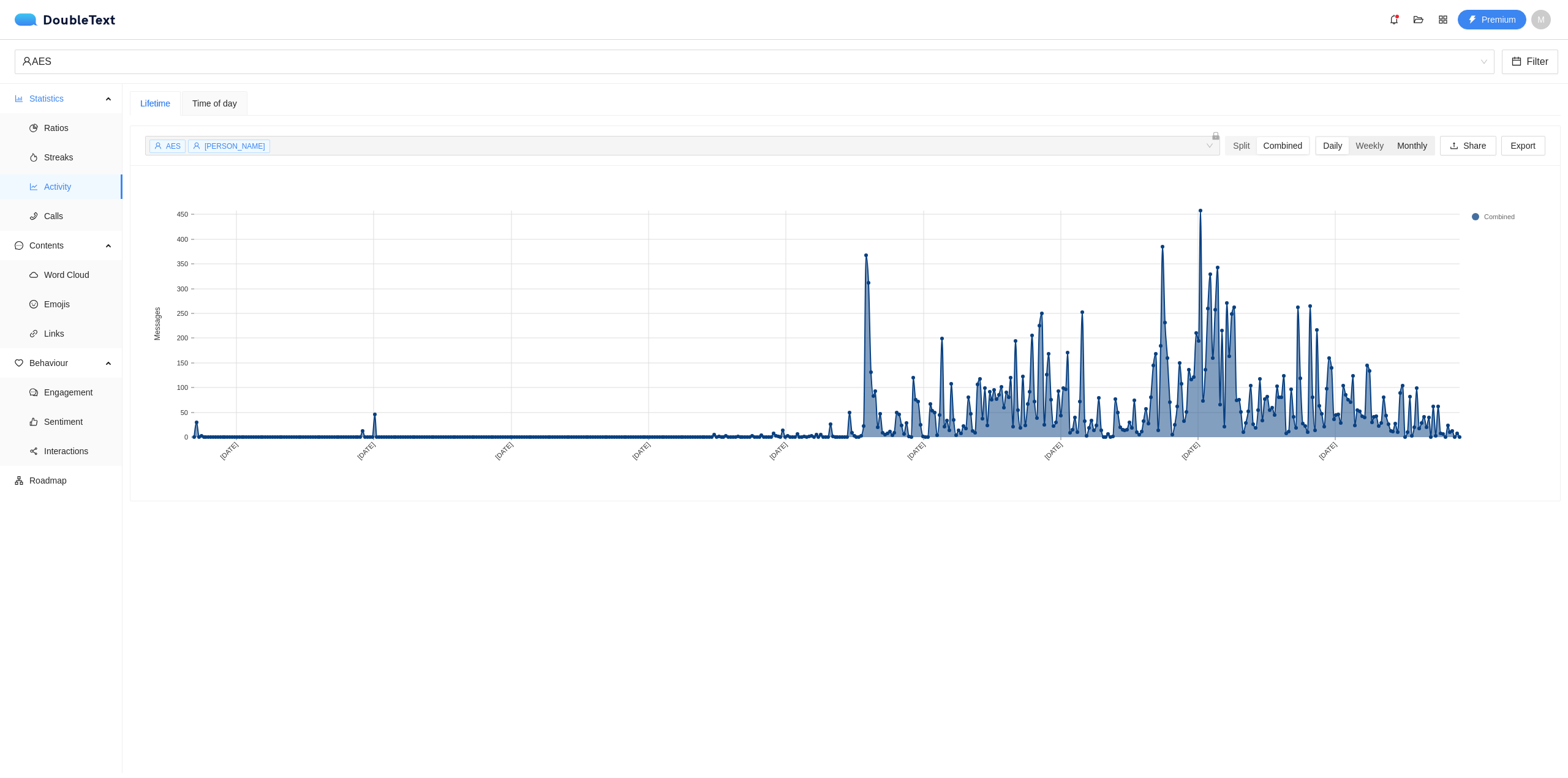
click at [1410, 143] on div "Monthly" at bounding box center [1412, 145] width 44 height 17
click at [1391, 137] on input "Monthly" at bounding box center [1391, 137] width 0 height 0
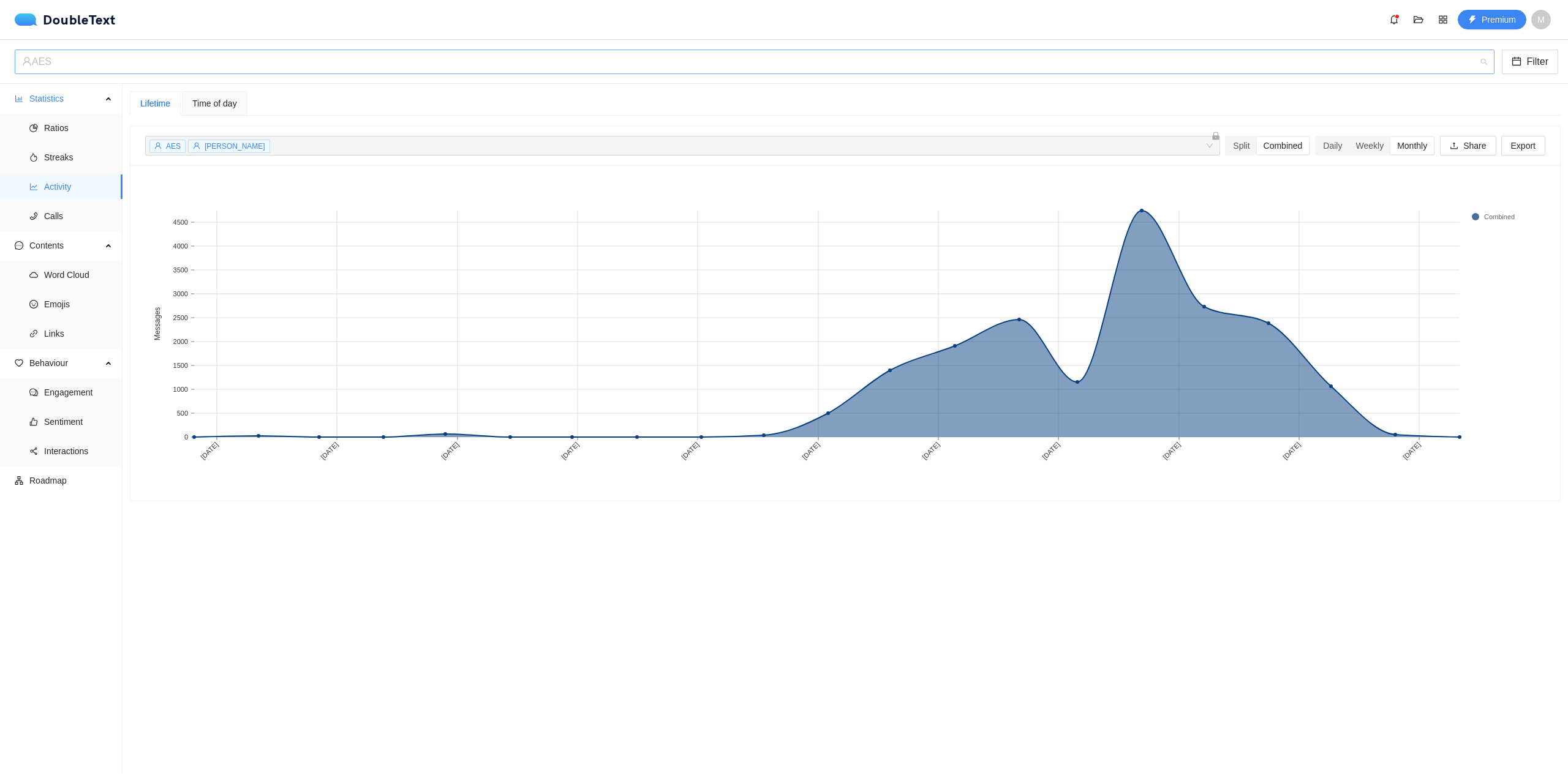
click at [132, 67] on div "AES" at bounding box center [749, 62] width 1454 height 23
click at [138, 67] on div "AES" at bounding box center [749, 62] width 1454 height 23
click at [138, 67] on div "AES" at bounding box center [749, 62] width 1454 height 23
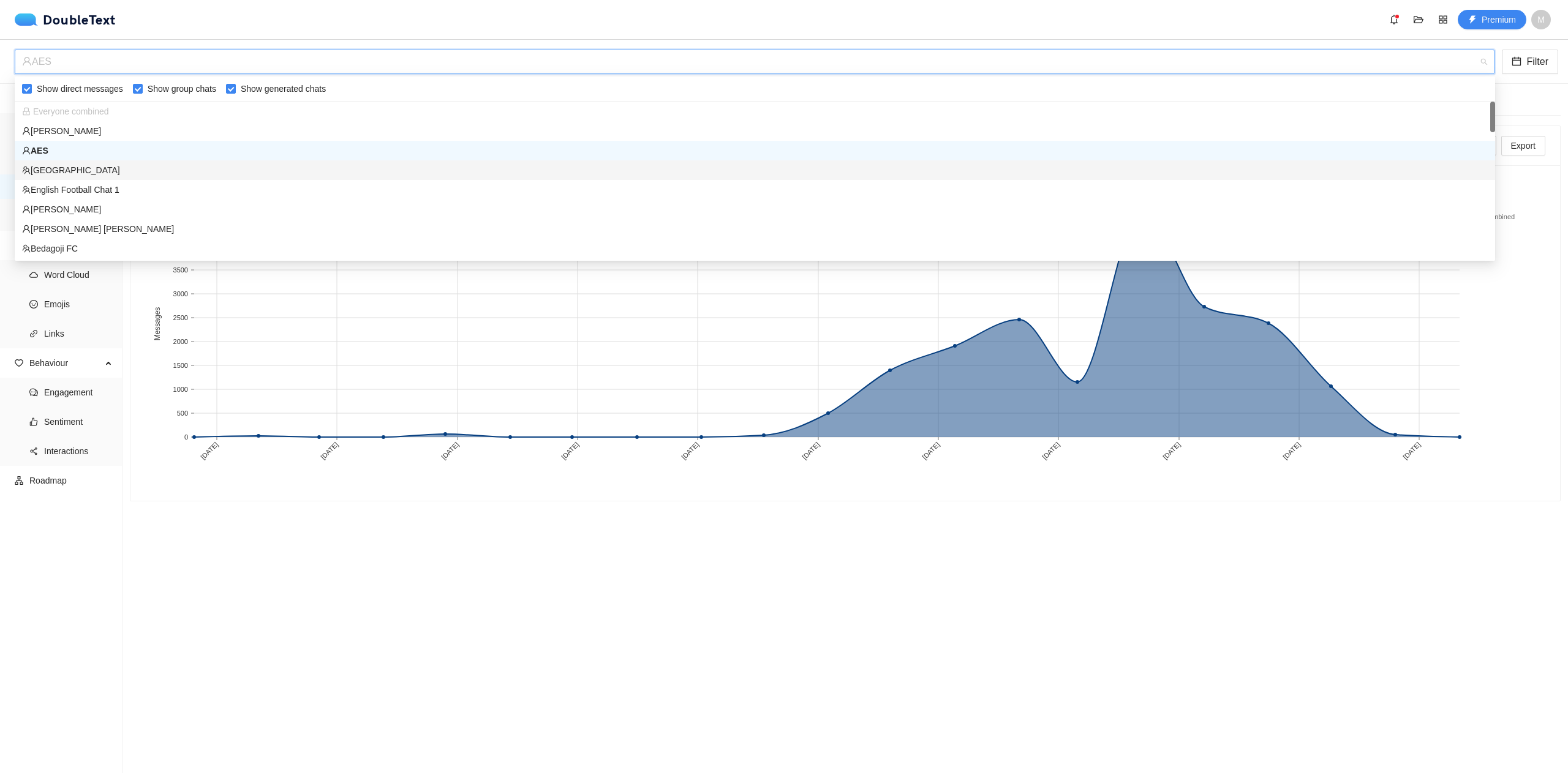
click at [107, 166] on div "[GEOGRAPHIC_DATA]" at bounding box center [755, 170] width 1466 height 14
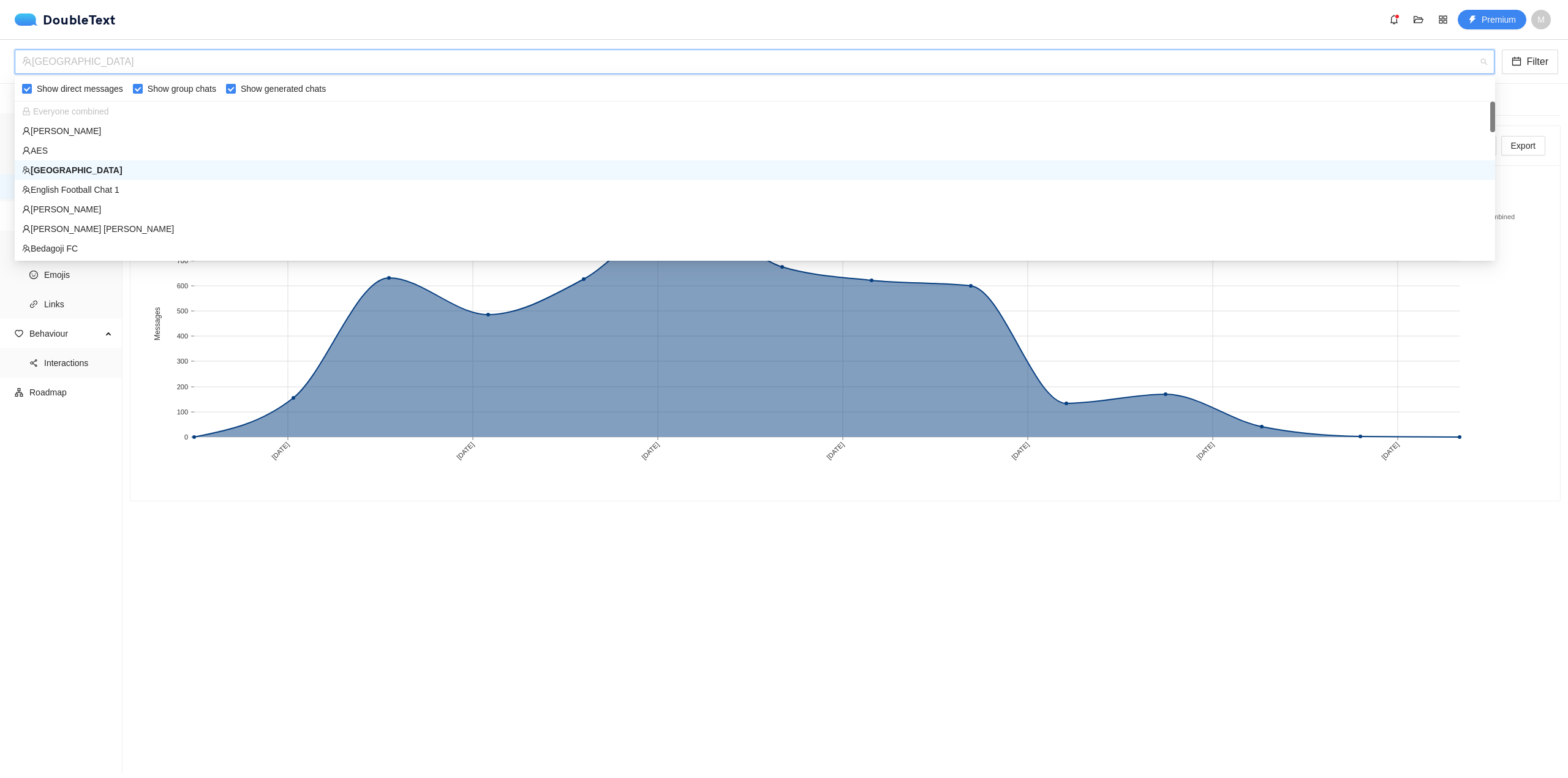
click at [252, 59] on div "[GEOGRAPHIC_DATA]" at bounding box center [749, 62] width 1454 height 23
click at [145, 189] on div "English Football Chat 1" at bounding box center [755, 189] width 1466 height 14
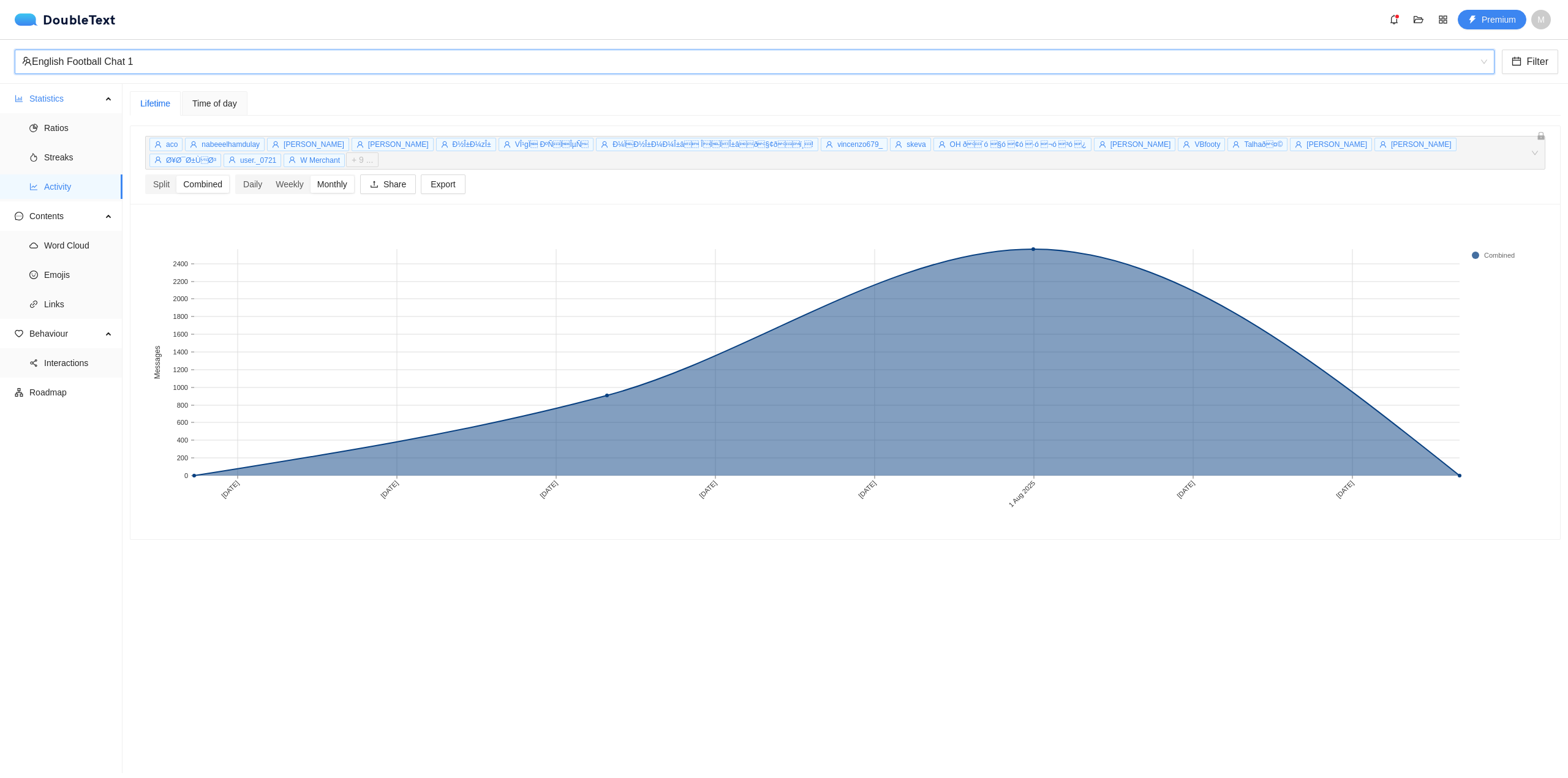
click at [430, 69] on div "English Football Chat 1" at bounding box center [749, 62] width 1454 height 23
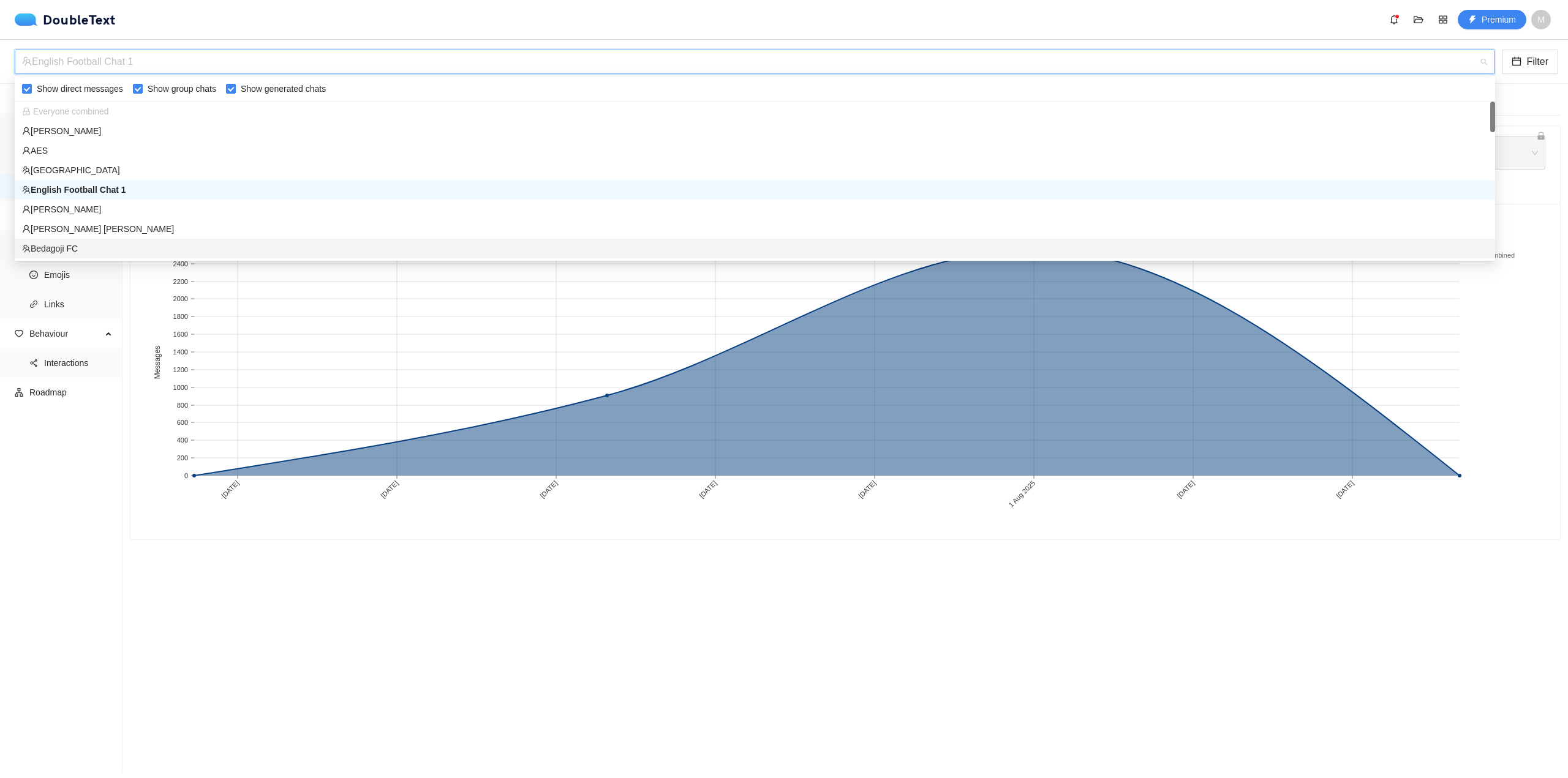
click at [349, 241] on div "Bedagoji FC" at bounding box center [755, 249] width 1480 height 19
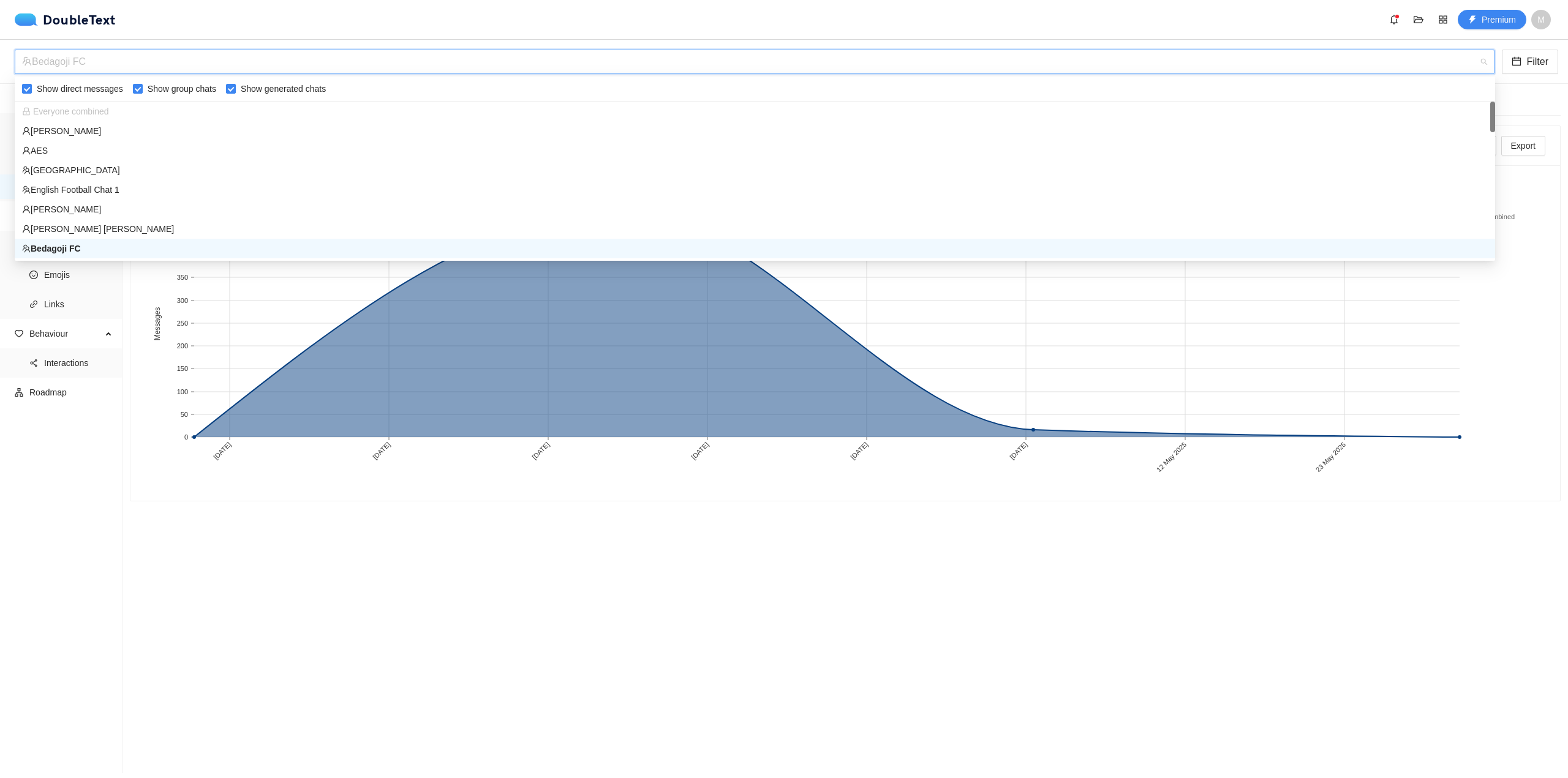
click at [315, 62] on div "Bedagoji FC" at bounding box center [749, 62] width 1454 height 23
click at [151, 124] on div "[PERSON_NAME]" at bounding box center [755, 131] width 1480 height 19
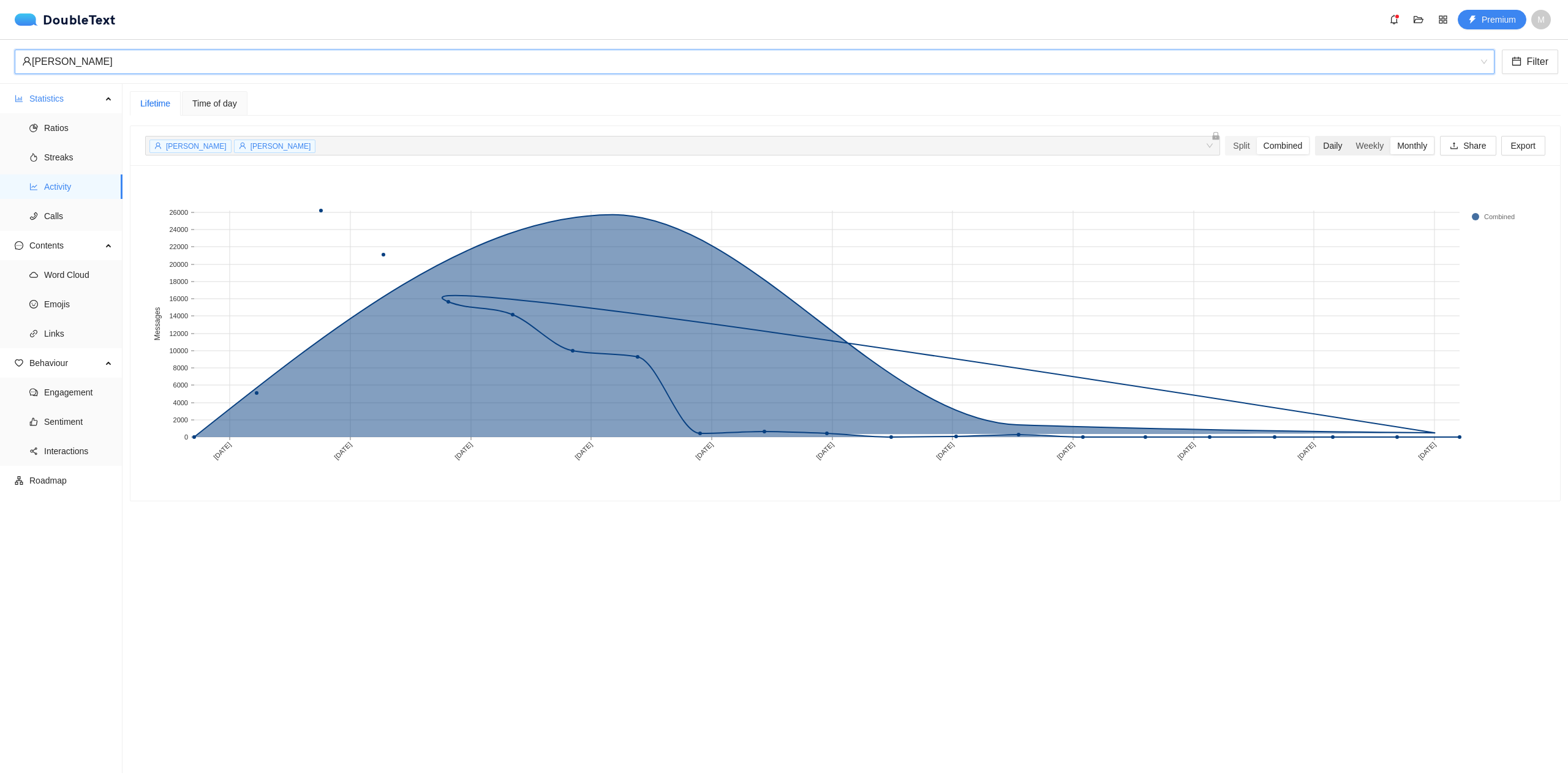
click at [1337, 142] on div "Daily" at bounding box center [1333, 145] width 32 height 17
click at [1317, 137] on input "Daily" at bounding box center [1317, 137] width 0 height 0
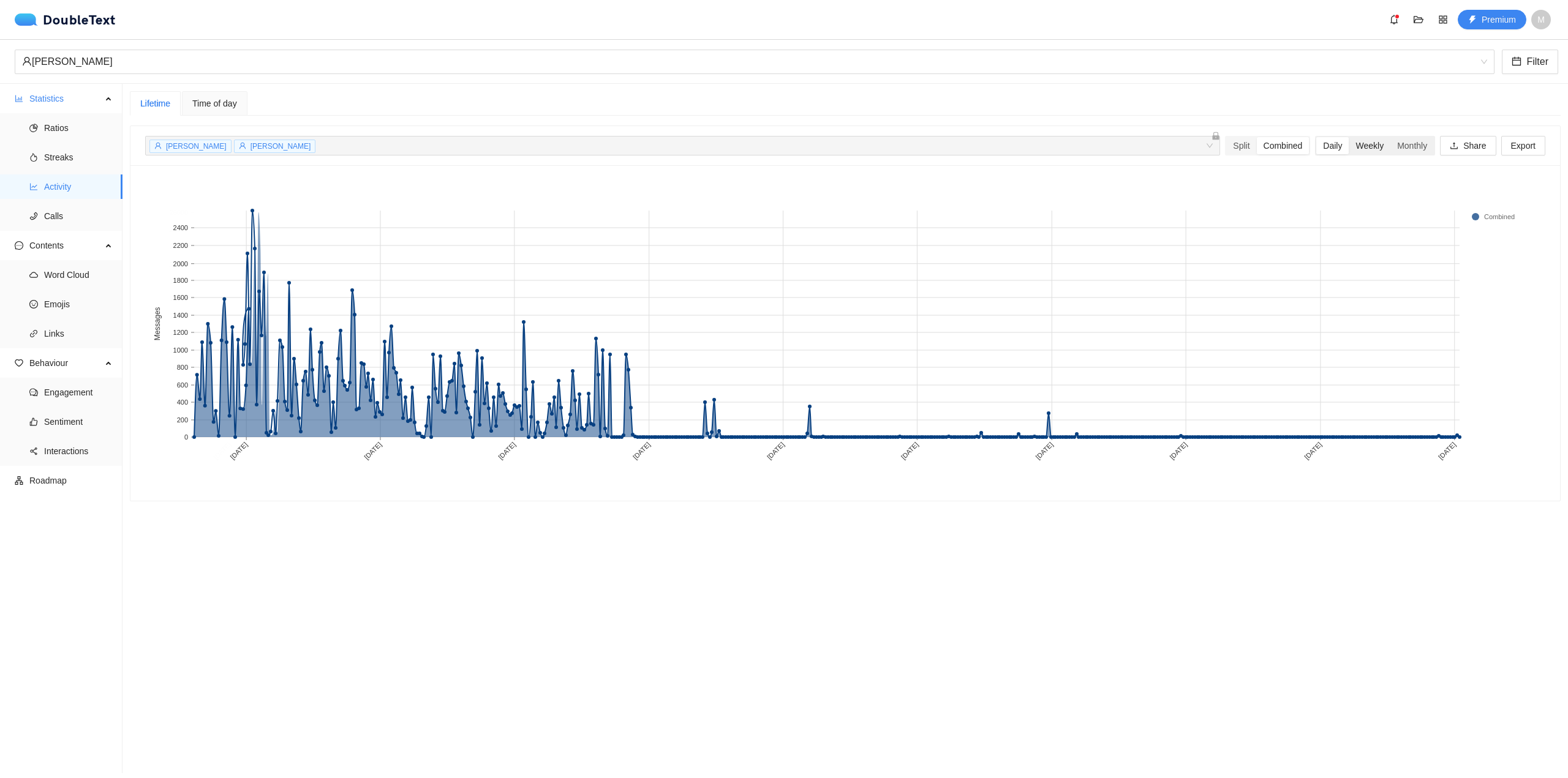
click at [1361, 146] on div "Weekly" at bounding box center [1370, 145] width 42 height 17
click at [1349, 137] on input "Weekly" at bounding box center [1349, 137] width 0 height 0
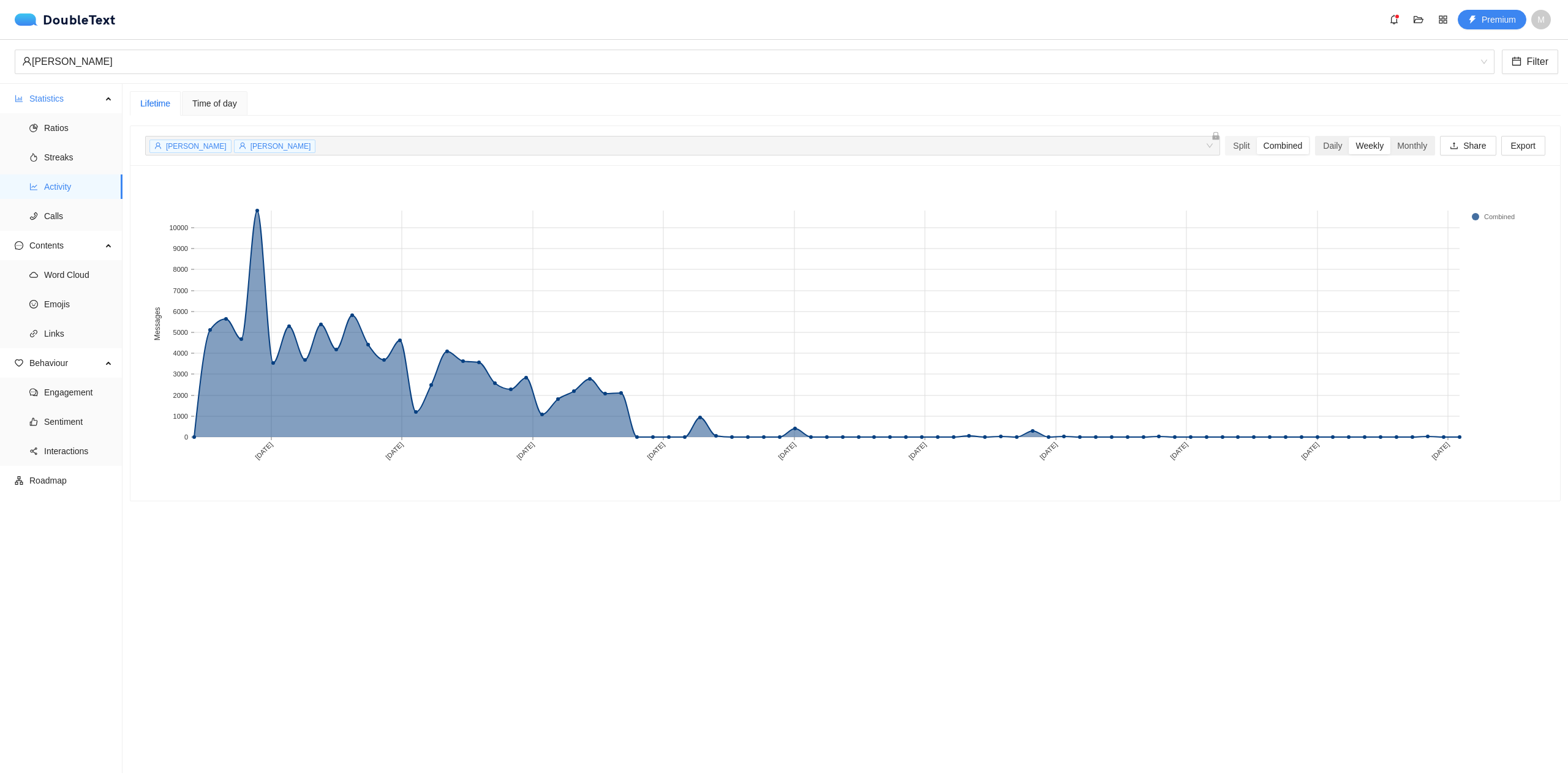
click at [1379, 143] on div "Weekly" at bounding box center [1370, 145] width 42 height 17
click at [1349, 137] on input "Weekly" at bounding box center [1349, 137] width 0 height 0
click at [1398, 141] on div "Monthly" at bounding box center [1412, 145] width 44 height 17
click at [1391, 137] on input "Monthly" at bounding box center [1391, 137] width 0 height 0
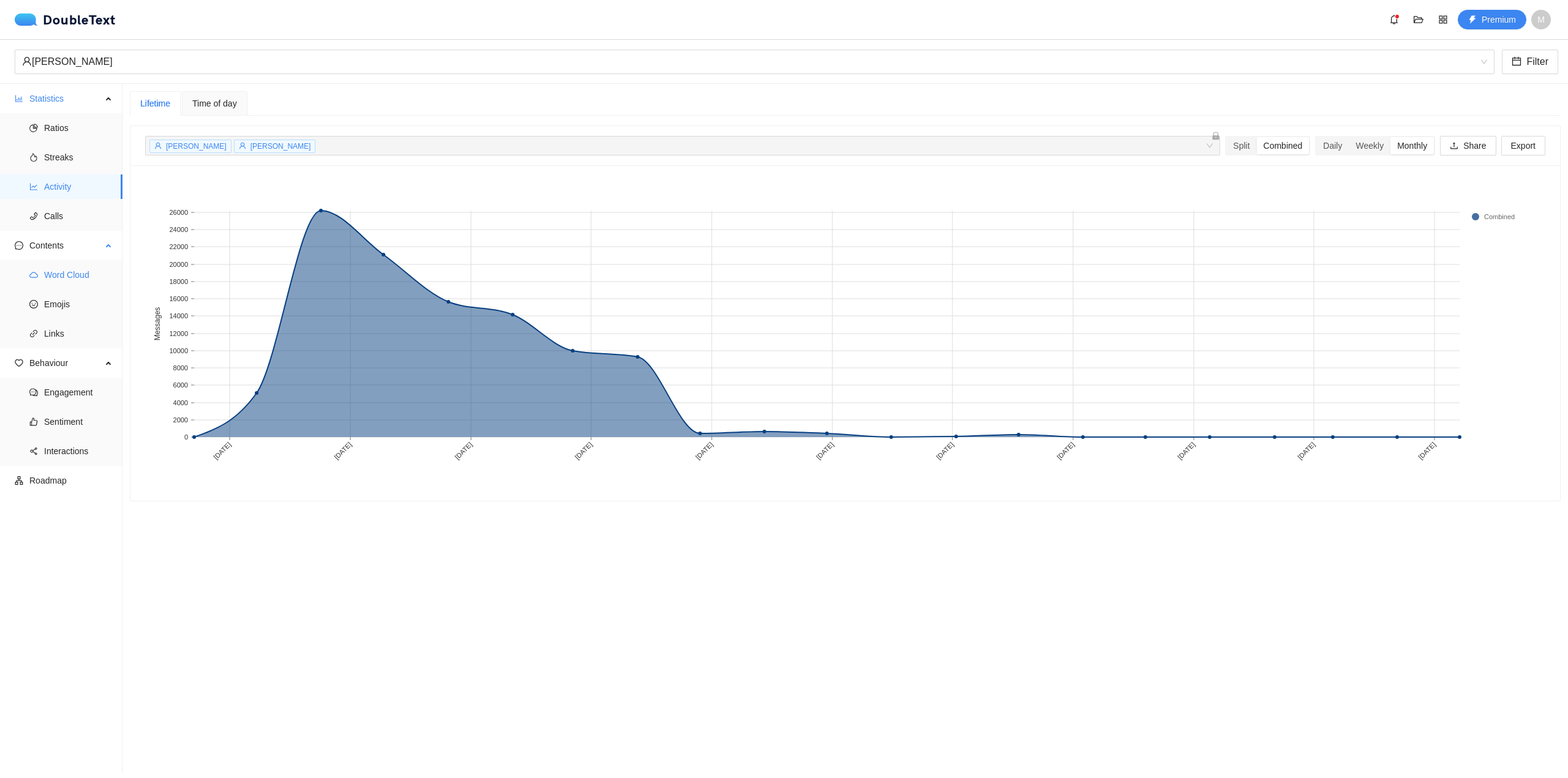
click at [60, 279] on span "Word Cloud" at bounding box center [79, 275] width 69 height 25
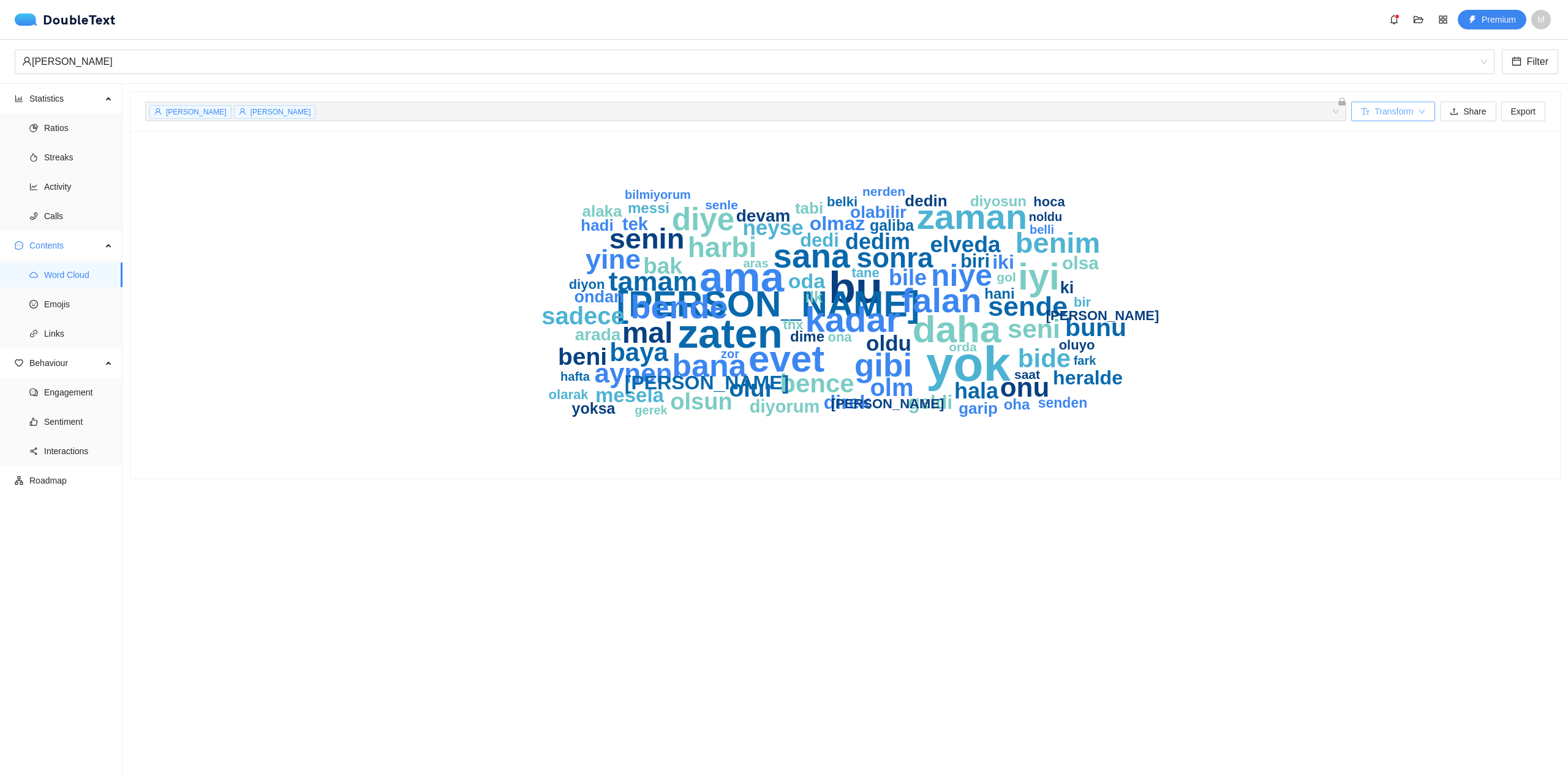
click at [1396, 115] on span "Transform" at bounding box center [1393, 111] width 38 height 14
click at [1418, 209] on span "Remove short words" at bounding box center [1392, 214] width 79 height 14
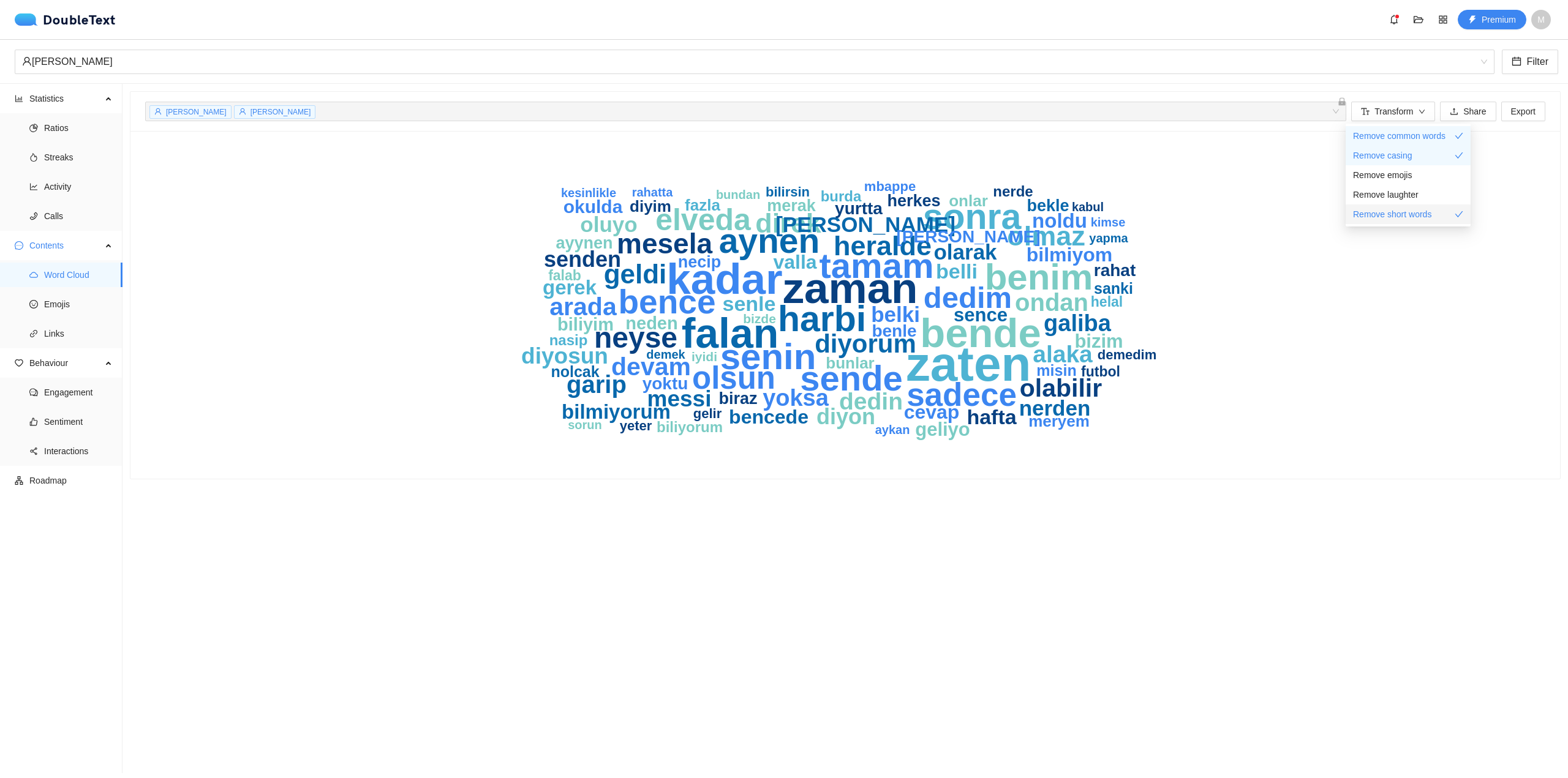
click at [1389, 214] on span "Remove short words" at bounding box center [1392, 214] width 79 height 14
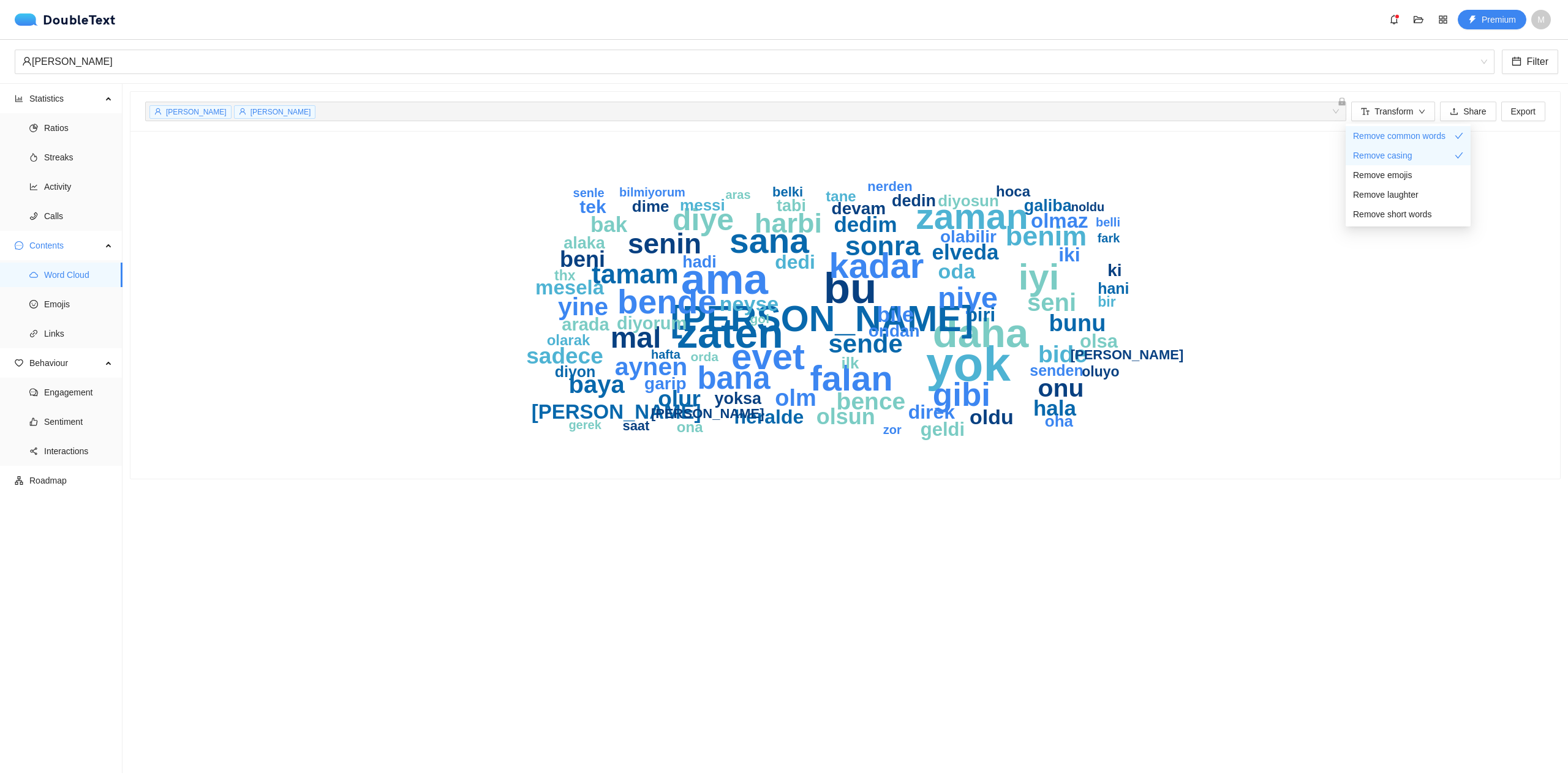
click at [225, 136] on div "yok bu ama zaten daha evet iyi [PERSON_NAME] [PERSON_NAME] [PERSON_NAME] gibi b…" at bounding box center [845, 305] width 1430 height 348
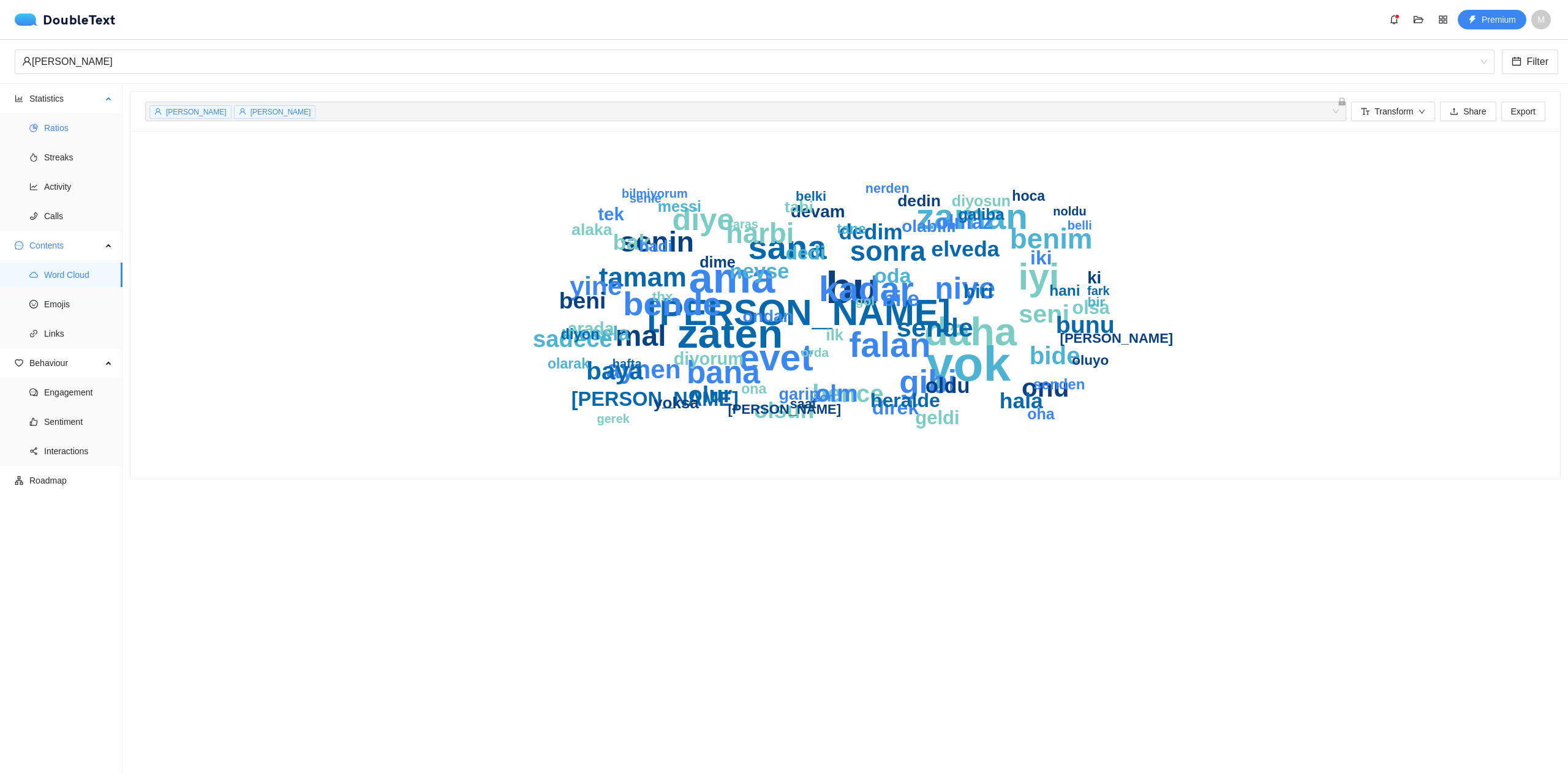
click at [88, 130] on span "Ratios" at bounding box center [79, 128] width 69 height 25
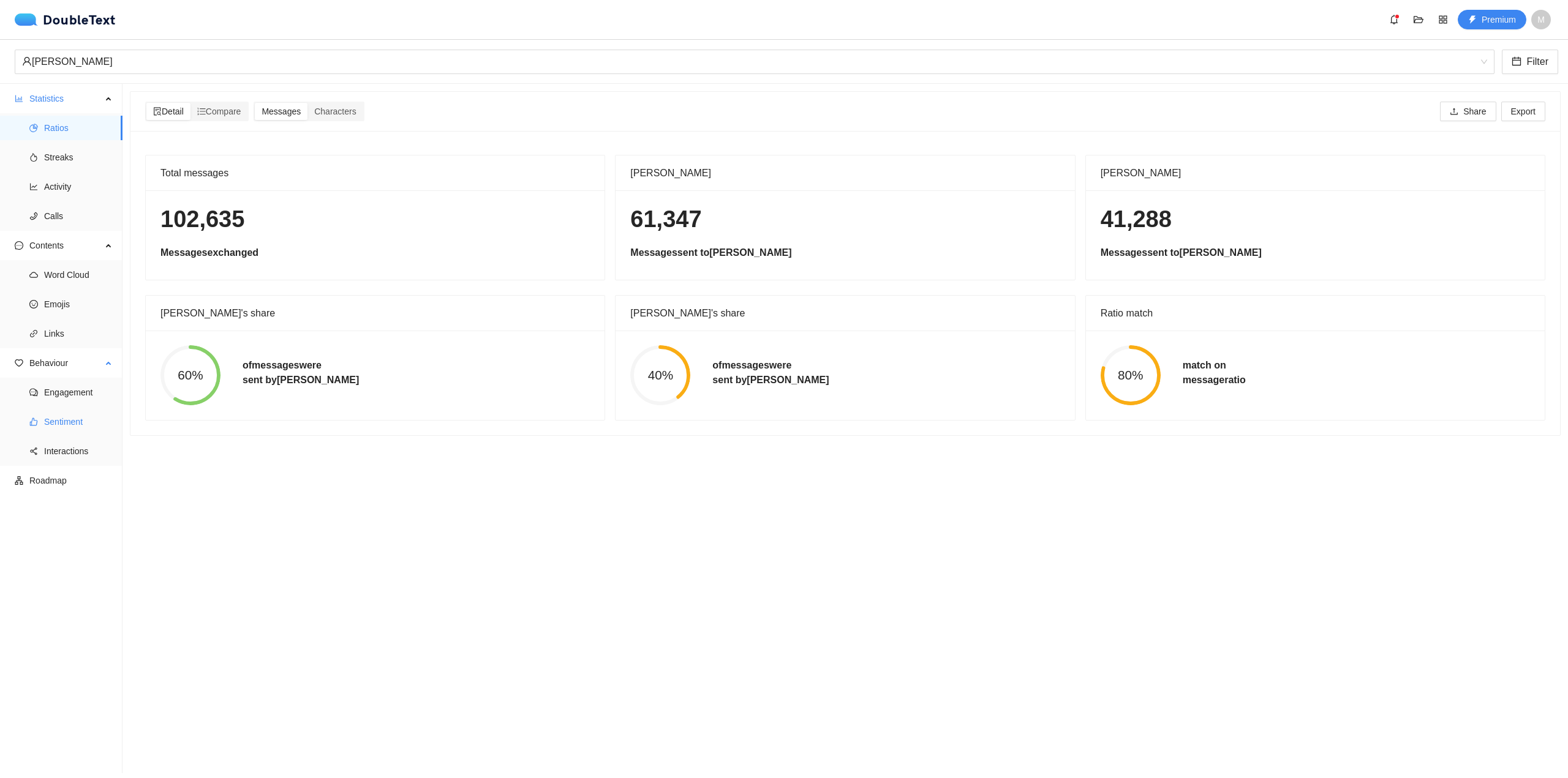
click at [81, 429] on span "Sentiment" at bounding box center [79, 422] width 69 height 25
click at [83, 421] on span "Sentiment" at bounding box center [79, 422] width 69 height 25
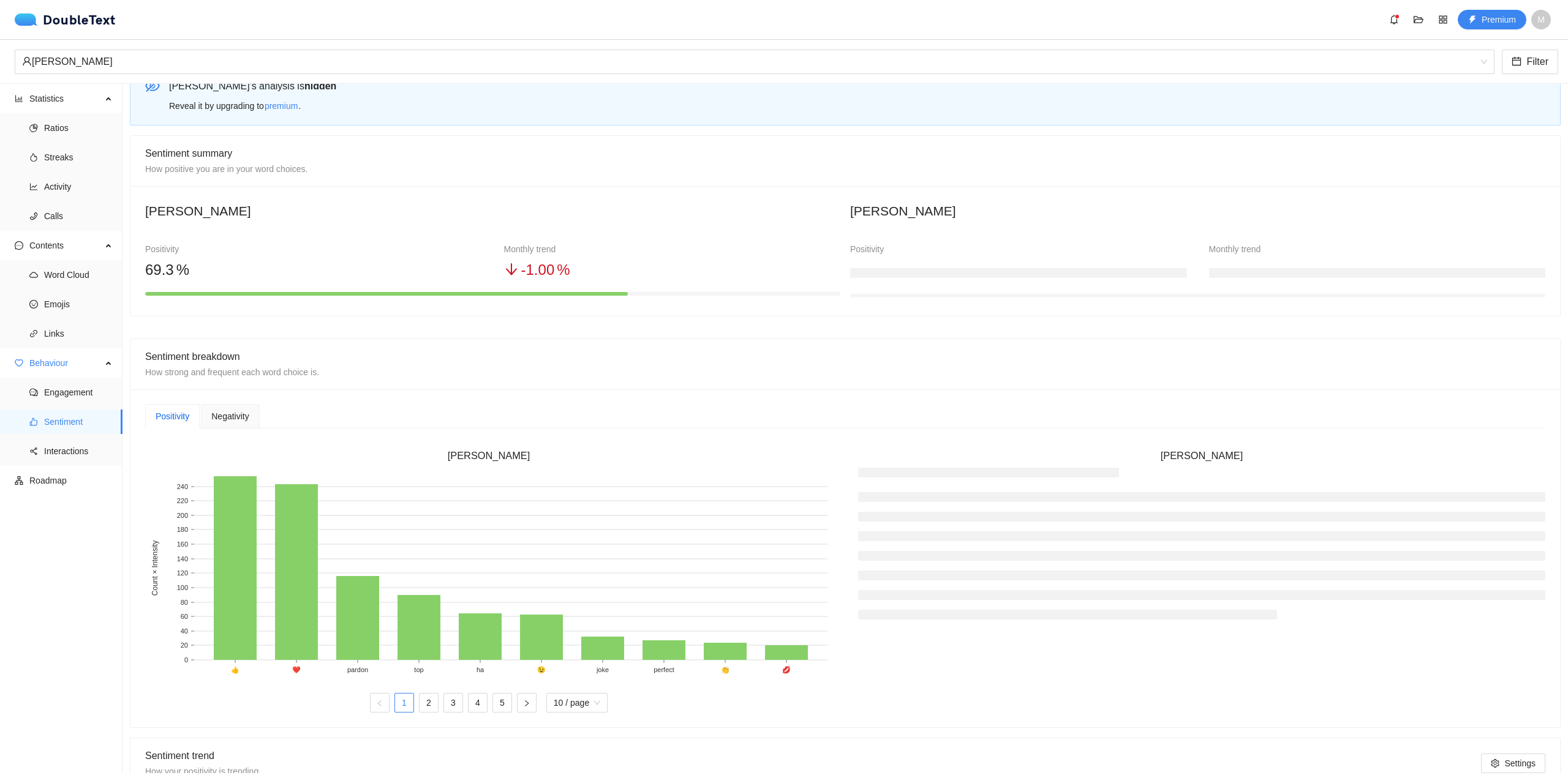
scroll to position [61, 0]
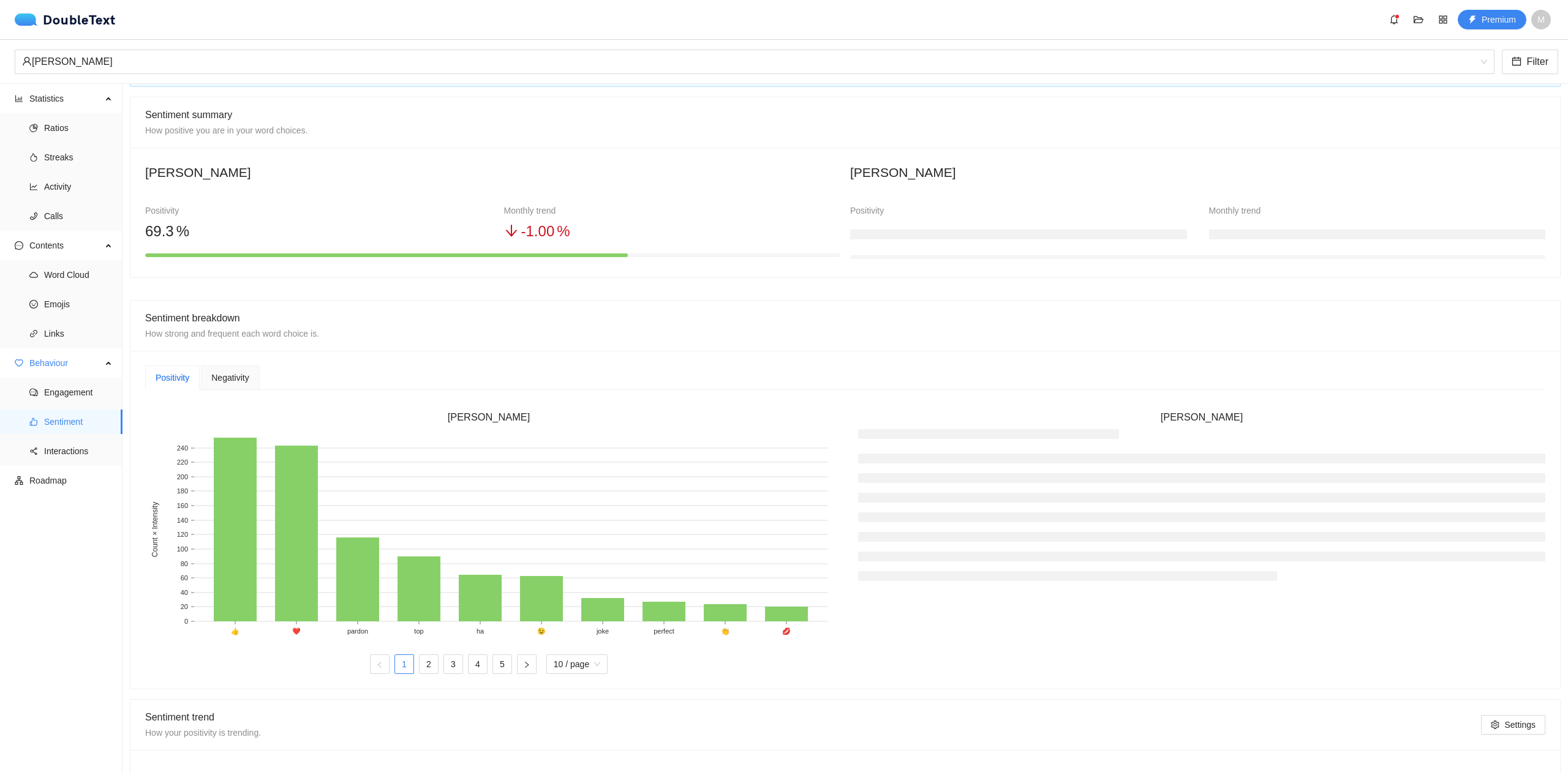
click at [237, 382] on span "Negativity" at bounding box center [230, 378] width 38 height 8
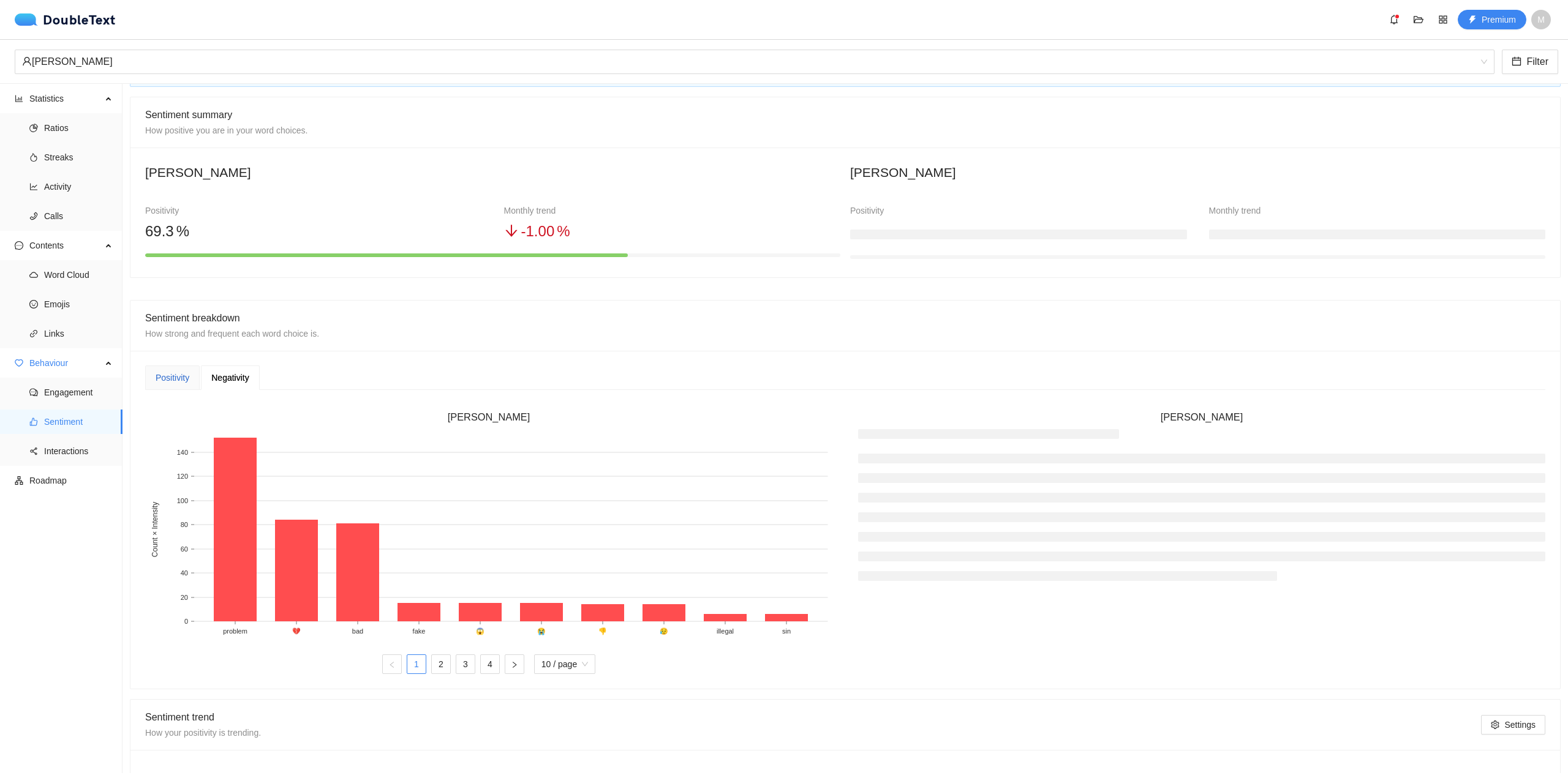
click at [175, 381] on div "Positivity" at bounding box center [173, 378] width 34 height 14
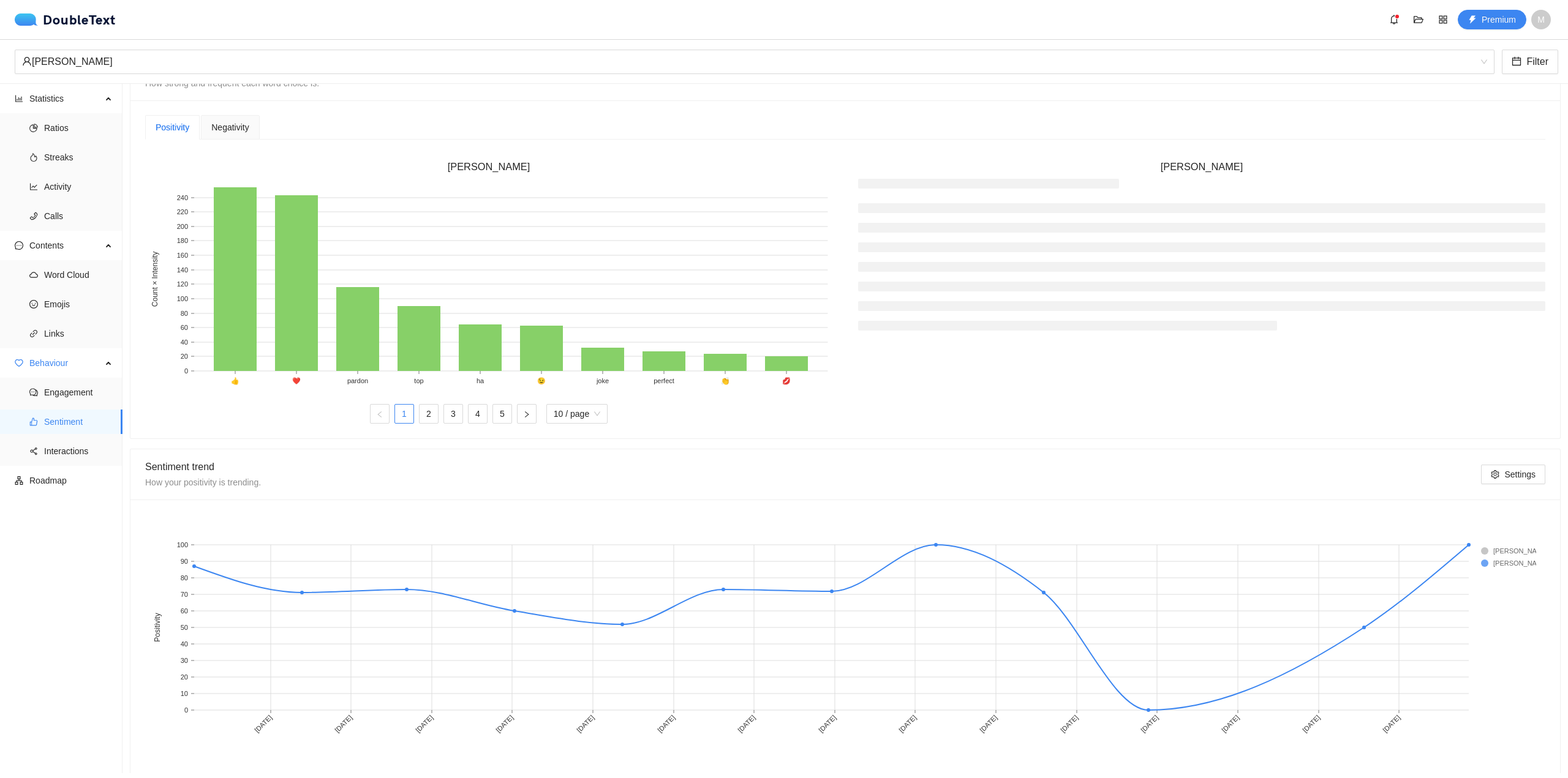
scroll to position [330, 0]
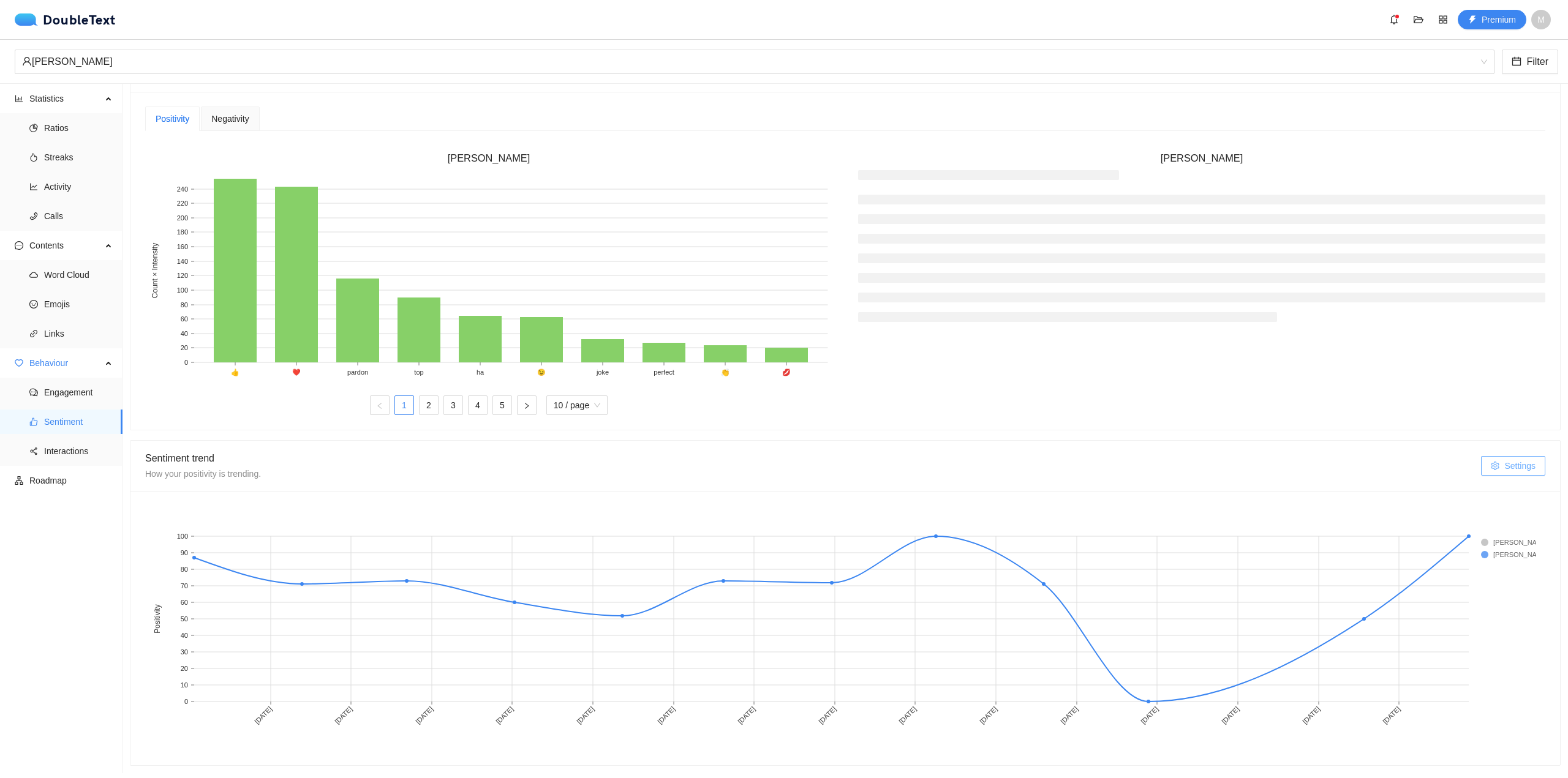
click at [1504, 459] on span "Settings" at bounding box center [1520, 466] width 31 height 14
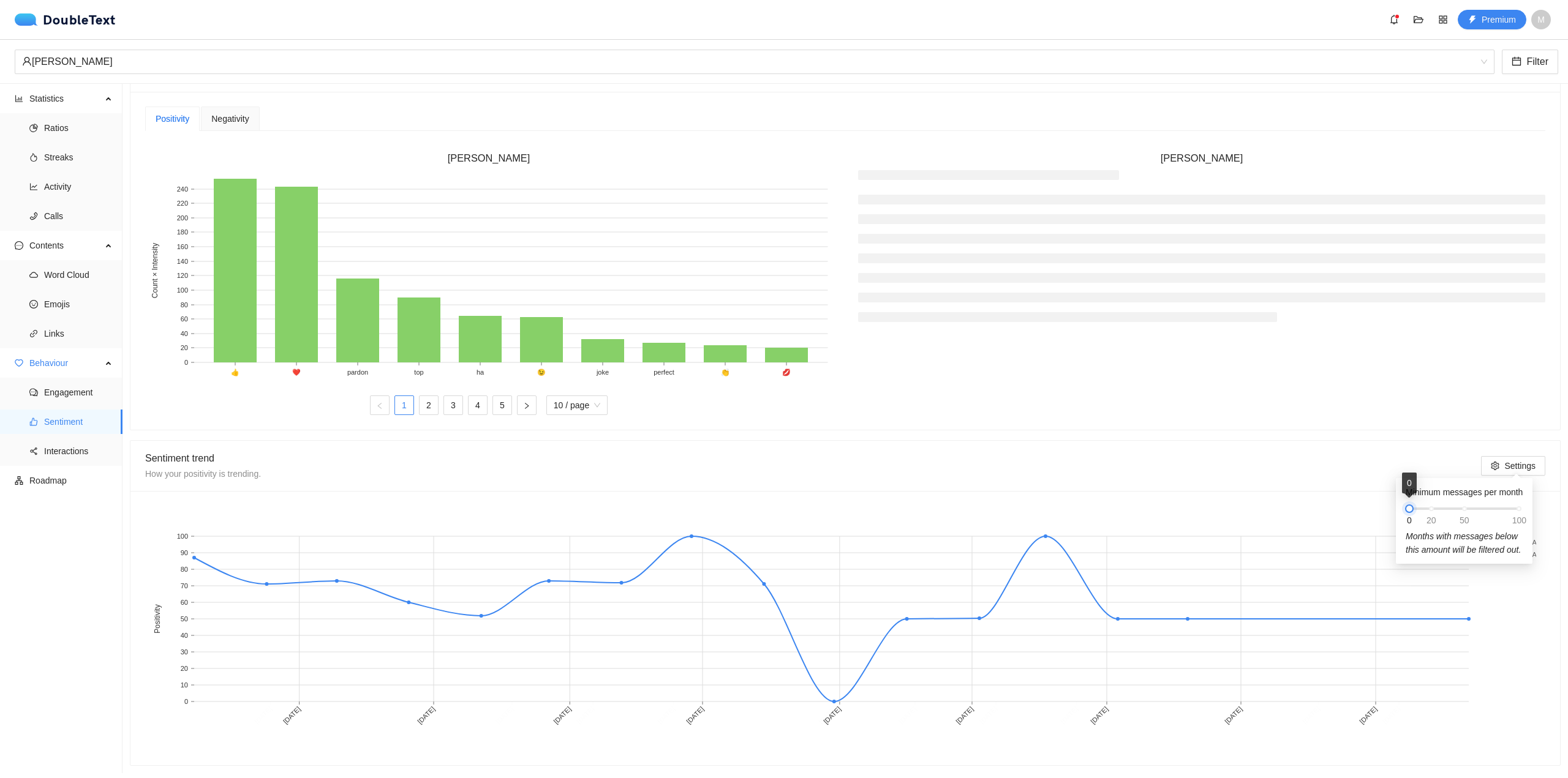
drag, startPoint x: 1434, startPoint y: 513, endPoint x: 1408, endPoint y: 515, distance: 26.1
click at [1408, 513] on div at bounding box center [1409, 508] width 8 height 8
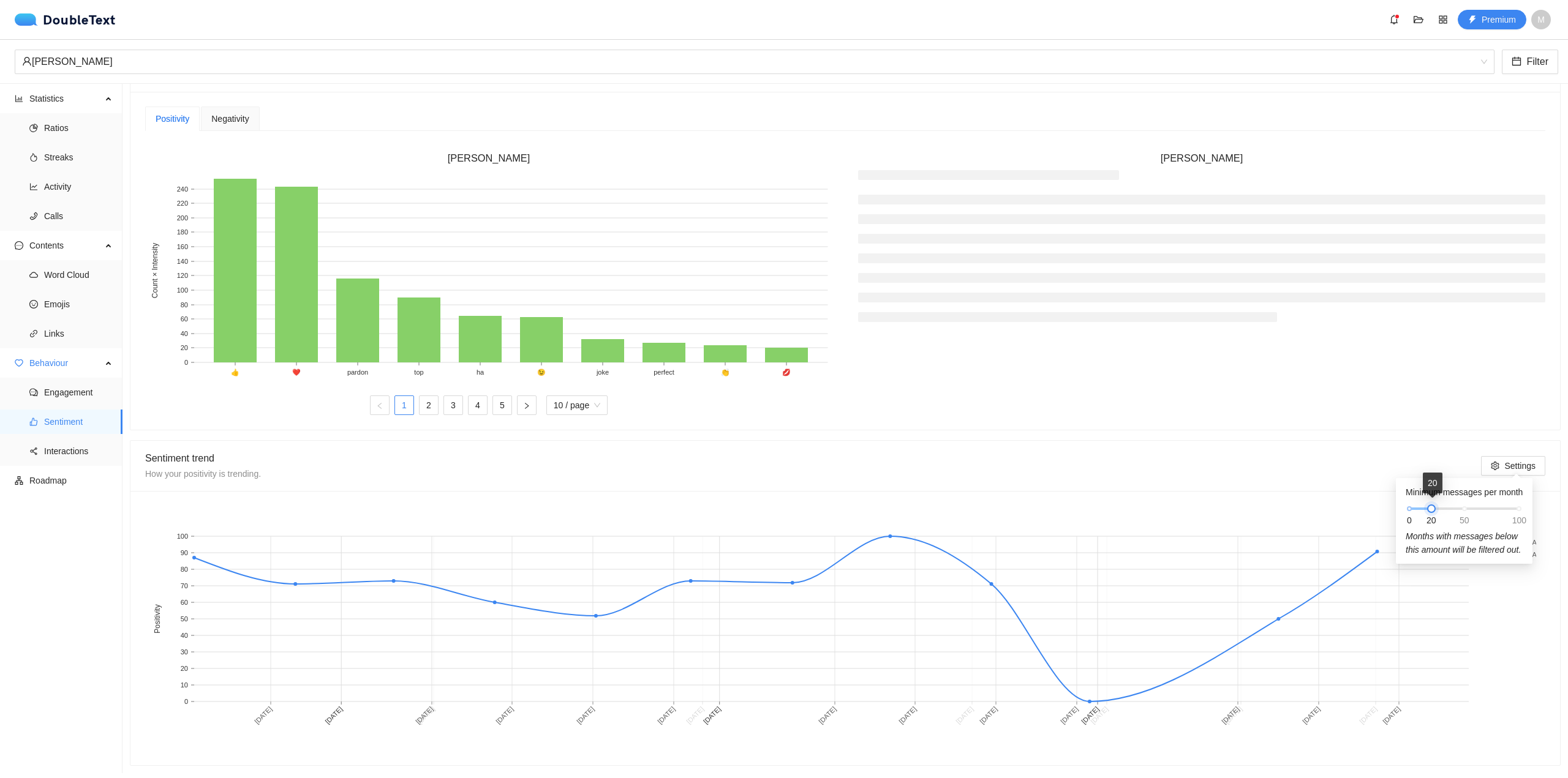
drag, startPoint x: 1408, startPoint y: 506, endPoint x: 1434, endPoint y: 507, distance: 26.0
click at [1434, 507] on div at bounding box center [1431, 508] width 8 height 8
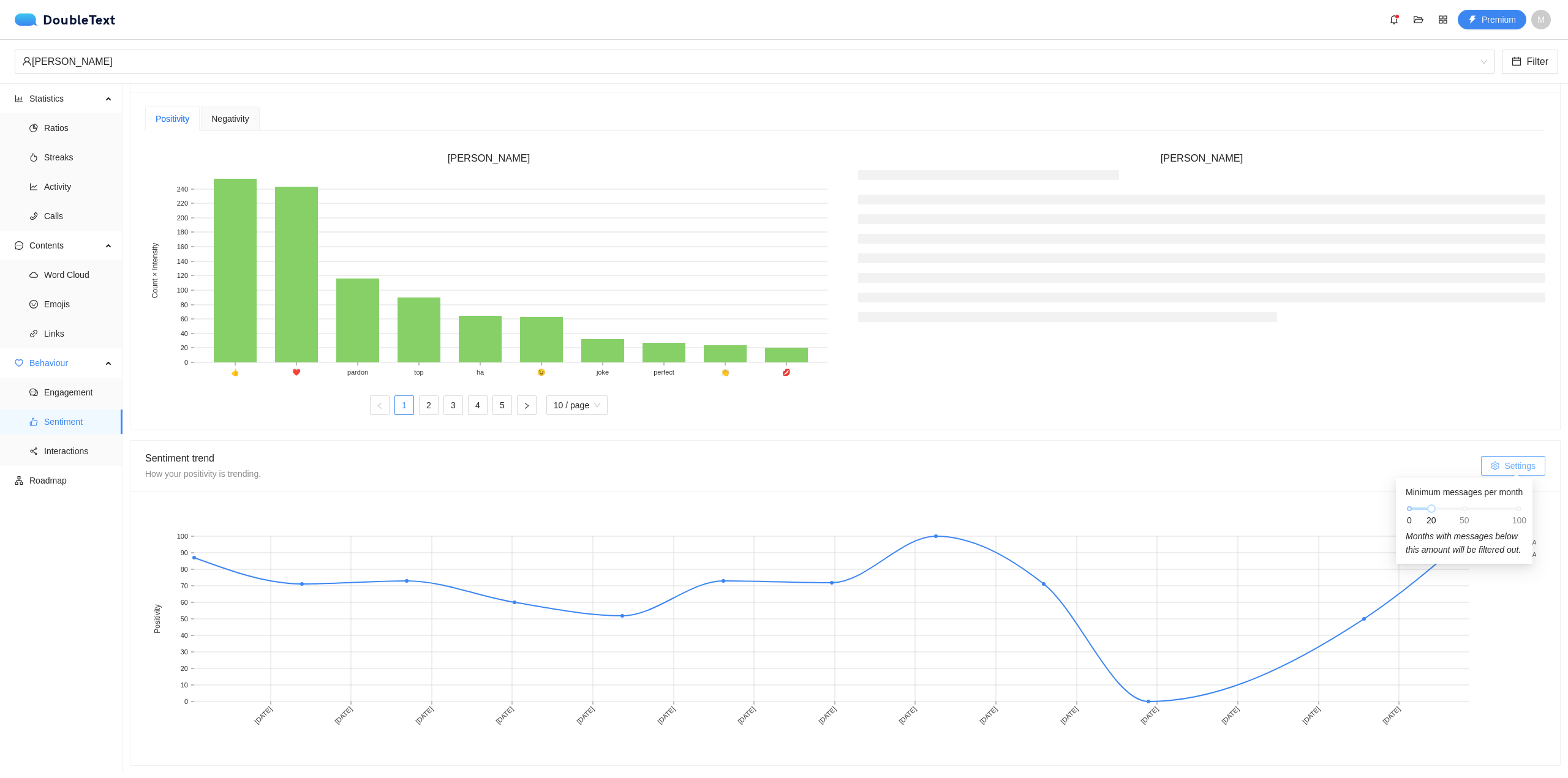
click at [1510, 464] on button "Settings" at bounding box center [1513, 466] width 64 height 19
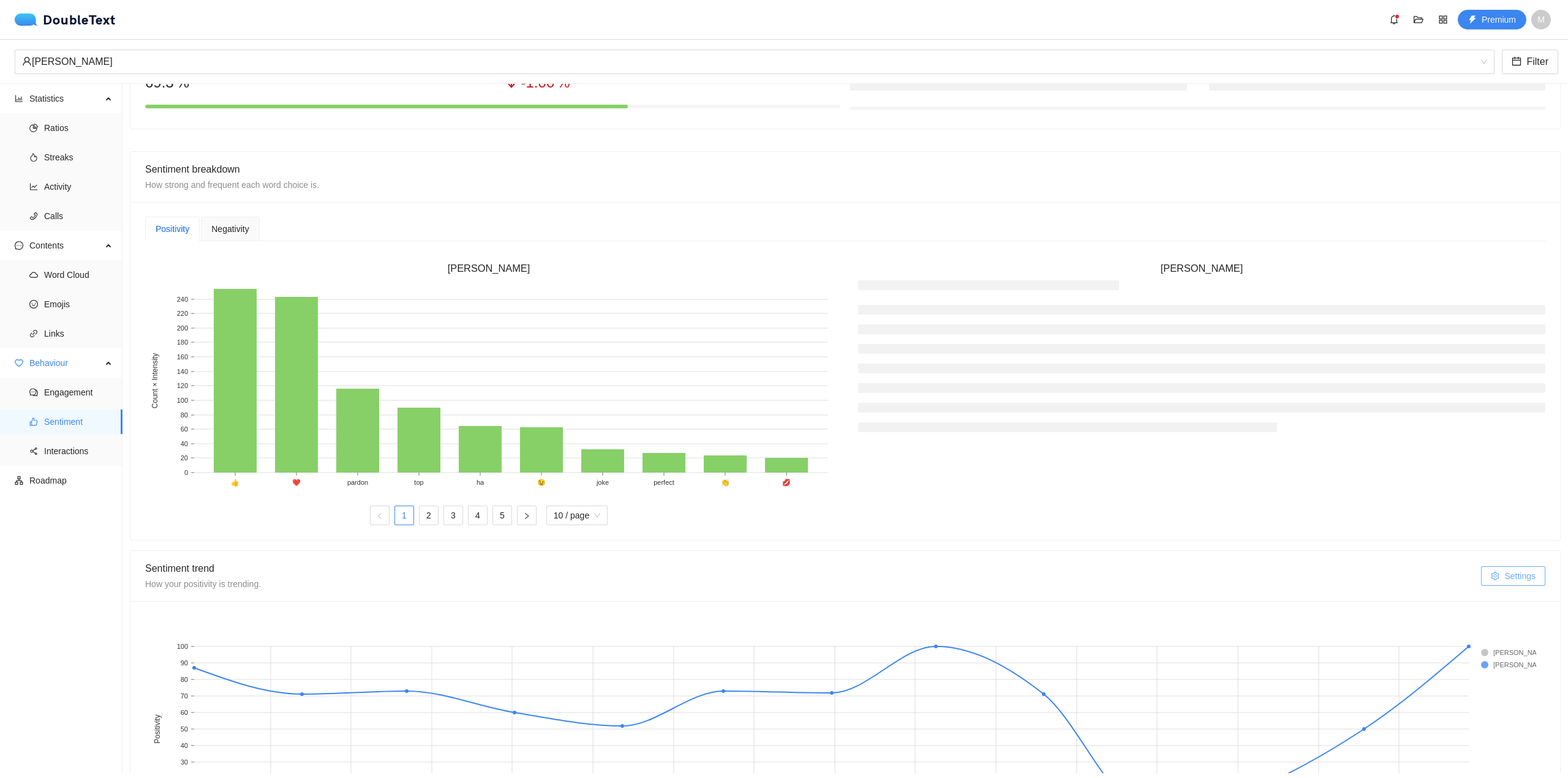
scroll to position [207, 0]
drag, startPoint x: 397, startPoint y: 491, endPoint x: 467, endPoint y: 491, distance: 70.0
click at [467, 491] on rect at bounding box center [487, 387] width 683 height 214
drag, startPoint x: 528, startPoint y: 520, endPoint x: 504, endPoint y: 520, distance: 24.0
click at [528, 520] on button "button" at bounding box center [527, 518] width 19 height 19
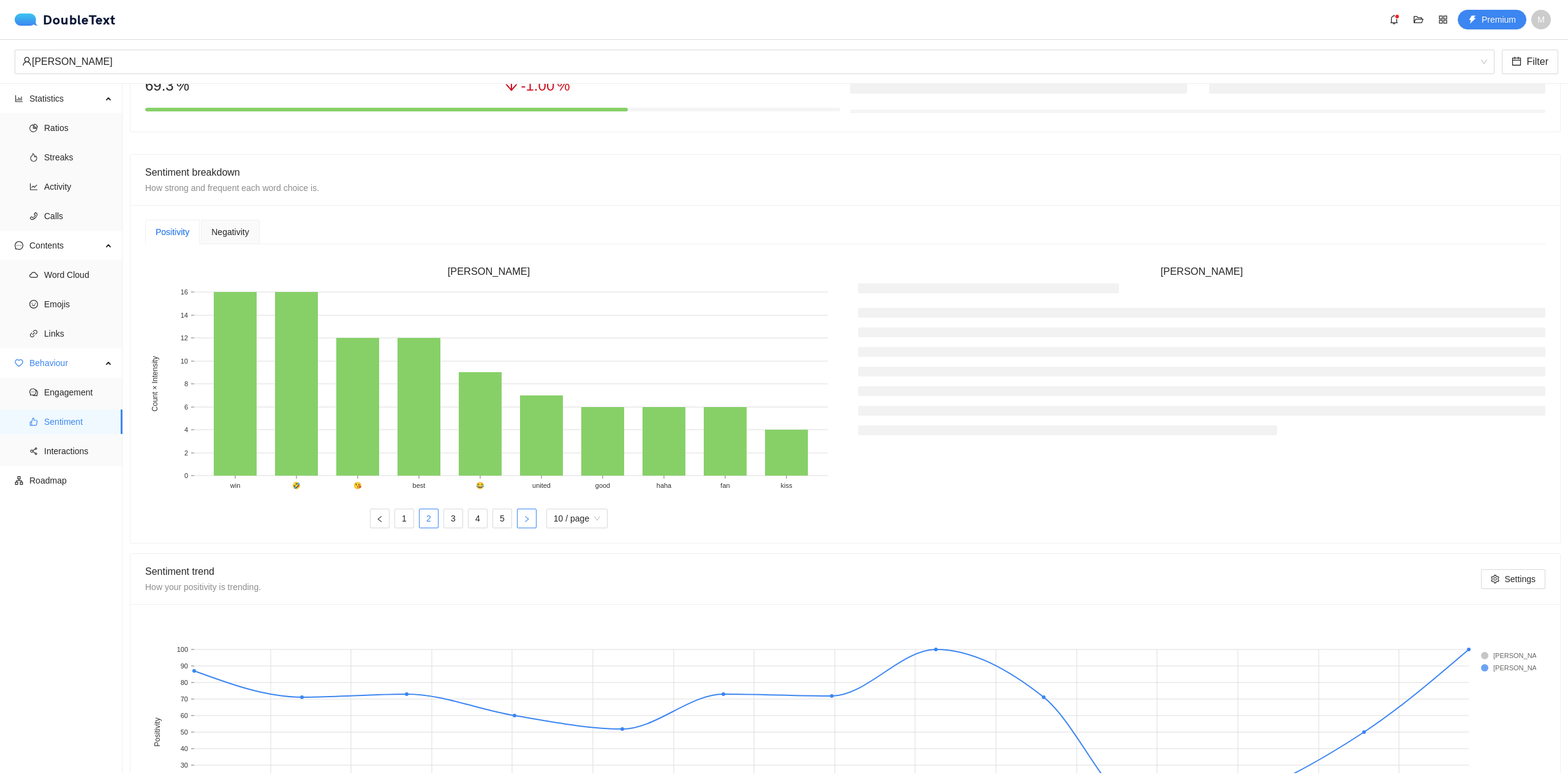
click at [523, 518] on icon "right" at bounding box center [527, 518] width 7 height 7
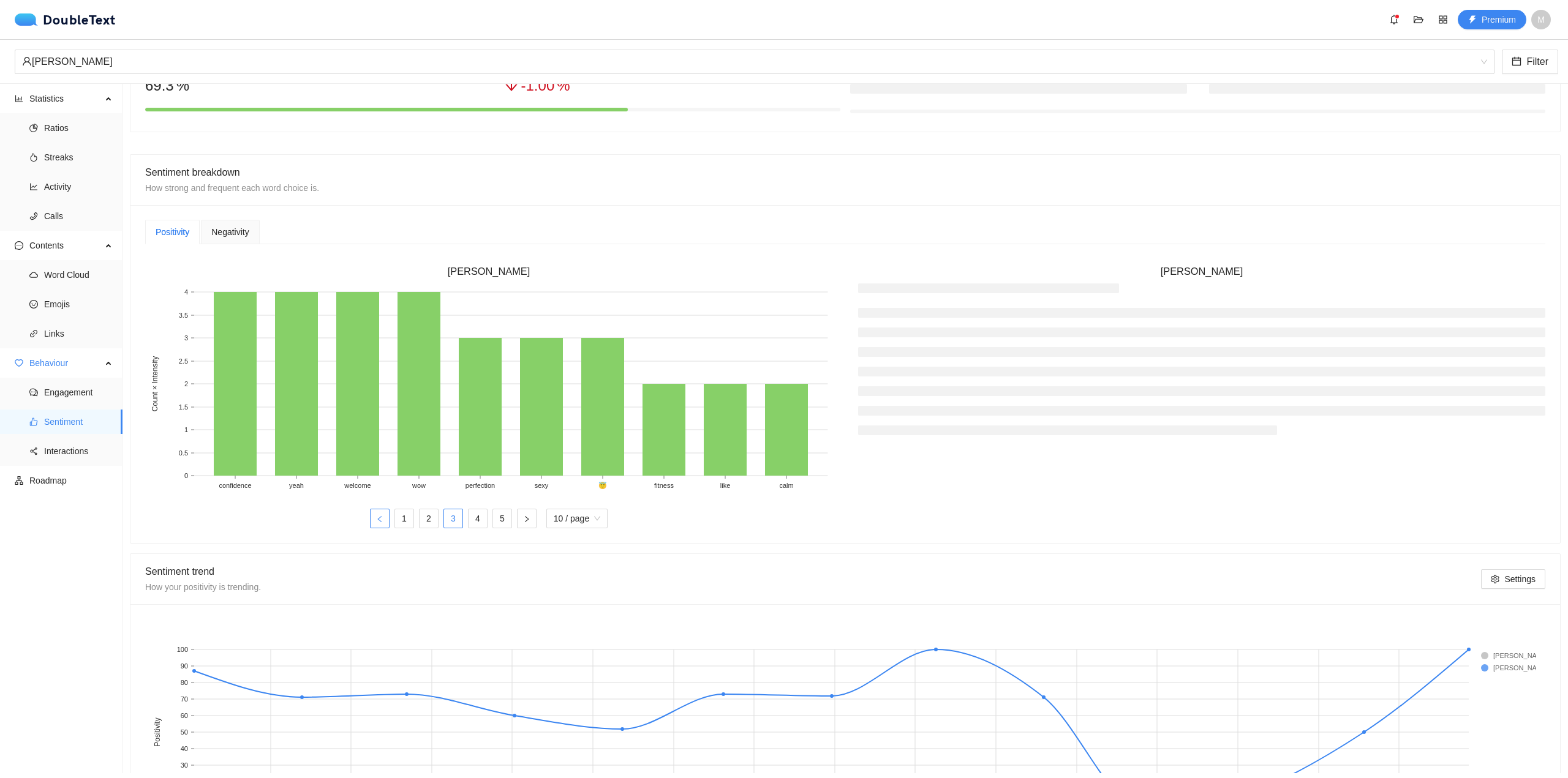
click at [381, 518] on button "button" at bounding box center [380, 518] width 19 height 19
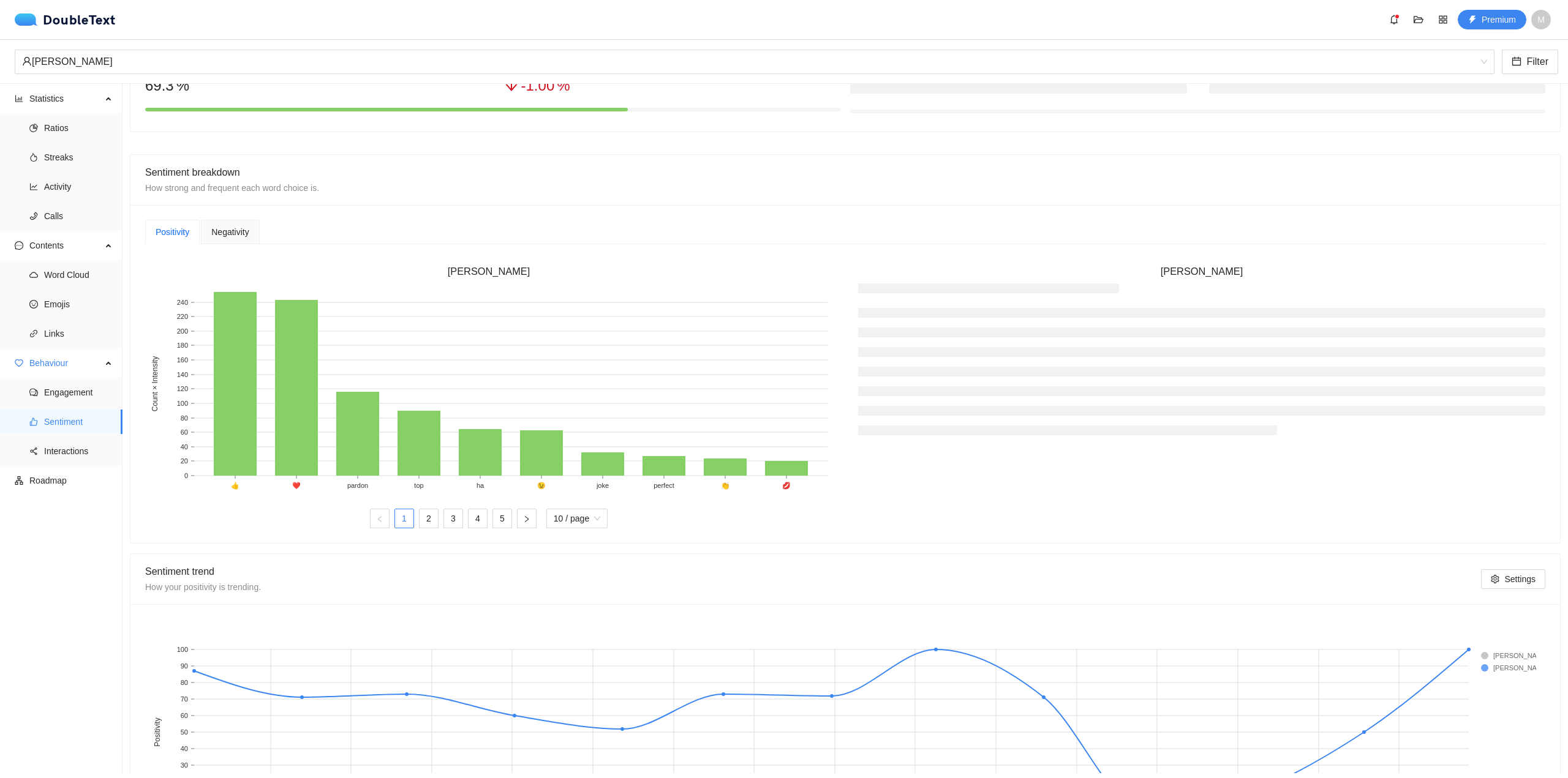
click at [236, 243] on div "Negativity" at bounding box center [230, 232] width 58 height 25
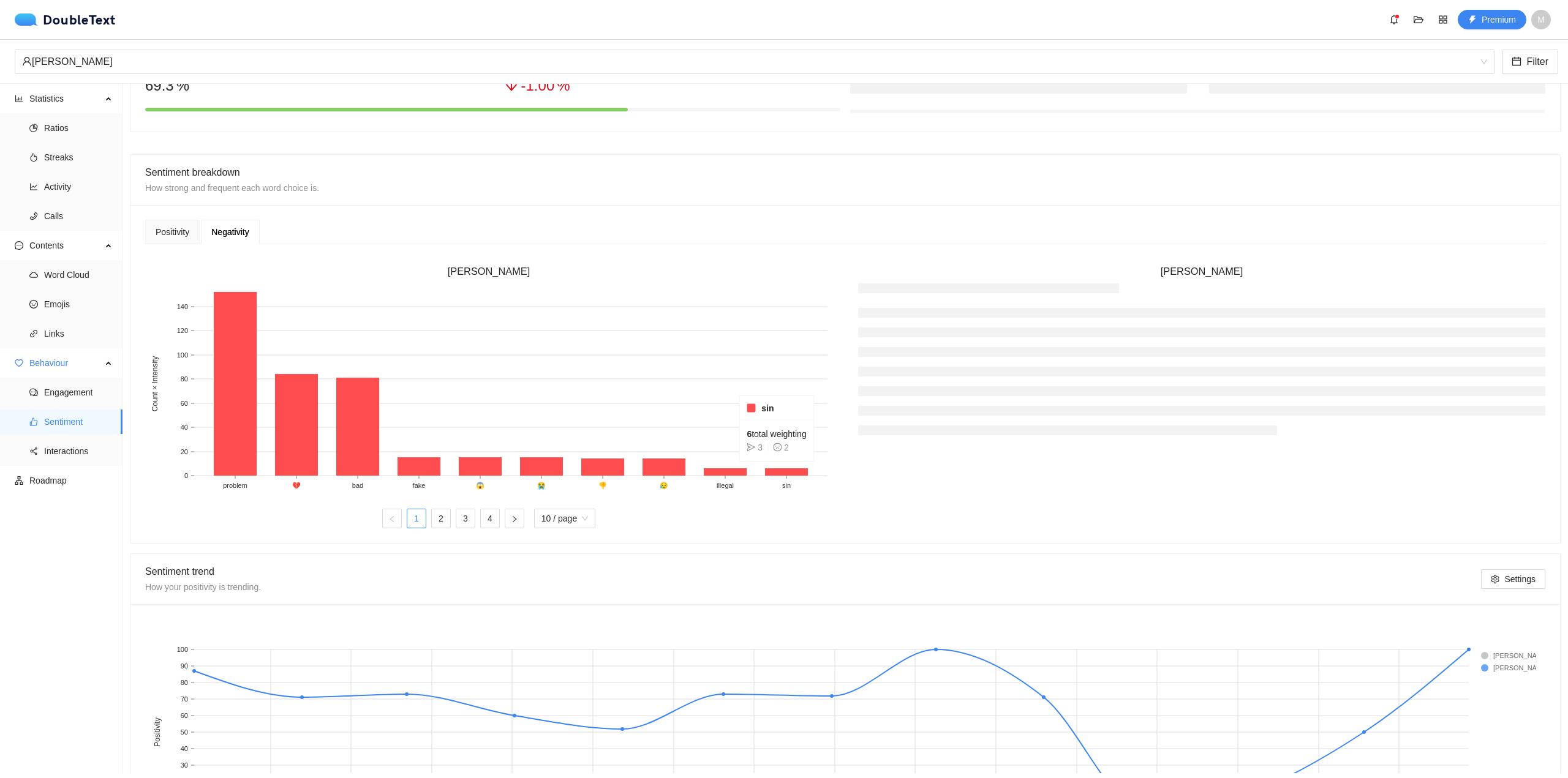
click at [779, 471] on rect at bounding box center [786, 472] width 43 height 7
drag, startPoint x: 777, startPoint y: 471, endPoint x: 760, endPoint y: 483, distance: 20.8
click at [760, 483] on rect at bounding box center [487, 387] width 683 height 214
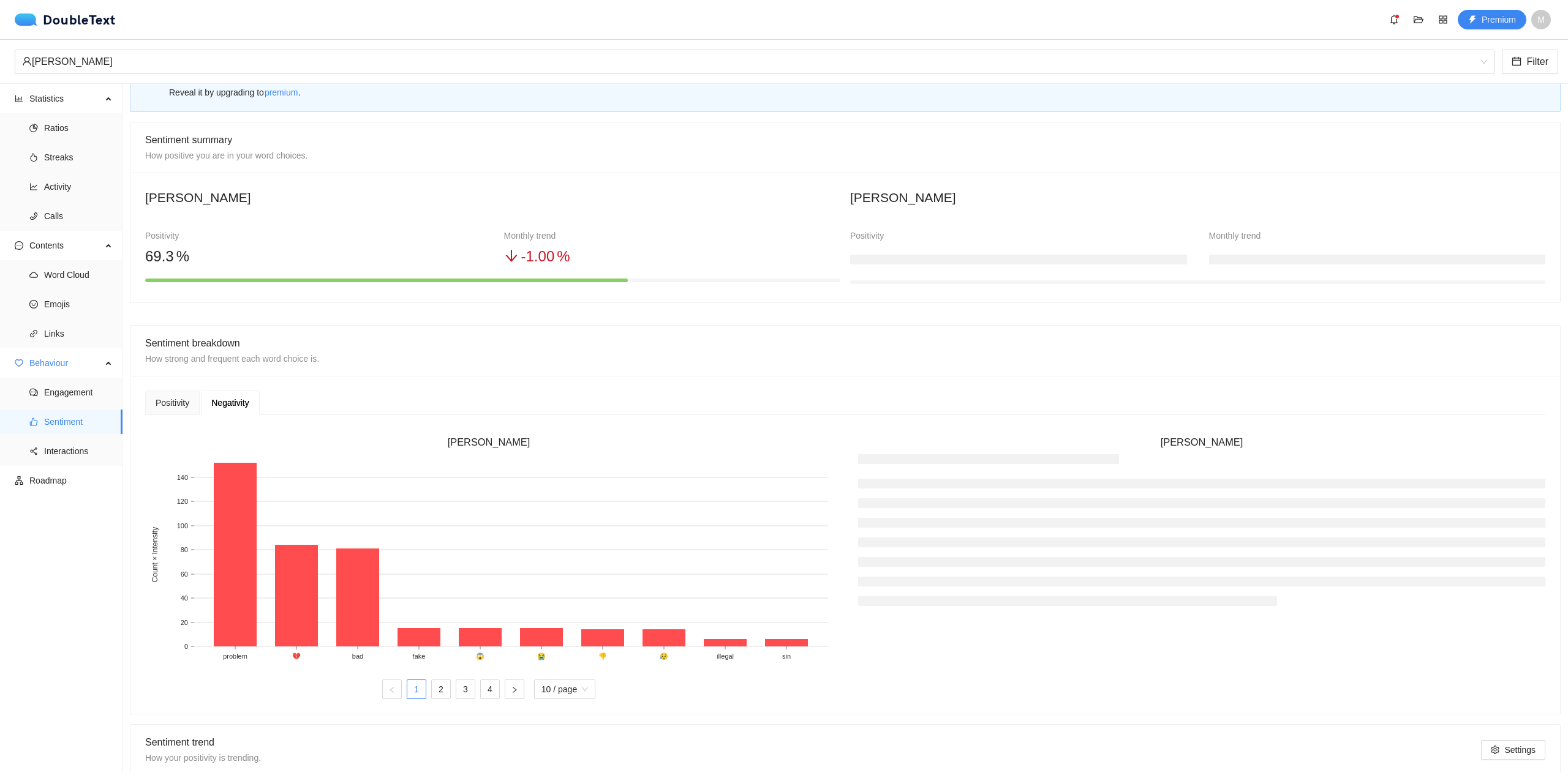
scroll to position [23, 0]
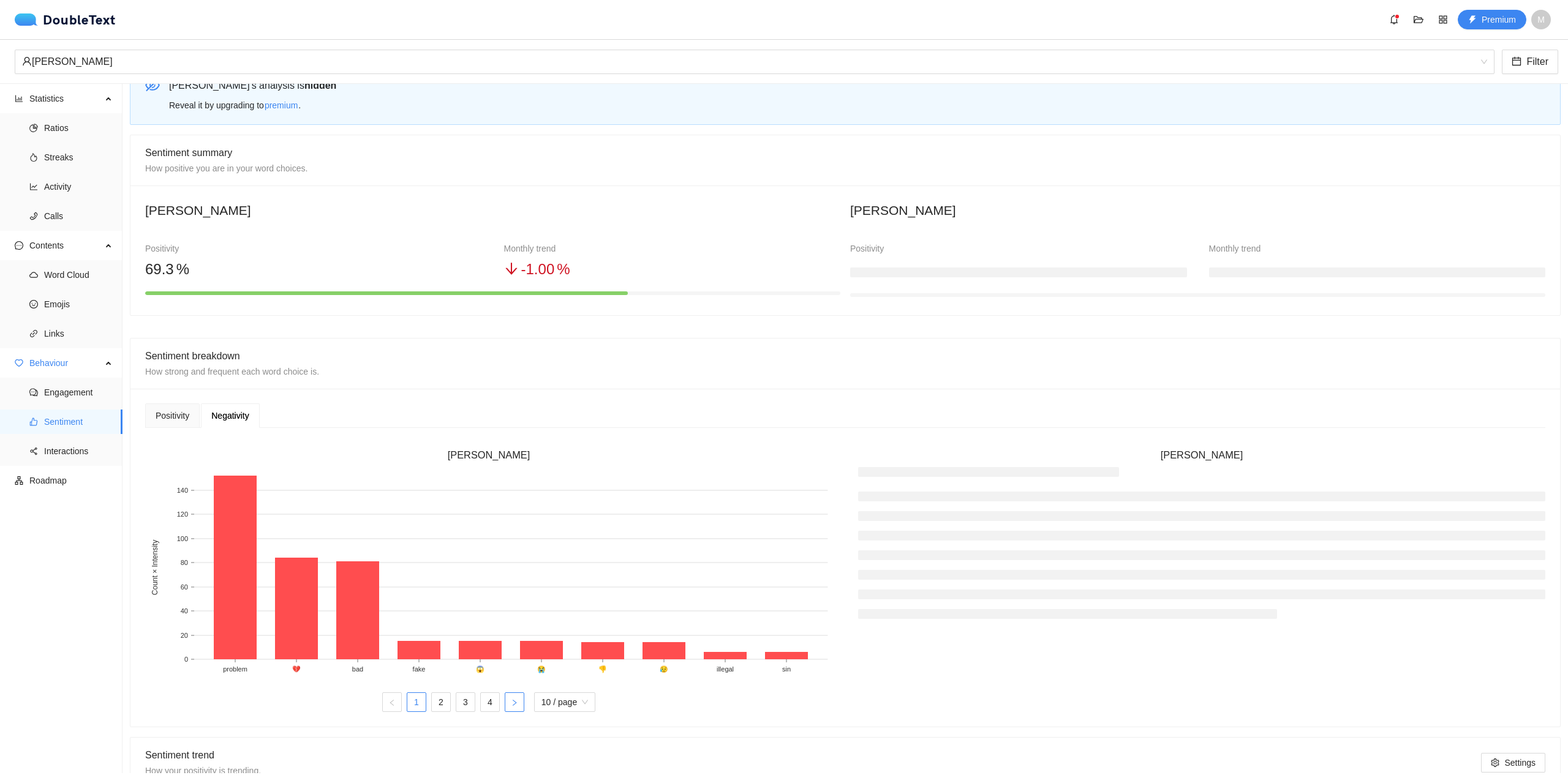
click at [517, 708] on button "button" at bounding box center [514, 702] width 19 height 19
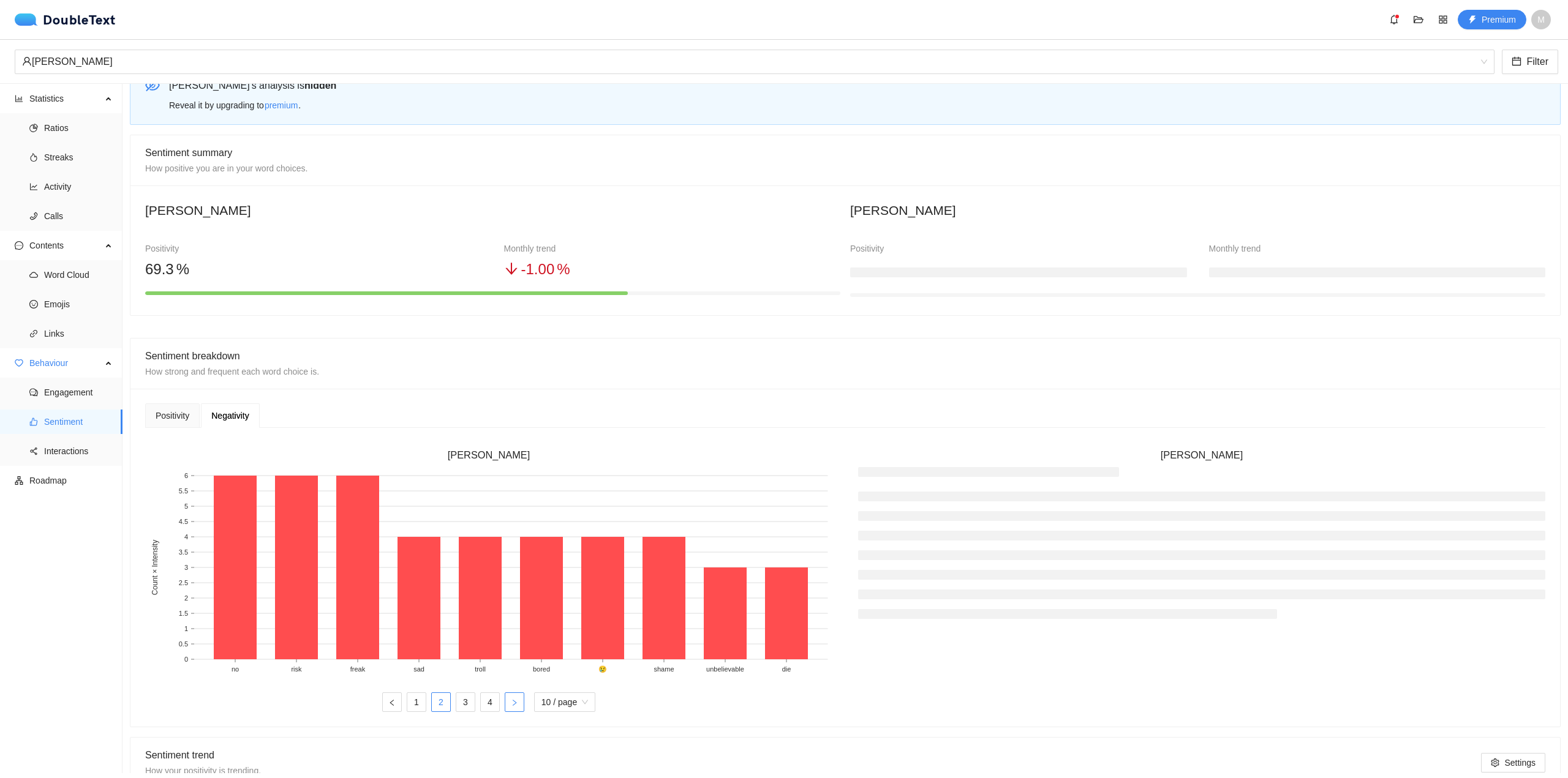
click at [517, 704] on button "button" at bounding box center [514, 702] width 19 height 19
click at [388, 703] on icon "left" at bounding box center [392, 702] width 7 height 7
click at [385, 710] on button "button" at bounding box center [392, 702] width 19 height 19
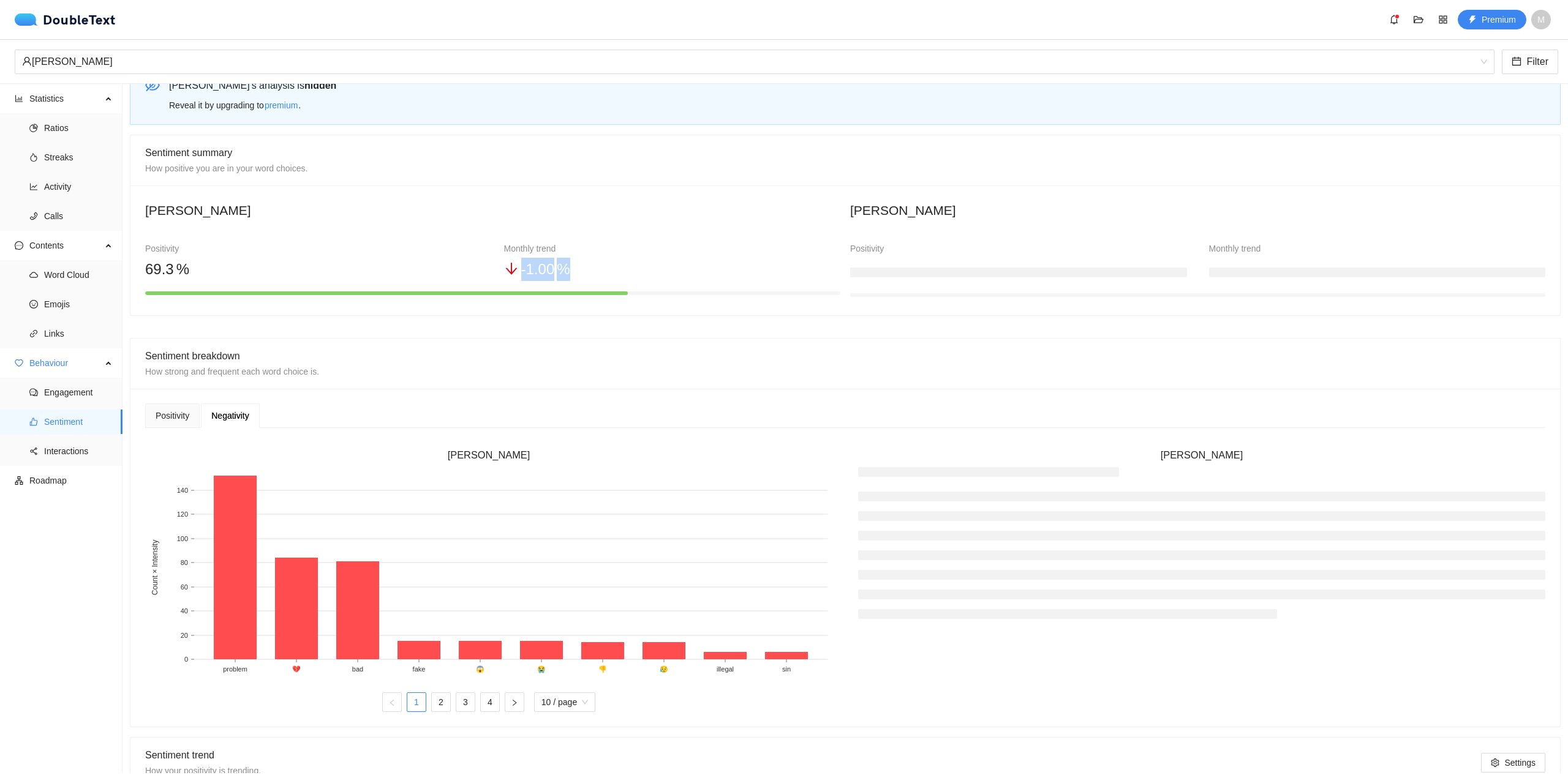
drag, startPoint x: 499, startPoint y: 260, endPoint x: 643, endPoint y: 259, distance: 144.0
click at [623, 260] on div "Monthly trend - 1 .00 %" at bounding box center [673, 261] width 359 height 39
click at [477, 188] on div "[PERSON_NAME] Positivity 69 .3 % Monthly trend - 1 .00 % [PERSON_NAME] Positivi…" at bounding box center [845, 250] width 1430 height 130
click at [75, 447] on span "Interactions" at bounding box center [79, 451] width 69 height 25
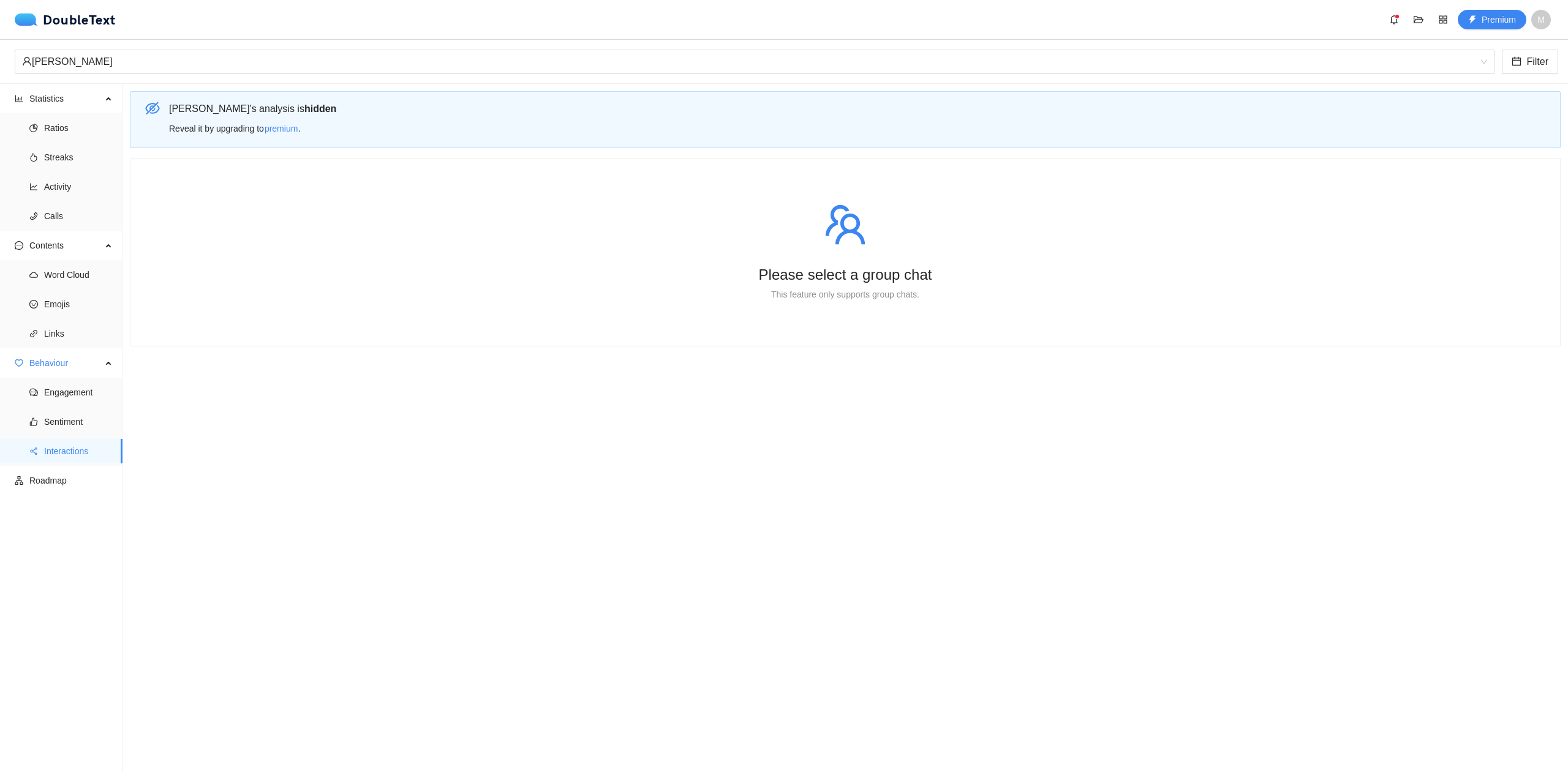
click at [286, 49] on div "[PERSON_NAME] Filter" at bounding box center [784, 62] width 1568 height 44
click at [277, 64] on div "[PERSON_NAME]" at bounding box center [749, 62] width 1454 height 23
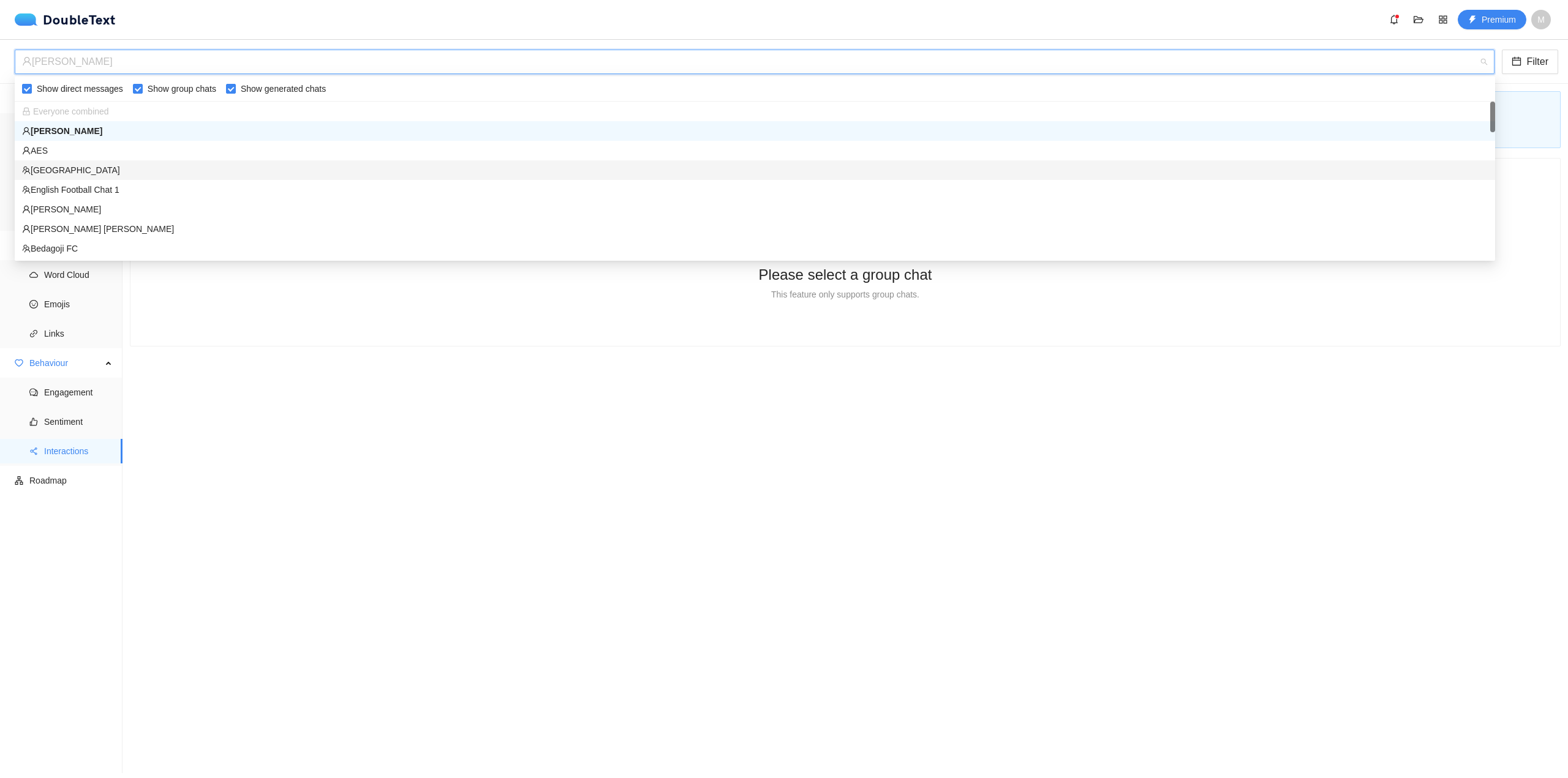
click at [221, 168] on div "[GEOGRAPHIC_DATA]" at bounding box center [755, 170] width 1466 height 14
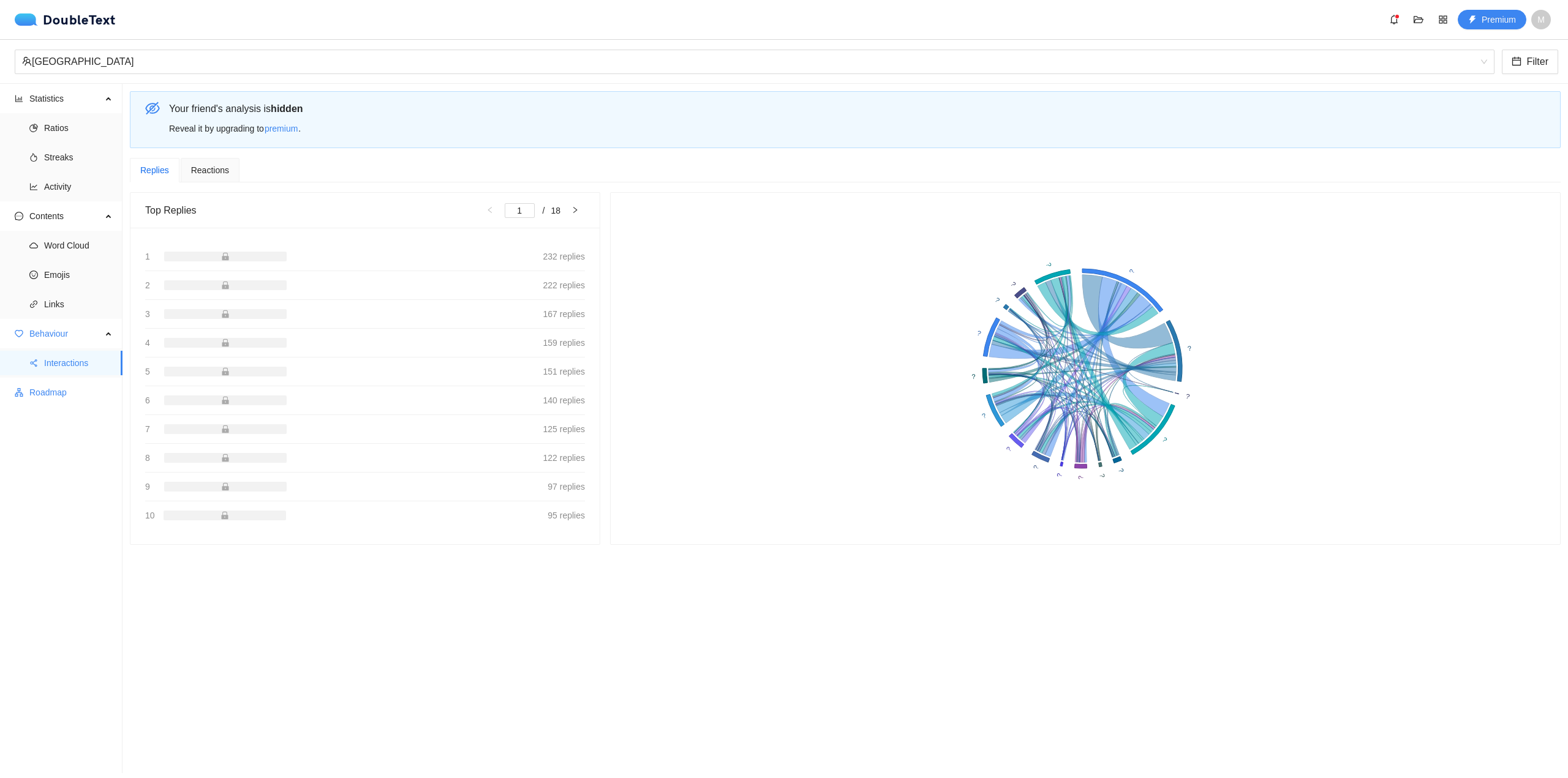
click at [86, 398] on span "Roadmap" at bounding box center [71, 393] width 83 height 25
